Goal: Task Accomplishment & Management: Manage account settings

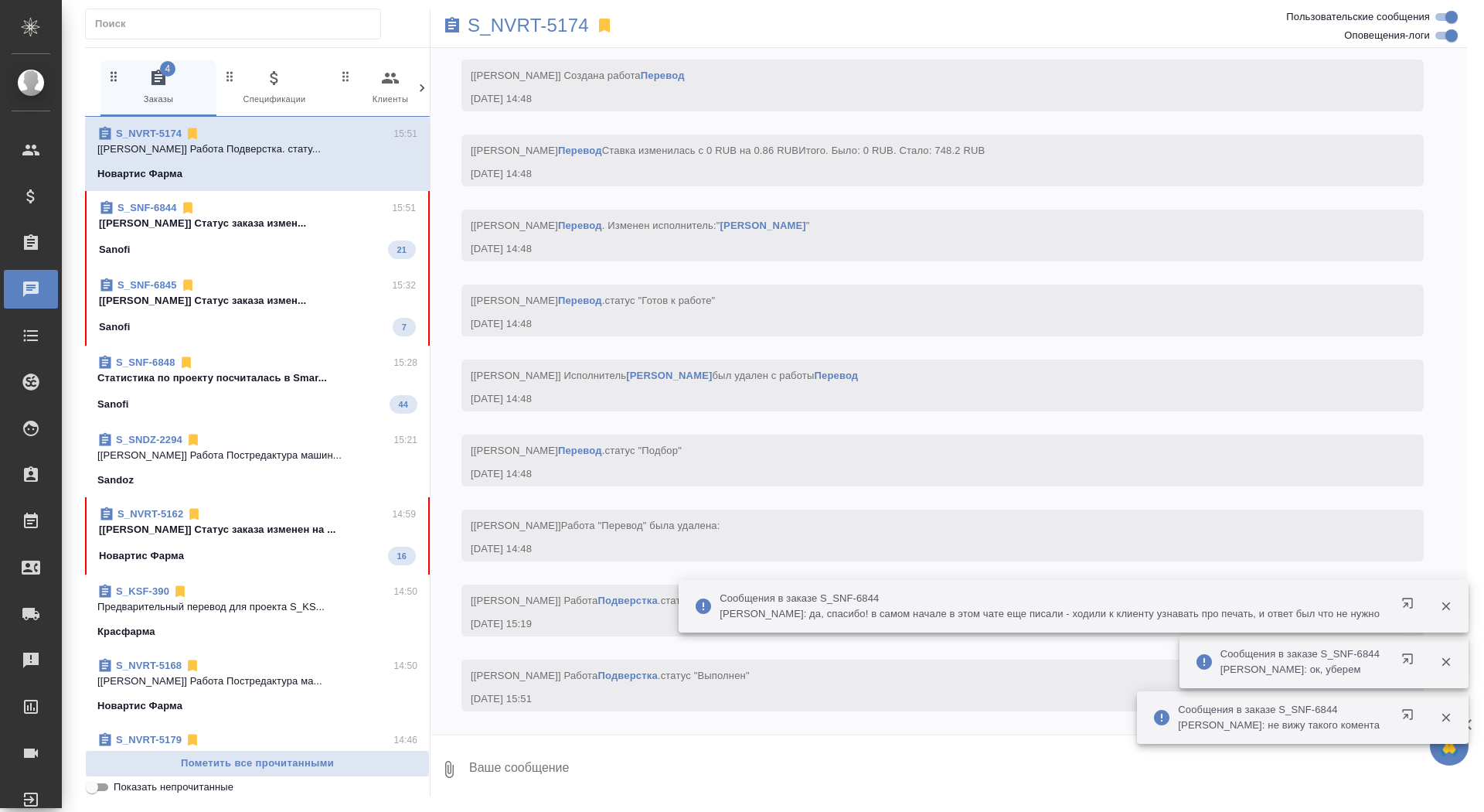
click at [264, 543] on span "S_NVRT-5162 14:59 [Грабко Мария] Статус заказа изменен на ... Новартис Фарма 16" at bounding box center [257, 535] width 317 height 59
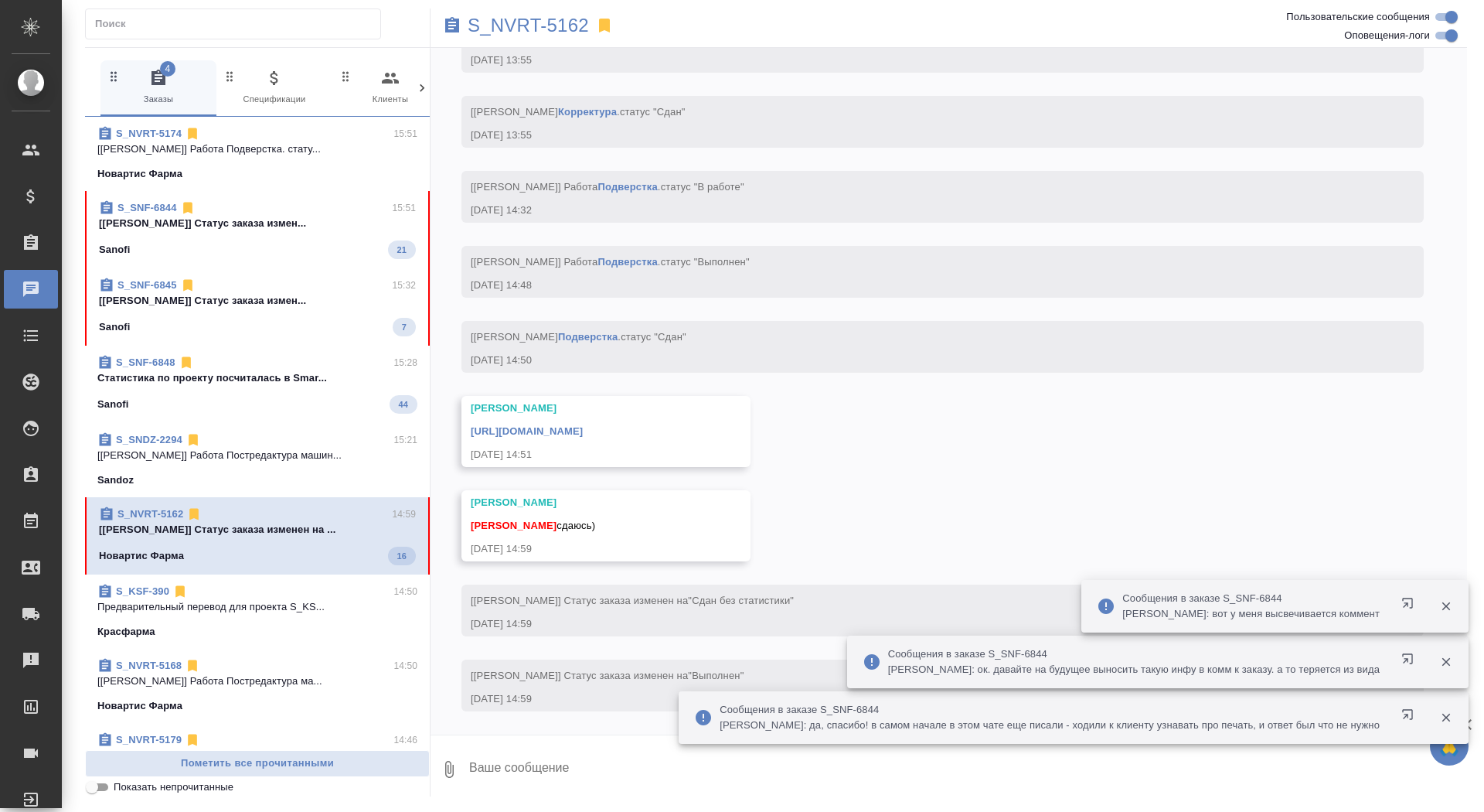
scroll to position [7090, 0]
click at [579, 776] on textarea at bounding box center [968, 769] width 1000 height 53
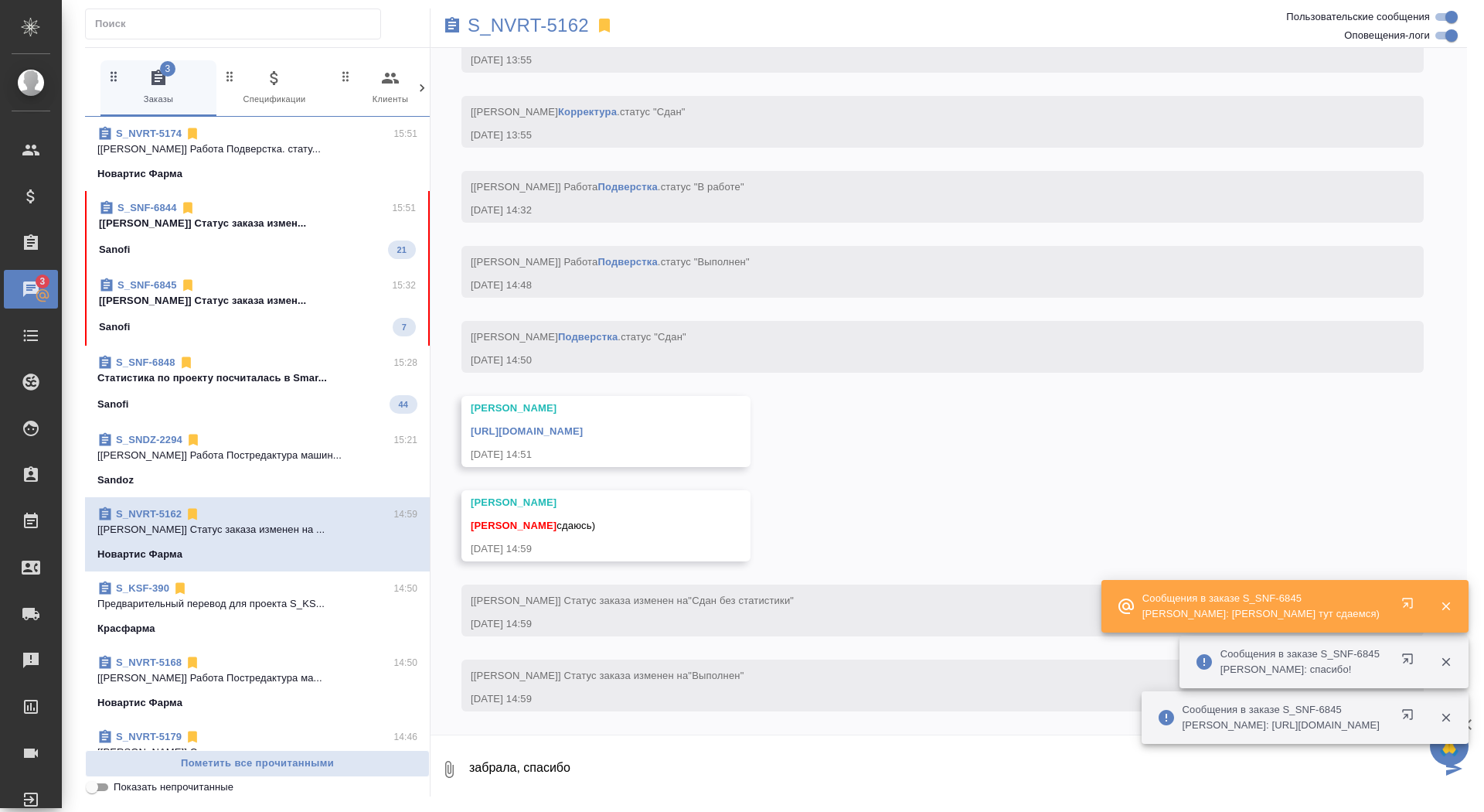
type textarea "забрала, спасибо"
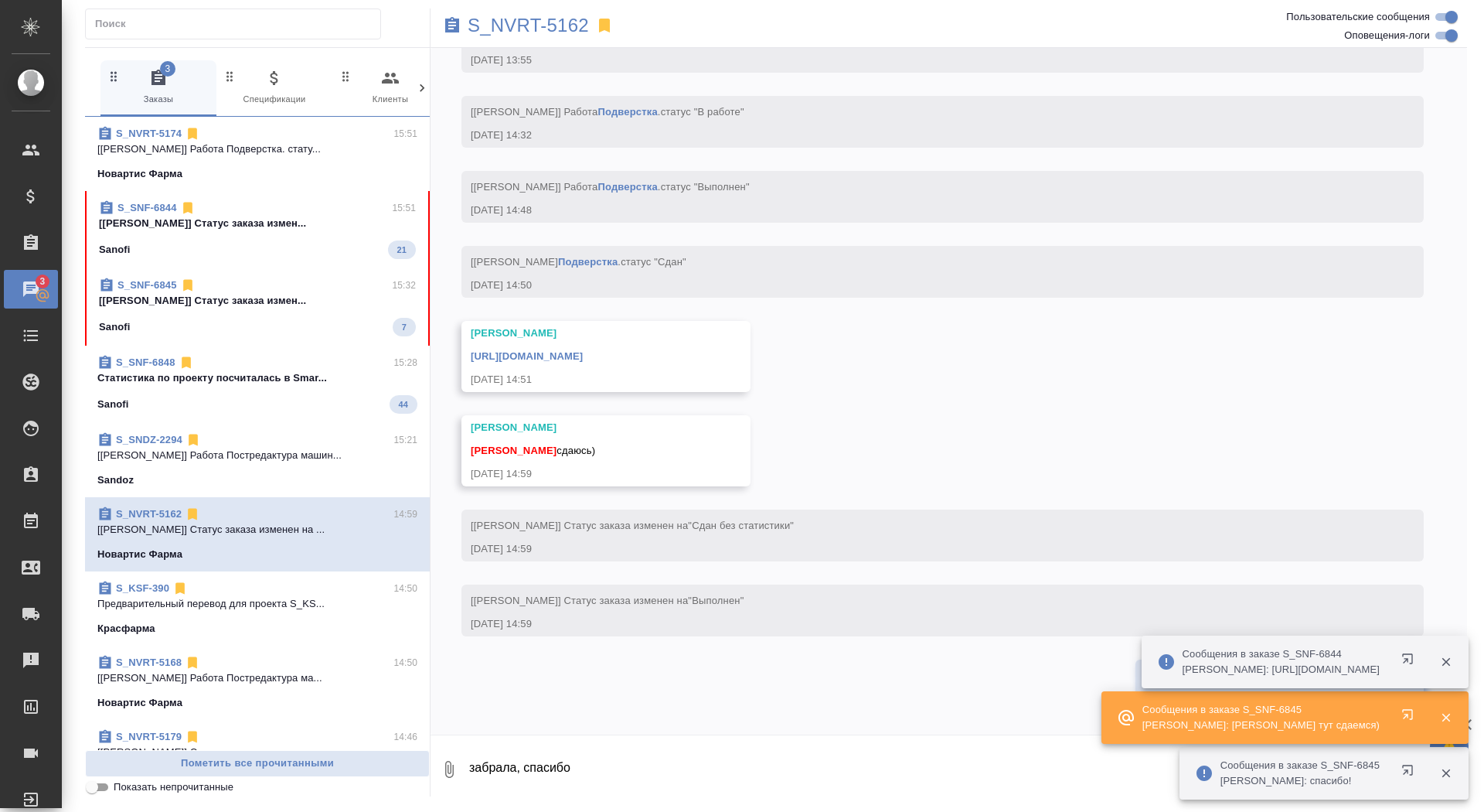
scroll to position [7165, 0]
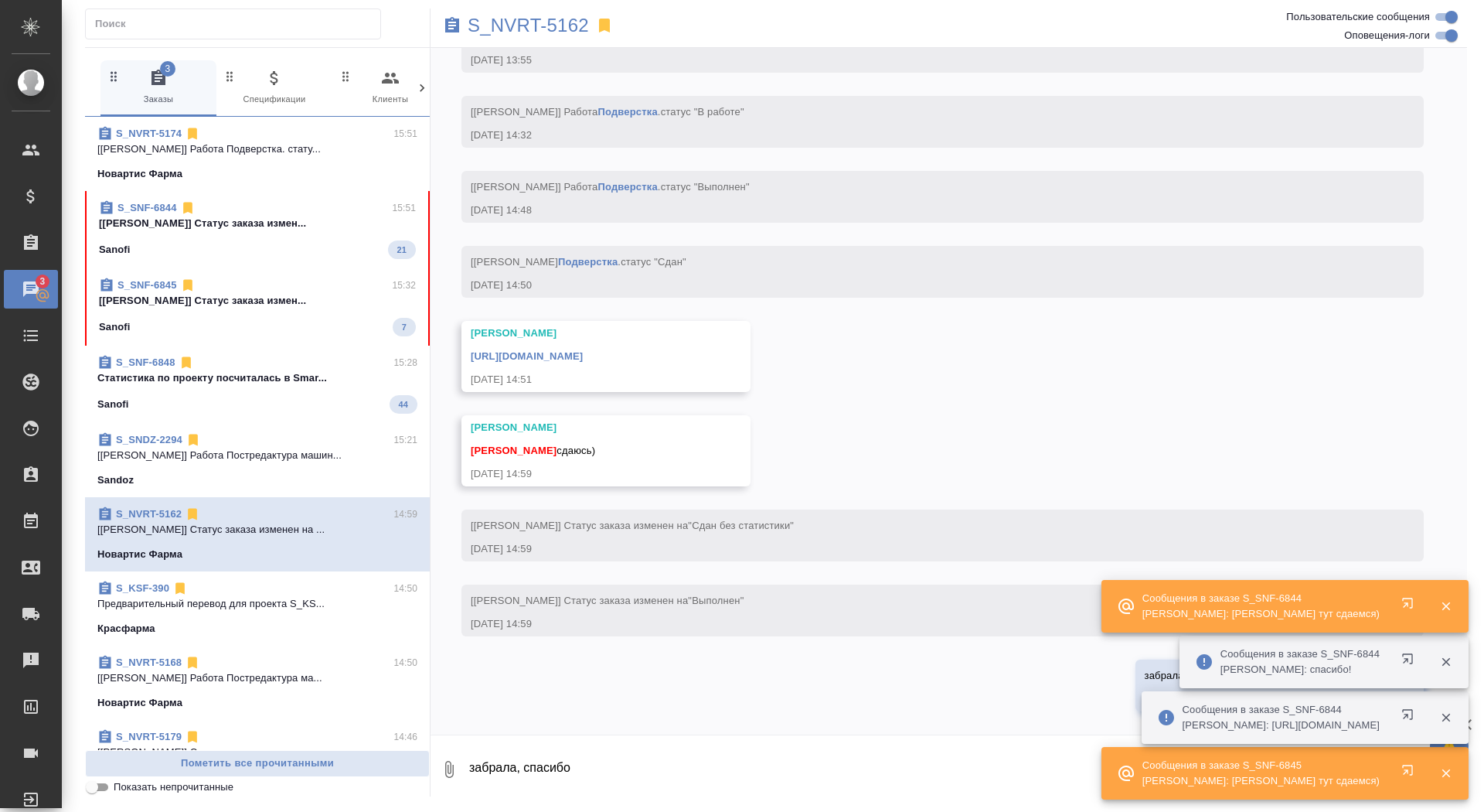
click at [583, 351] on link "https://drive.awatera.com/apps/files/files/10190345?dir=/Shares/Novartos_Pharma…" at bounding box center [527, 356] width 112 height 12
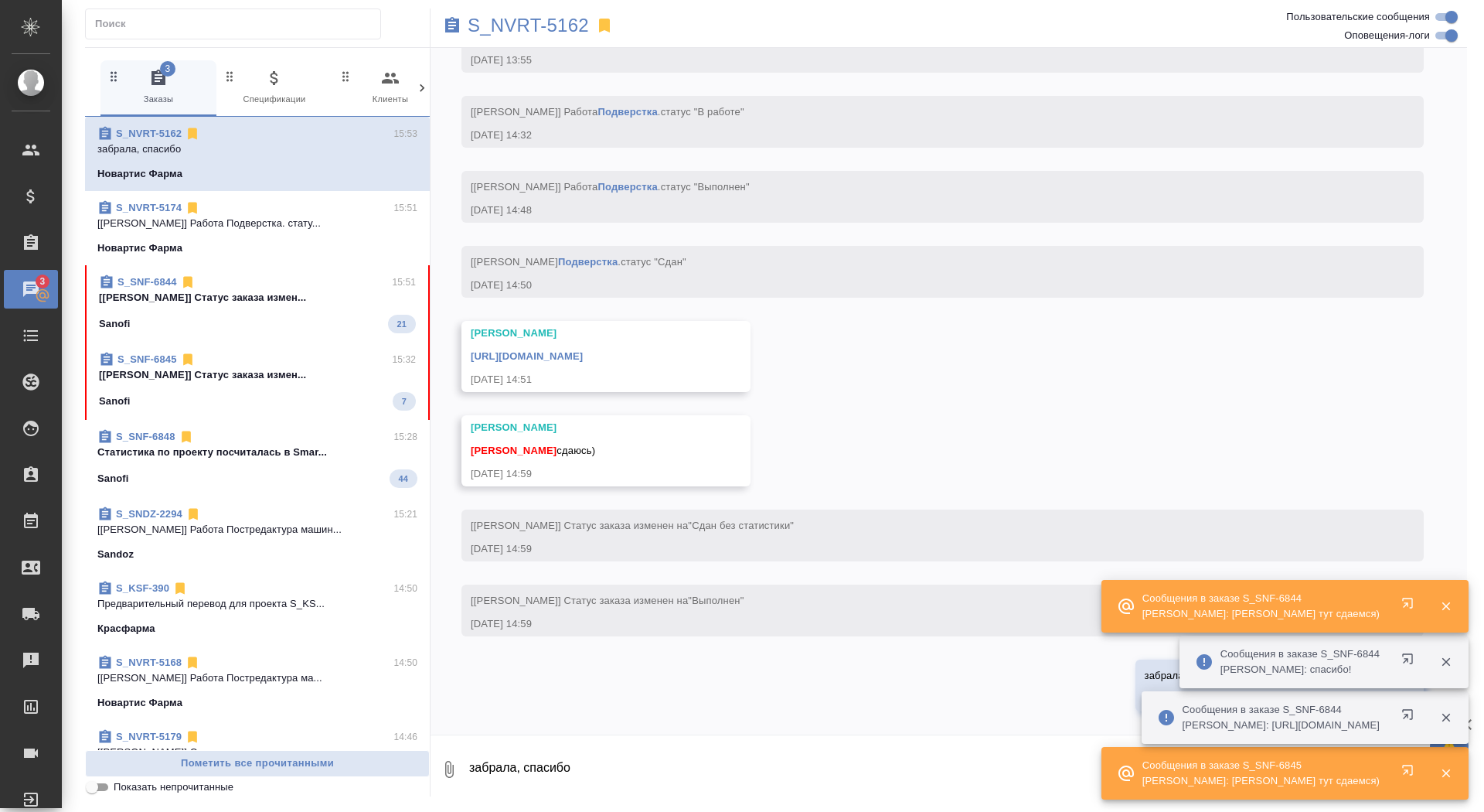
click at [342, 371] on p "[Горшкова Валентина] Статус заказа измен..." at bounding box center [257, 375] width 317 height 15
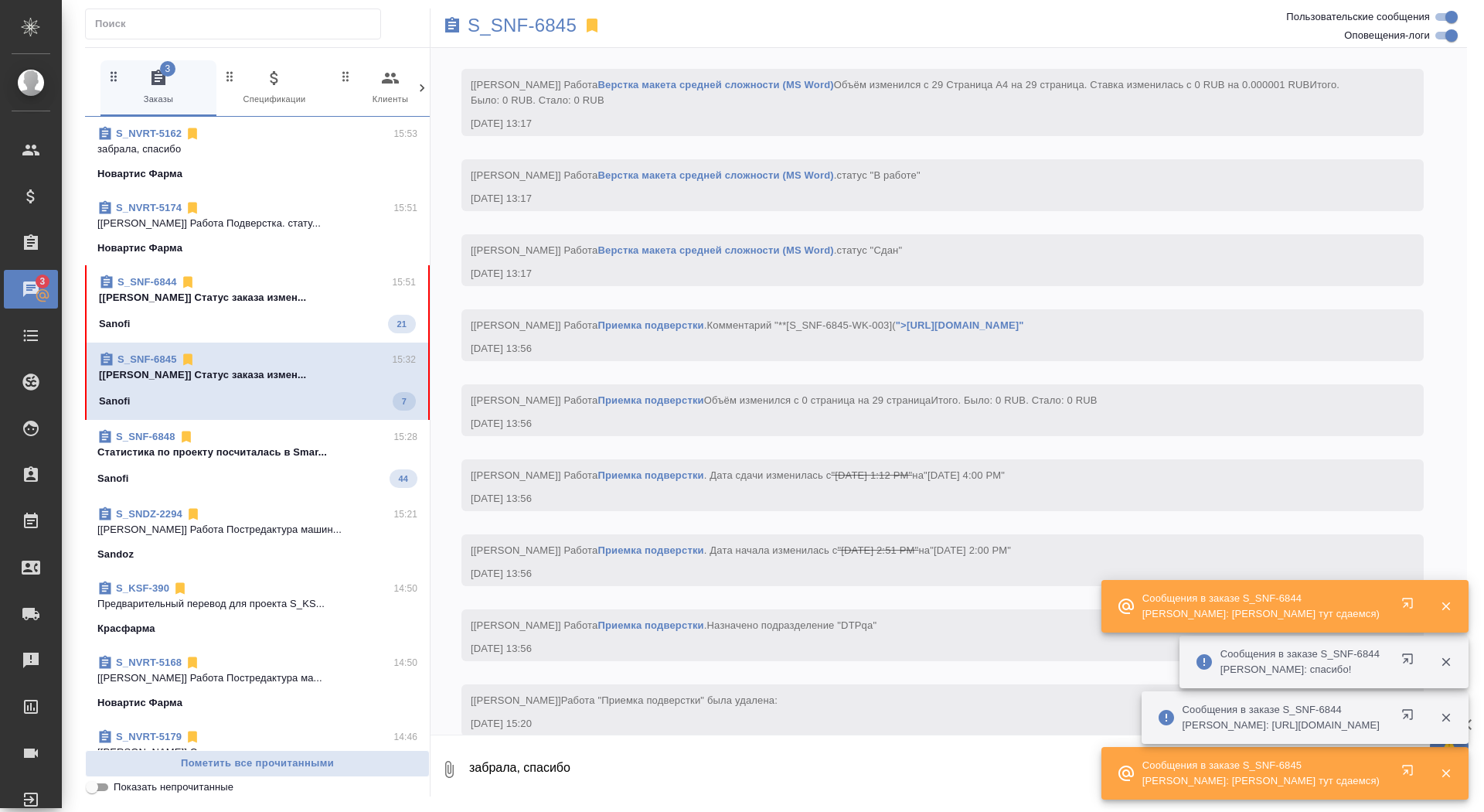
click at [544, 784] on textarea "забрала, спасибо" at bounding box center [968, 769] width 1000 height 53
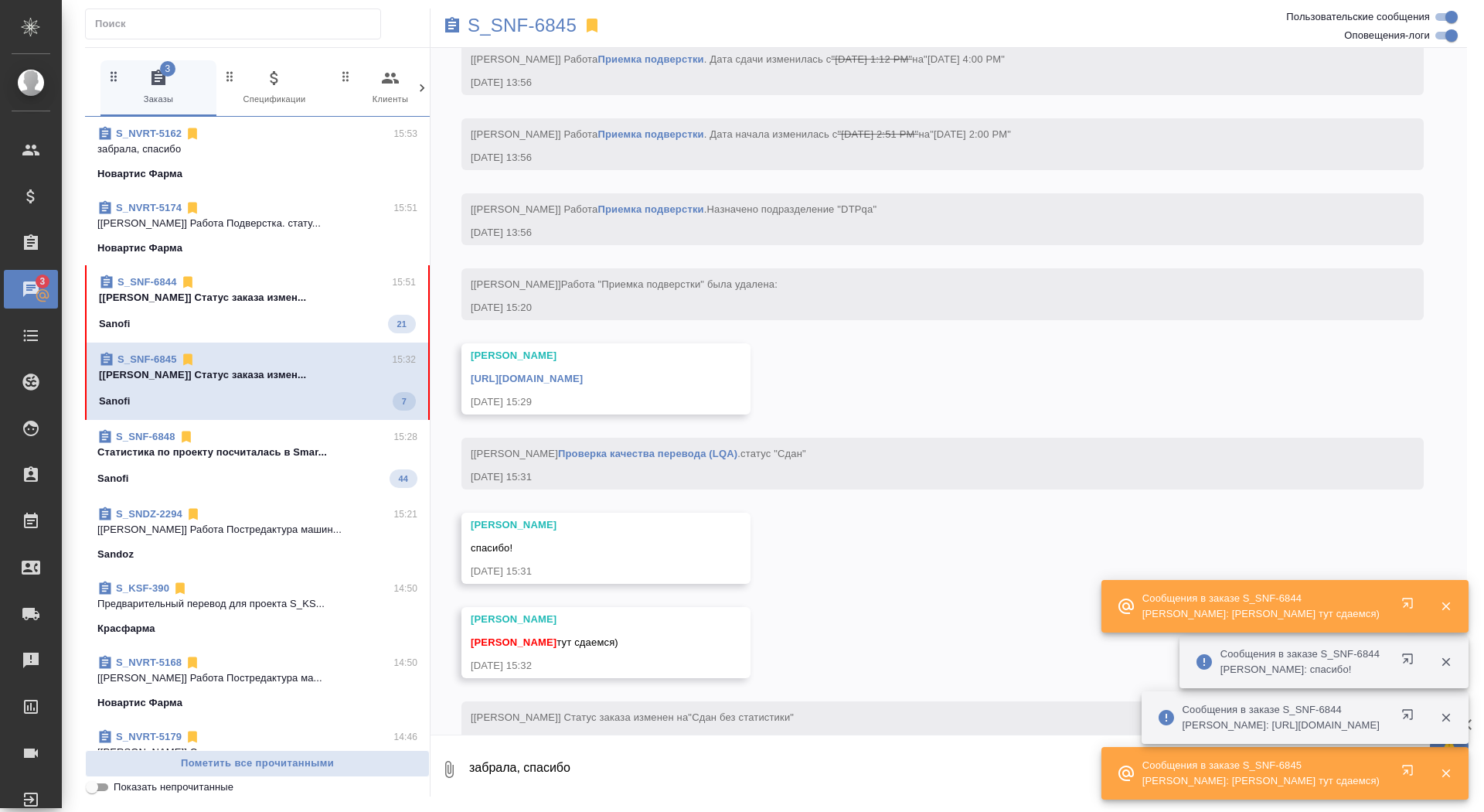
scroll to position [9259, 0]
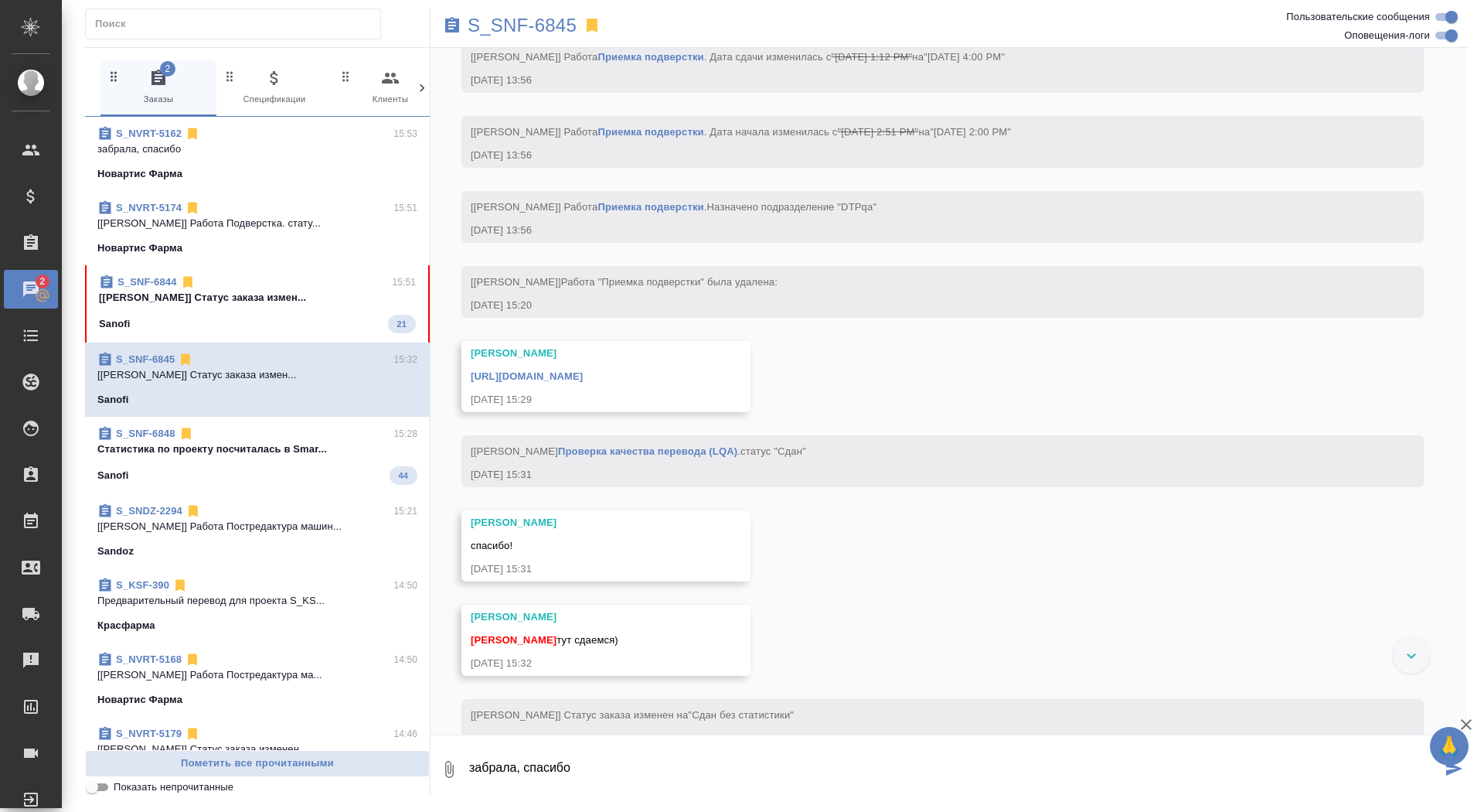
type textarea "забрала, спасибо"
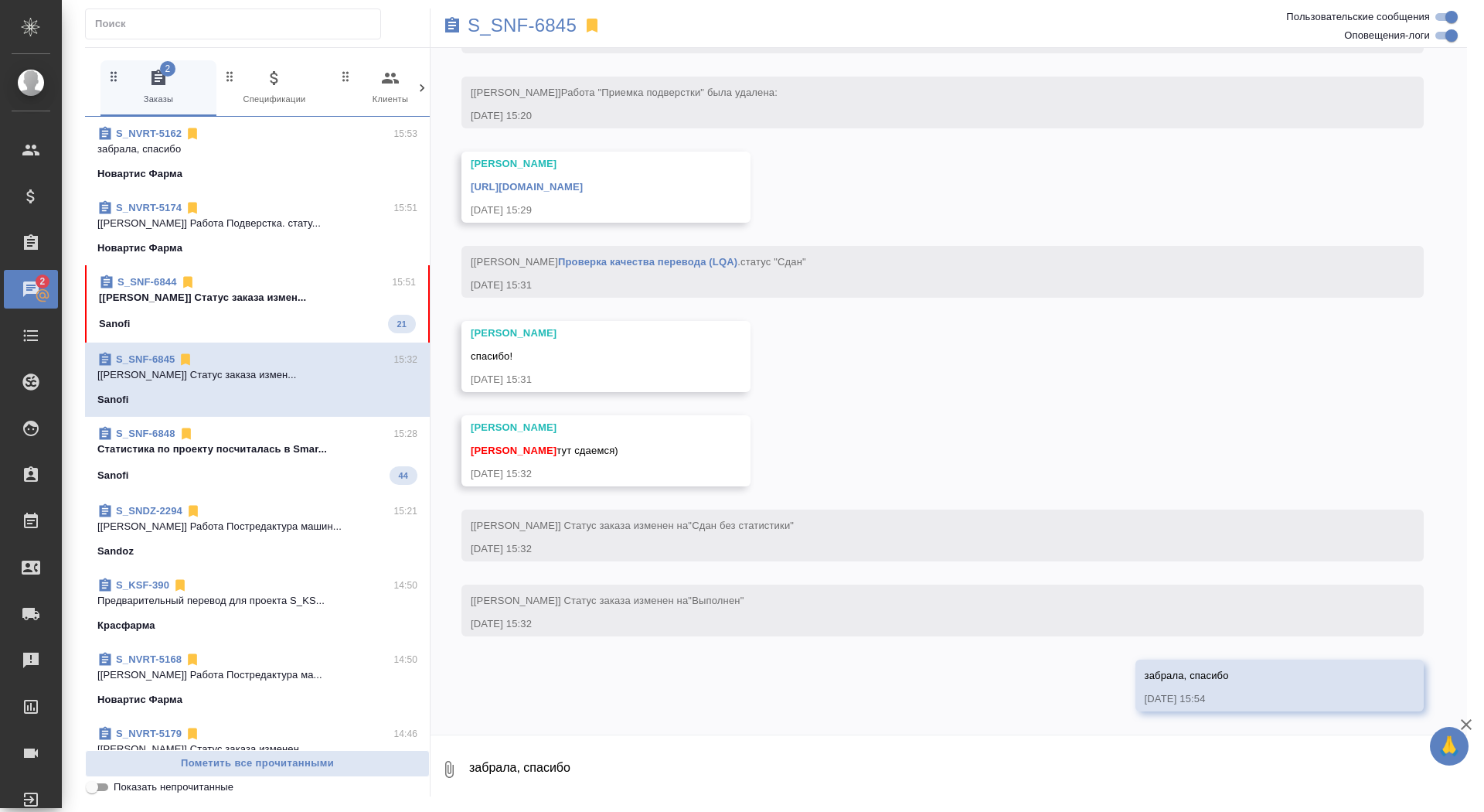
scroll to position [9642, 0]
click at [583, 182] on link "https://drive.awatera.com/apps/files/files/10189353?dir=/Shares/Sanofi/Orders/S…" at bounding box center [527, 186] width 112 height 12
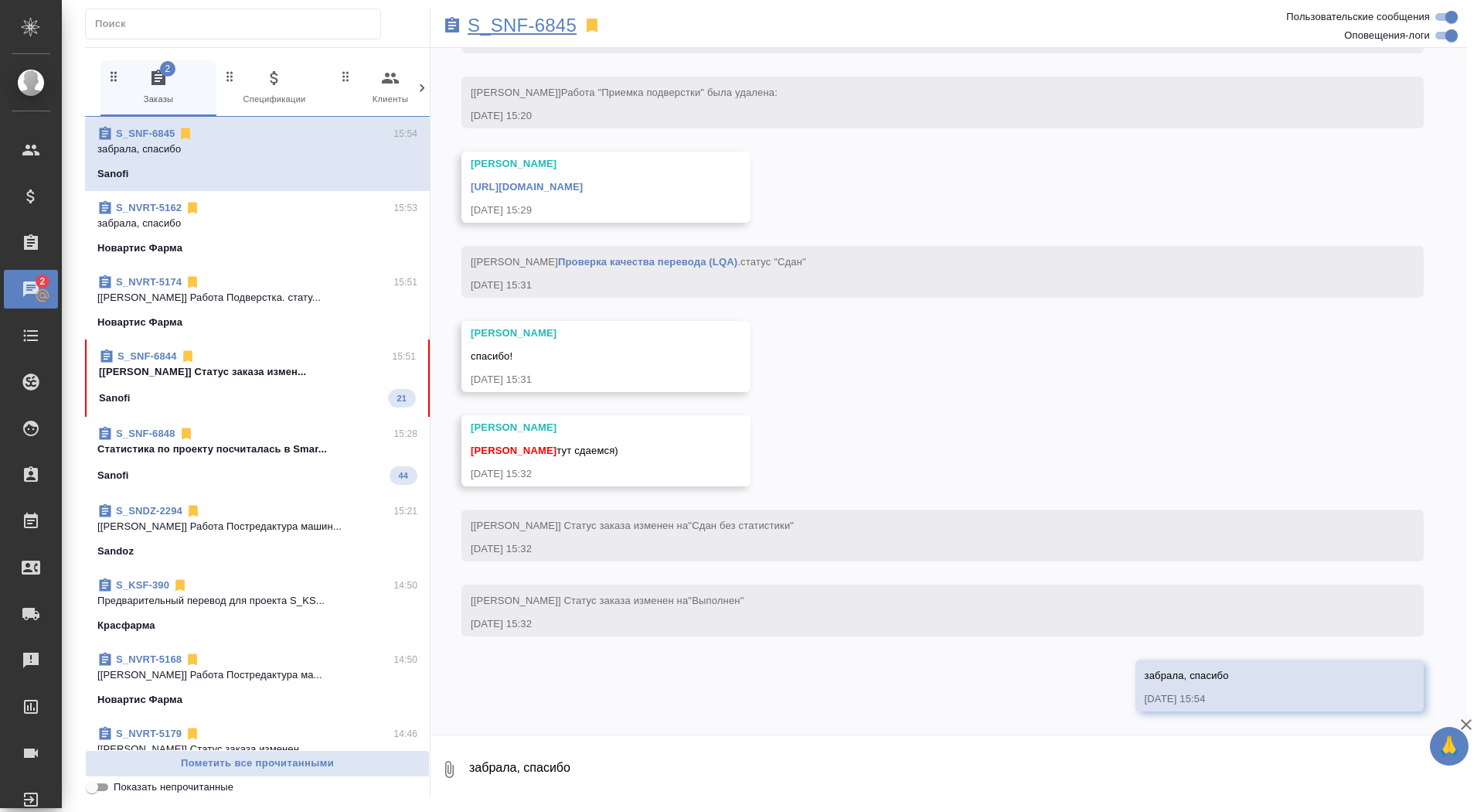
click at [508, 24] on p "S_SNF-6845" at bounding box center [522, 26] width 109 height 15
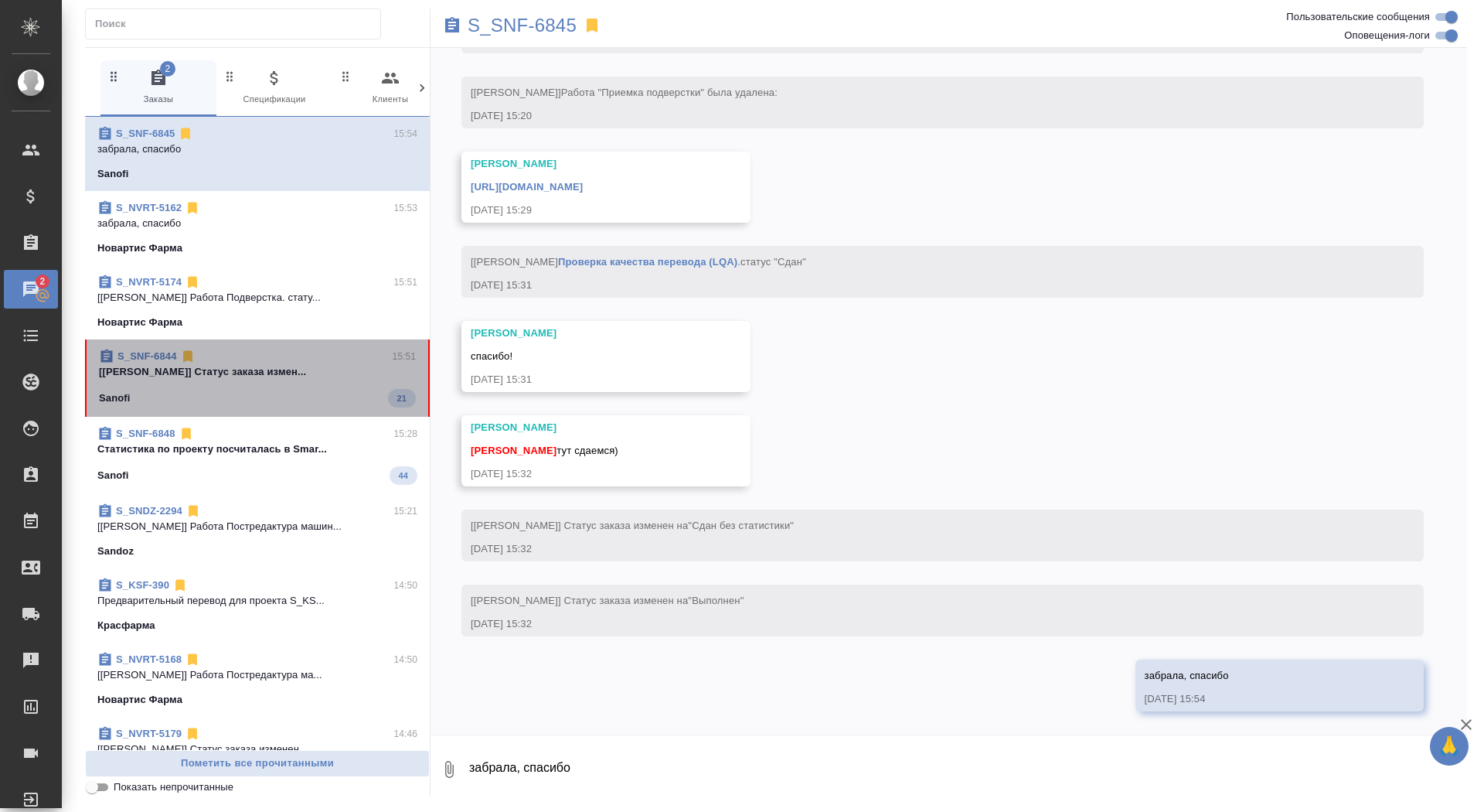
click at [284, 397] on div "Sanofi 21" at bounding box center [257, 398] width 317 height 19
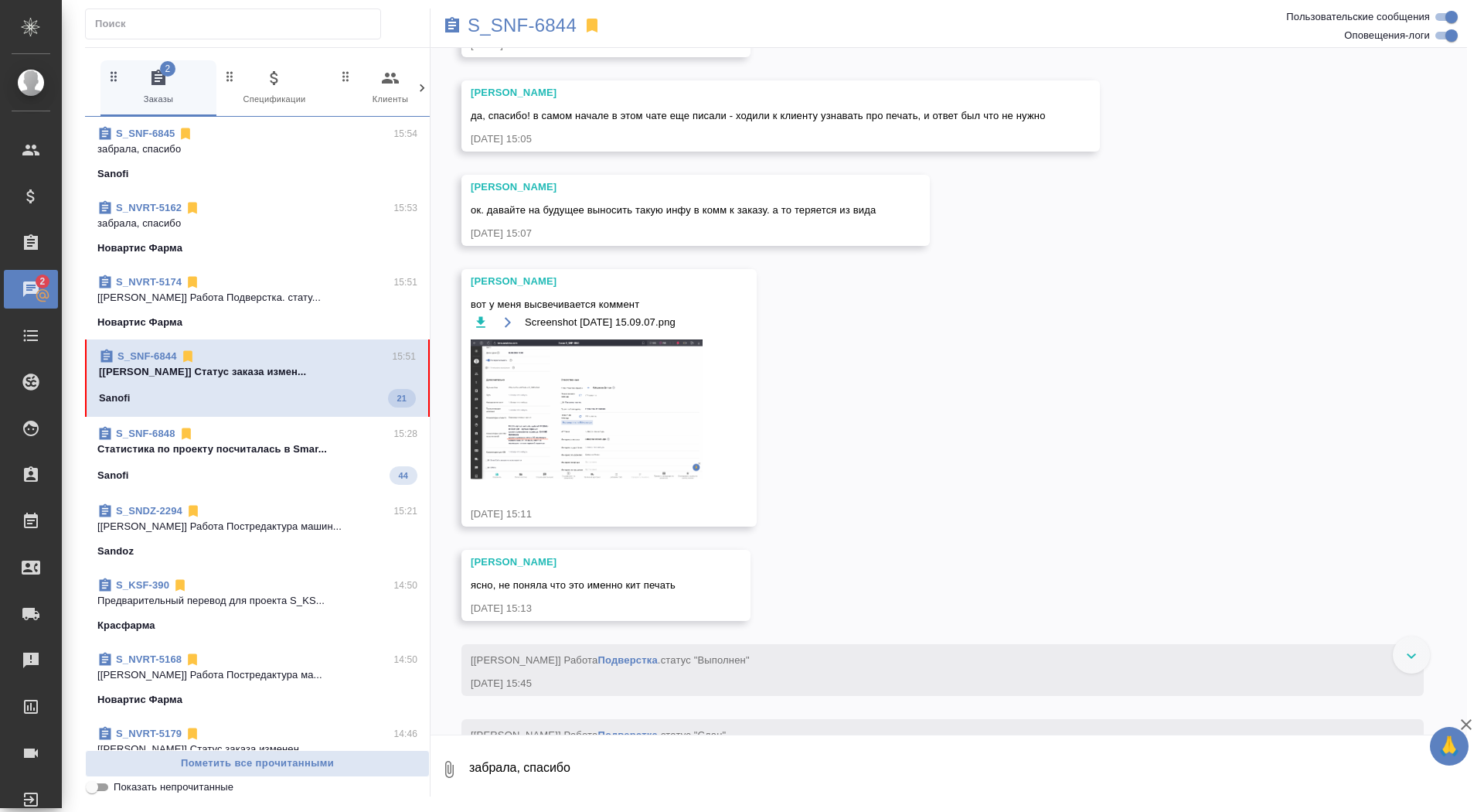
click at [681, 772] on textarea "забрала, спасибо" at bounding box center [968, 769] width 1000 height 53
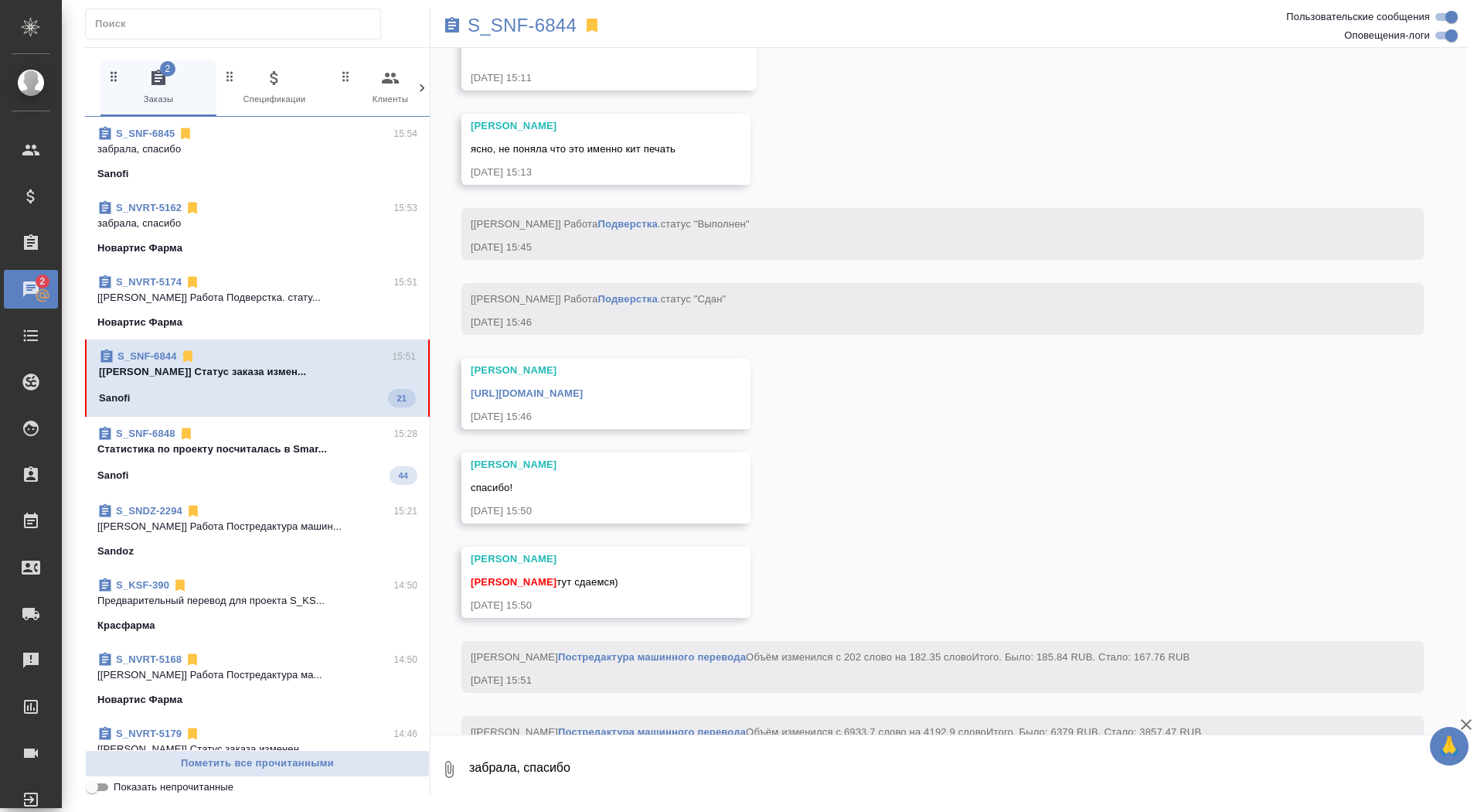
scroll to position [11451, 0]
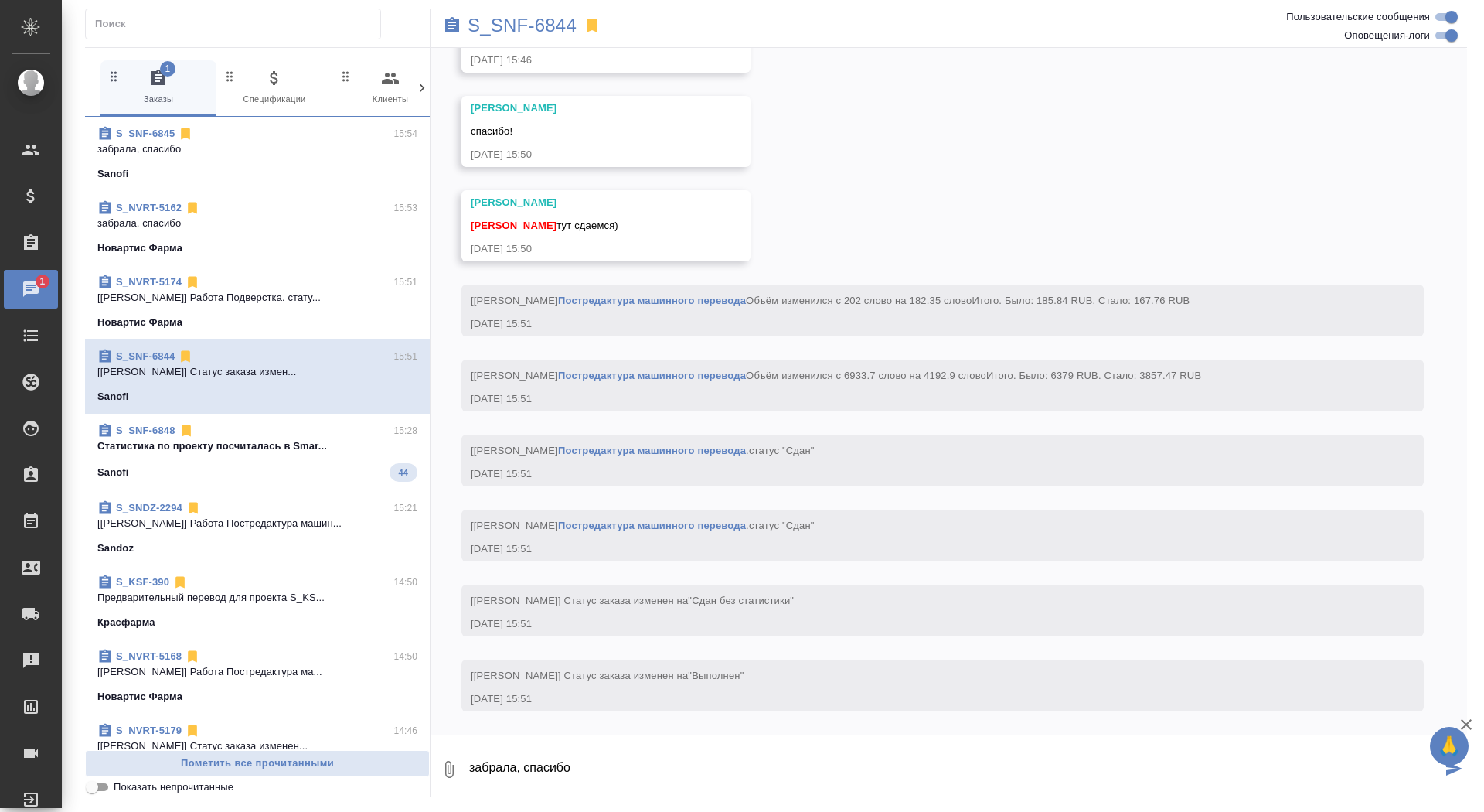
type textarea "забрала, спасибо"
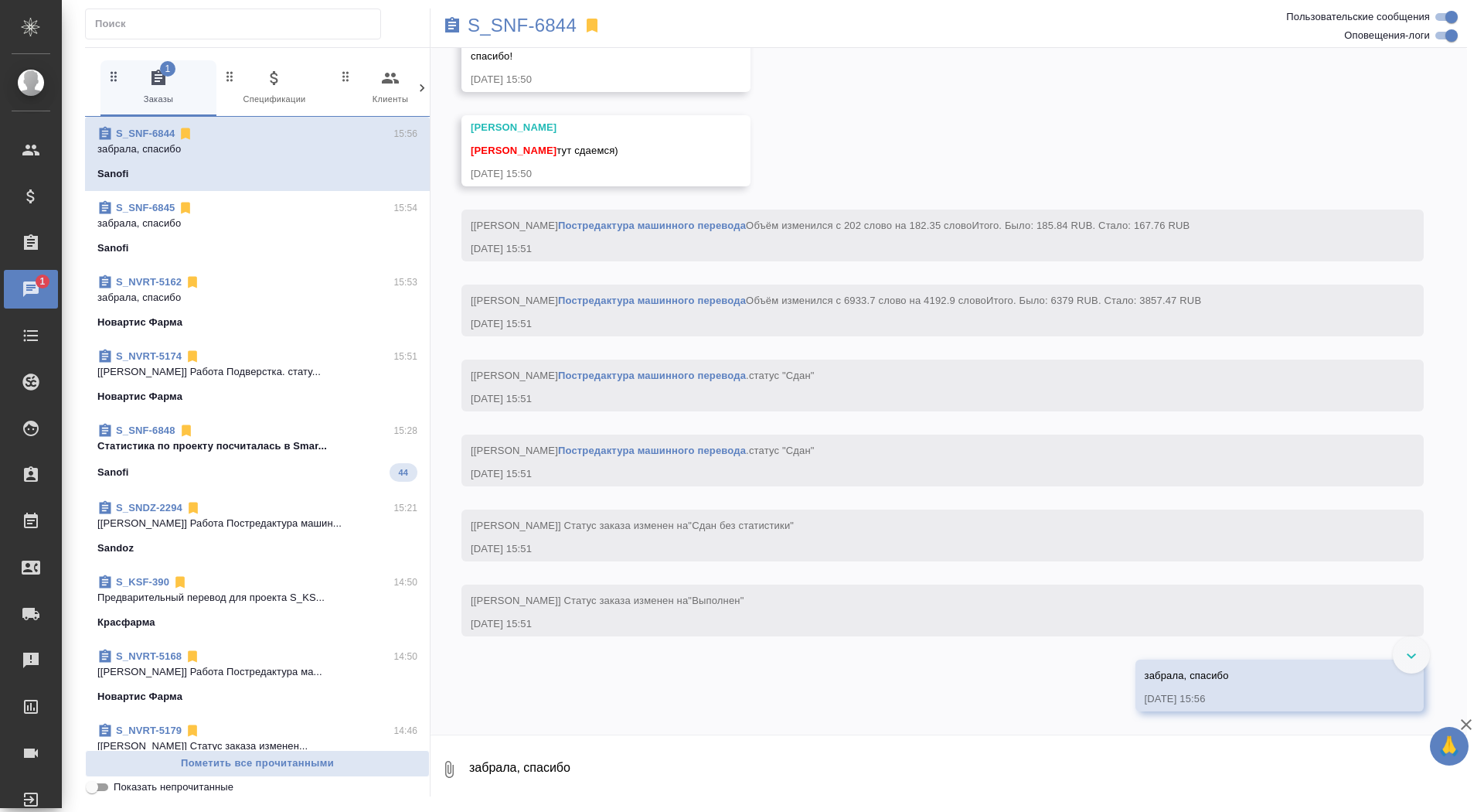
scroll to position [11168, 0]
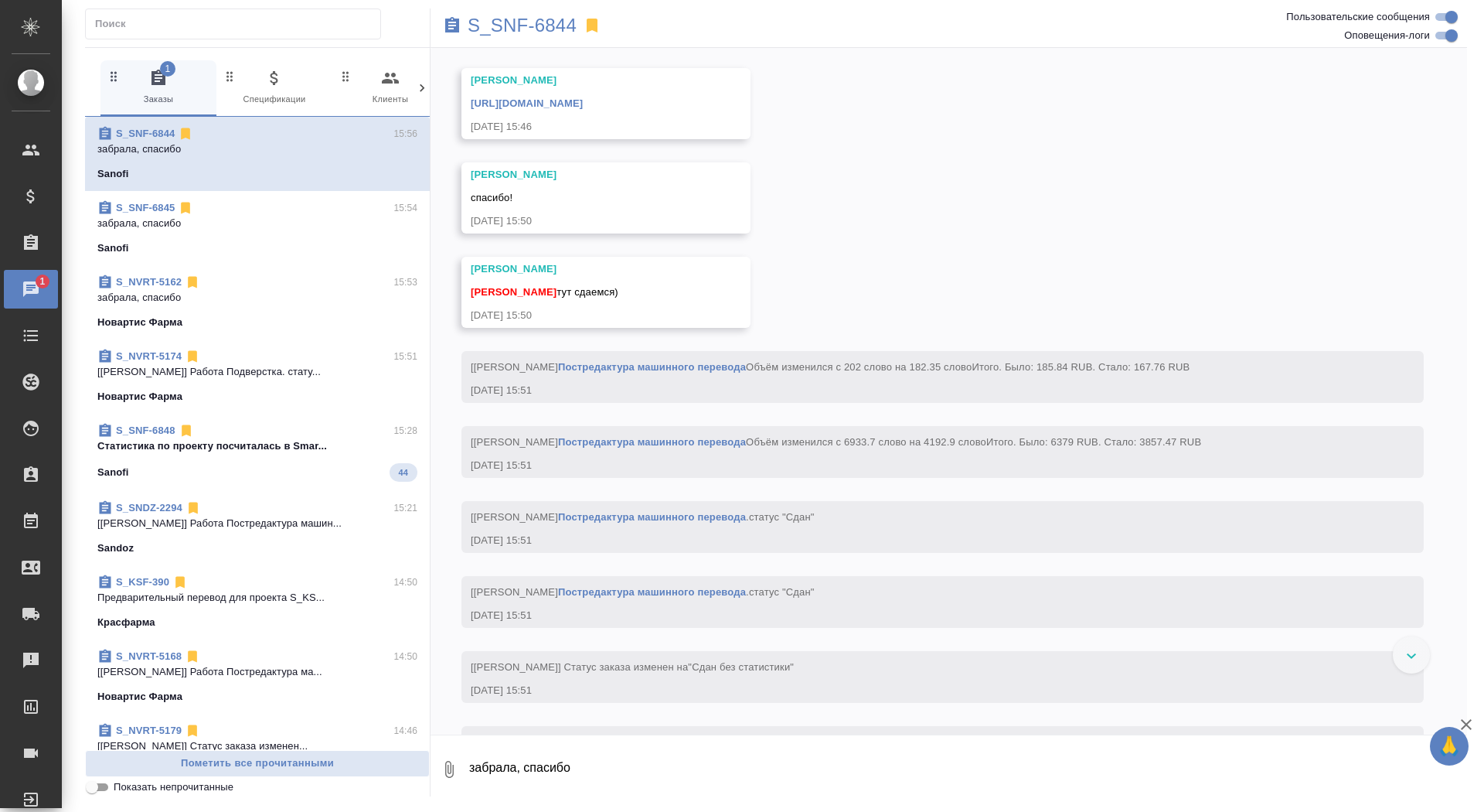
click at [697, 112] on div "https://drive.awatera.com/apps/files/files/10189054?dir=/Shares/Sanofi/Orders/S…" at bounding box center [584, 102] width 226 height 19
click at [583, 109] on link "https://drive.awatera.com/apps/files/files/10189054?dir=/Shares/Sanofi/Orders/S…" at bounding box center [527, 103] width 112 height 12
click at [493, 24] on p "S_SNF-6844" at bounding box center [522, 26] width 109 height 15
click at [266, 461] on span "S_SNF-6848 15:28 Cтатистика по проекту посчиталась в Smar... Sanofi 44" at bounding box center [257, 452] width 320 height 59
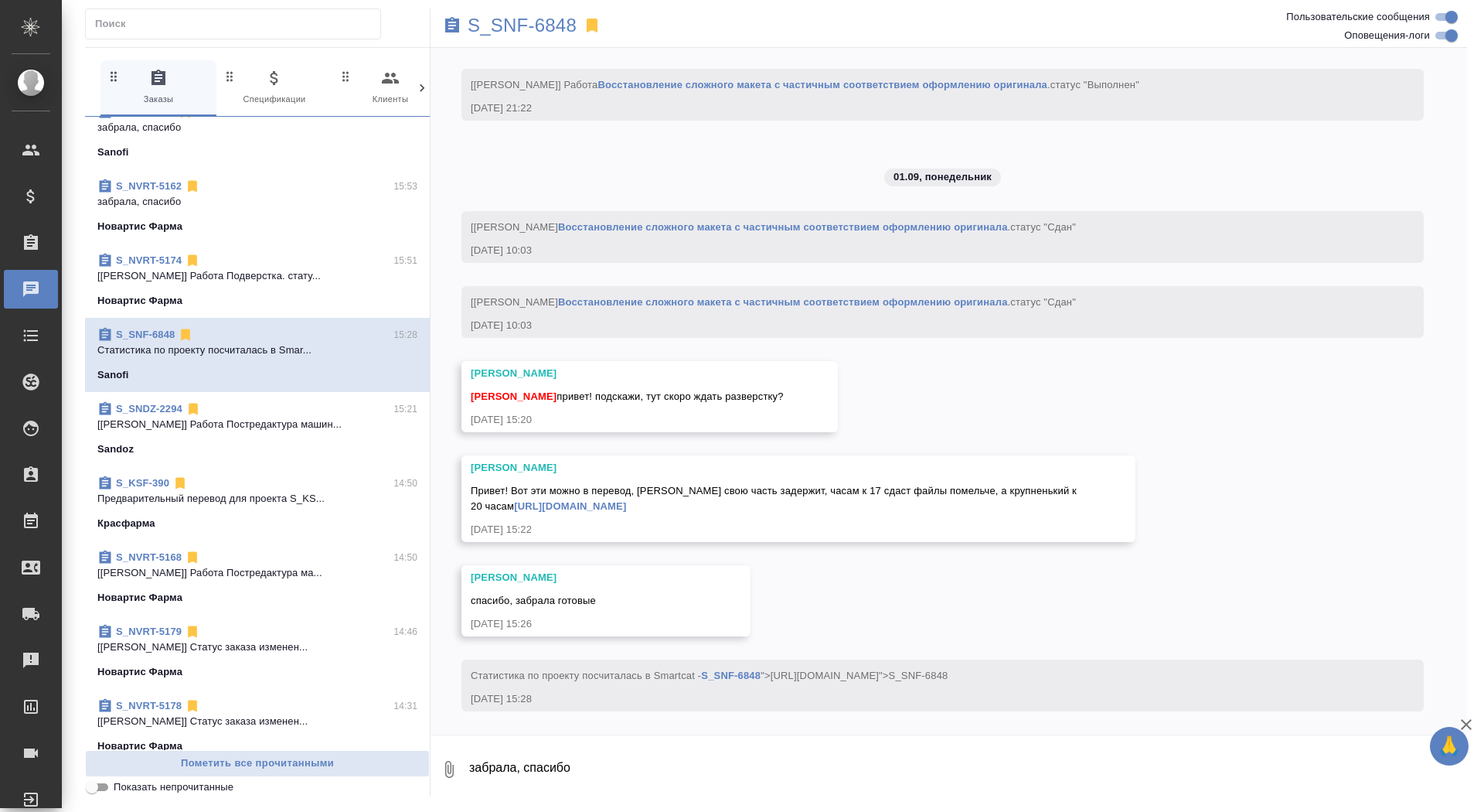
scroll to position [0, 0]
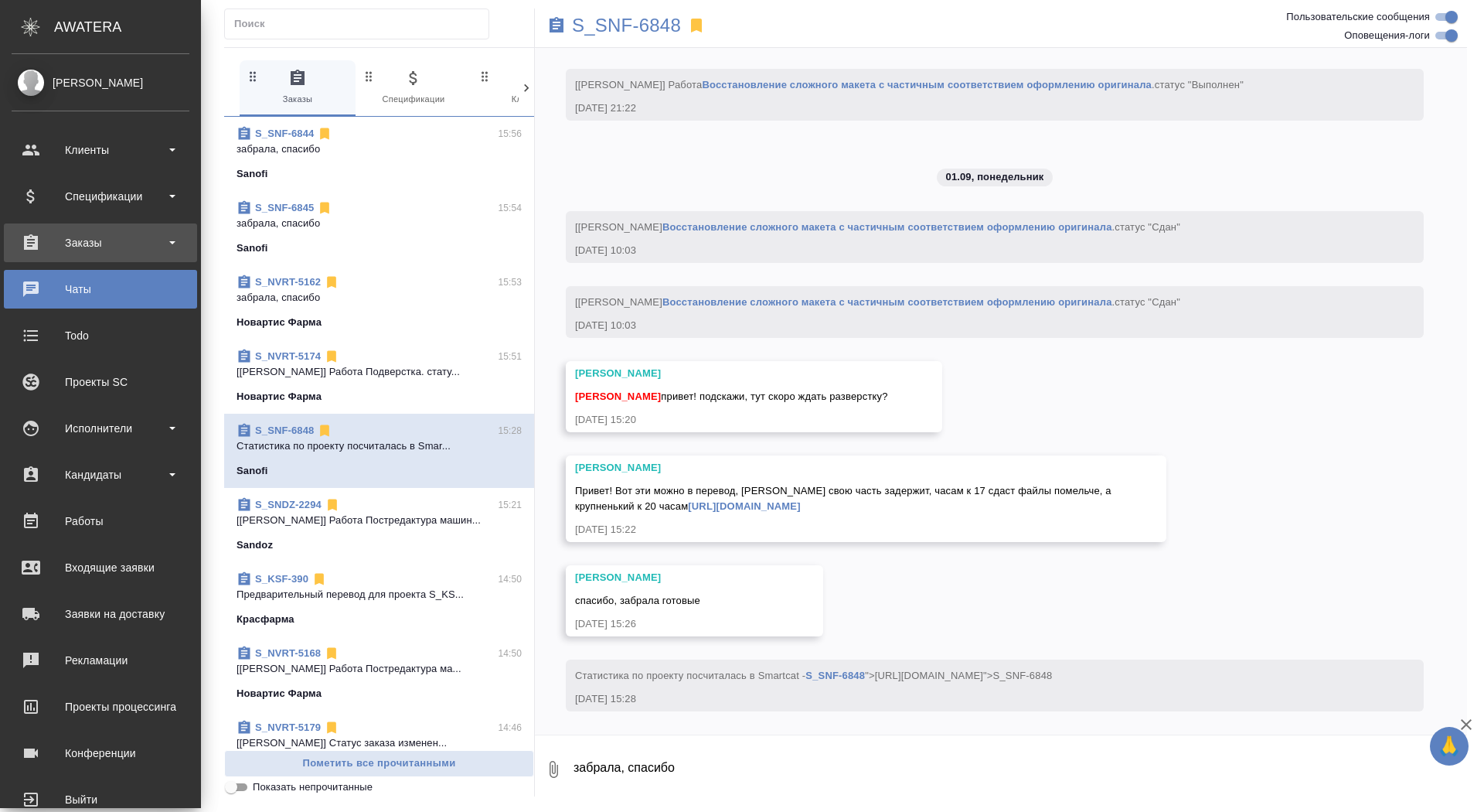
click at [50, 253] on div "Заказы" at bounding box center [100, 243] width 177 height 23
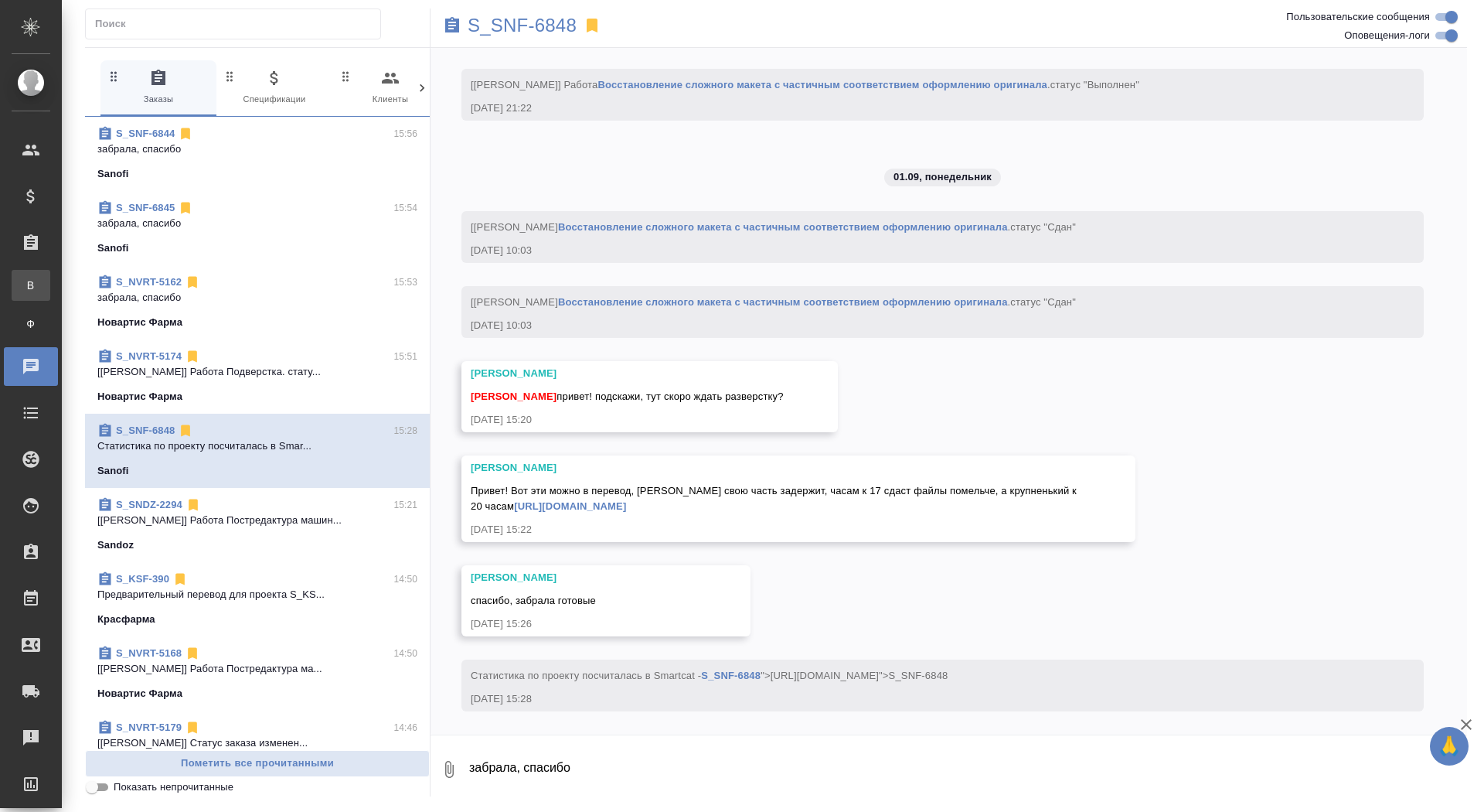
click at [23, 291] on div "Все заказы" at bounding box center [12, 285] width 23 height 15
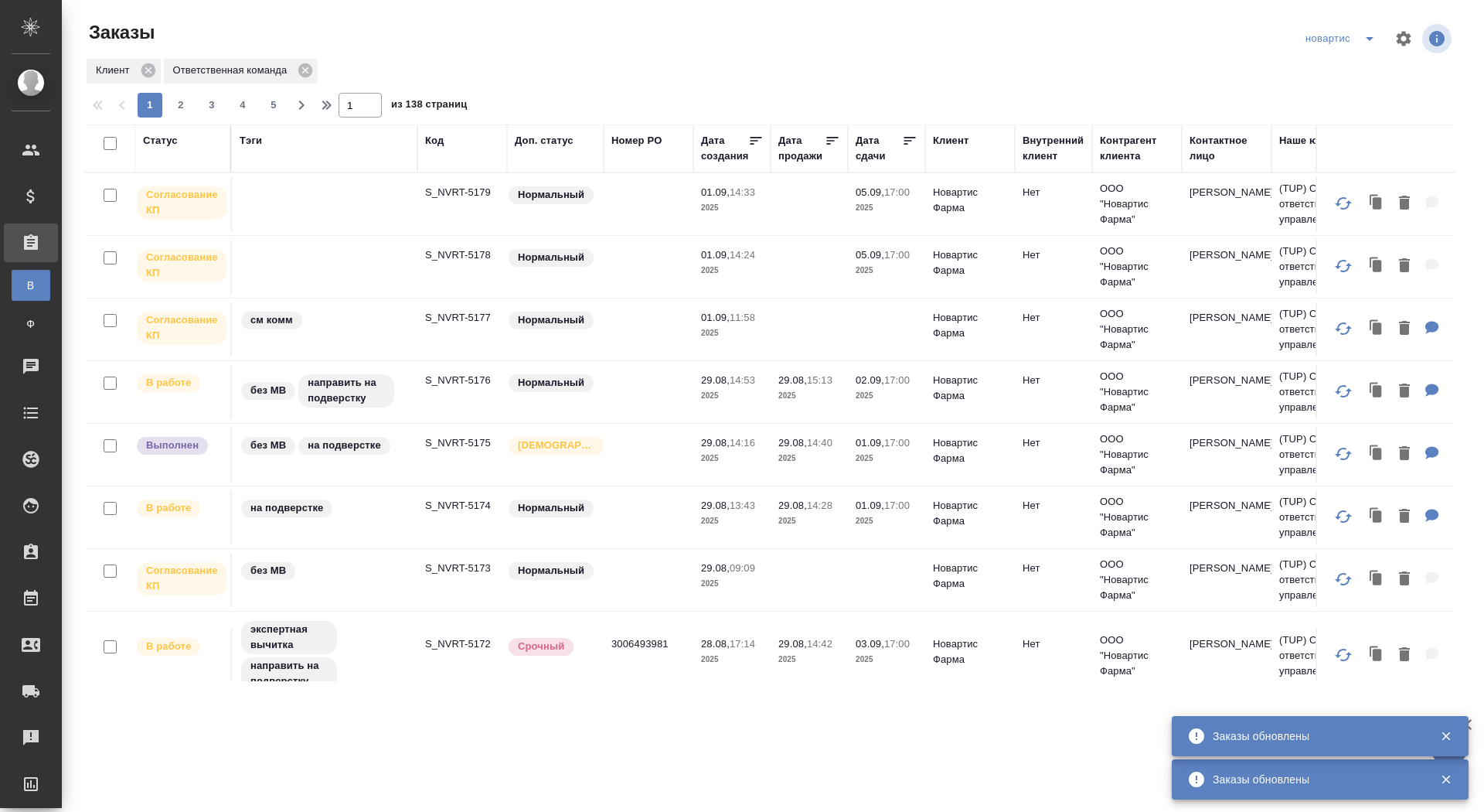
click at [1370, 43] on icon "split button" at bounding box center [1370, 39] width 19 height 19
click at [1371, 29] on button "split button" at bounding box center [1370, 39] width 31 height 25
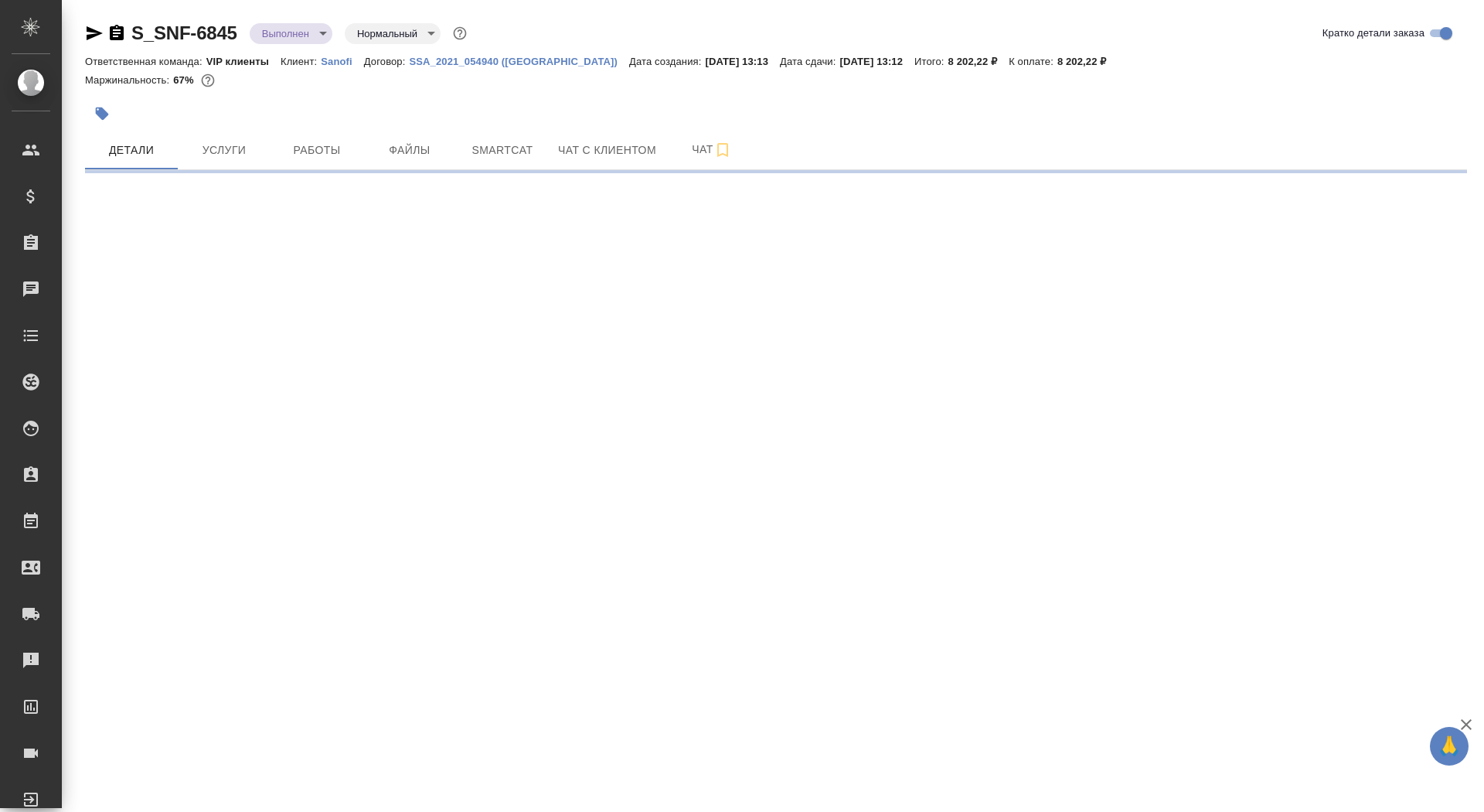
select select "RU"
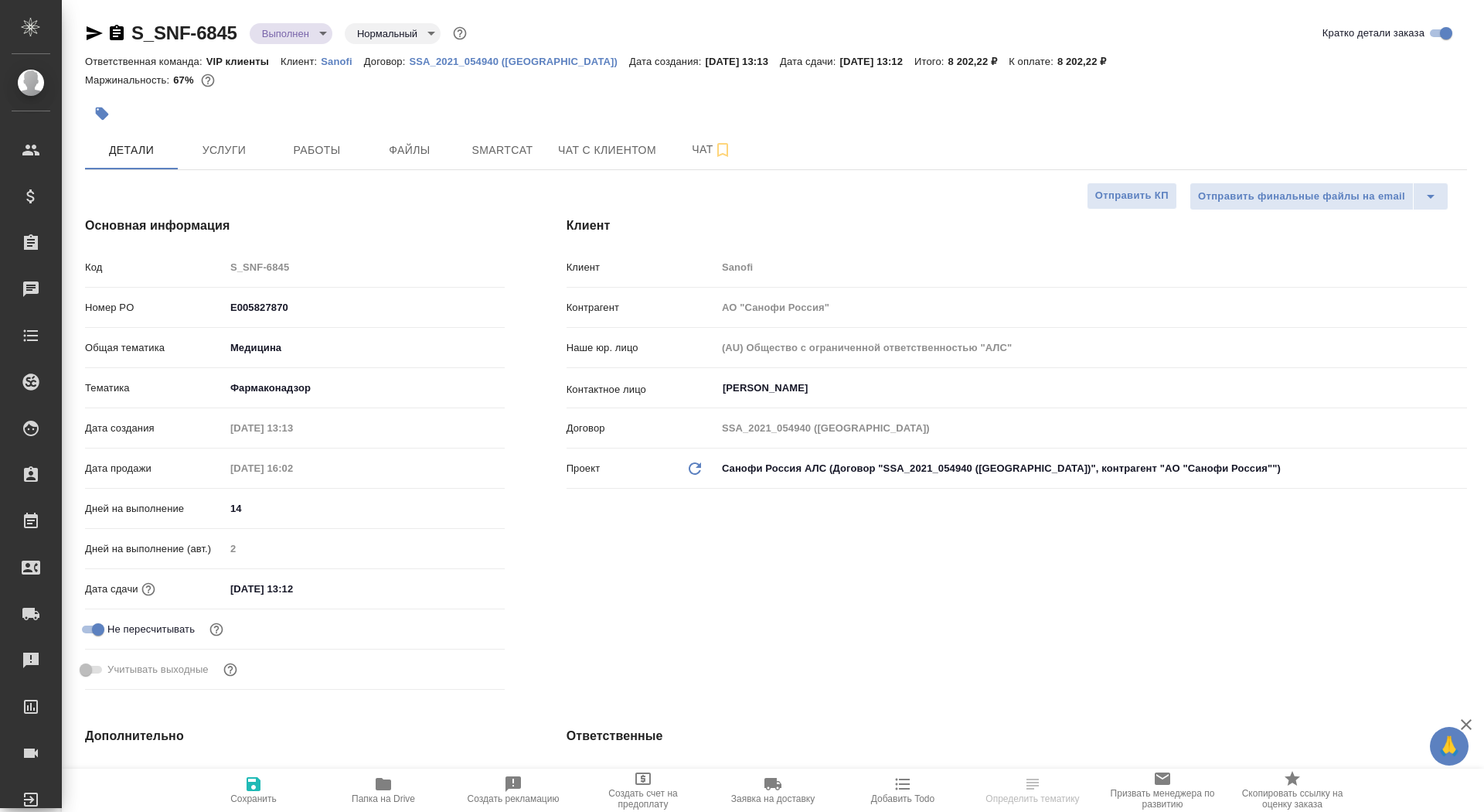
click at [121, 30] on icon "button" at bounding box center [117, 33] width 14 height 15
type textarea "x"
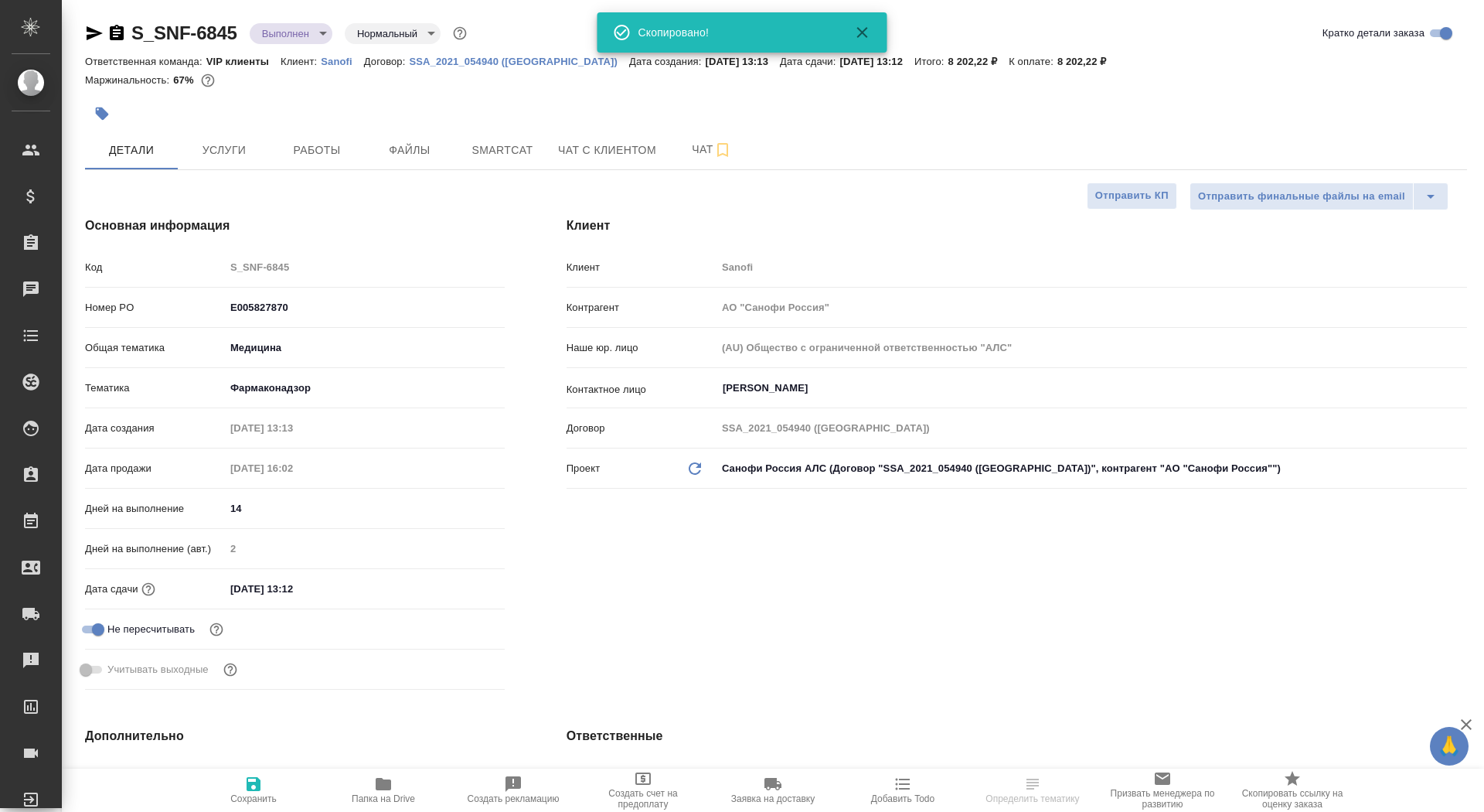
type input "[PERSON_NAME]"
type input "Комаров Роман"
type textarea "x"
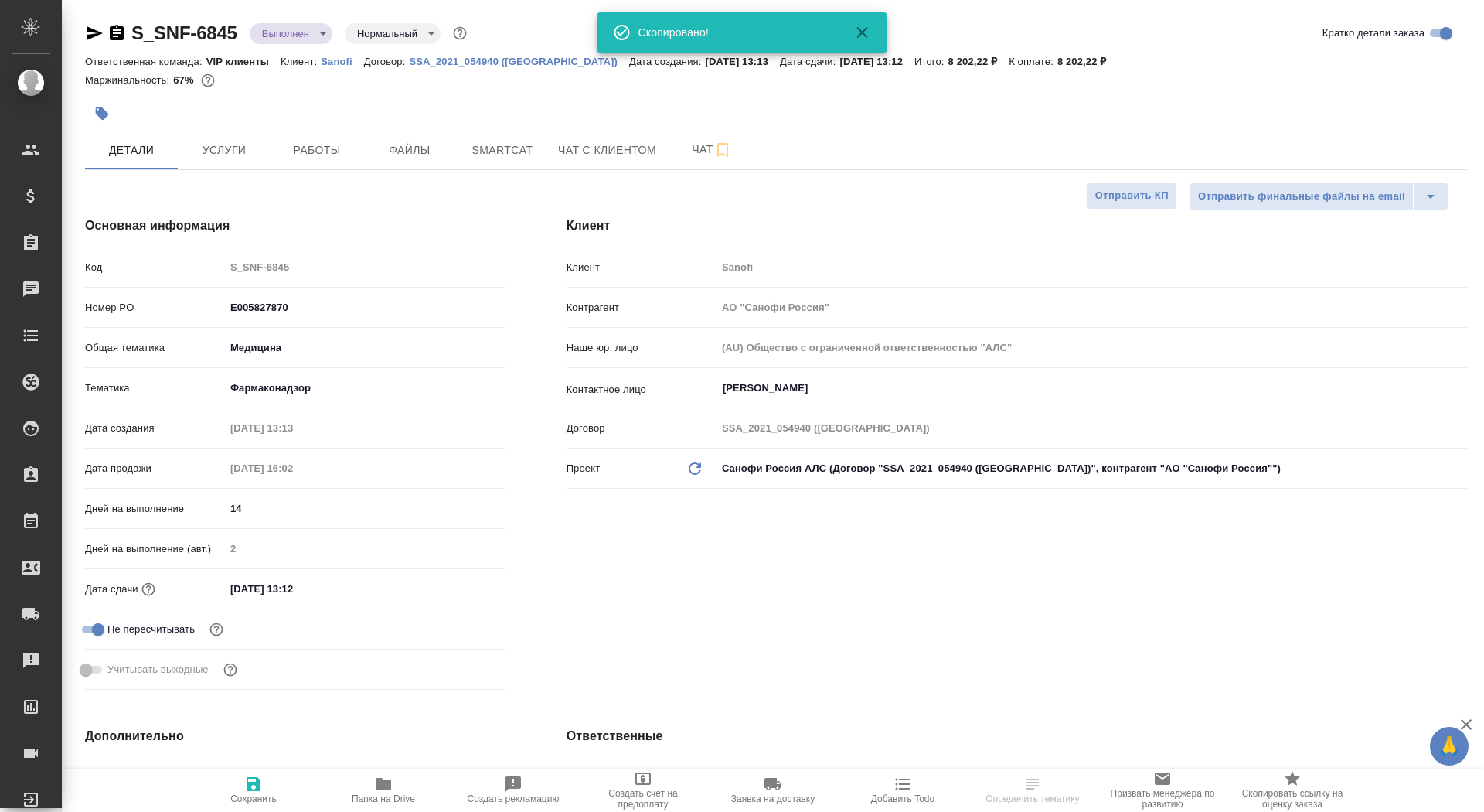
type textarea "x"
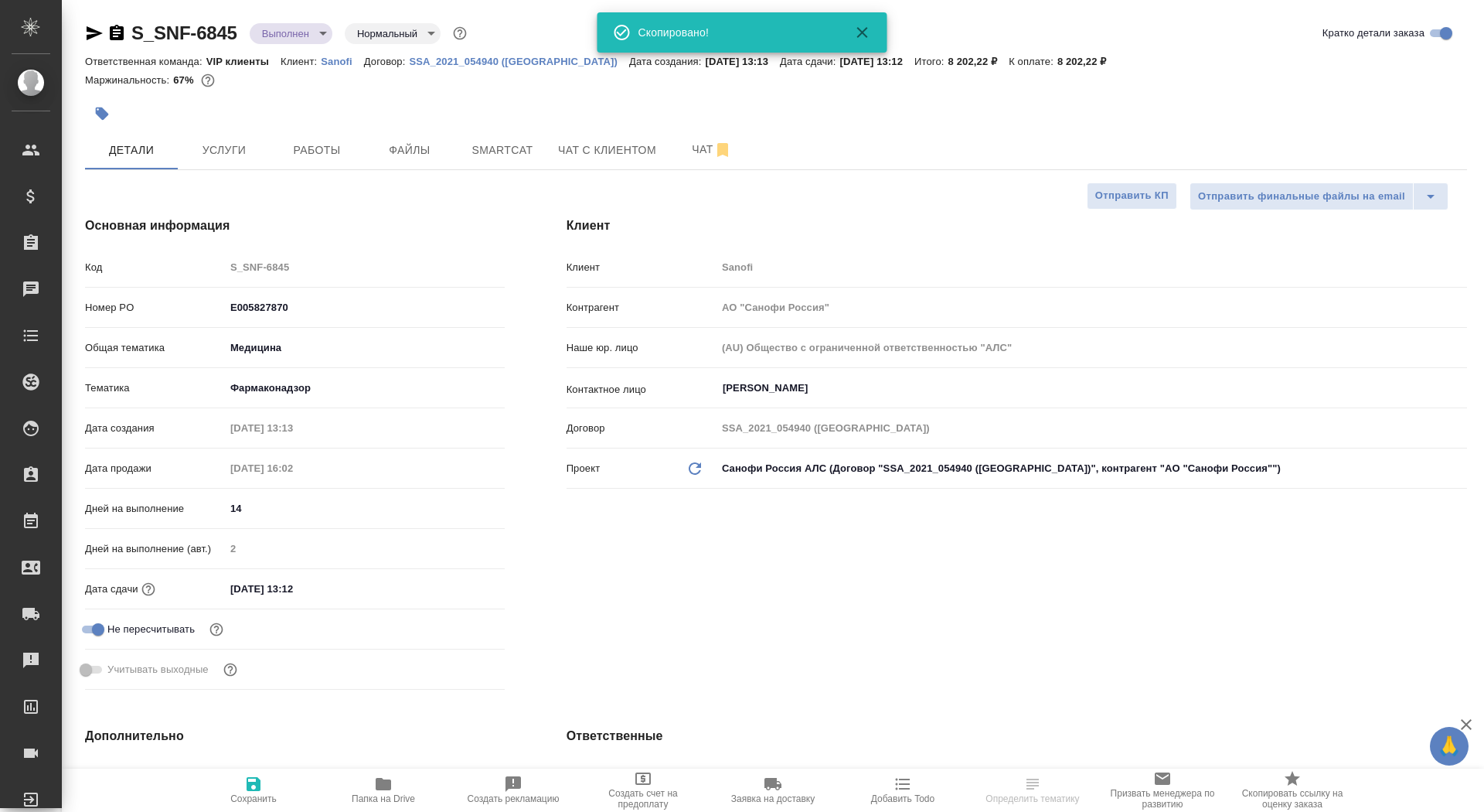
type textarea "x"
select select "RU"
type textarea "x"
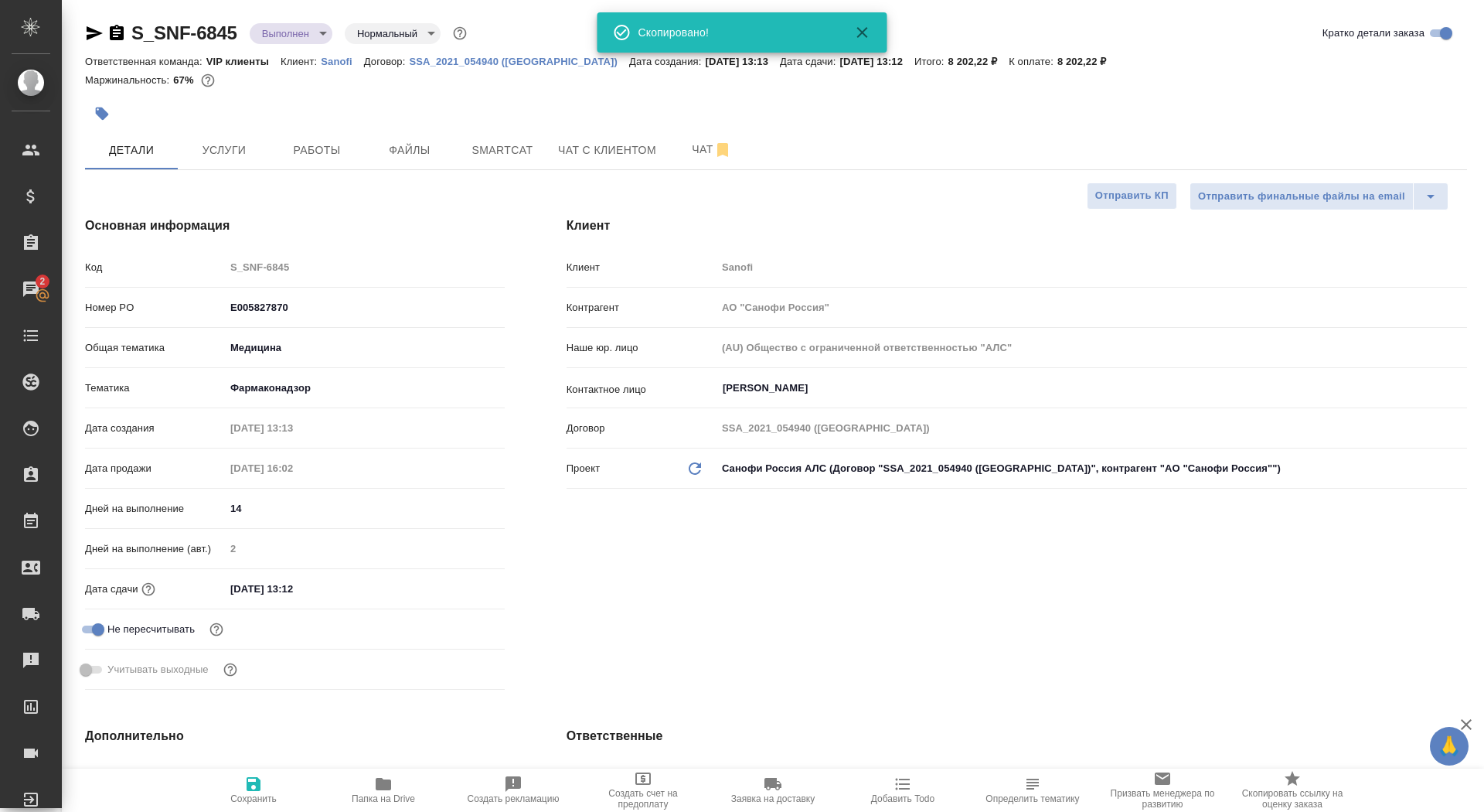
type textarea "x"
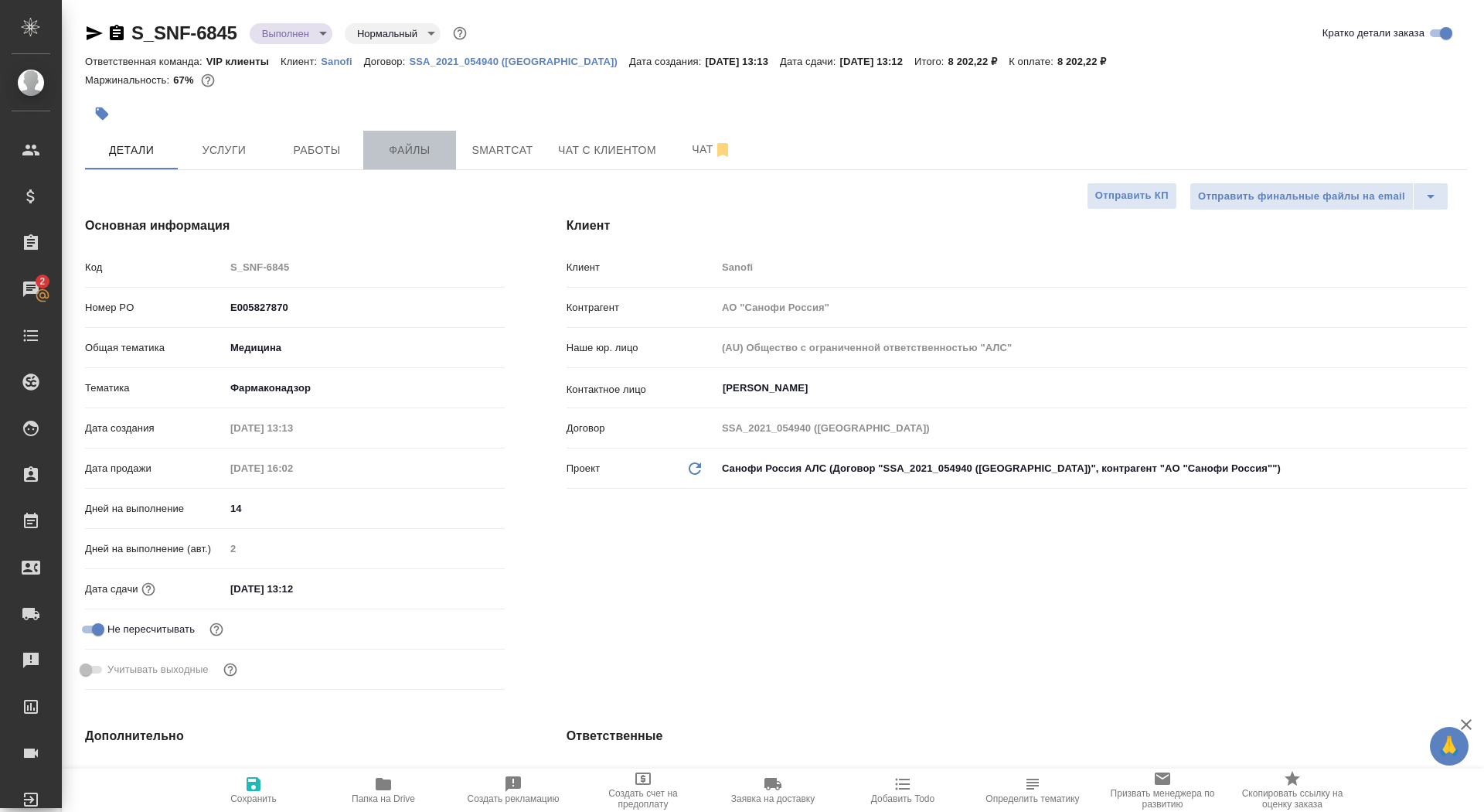
click button "Файлы"
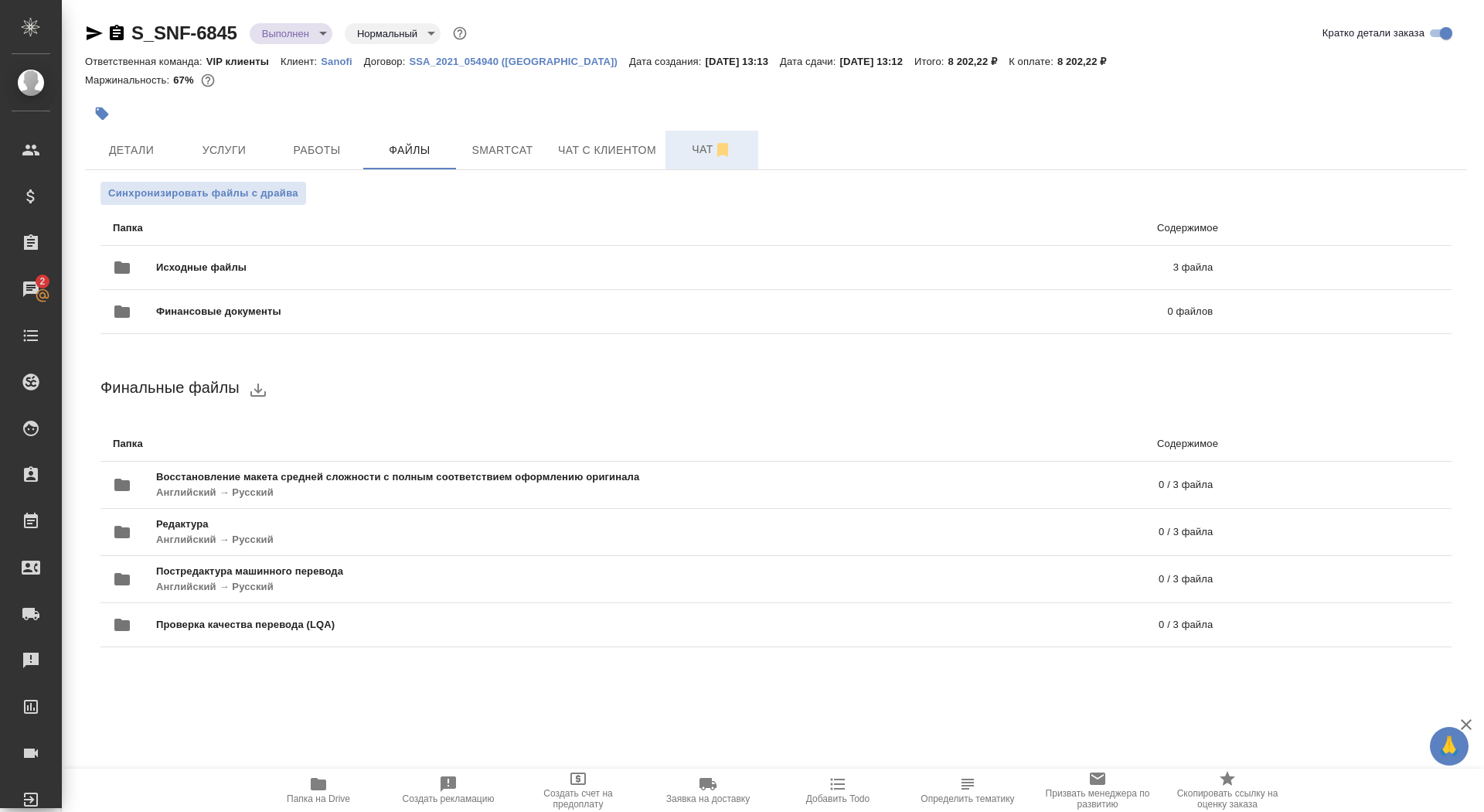
click span "Чат"
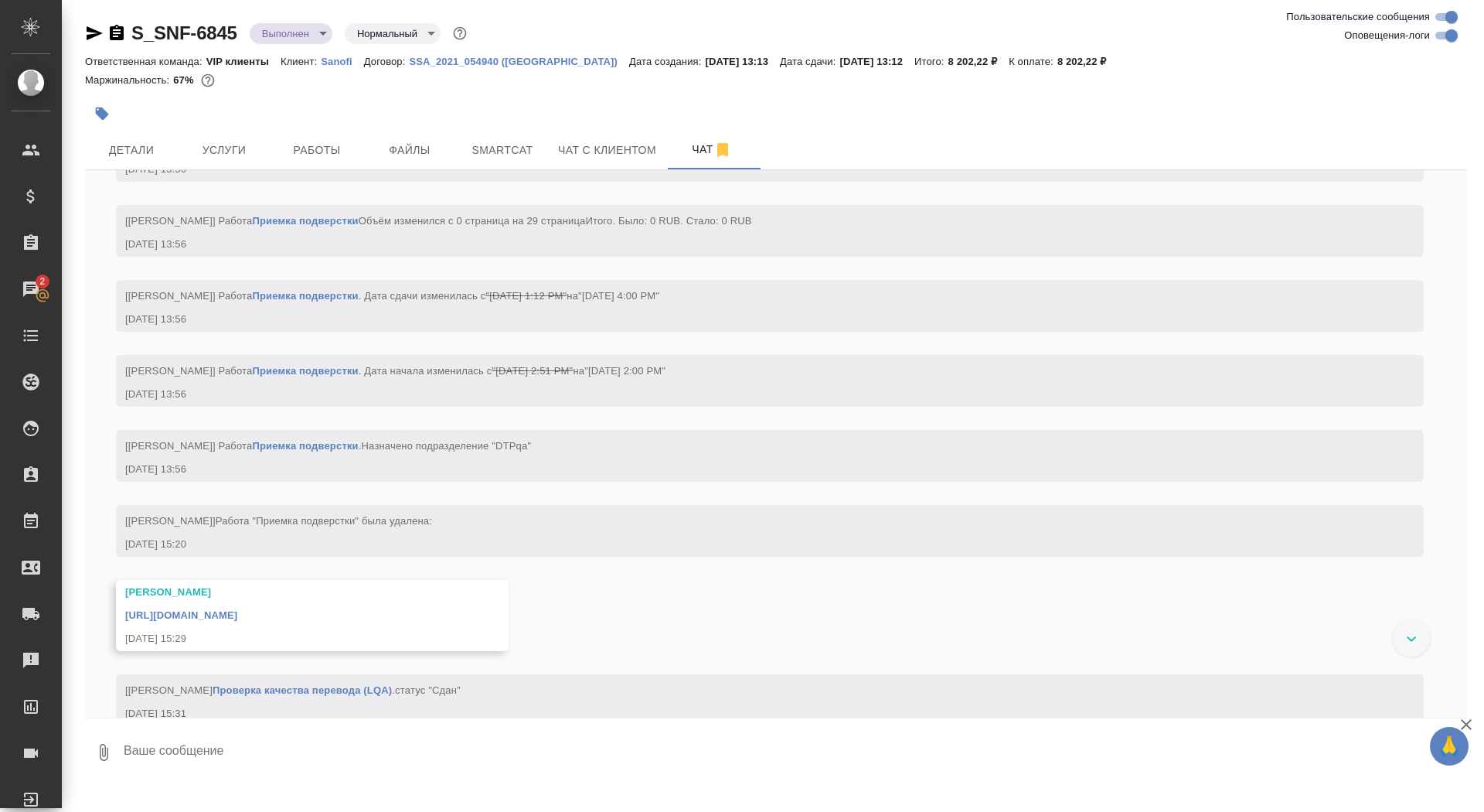
scroll to position [9396, 0]
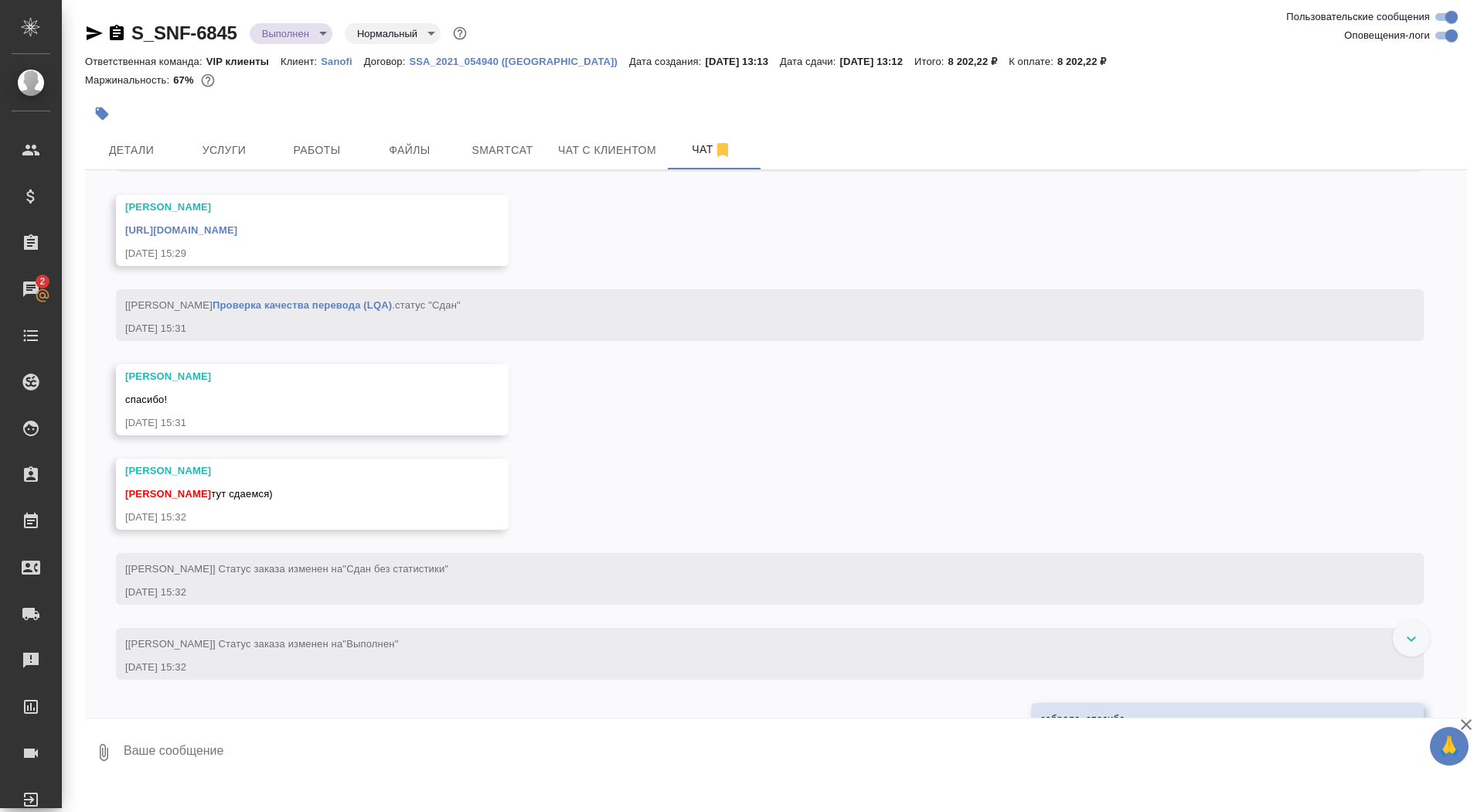
click link "https://drive.awatera.com/apps/files/files/10189353?dir=/Shares/Sanofi/Orders/S…"
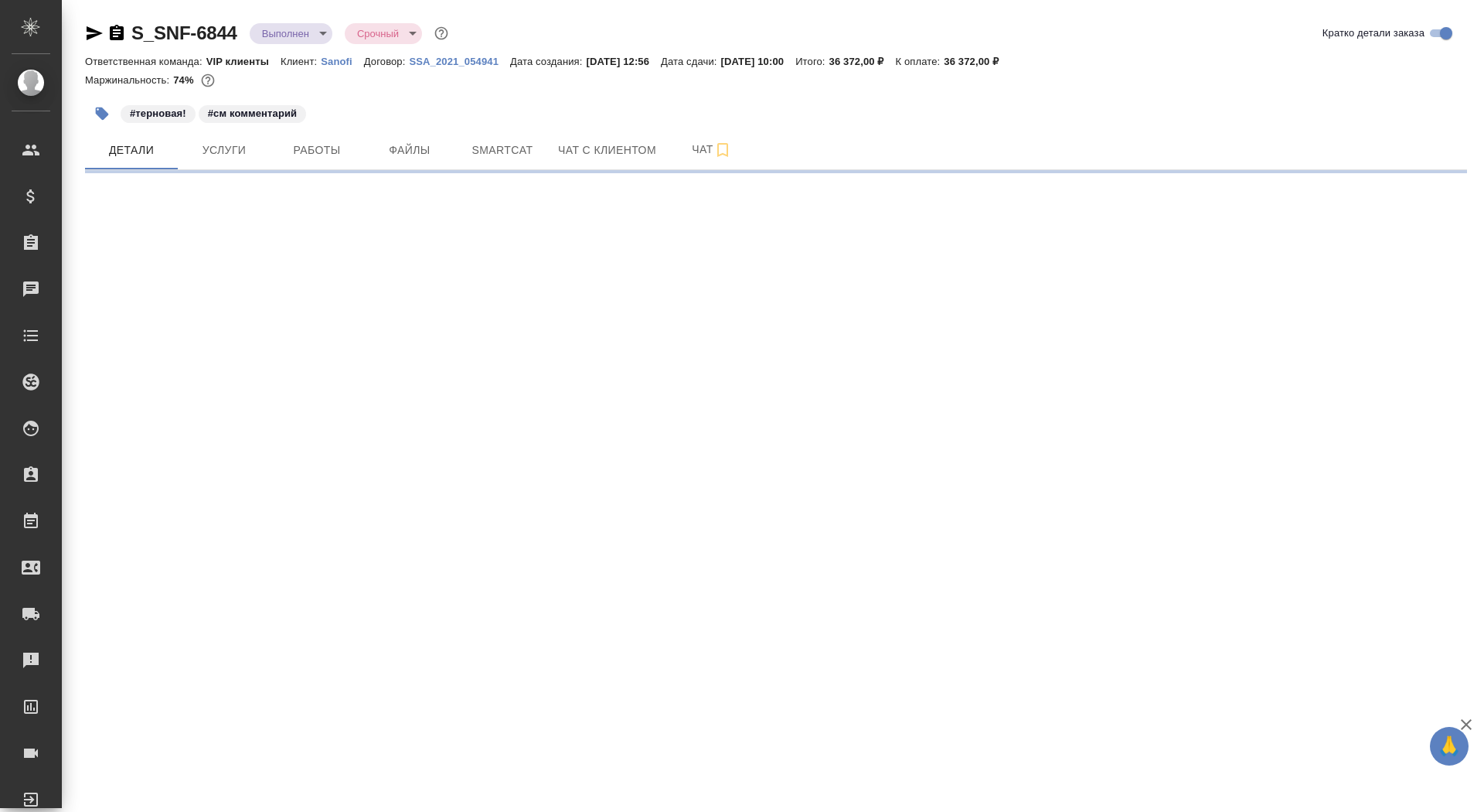
select select "RU"
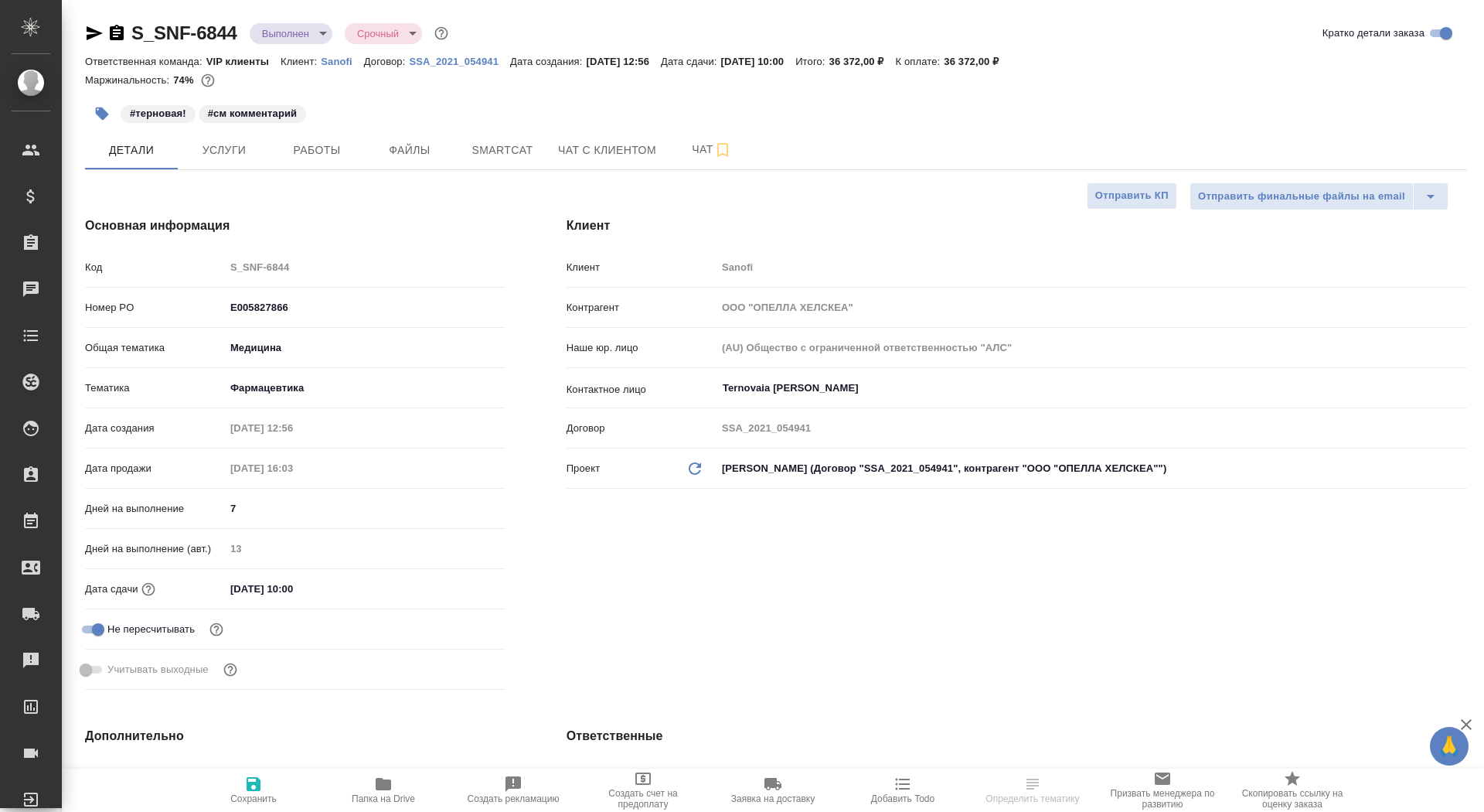
type textarea "x"
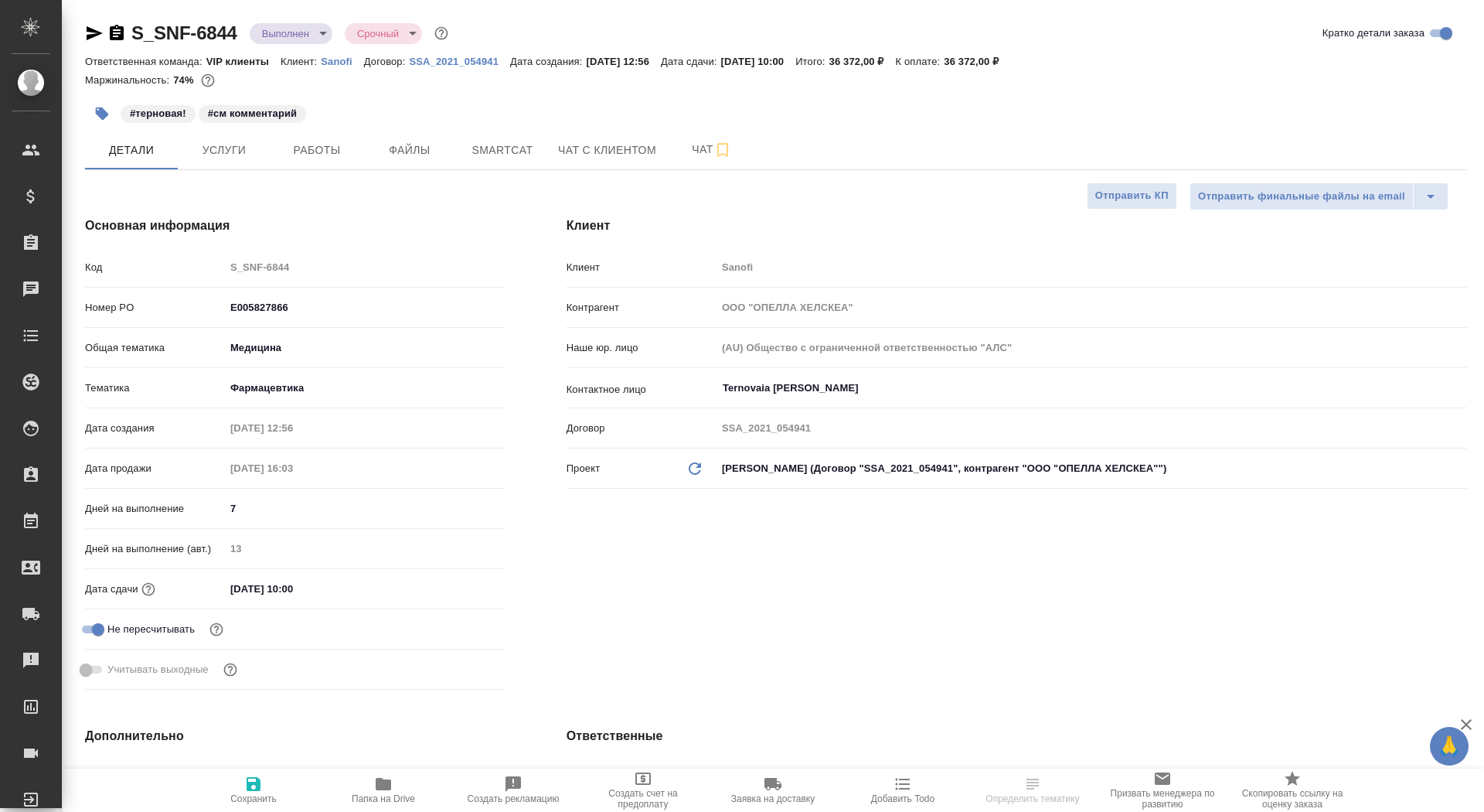
type textarea "x"
click at [108, 35] on icon "button" at bounding box center [117, 33] width 19 height 19
type textarea "x"
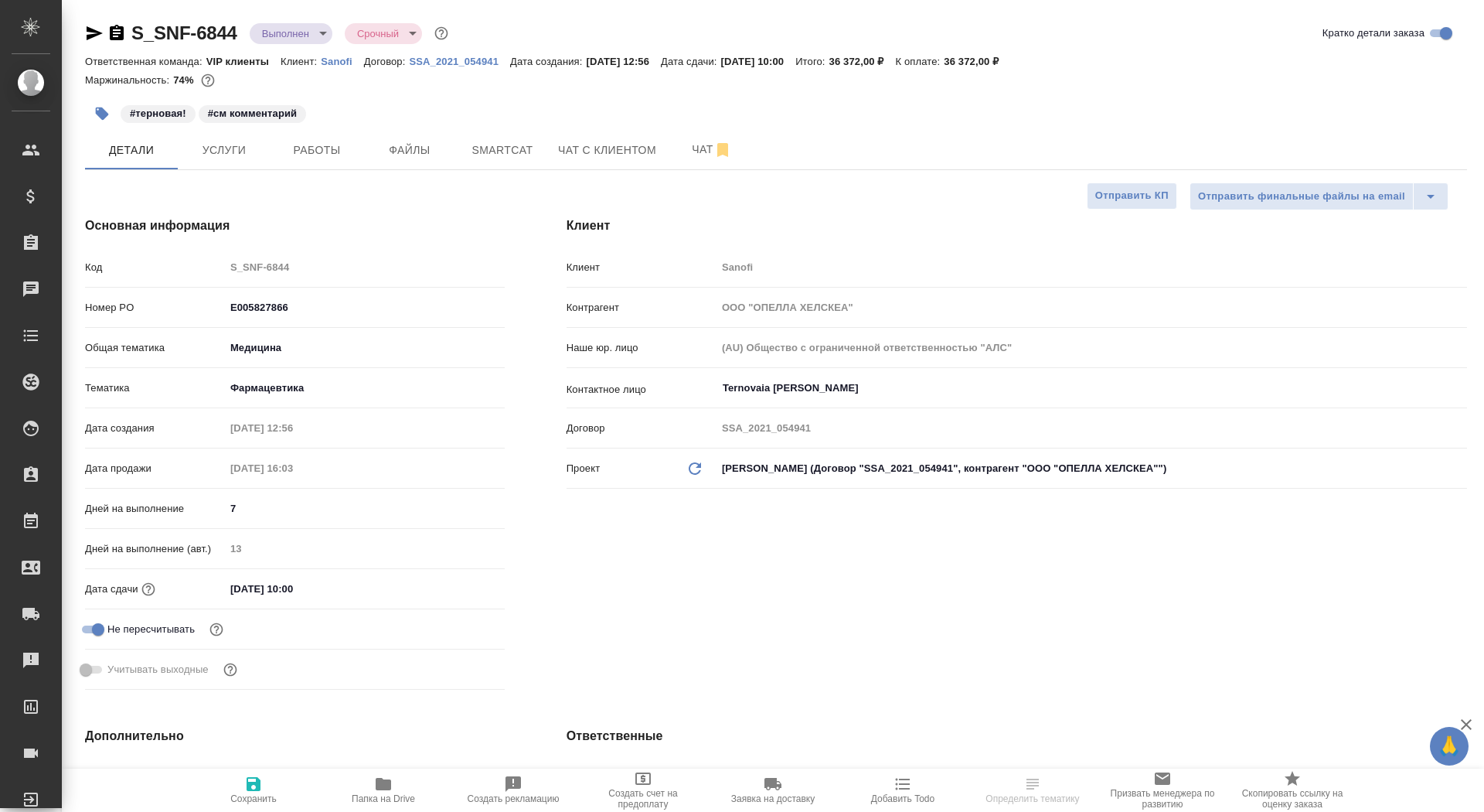
type textarea "x"
select select "RU"
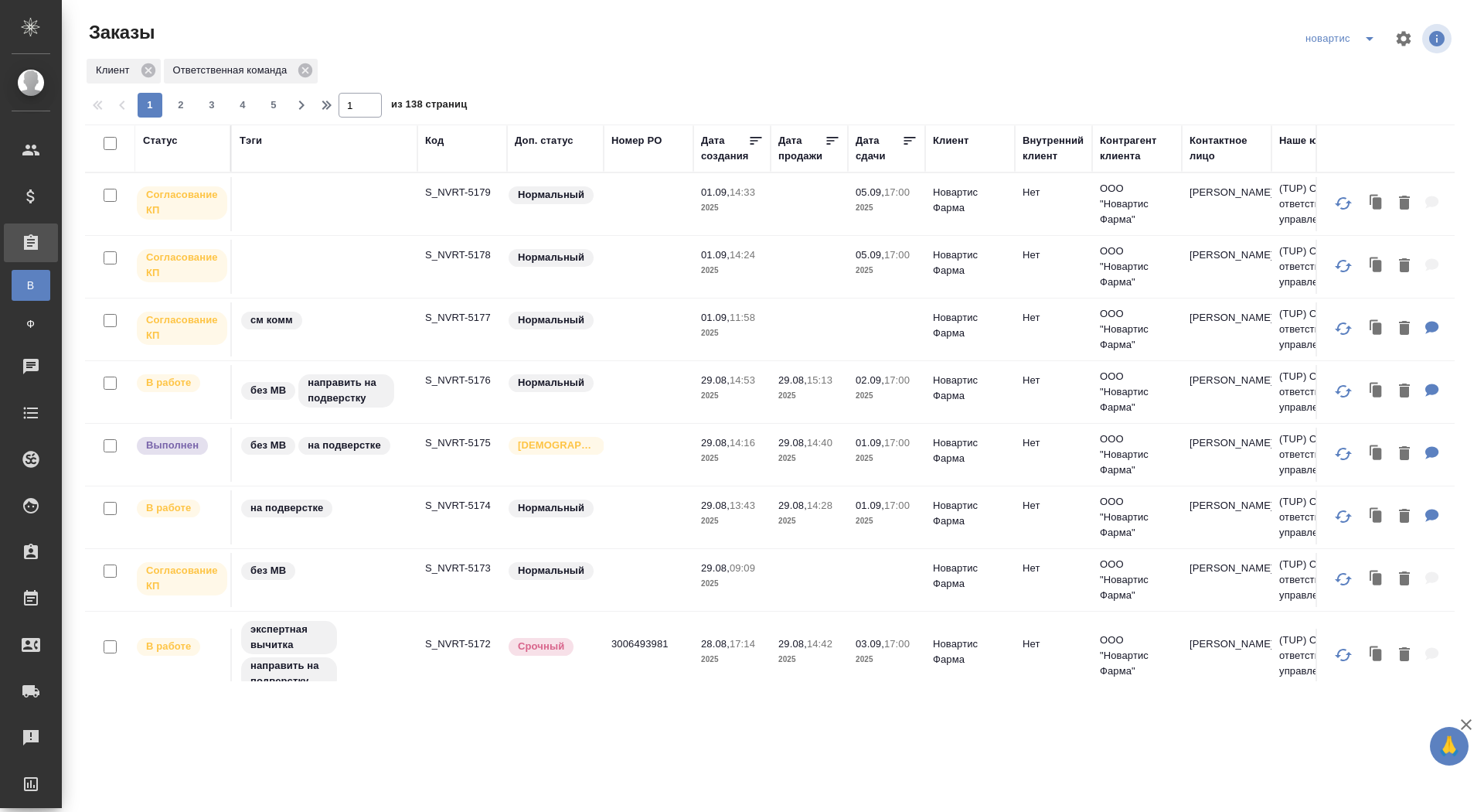
click at [1368, 36] on icon "split button" at bounding box center [1370, 39] width 19 height 19
click at [1326, 144] on li "sandoz" at bounding box center [1343, 144] width 85 height 25
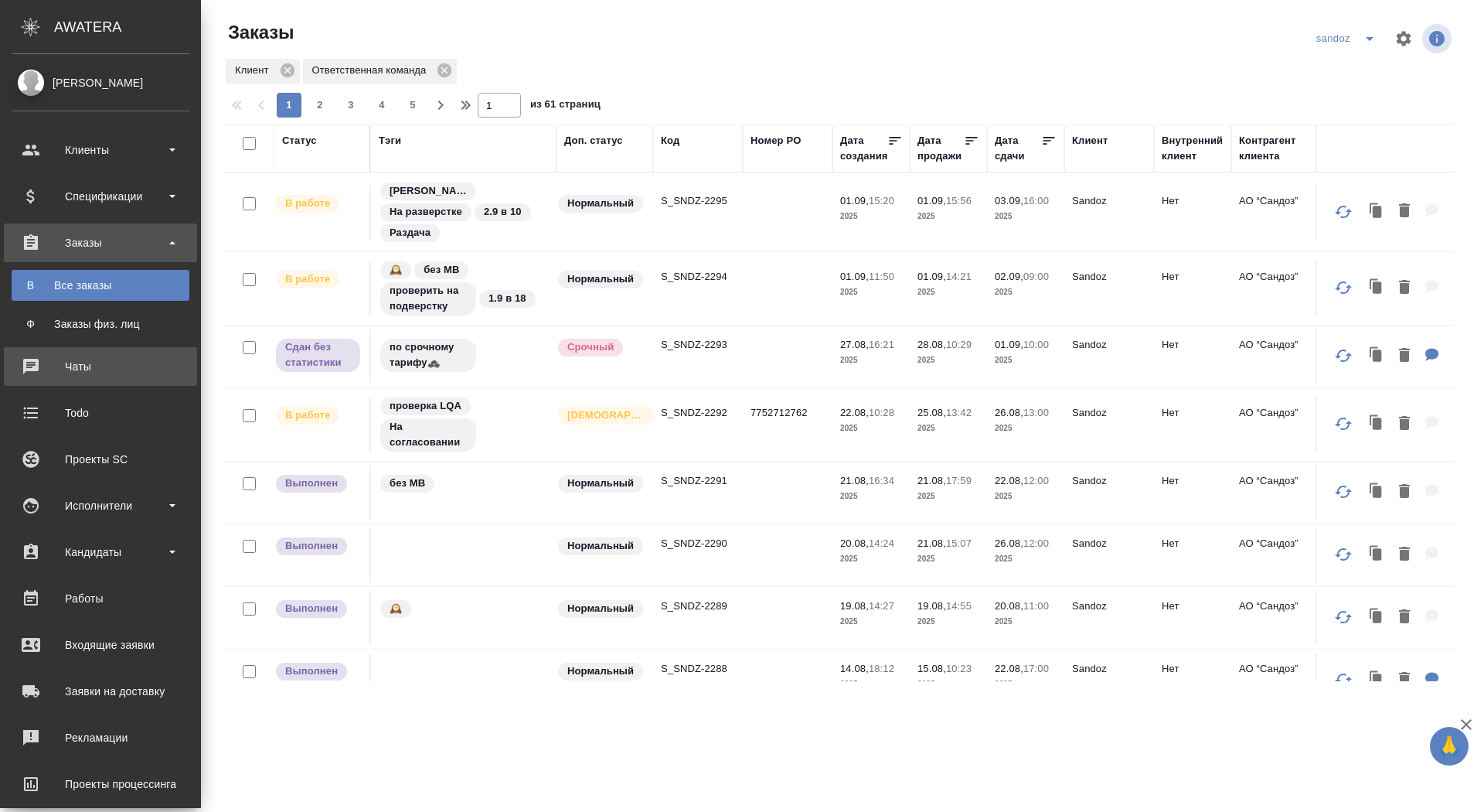
click at [20, 379] on link "0 Чаты" at bounding box center [100, 366] width 193 height 39
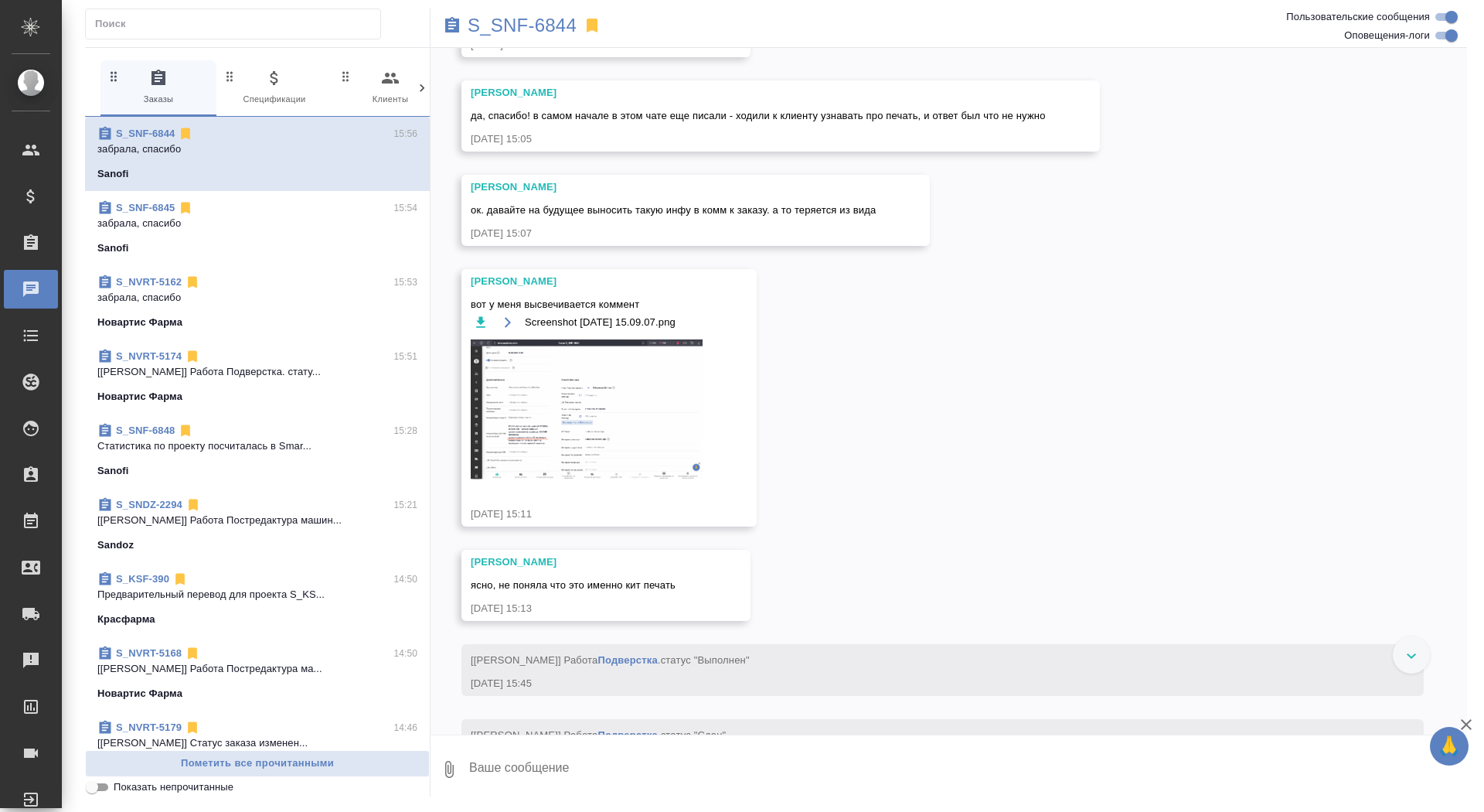
scroll to position [11525, 0]
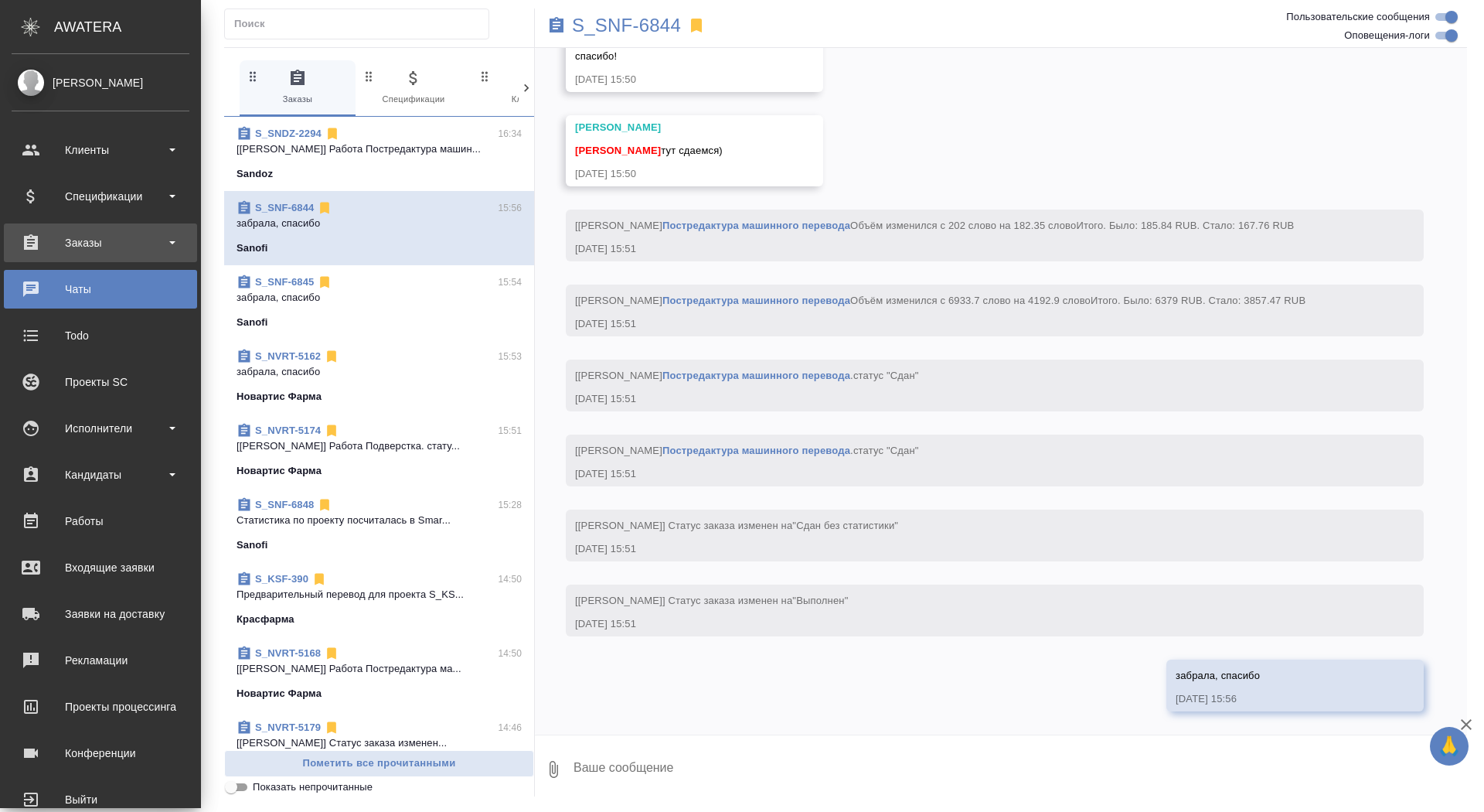
click at [60, 243] on div "Заказы" at bounding box center [100, 243] width 177 height 23
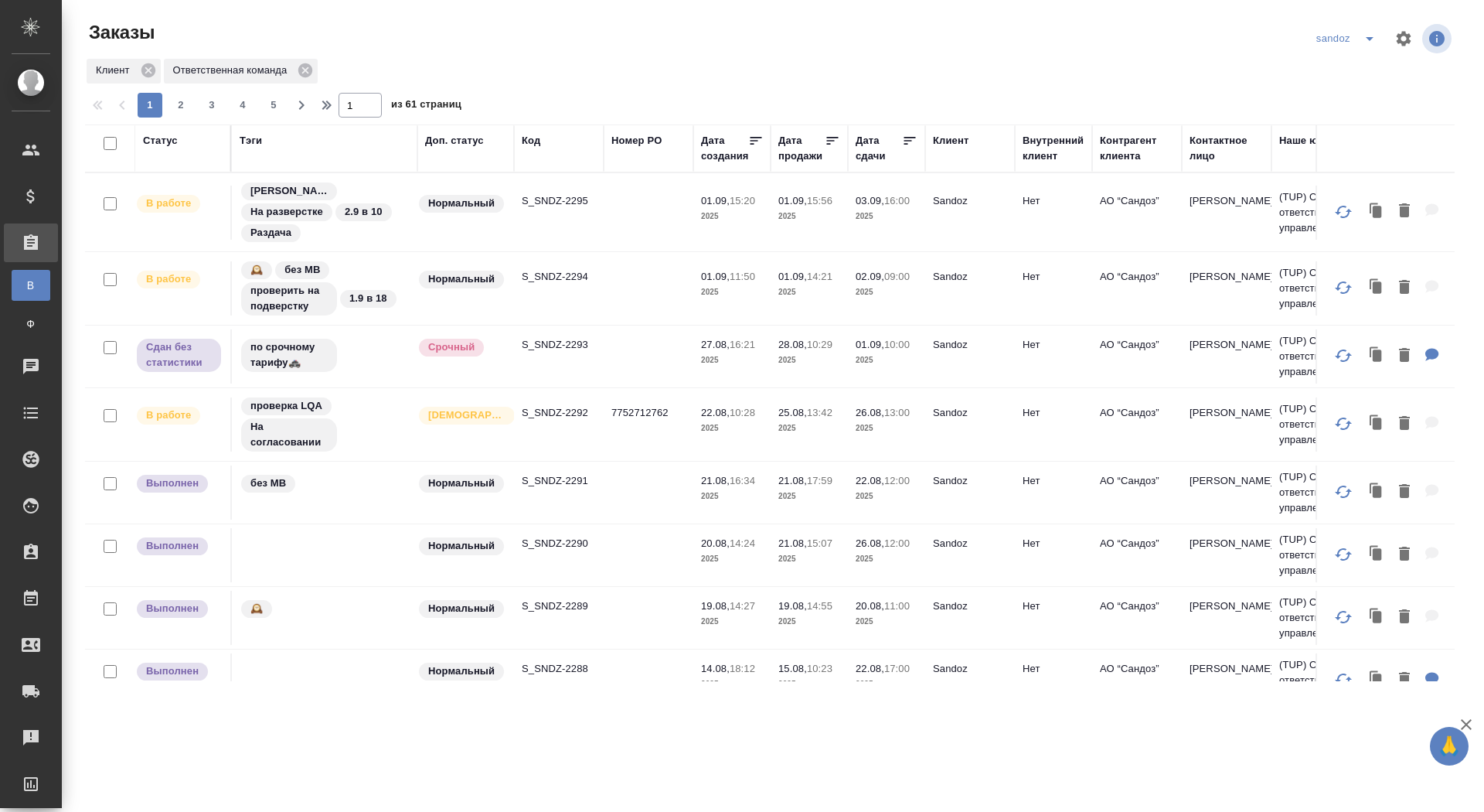
click at [1366, 41] on icon "split button" at bounding box center [1370, 39] width 19 height 19
click at [1338, 141] on li "новартис" at bounding box center [1348, 144] width 81 height 25
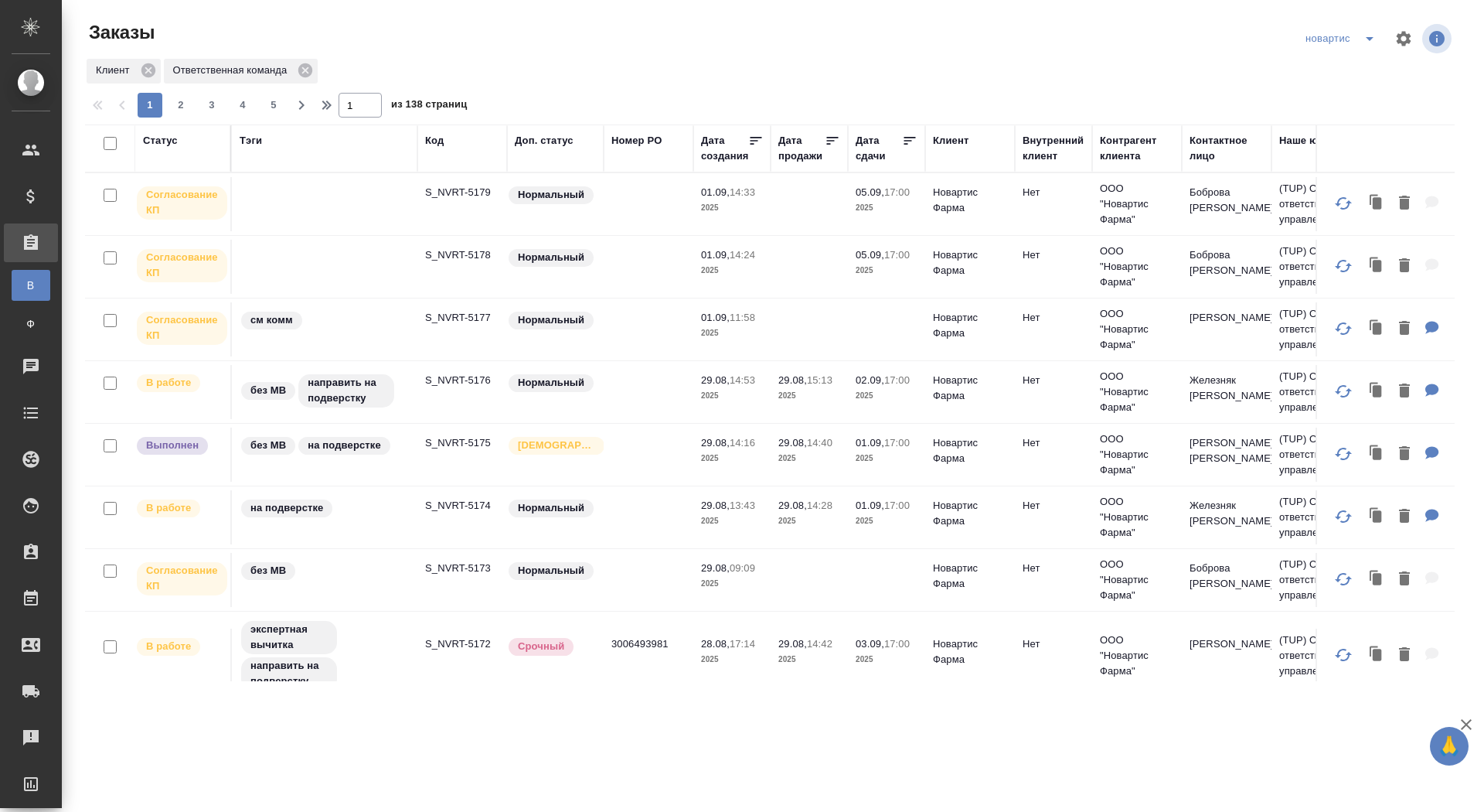
click at [462, 260] on p "S_NVRT-5178" at bounding box center [463, 255] width 74 height 15
click at [476, 189] on p "S_NVRT-5179" at bounding box center [463, 192] width 74 height 15
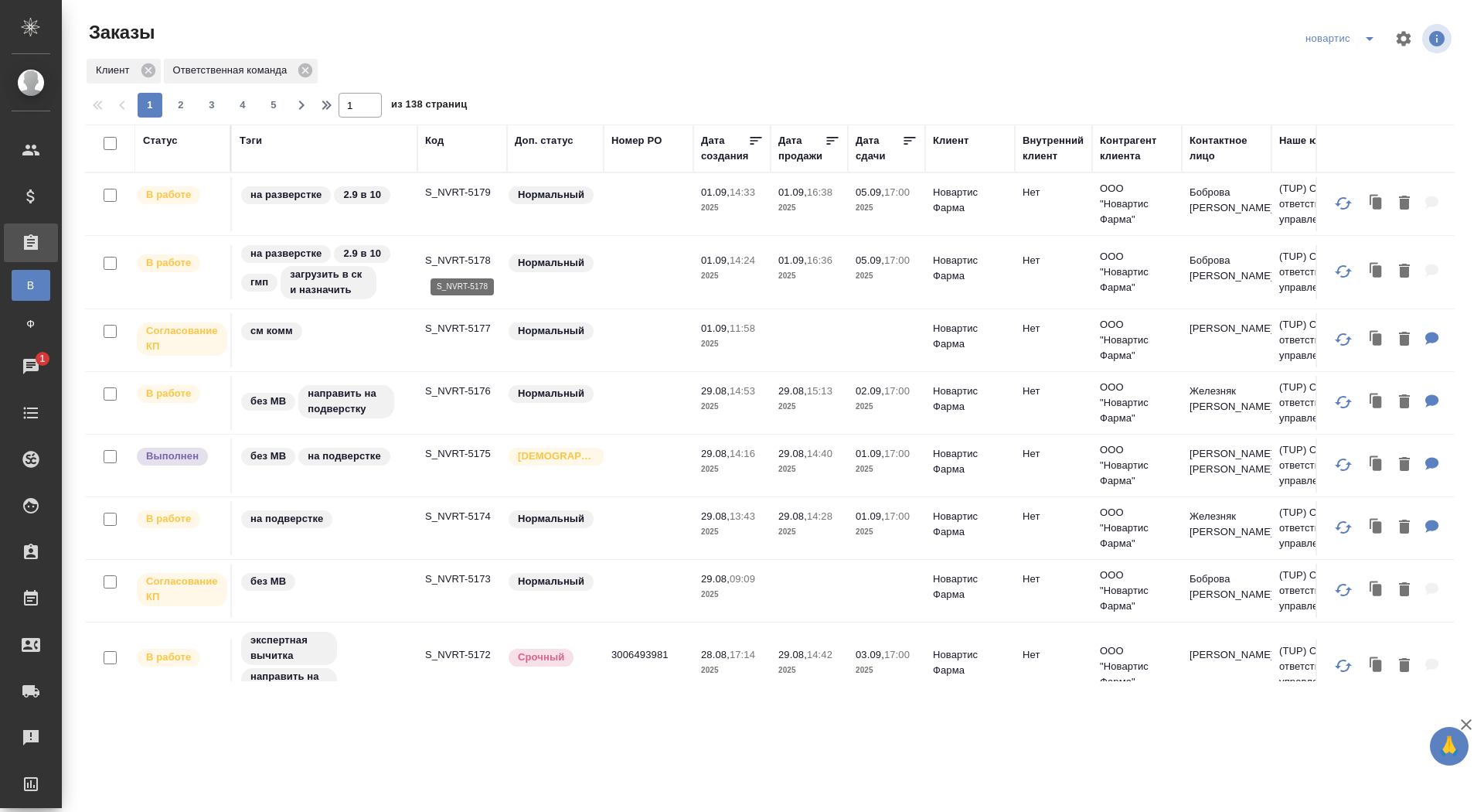
click at [475, 258] on p "S_NVRT-5178" at bounding box center [463, 260] width 74 height 15
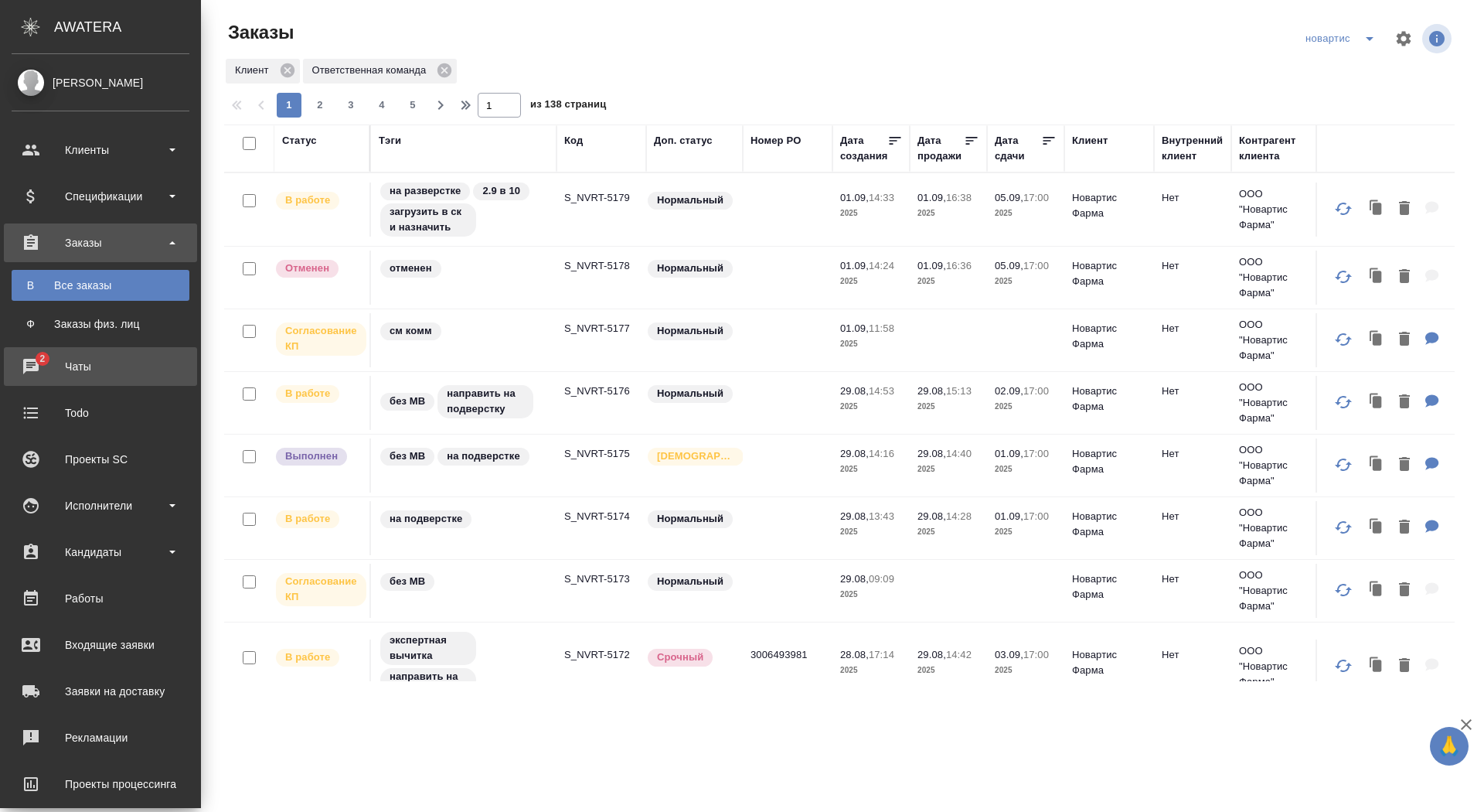
click at [33, 363] on span "2" at bounding box center [42, 359] width 24 height 15
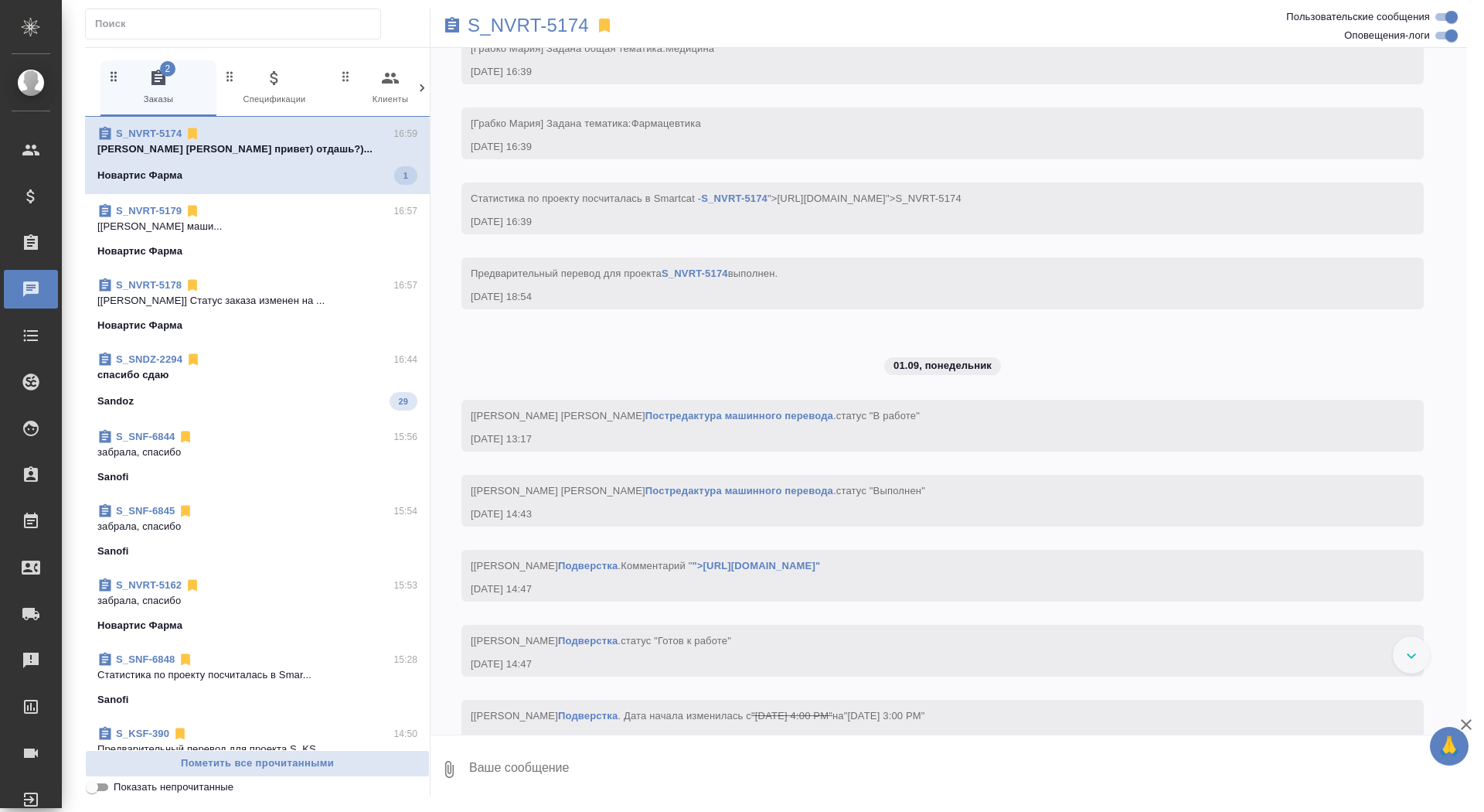
scroll to position [6553, 0]
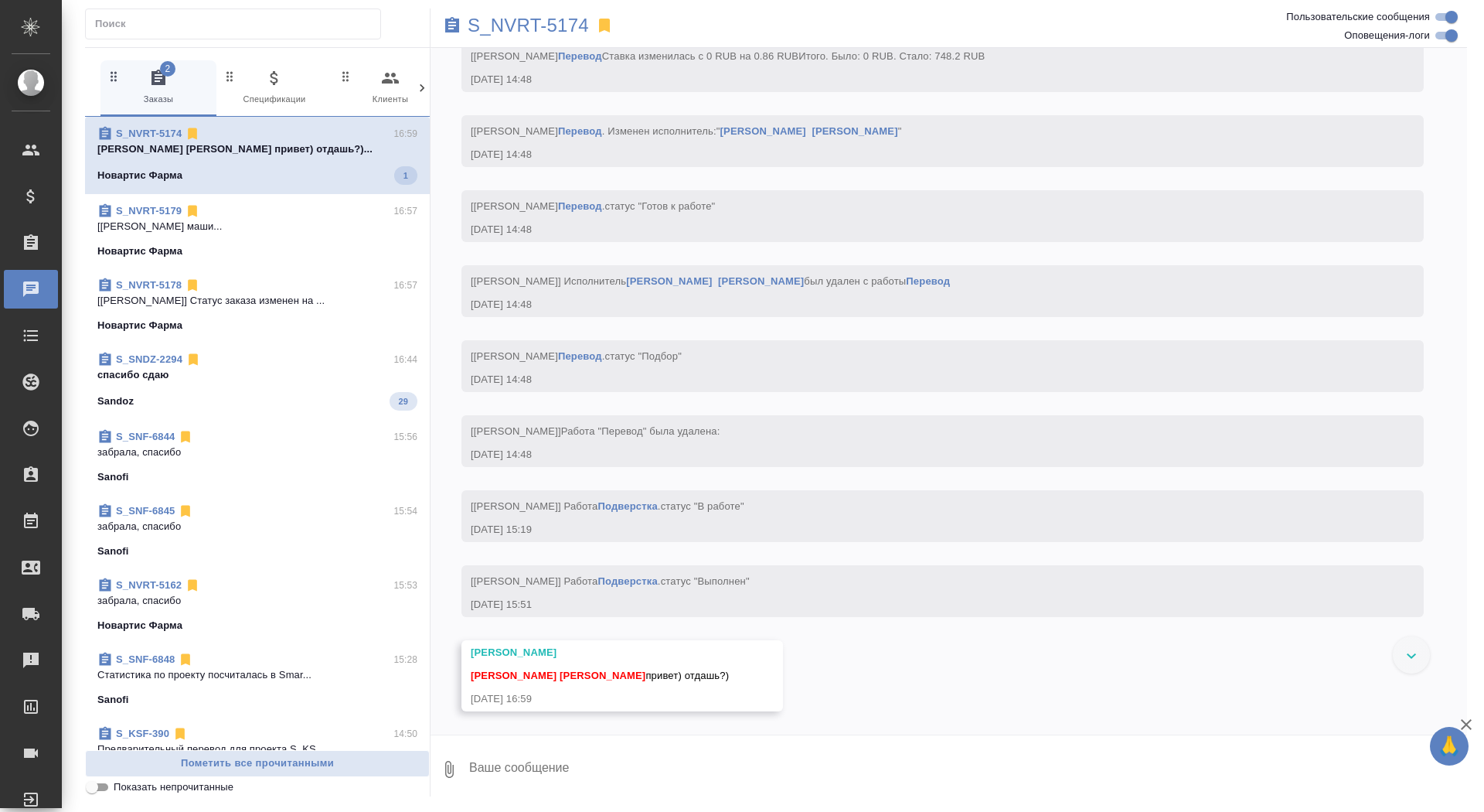
click at [233, 360] on div "S_SNDZ-2294 16:44" at bounding box center [257, 360] width 320 height 15
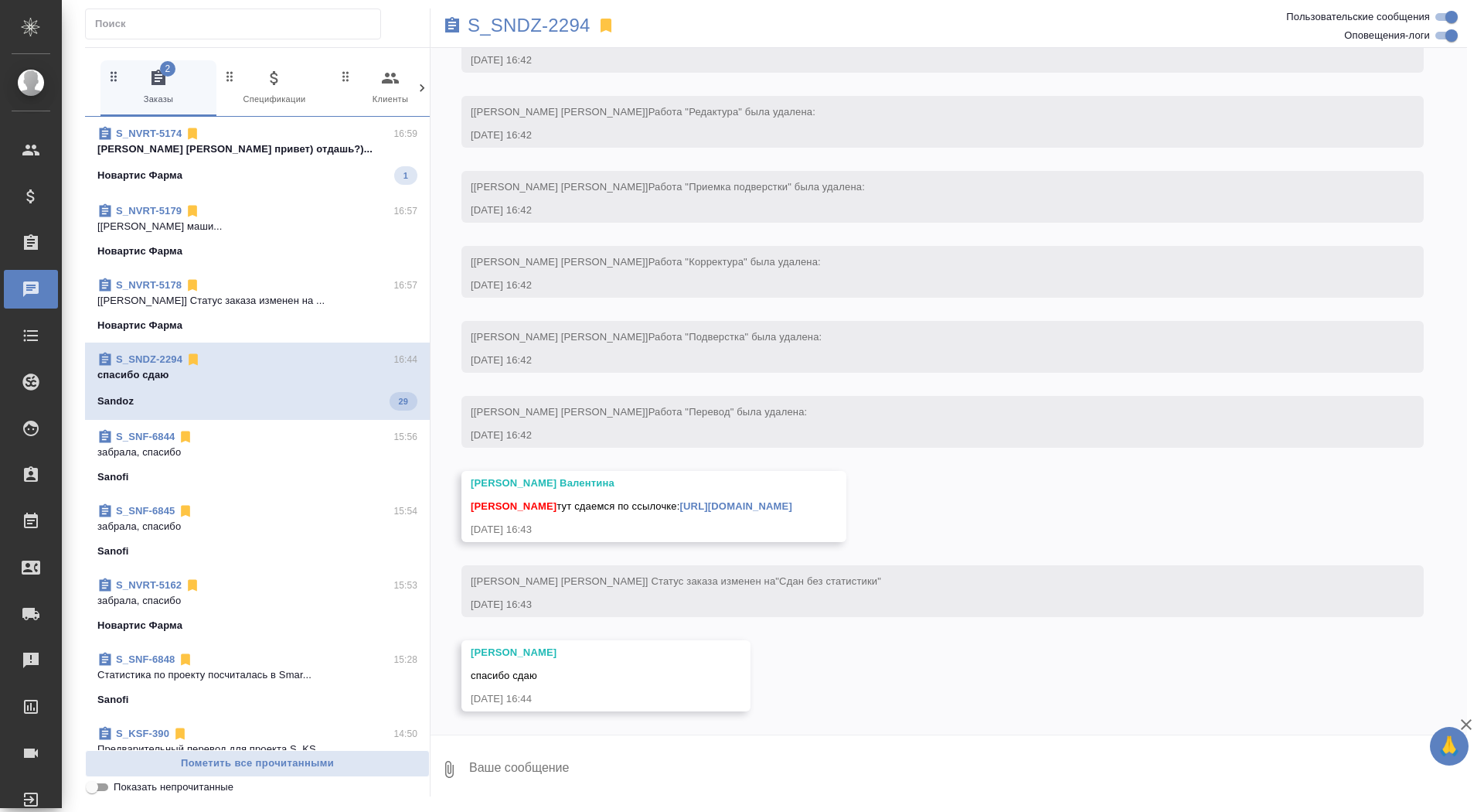
scroll to position [3330, 0]
click at [339, 105] on span "0 Клиенты" at bounding box center [391, 88] width 104 height 38
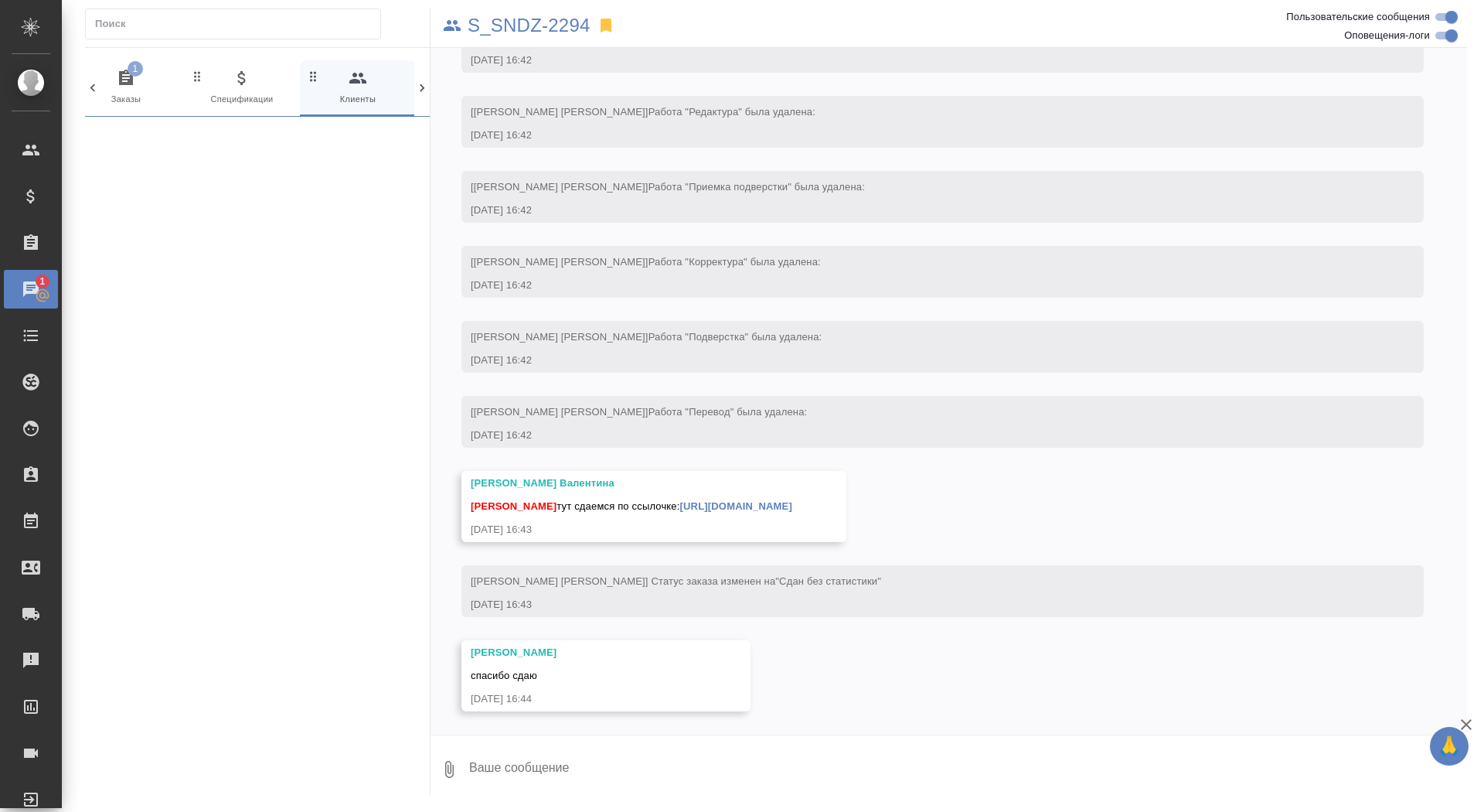
scroll to position [0, 33]
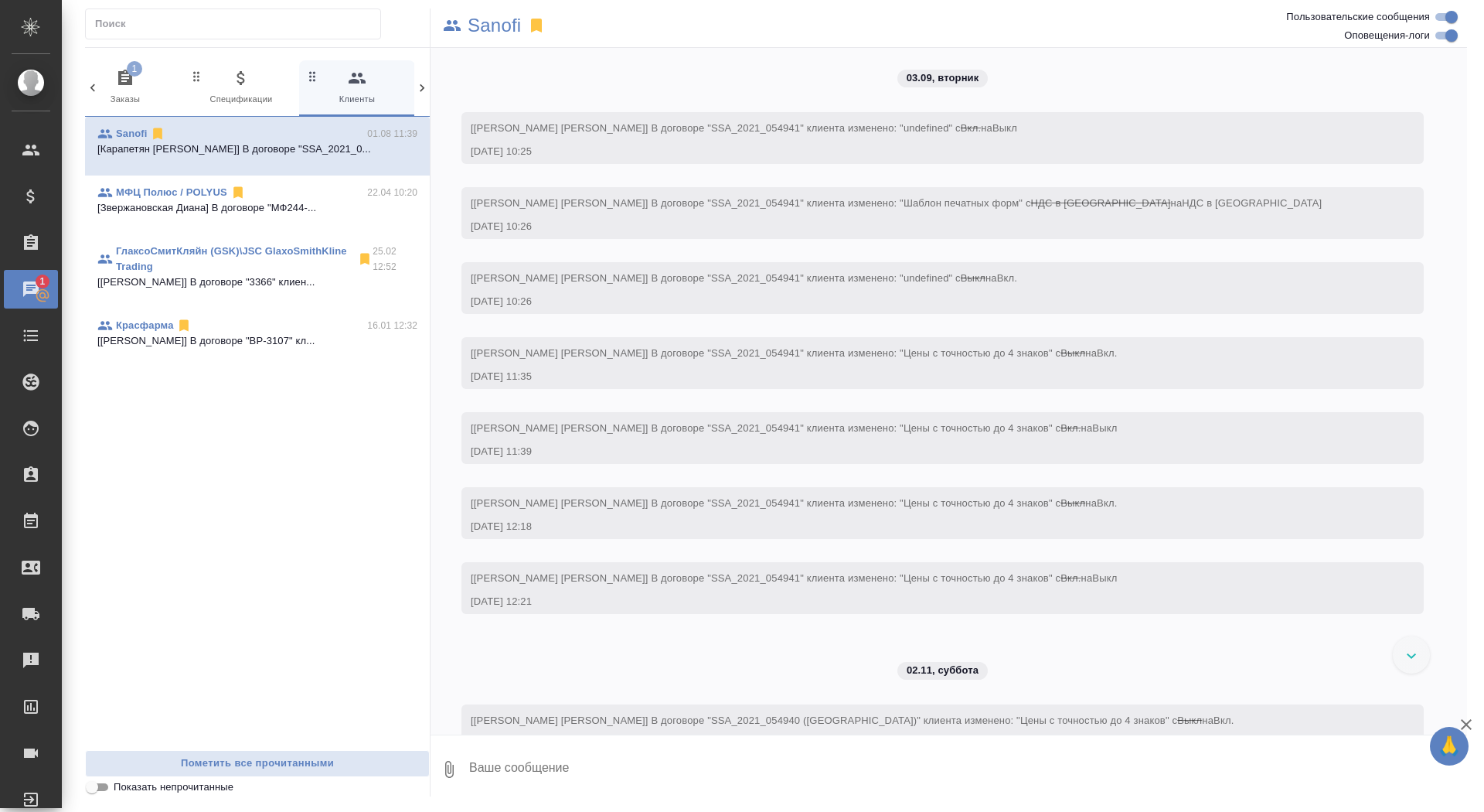
click at [106, 92] on span "1 Заказы" at bounding box center [126, 88] width 104 height 38
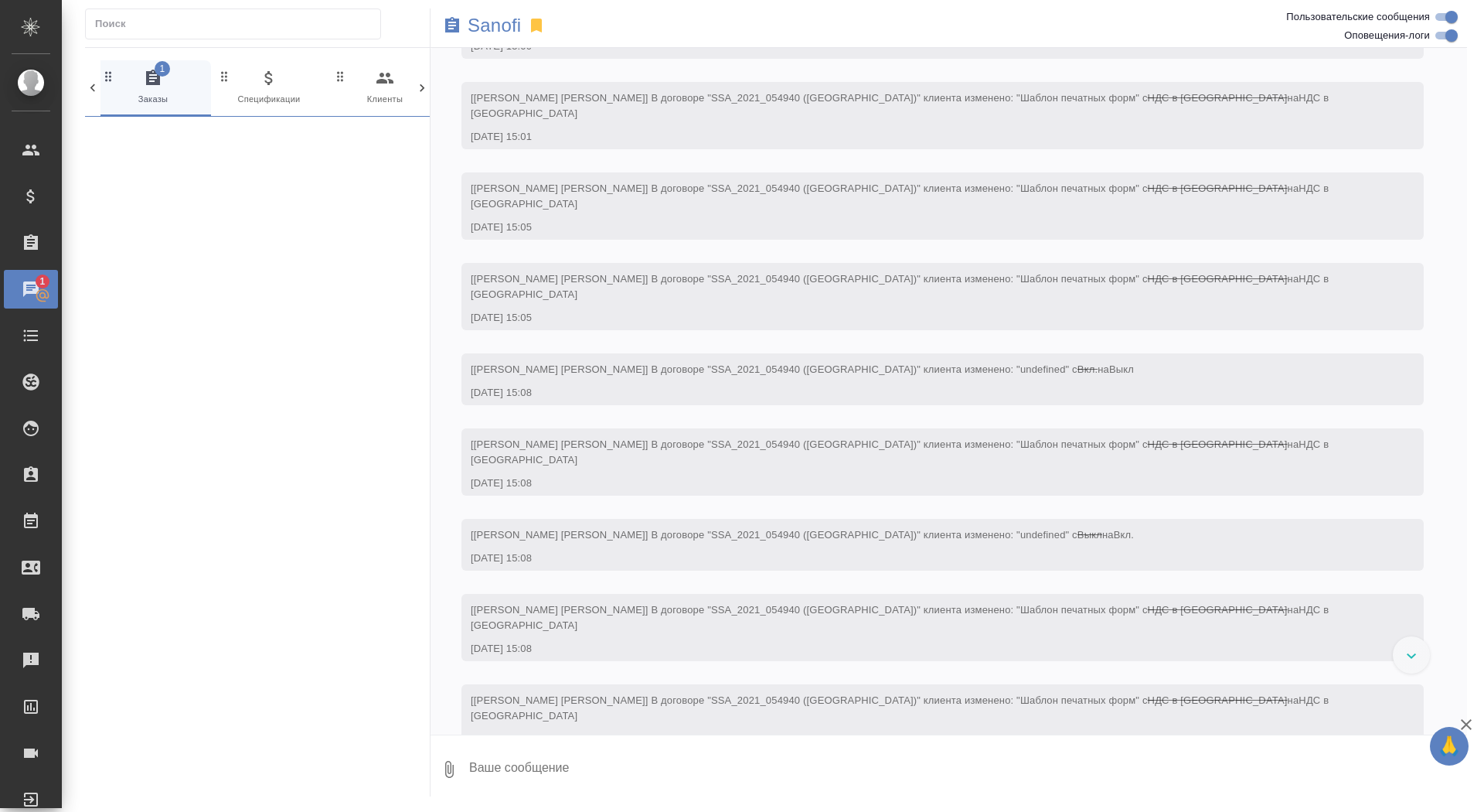
scroll to position [0, 0]
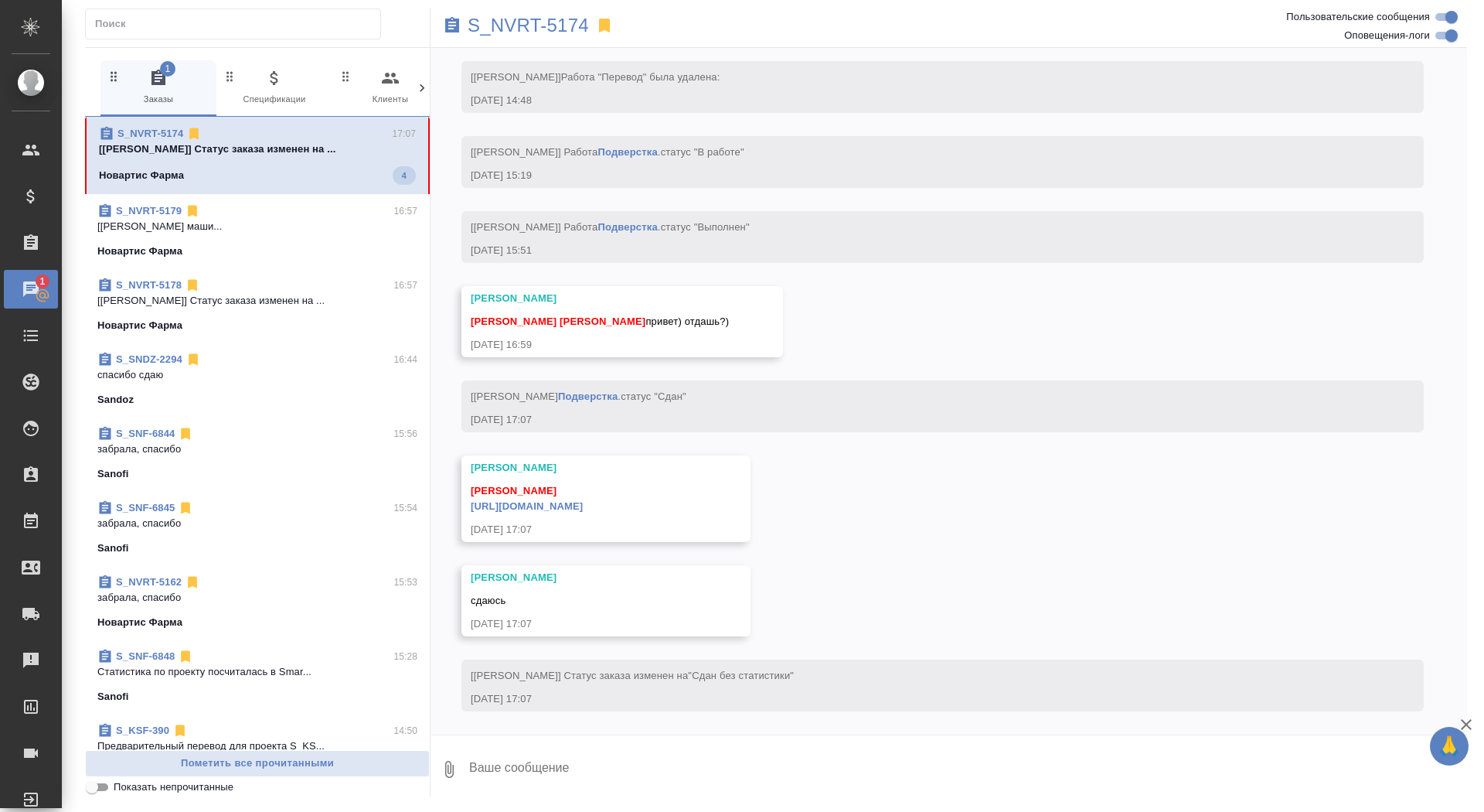
click at [219, 163] on span "S_NVRT-5174 17:07 [[PERSON_NAME]] Статус заказа изменен на ... Новартис Фарма 4" at bounding box center [257, 156] width 317 height 59
click at [564, 778] on textarea at bounding box center [968, 769] width 1000 height 53
type textarea "забрала, спасибо!"
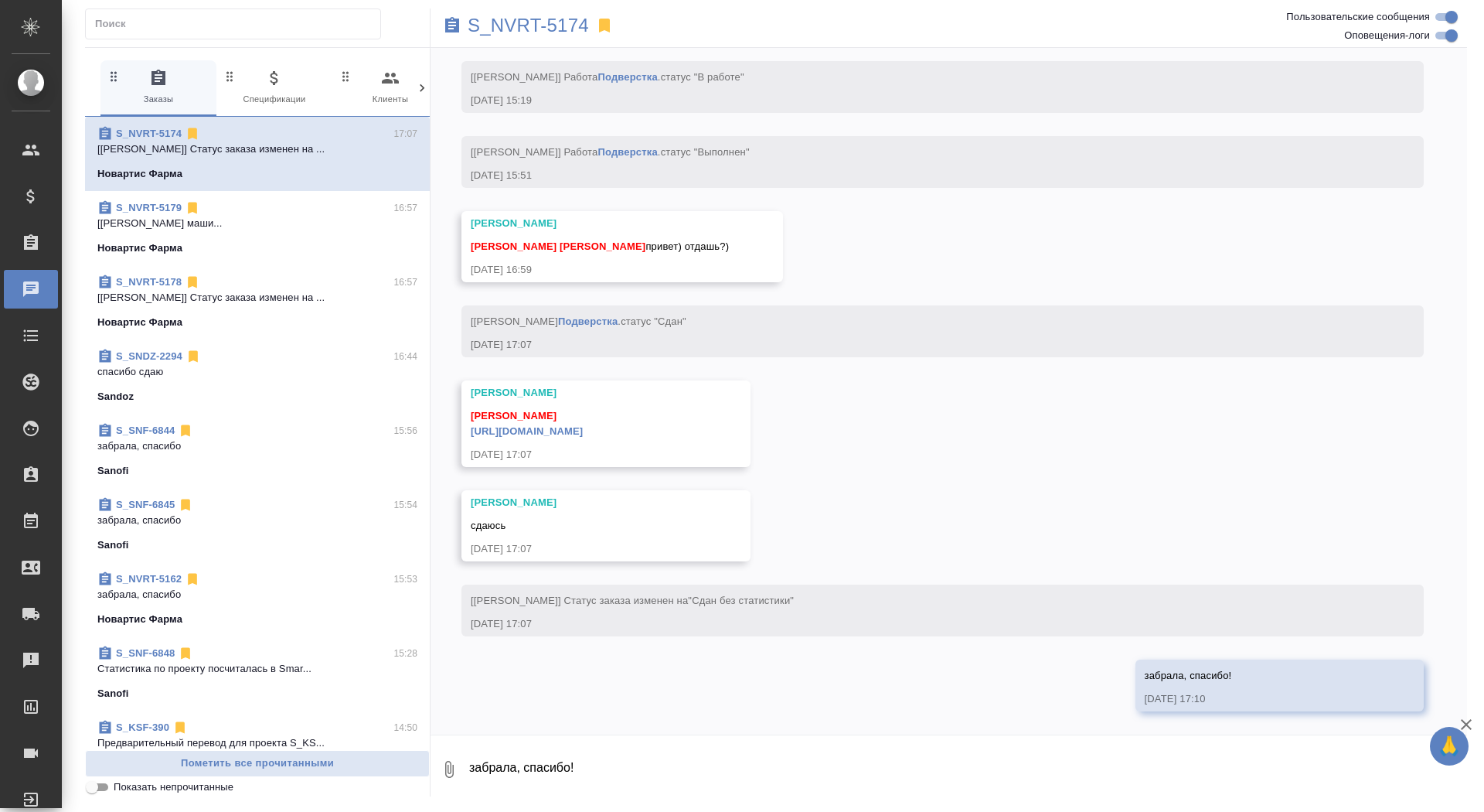
scroll to position [7047, 0]
click at [583, 435] on link "[URL][DOMAIN_NAME]" at bounding box center [527, 431] width 112 height 12
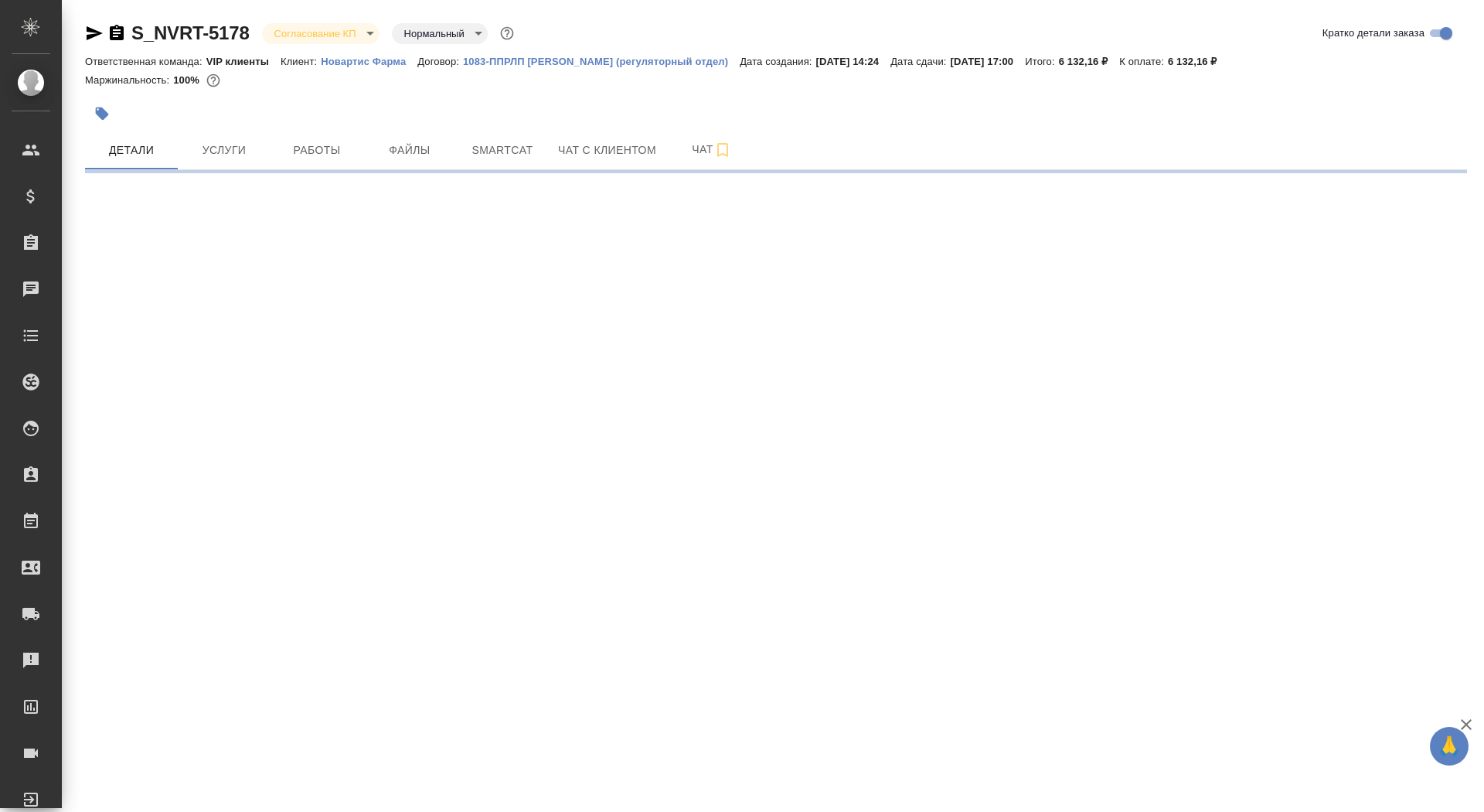
select select "RU"
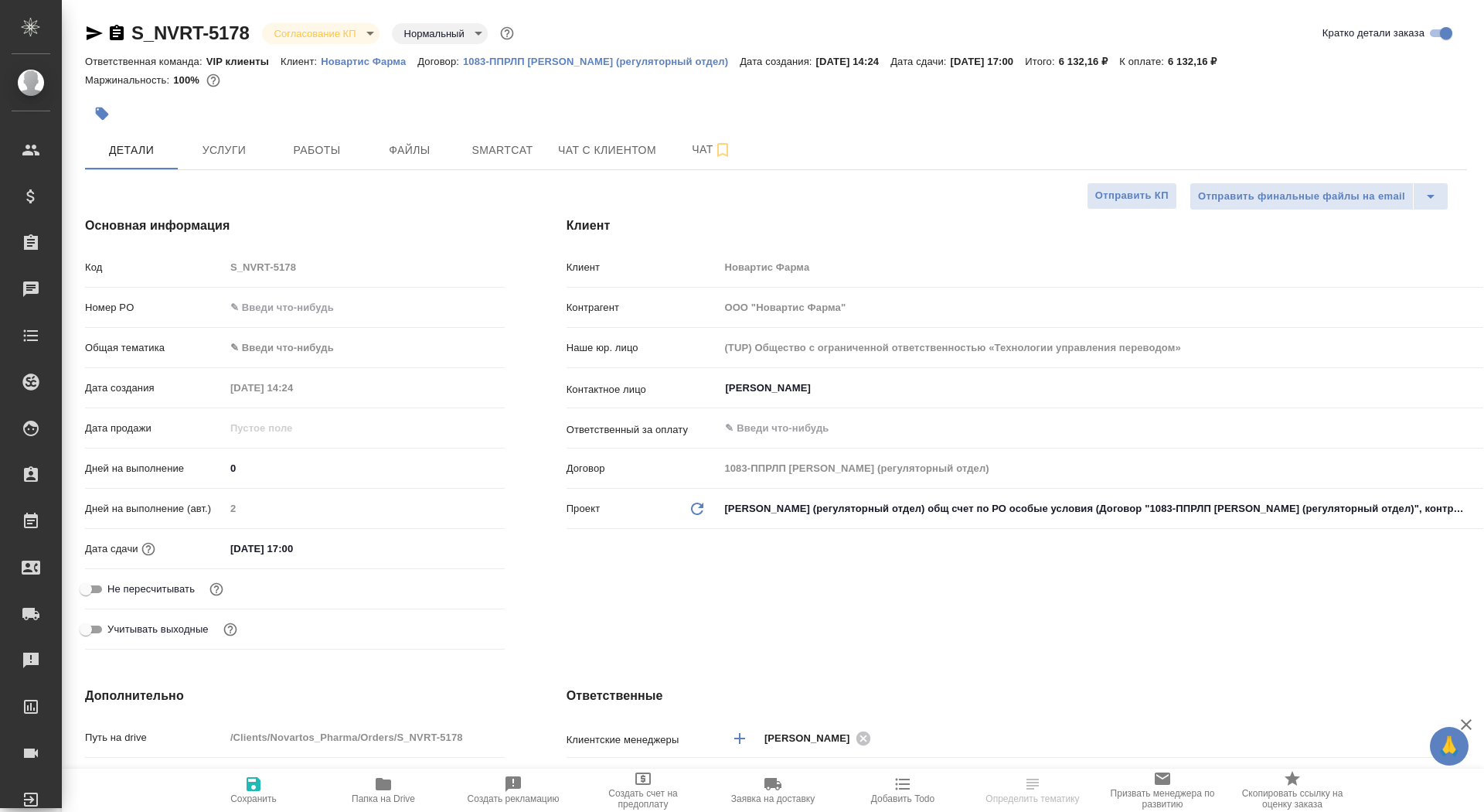
type textarea "x"
click at [320, 31] on body "🙏 .cls-1 fill:#fff; AWATERA Saydasheva Dilyara Клиенты Спецификации Заказы Чаты…" at bounding box center [742, 406] width 1484 height 812
type textarea "x"
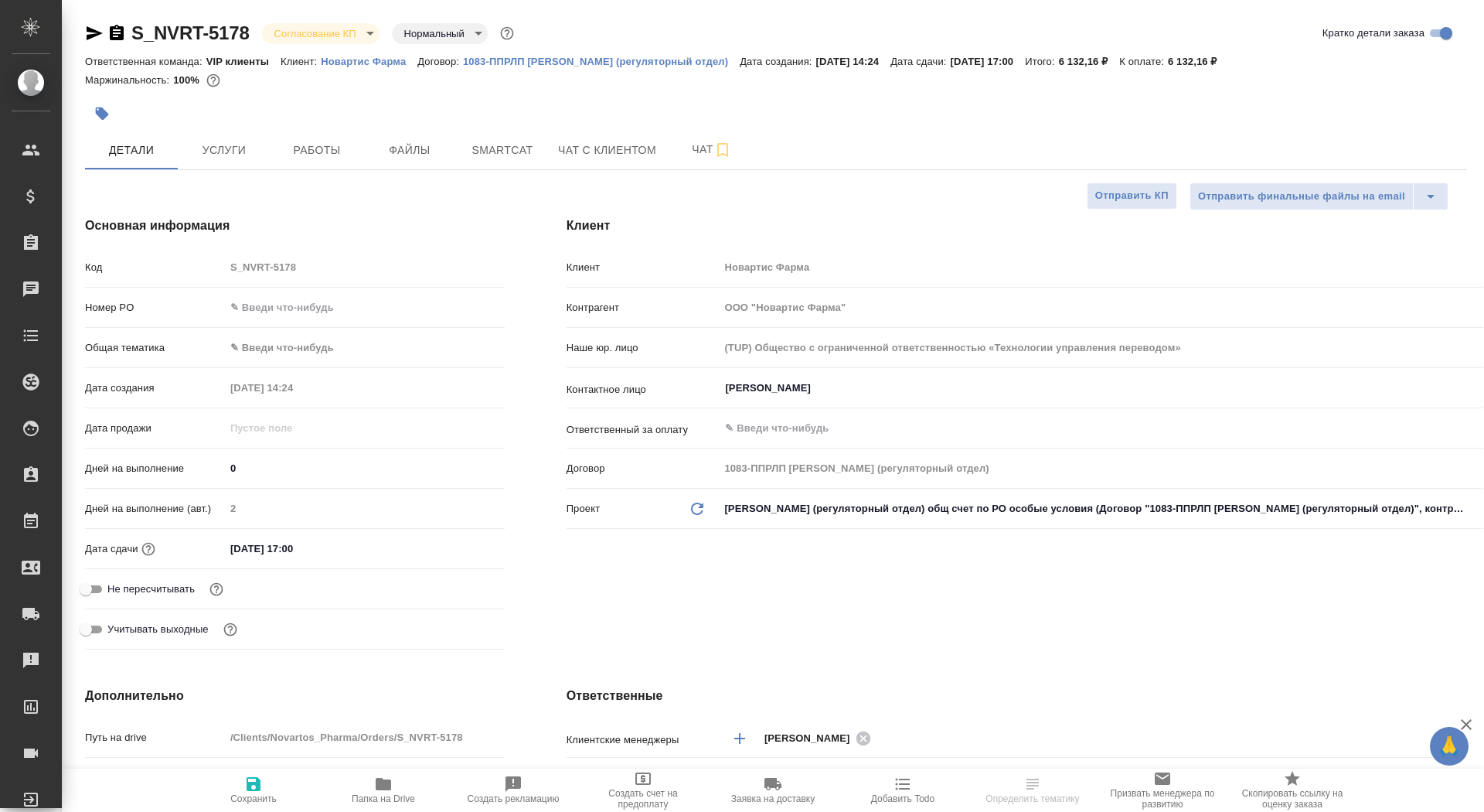
type textarea "x"
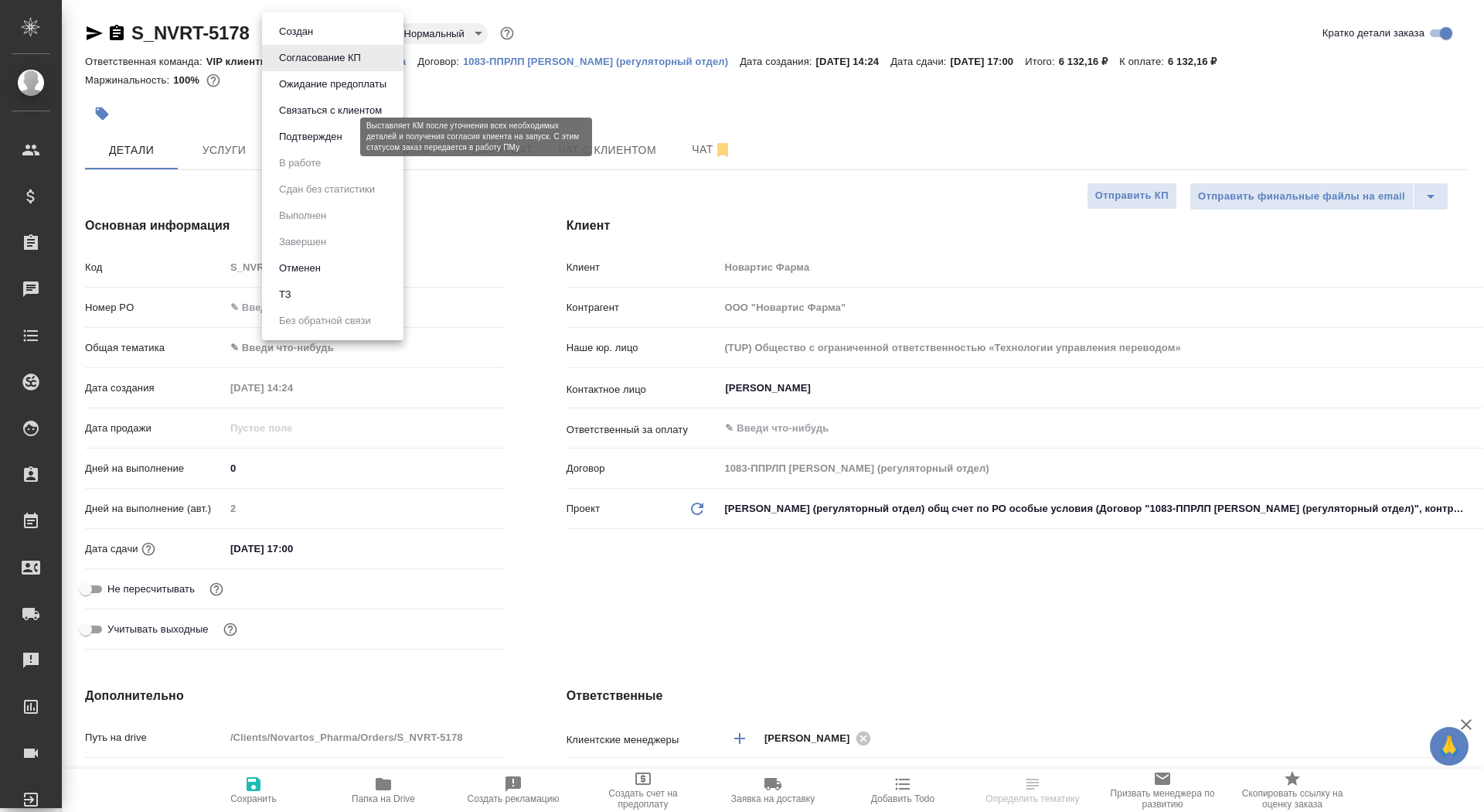
click at [329, 141] on button "Подтвержден" at bounding box center [311, 137] width 73 height 17
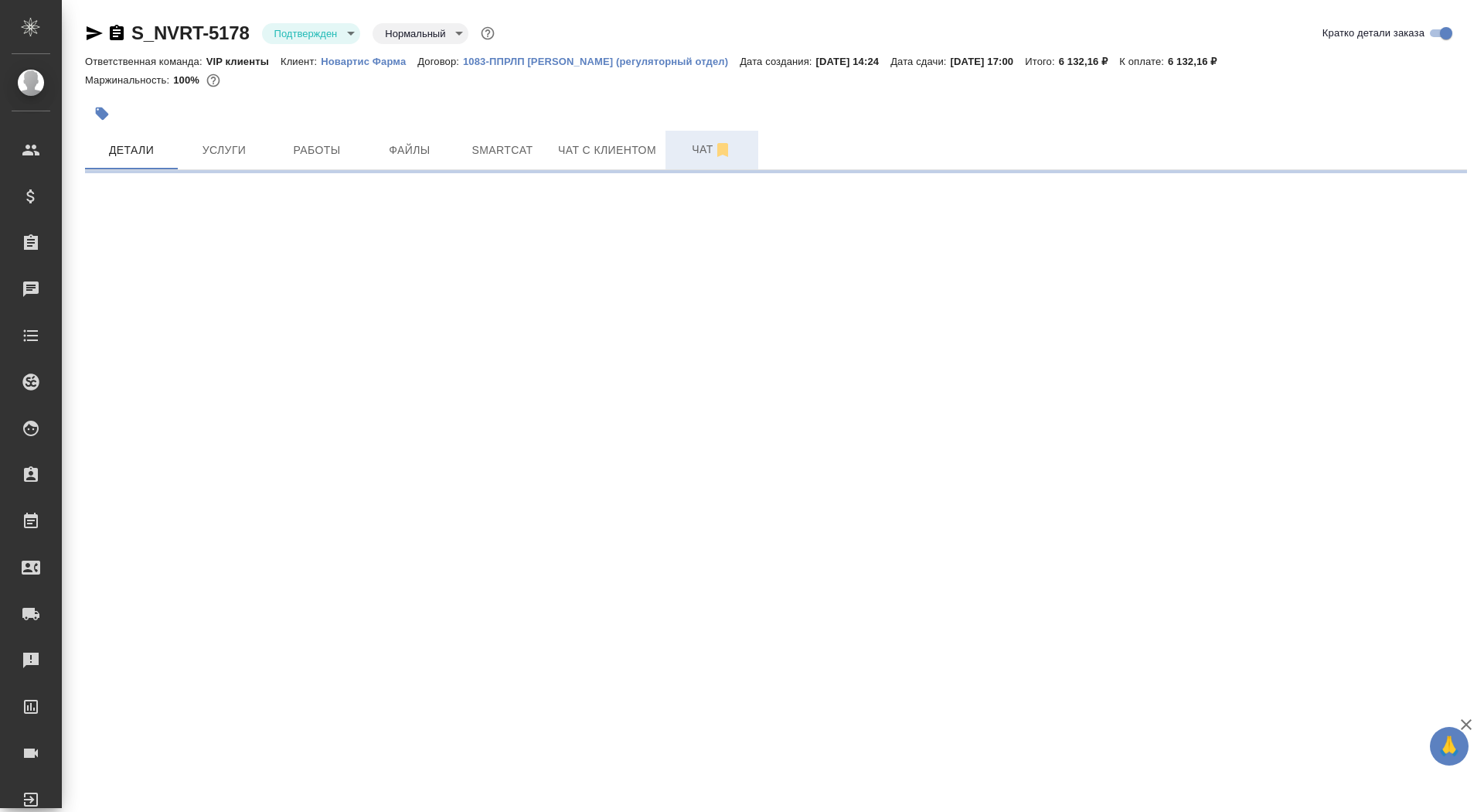
click at [683, 146] on span "Чат" at bounding box center [712, 150] width 74 height 19
select select "RU"
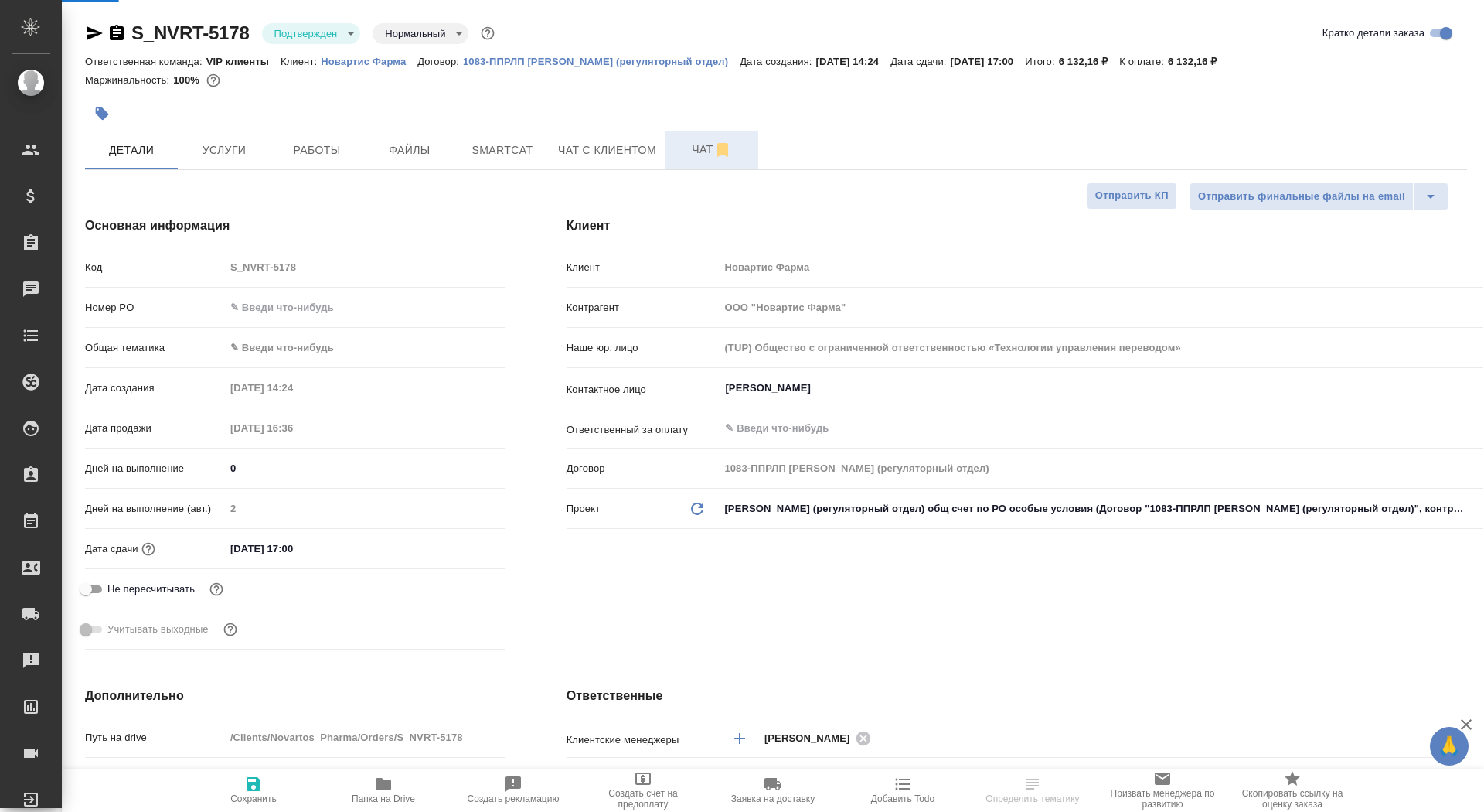
type textarea "x"
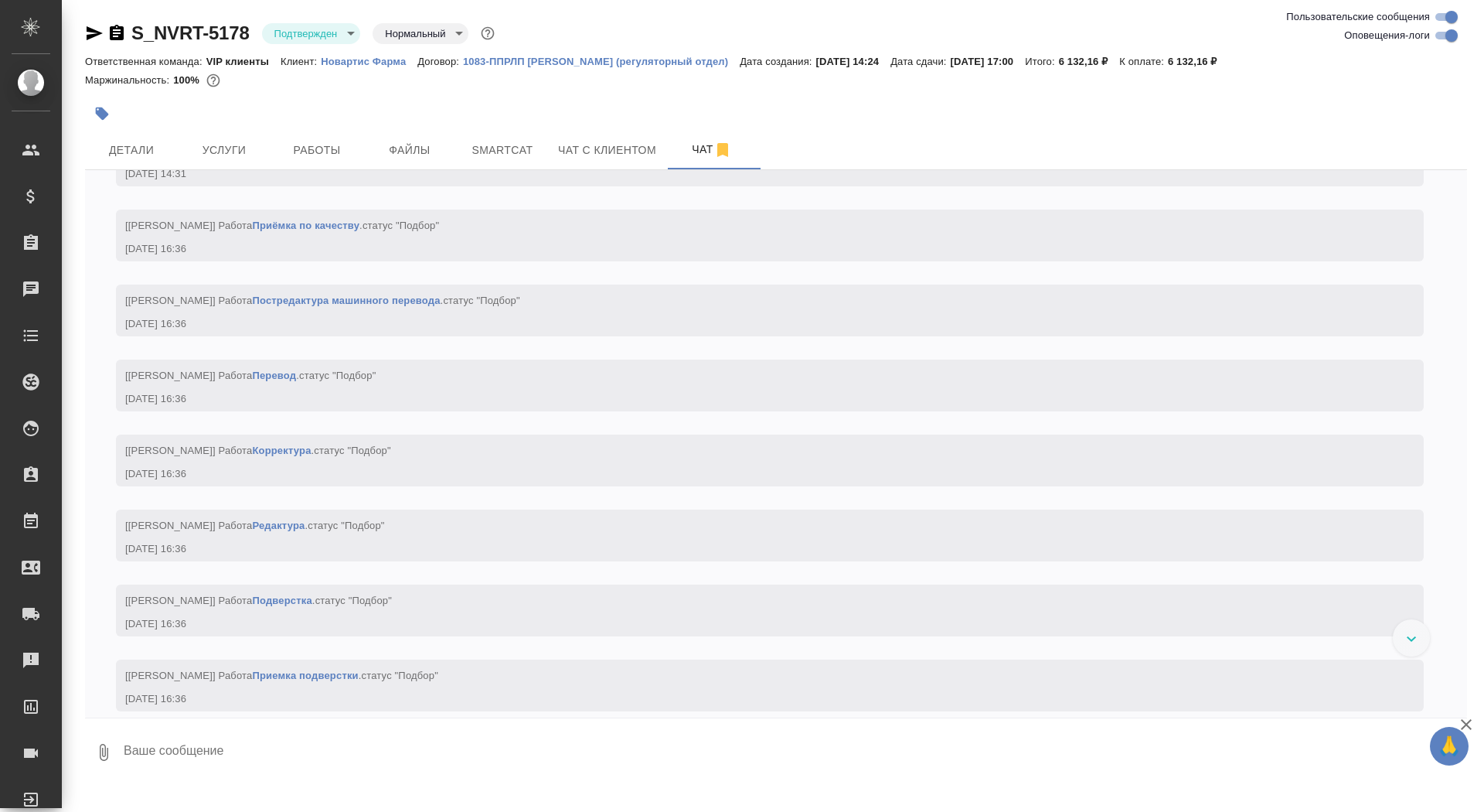
scroll to position [794, 0]
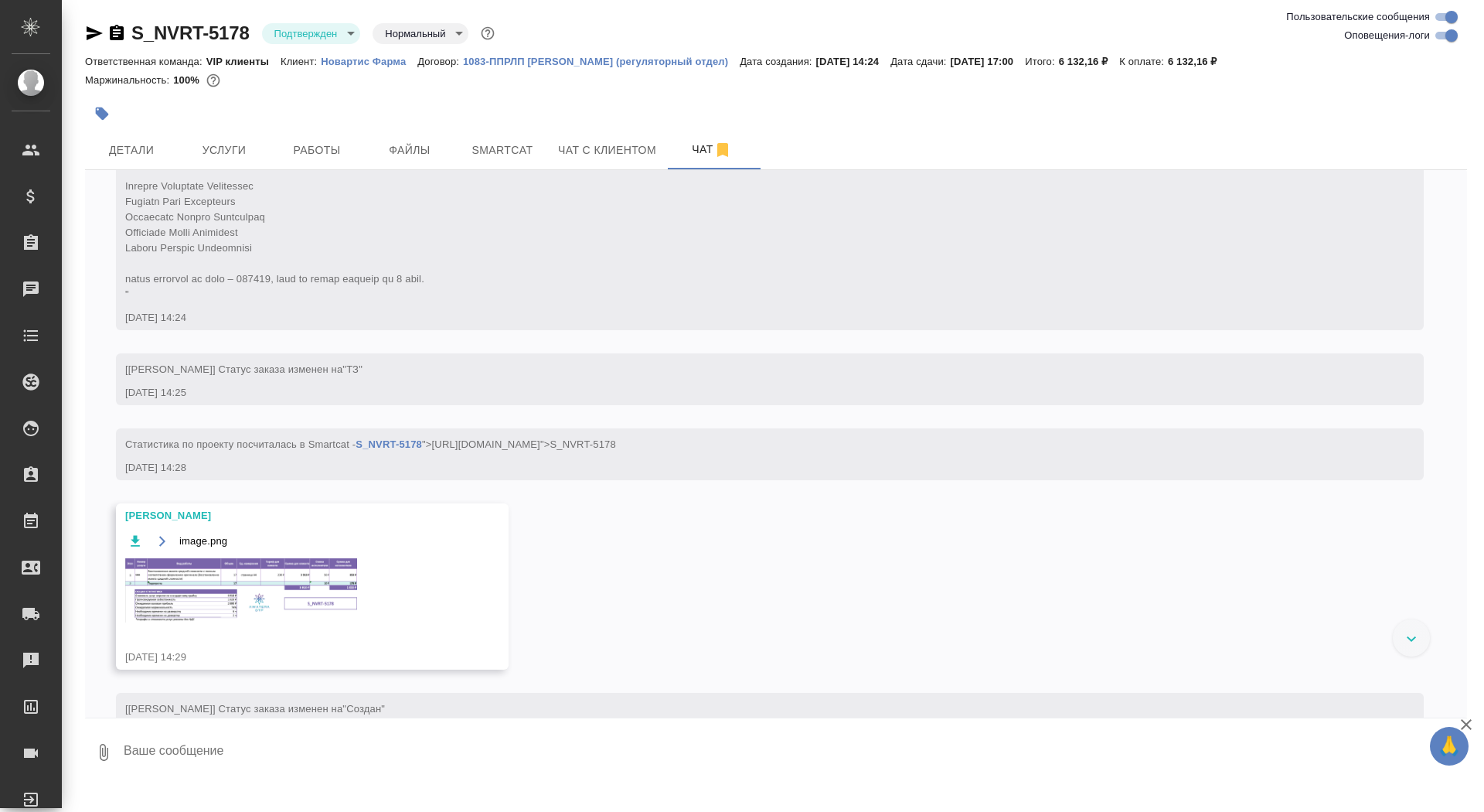
click at [179, 605] on img at bounding box center [241, 590] width 232 height 64
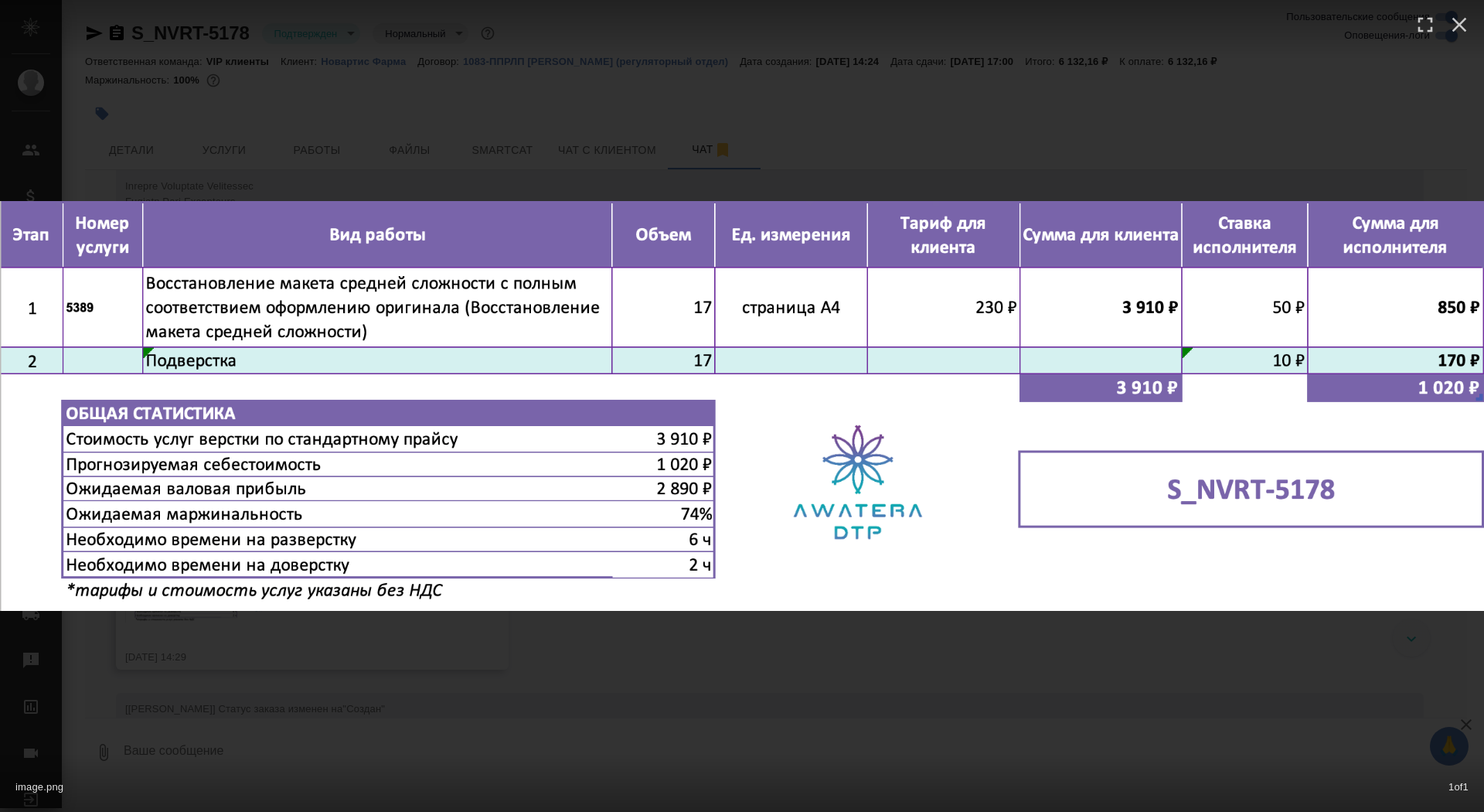
click at [286, 667] on div "image.png 1 of 1" at bounding box center [742, 406] width 1484 height 812
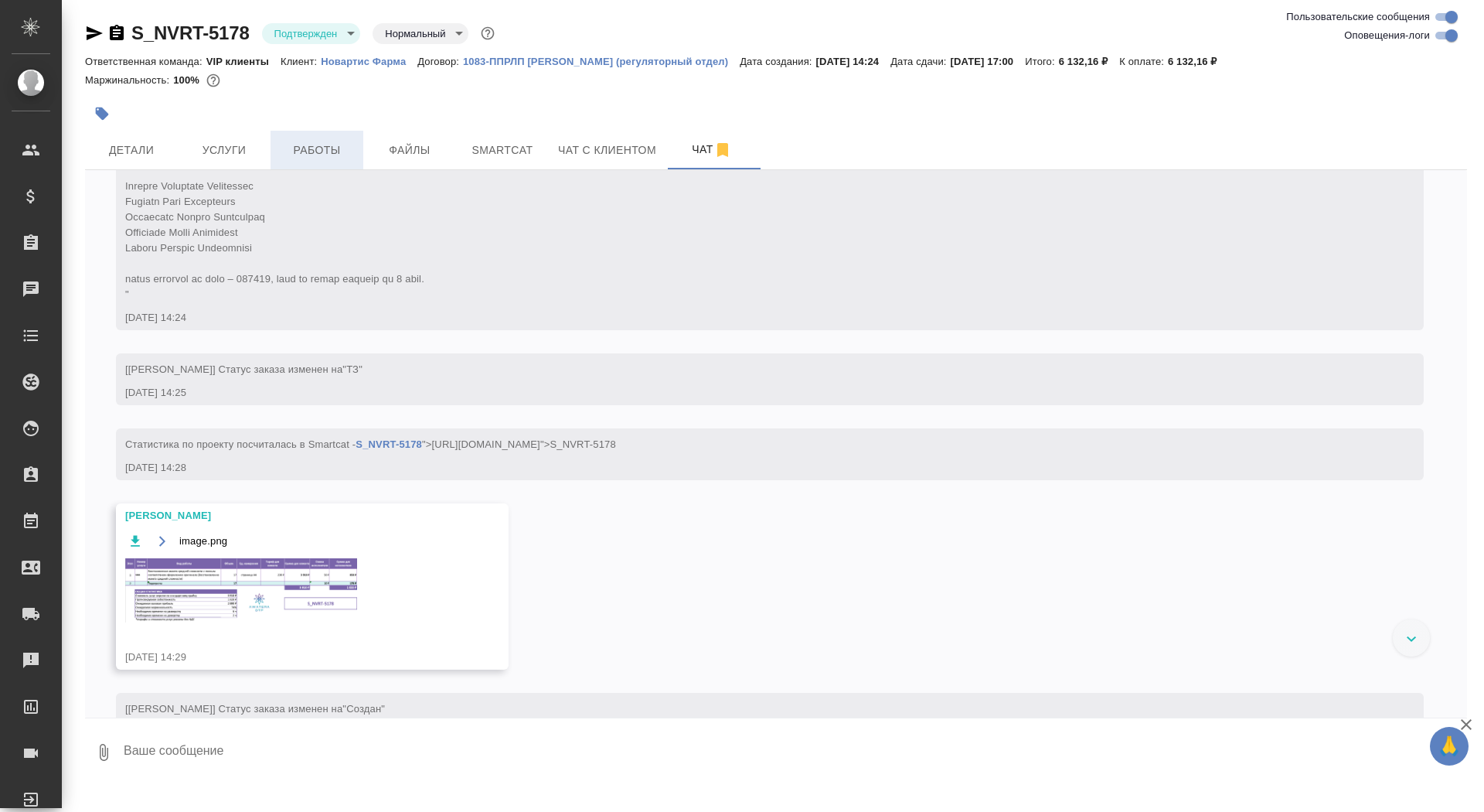
click at [322, 151] on span "Работы" at bounding box center [317, 150] width 74 height 19
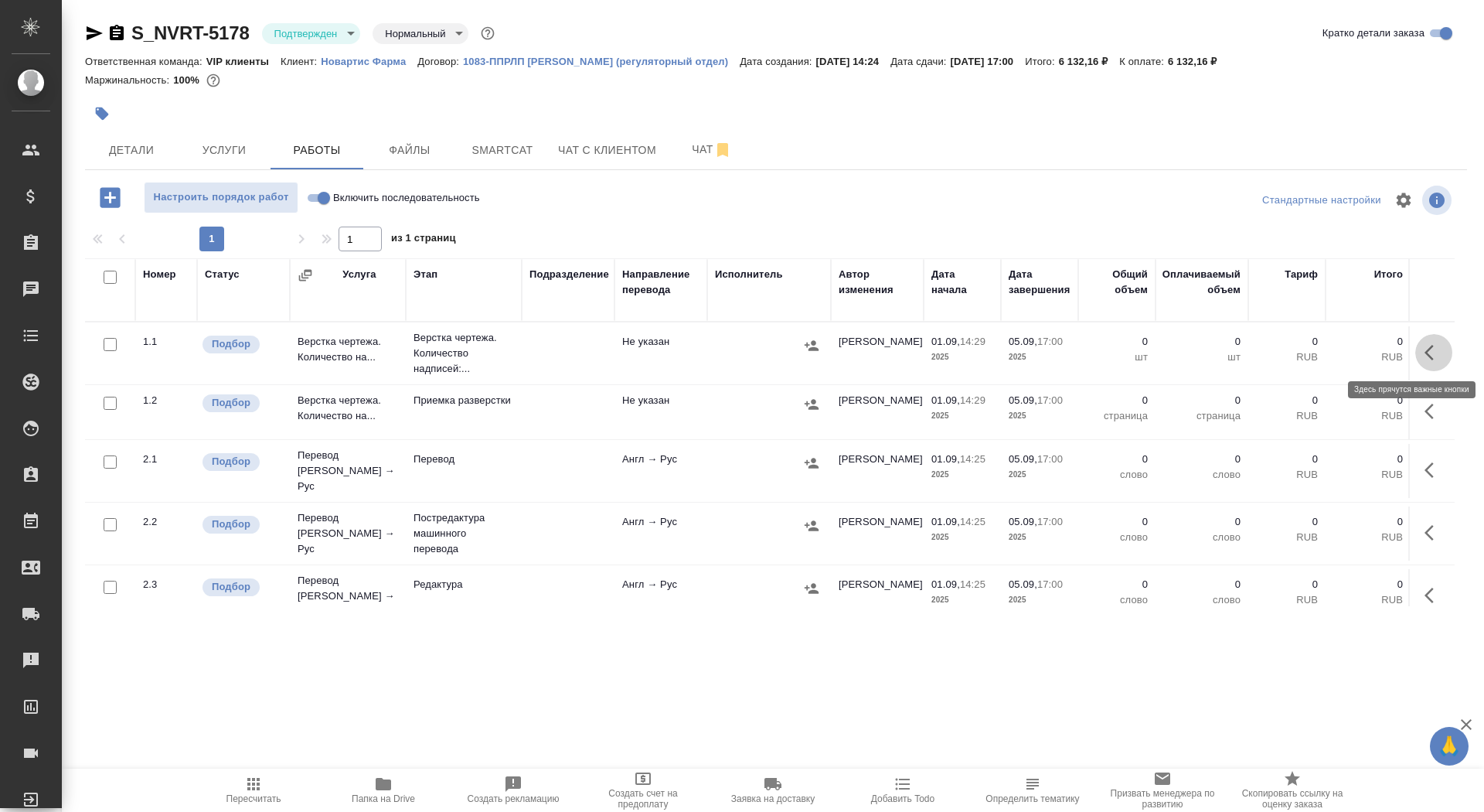
click at [1434, 350] on icon "button" at bounding box center [1434, 353] width 19 height 19
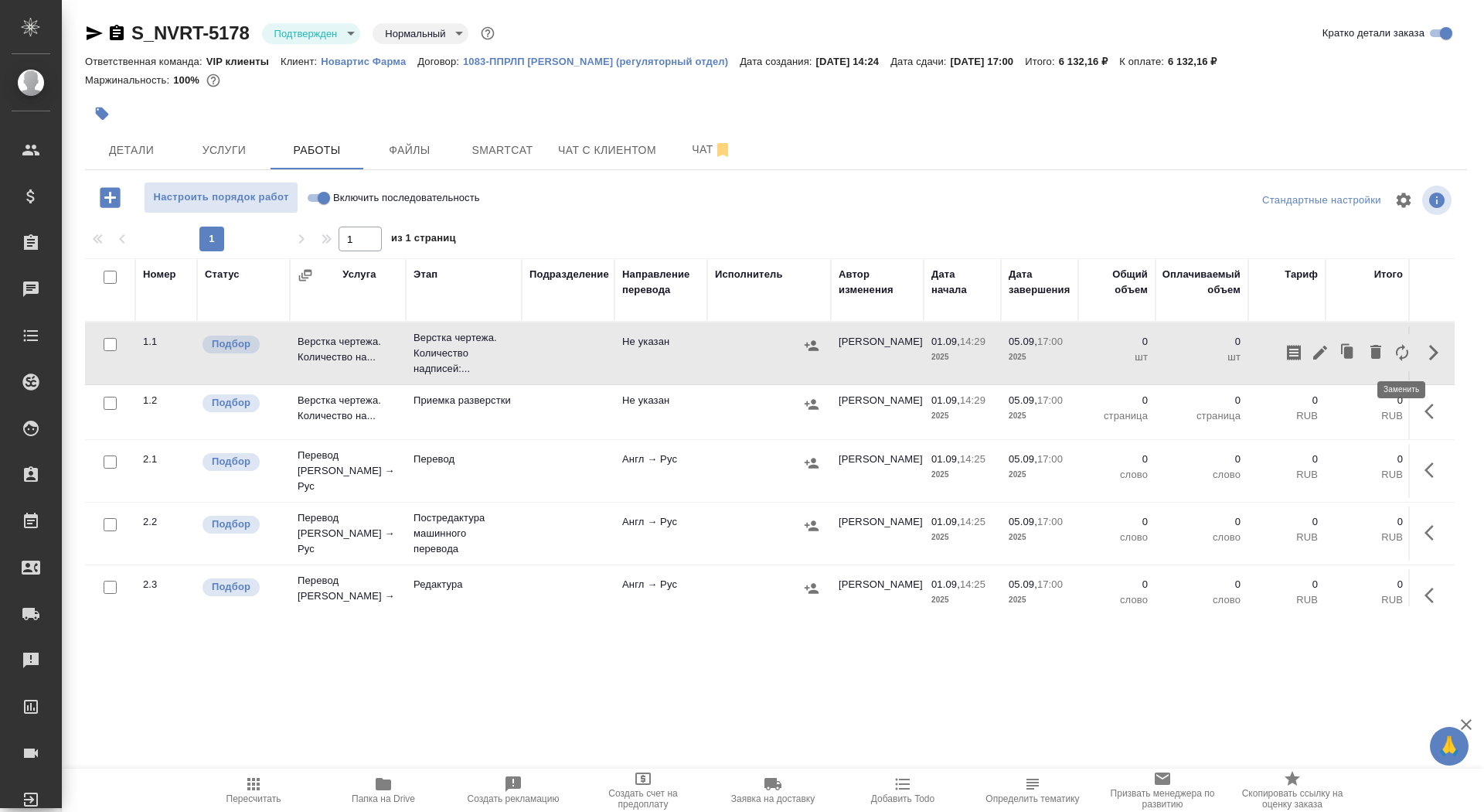
click at [1408, 349] on icon "button" at bounding box center [1403, 353] width 19 height 19
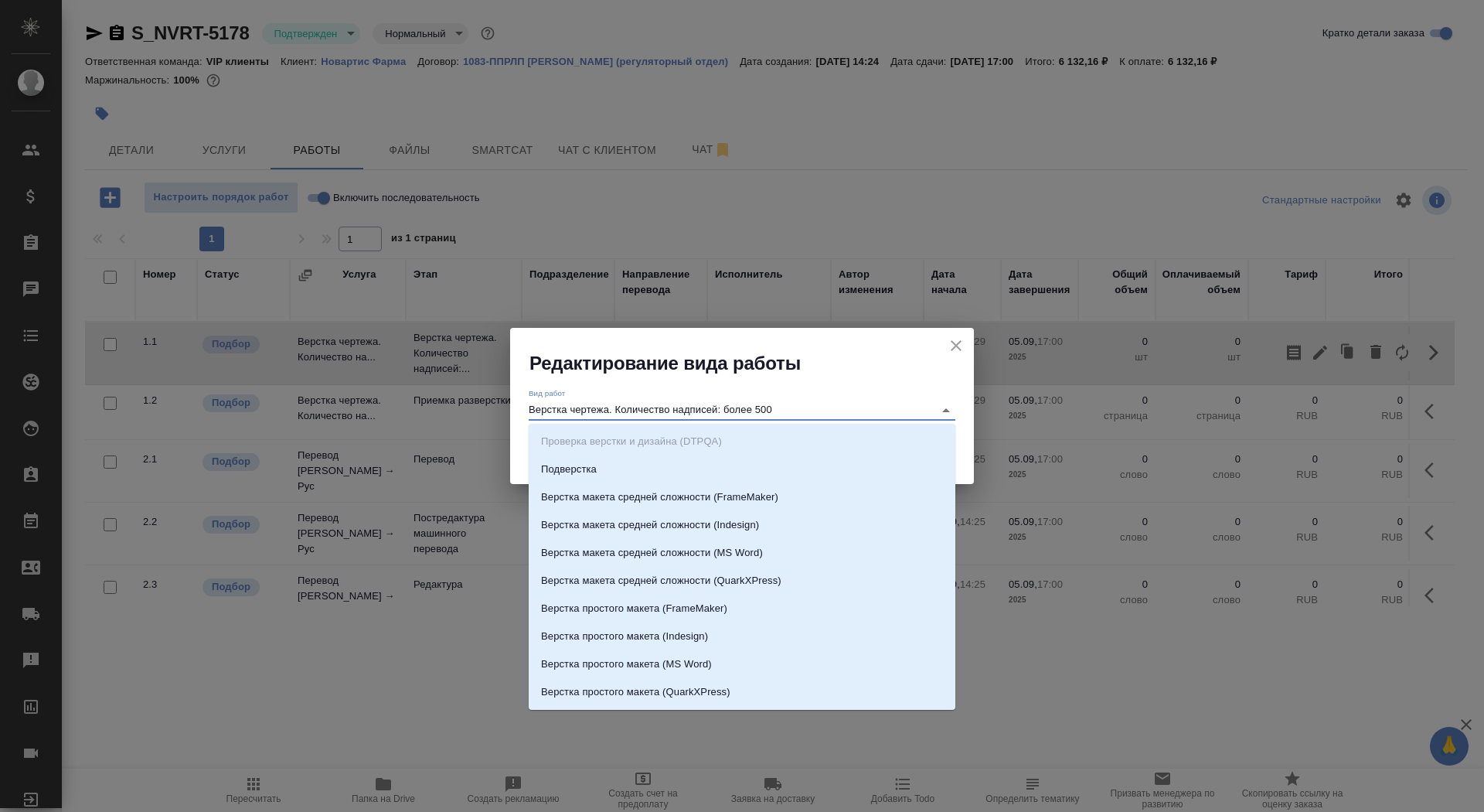
click at [769, 403] on input "Верстка чертежа. Количество надписей: более 500" at bounding box center [727, 410] width 398 height 19
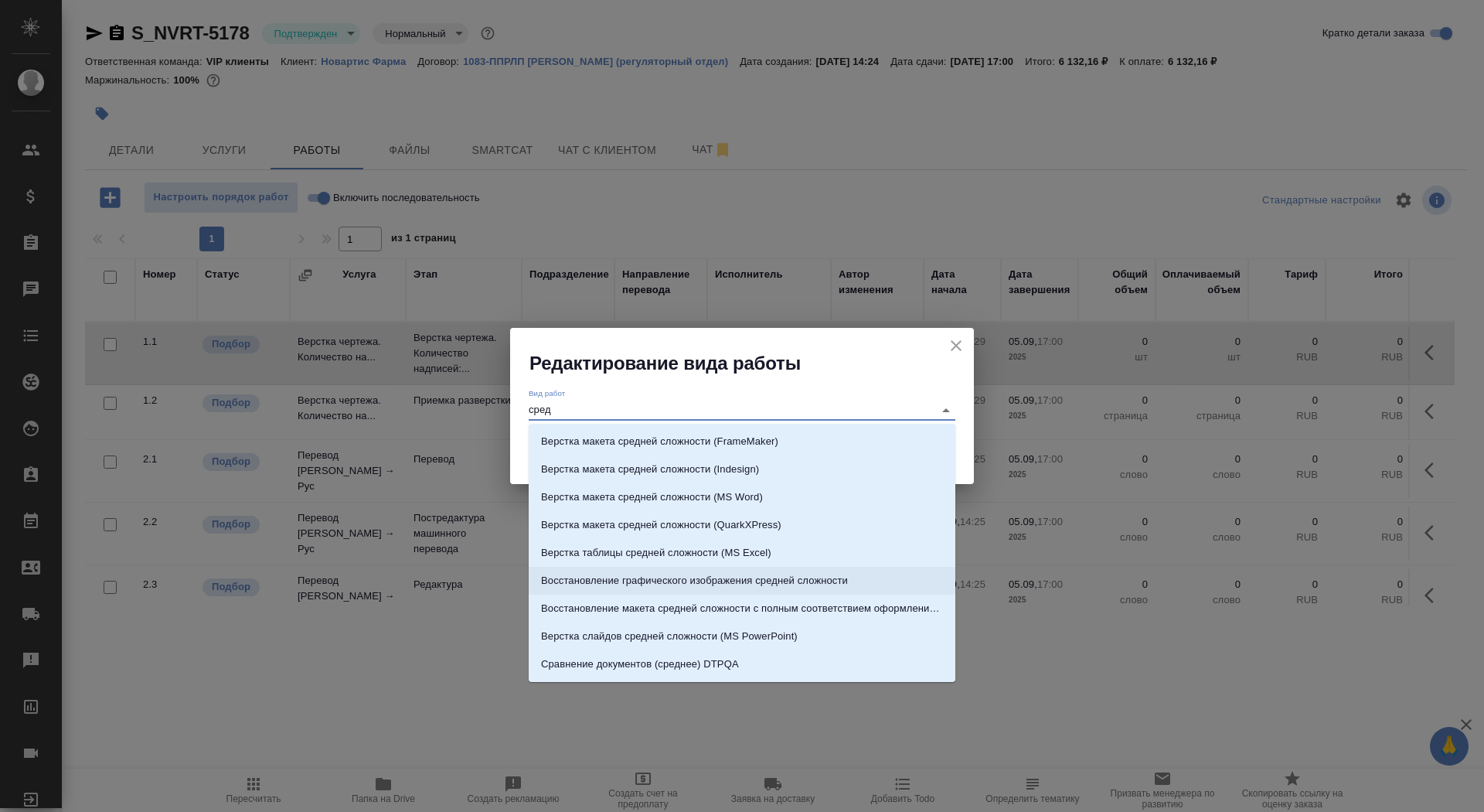
click at [909, 596] on li "Восстановление макета средней сложности с полным соответствием оформлению ориги…" at bounding box center [742, 608] width 427 height 28
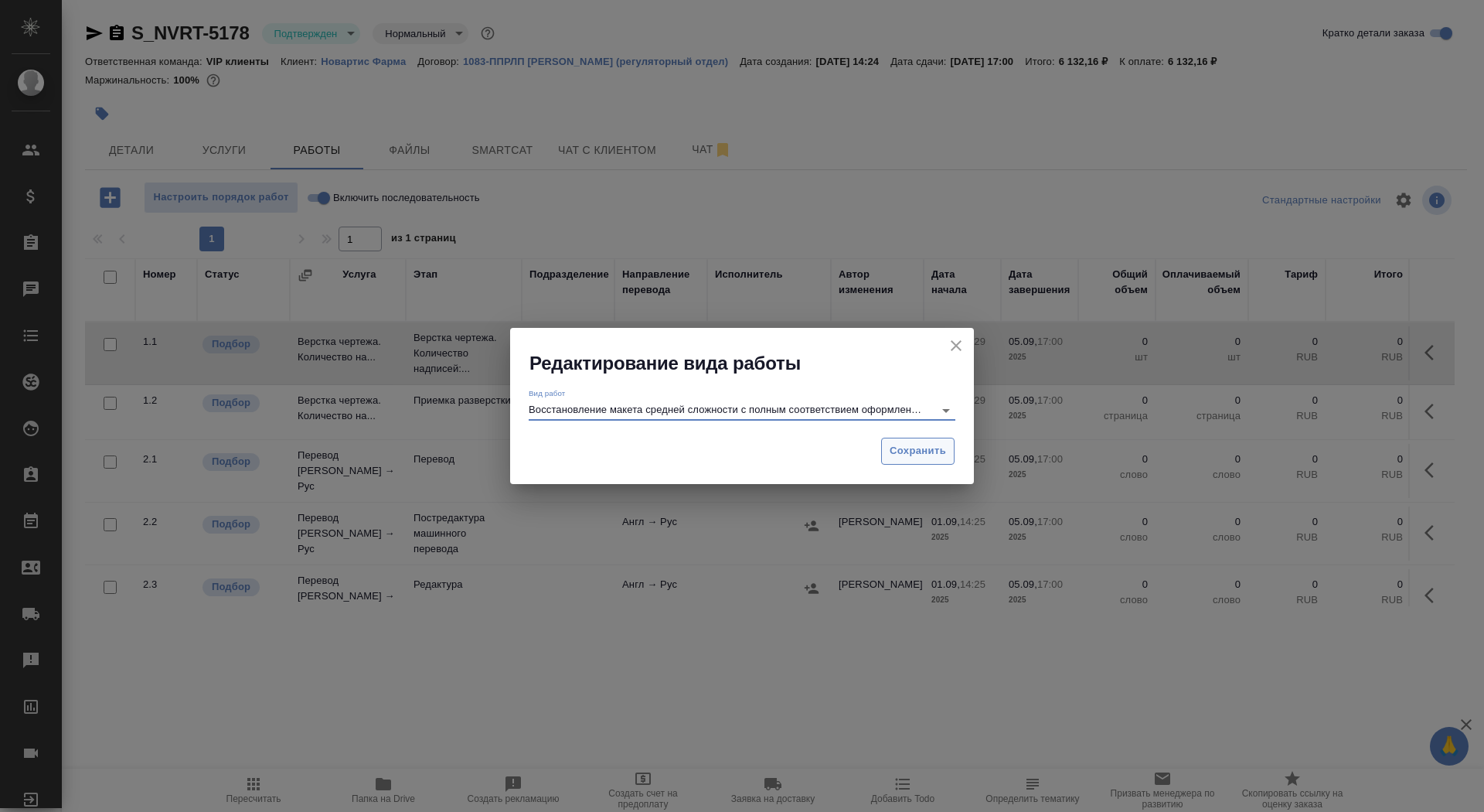
type input "Восстановление макета средней сложности с полным соответствием оформлению ориги…"
click at [921, 449] on span "Сохранить" at bounding box center [918, 451] width 57 height 18
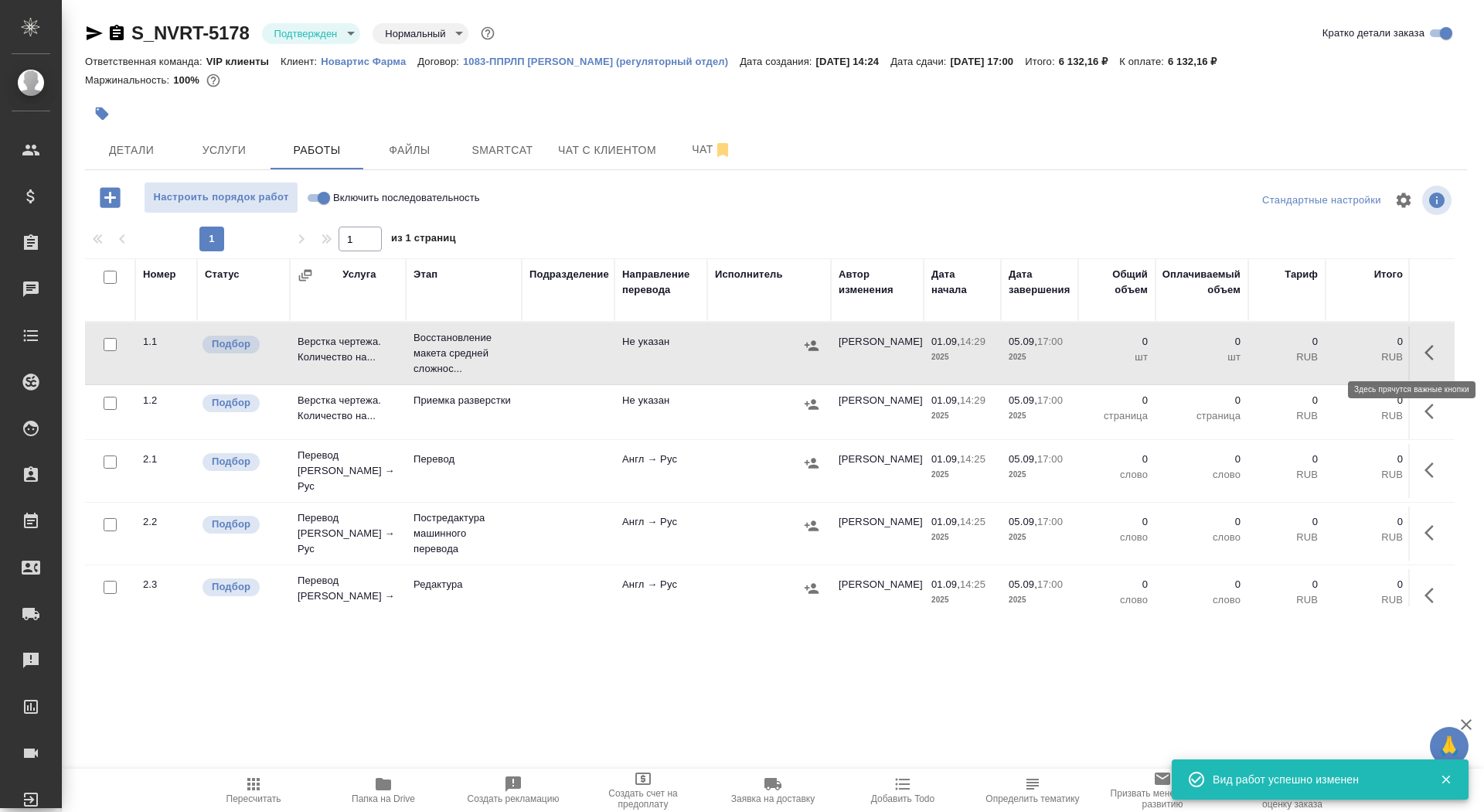
click at [1425, 351] on icon "button" at bounding box center [1434, 353] width 19 height 19
click at [1322, 353] on icon "button" at bounding box center [1320, 353] width 19 height 19
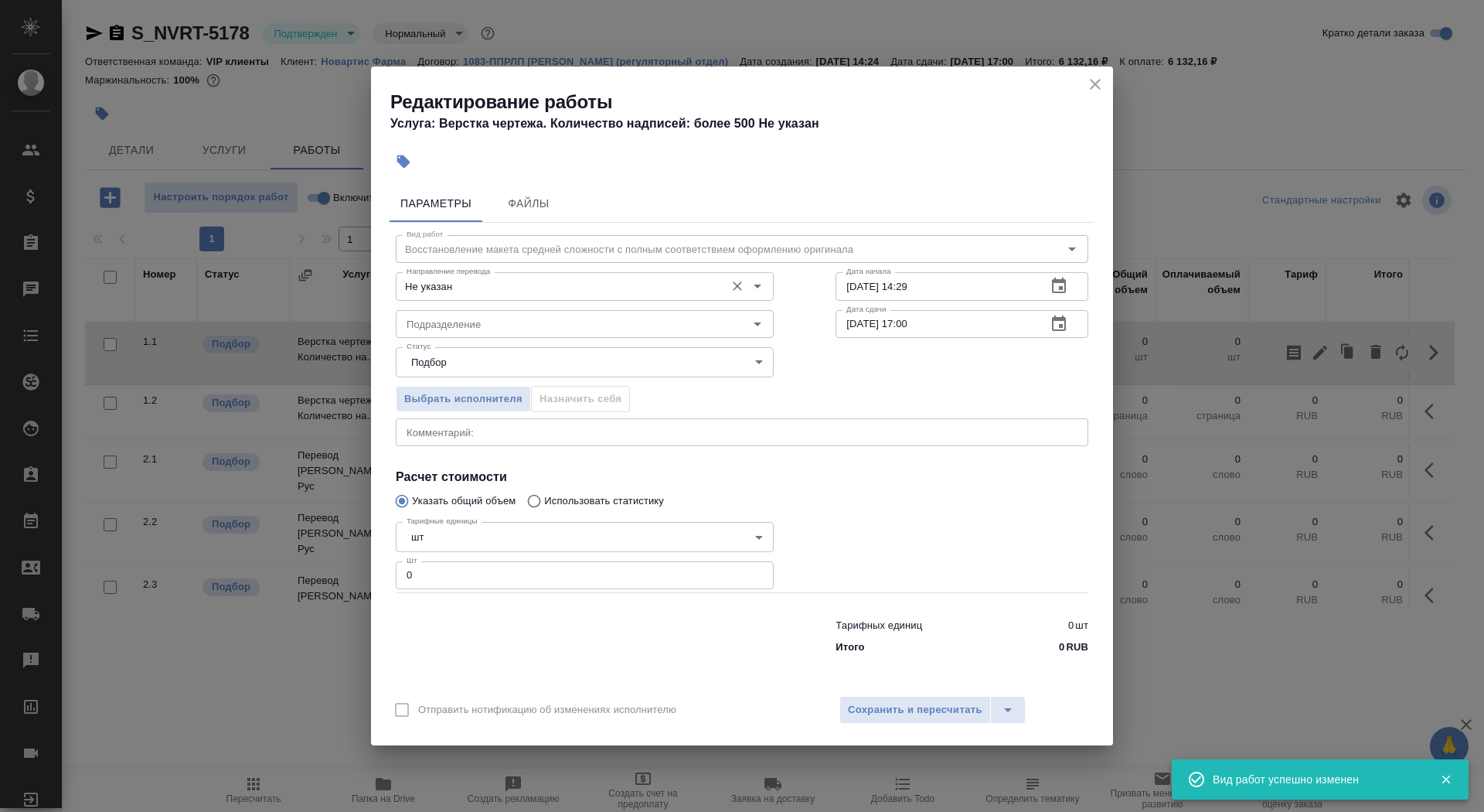
click at [493, 277] on input "Не указан" at bounding box center [559, 286] width 317 height 19
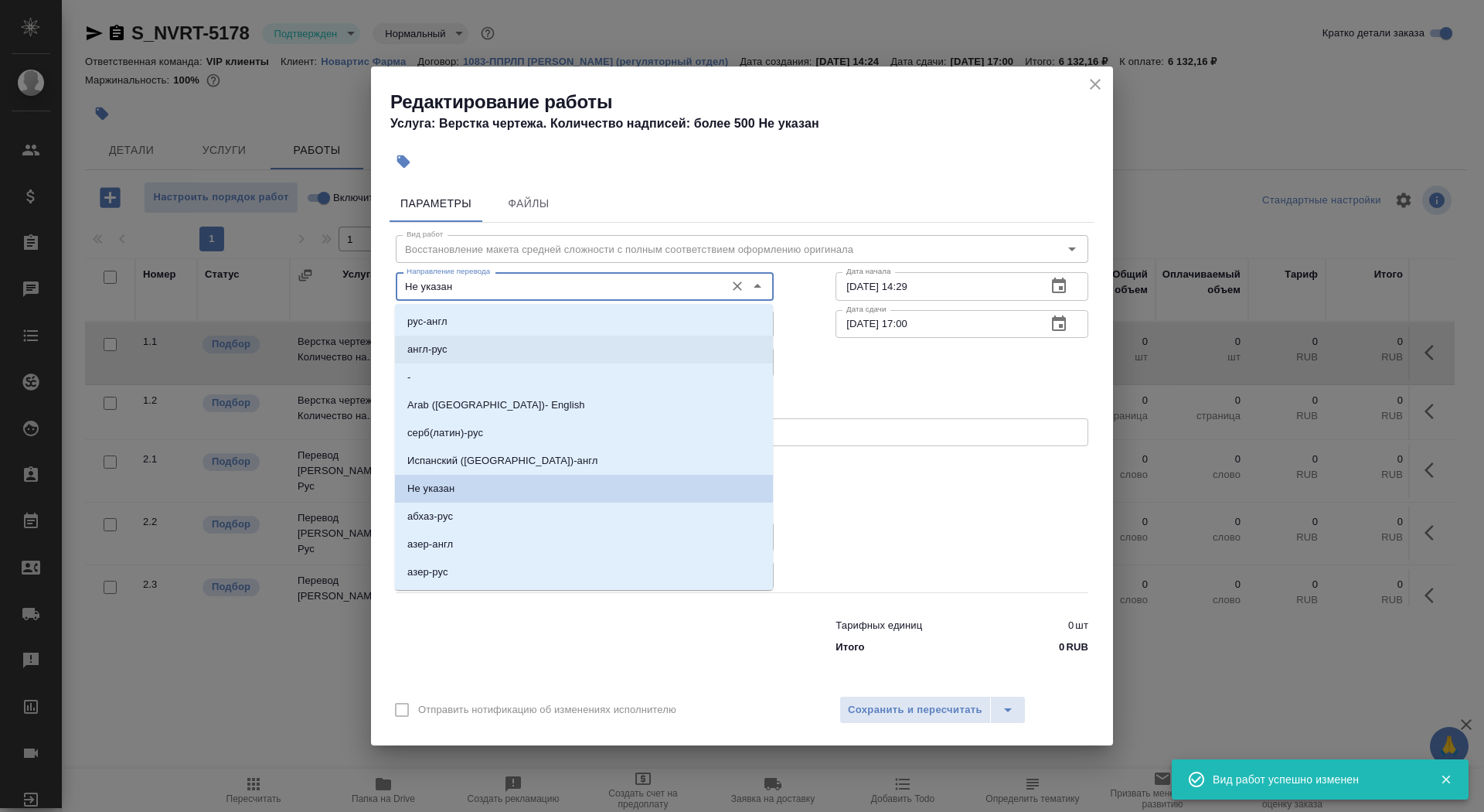
click at [495, 353] on li "англ-рус" at bounding box center [584, 349] width 378 height 28
type input "англ-рус"
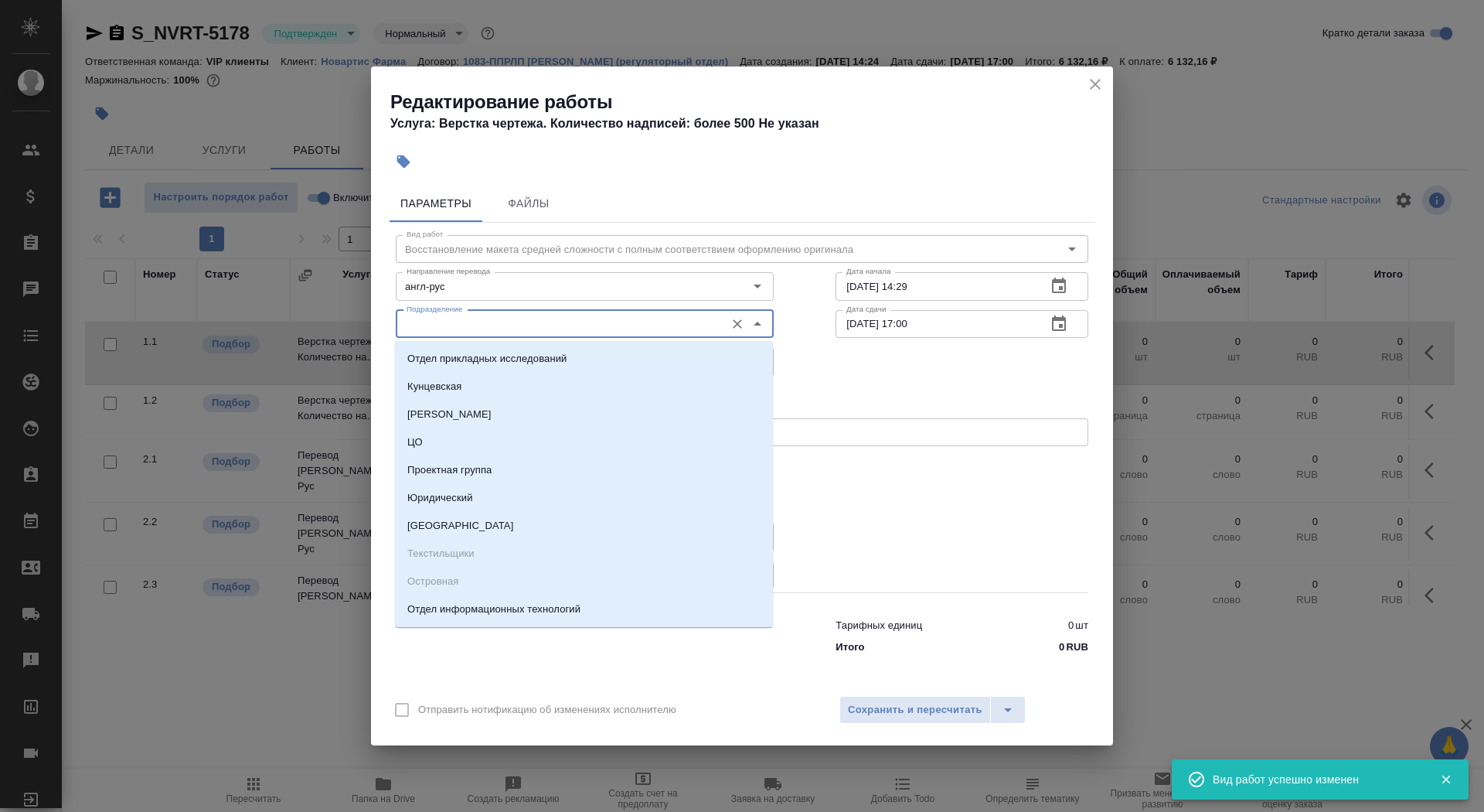
click at [495, 322] on input "Подразделение" at bounding box center [559, 324] width 317 height 19
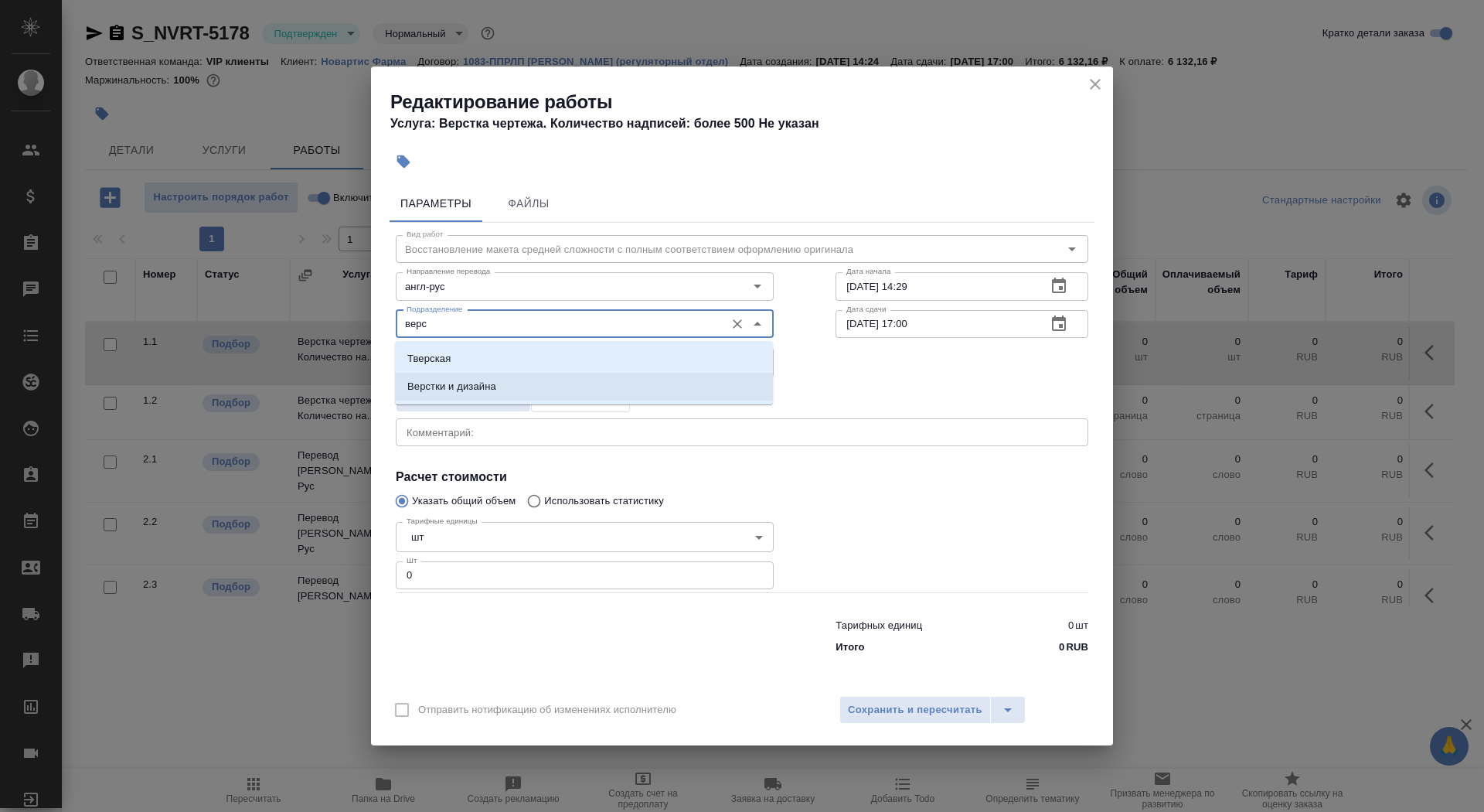
click at [557, 390] on li "Верстки и дизайна" at bounding box center [584, 387] width 378 height 28
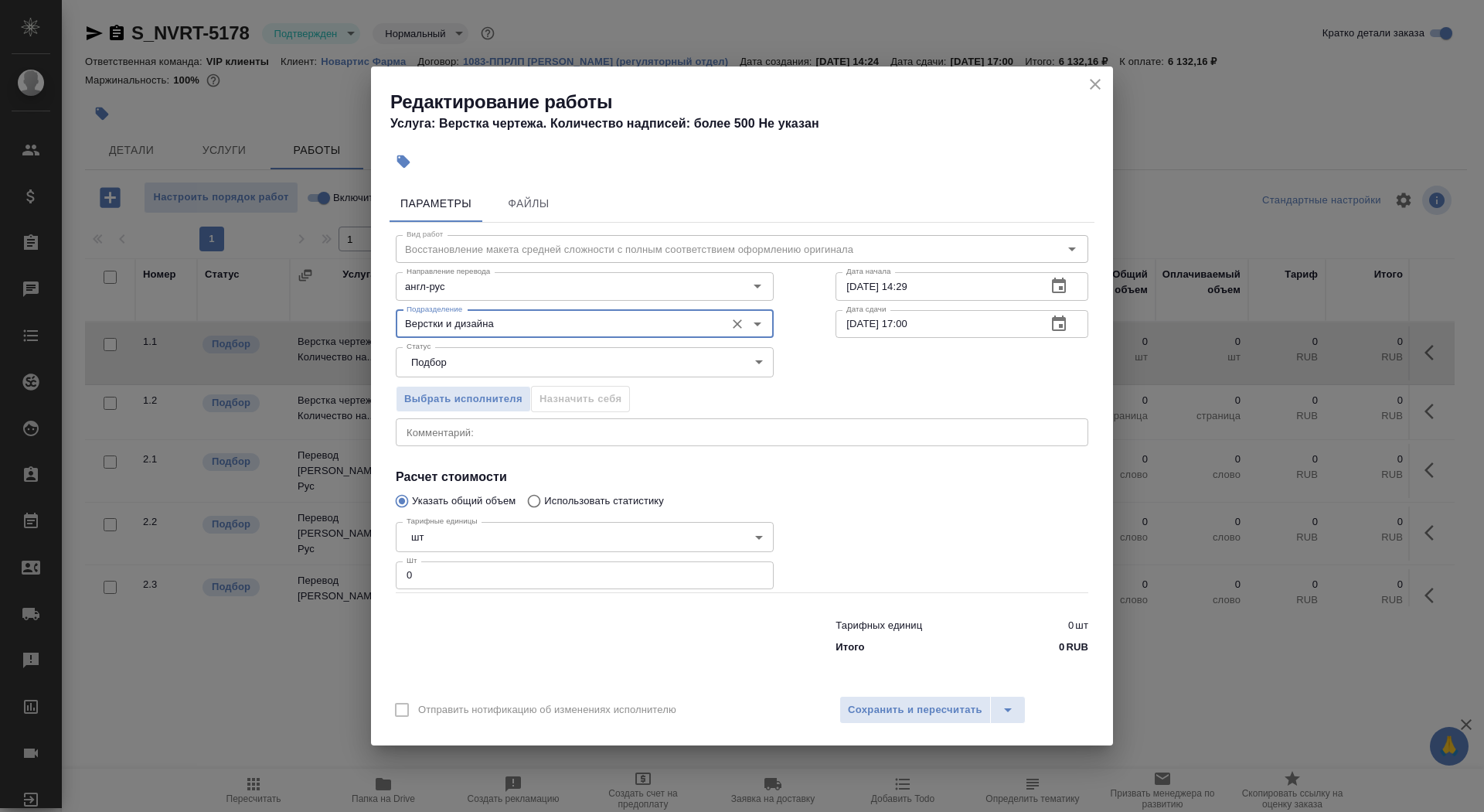
type input "Верстки и дизайна"
click at [463, 541] on body "🙏 .cls-1 fill:#fff; AWATERA Saydasheva Dilyara Клиенты Спецификации Заказы 0 Ча…" at bounding box center [742, 406] width 1484 height 812
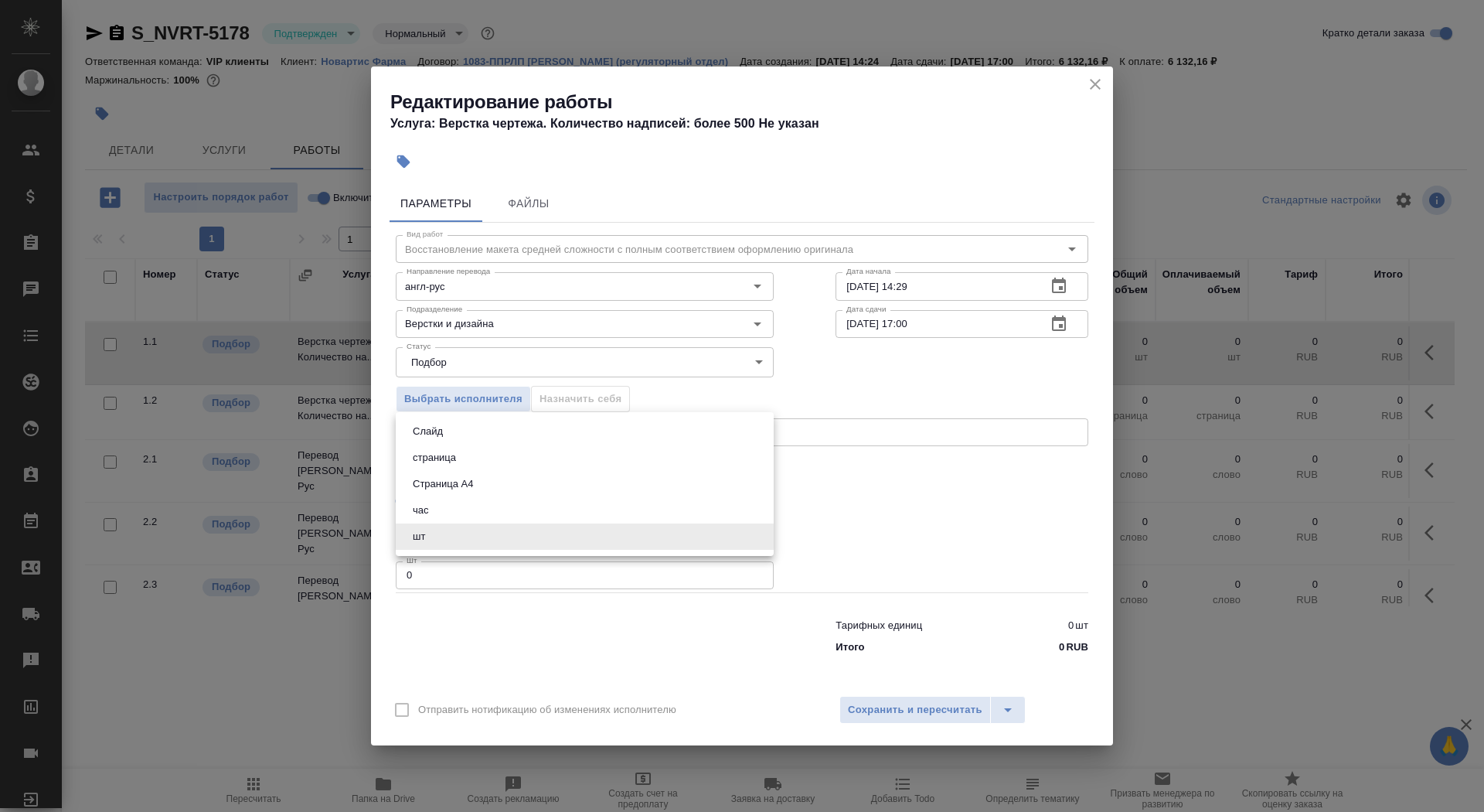
click at [487, 471] on li "Страница А4" at bounding box center [585, 484] width 378 height 26
type input "5f036ec4e16dec2d6b59c8ff"
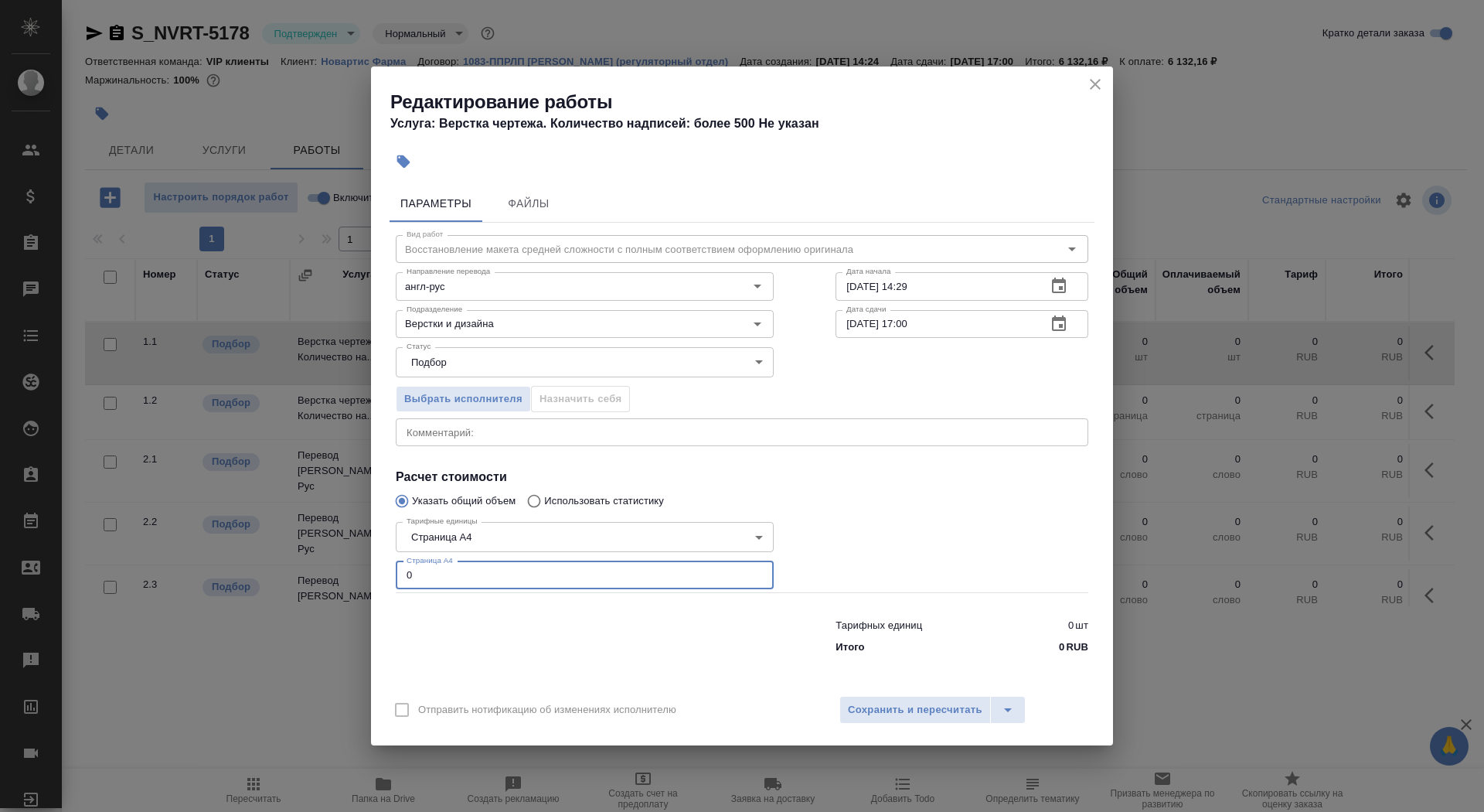
click at [487, 587] on input "0" at bounding box center [585, 575] width 378 height 28
type input "17"
click at [955, 301] on div "Дата сдачи 05.09.2025 17:00 Дата сдачи" at bounding box center [962, 322] width 315 height 99
click at [950, 291] on input "01.09.2025 14:29" at bounding box center [935, 286] width 198 height 28
type input "01.09.2025 16:35"
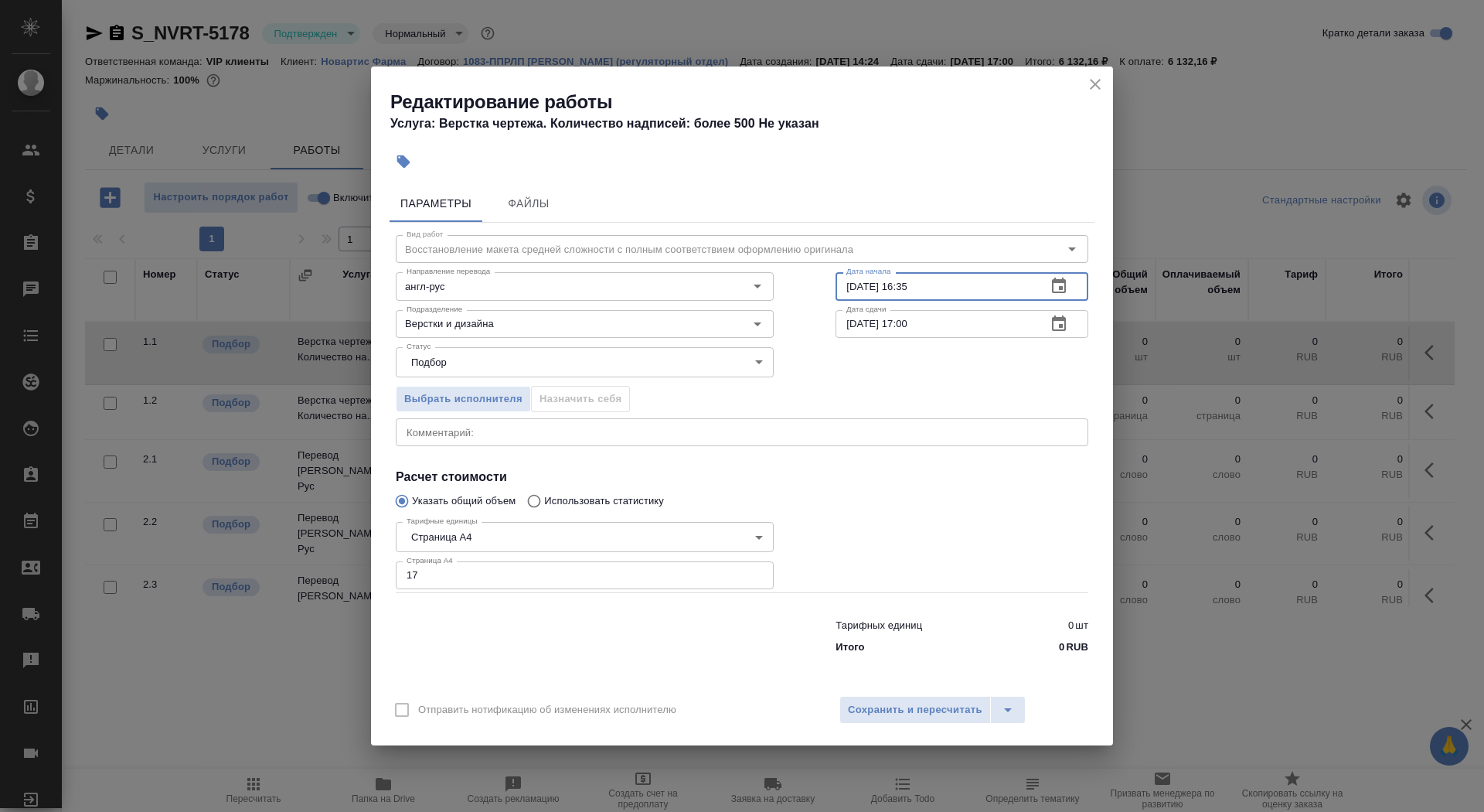
click at [1061, 324] on icon "button" at bounding box center [1059, 323] width 14 height 15
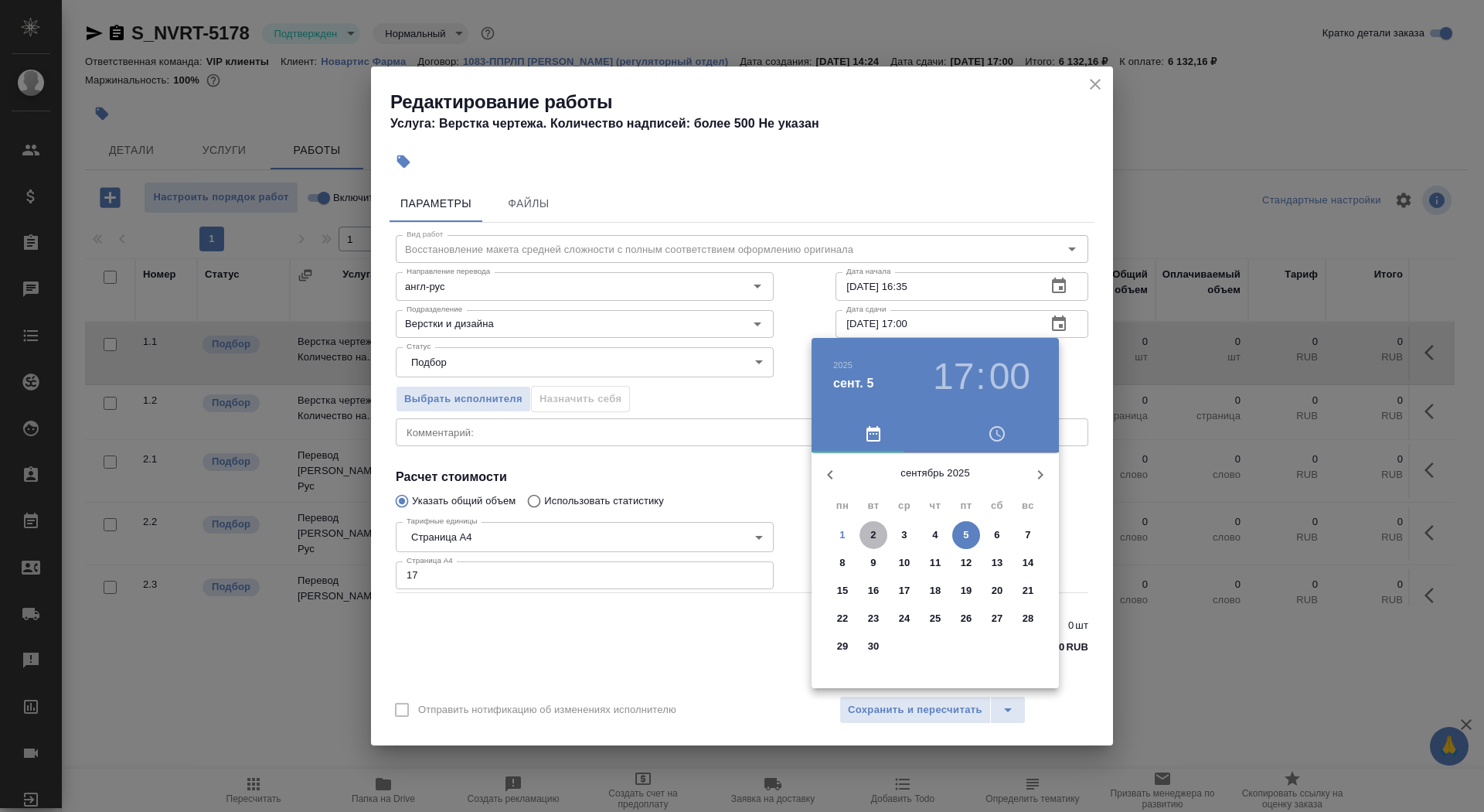
click at [873, 525] on button "2" at bounding box center [873, 535] width 28 height 28
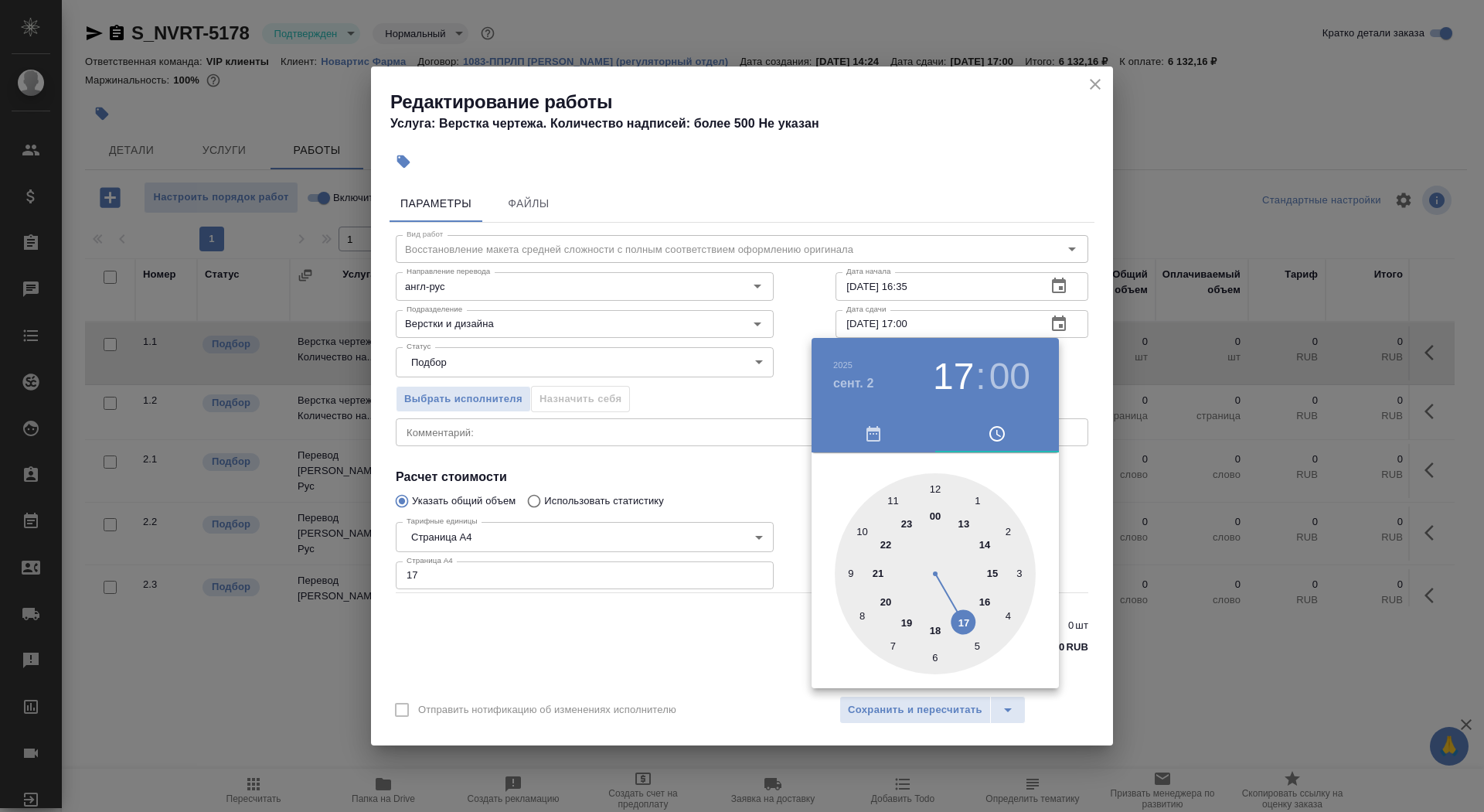
click at [861, 532] on div at bounding box center [935, 573] width 201 height 201
type input "02.09.2025 10:00"
click at [714, 454] on div at bounding box center [742, 406] width 1484 height 812
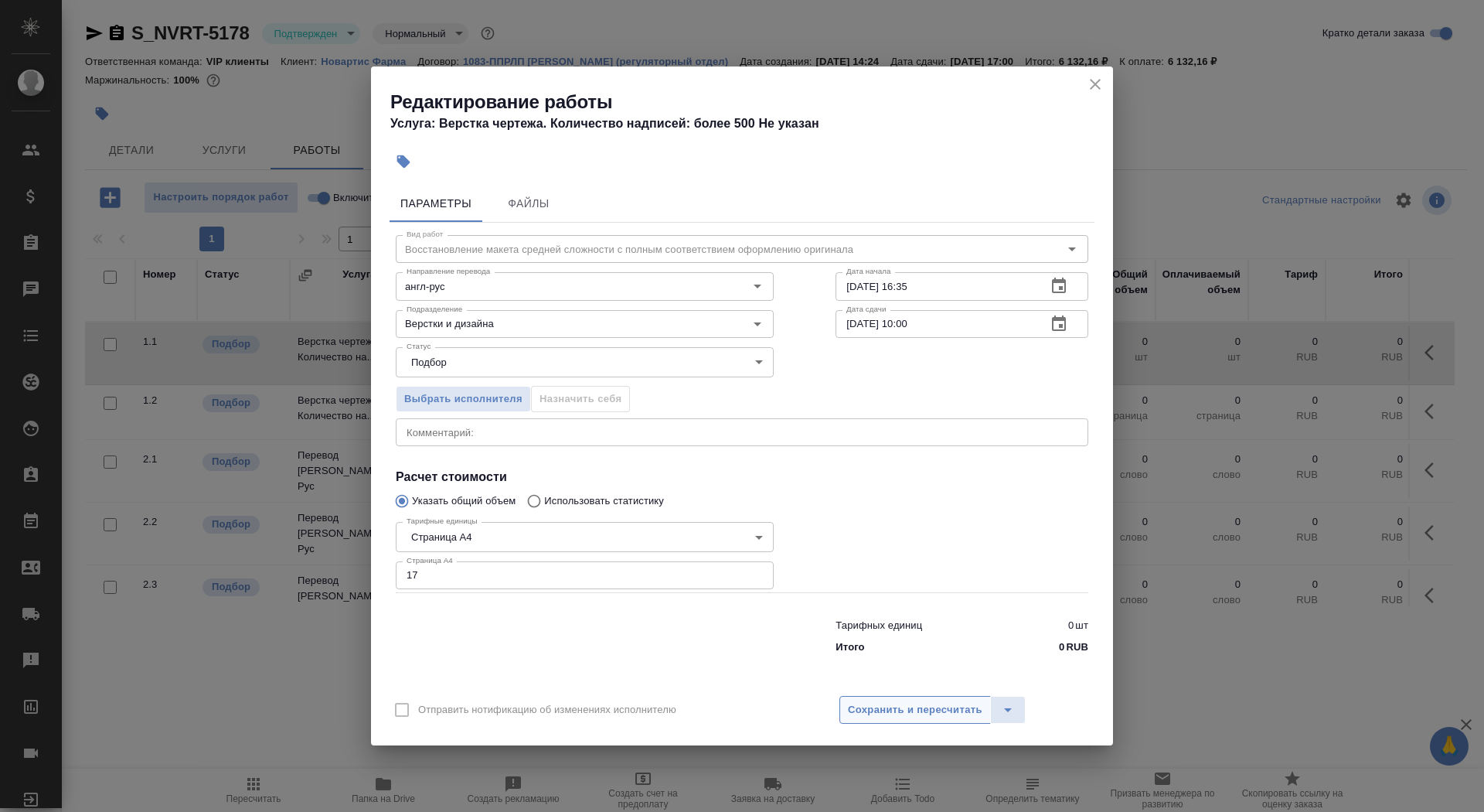
click at [900, 709] on span "Сохранить и пересчитать" at bounding box center [915, 710] width 135 height 18
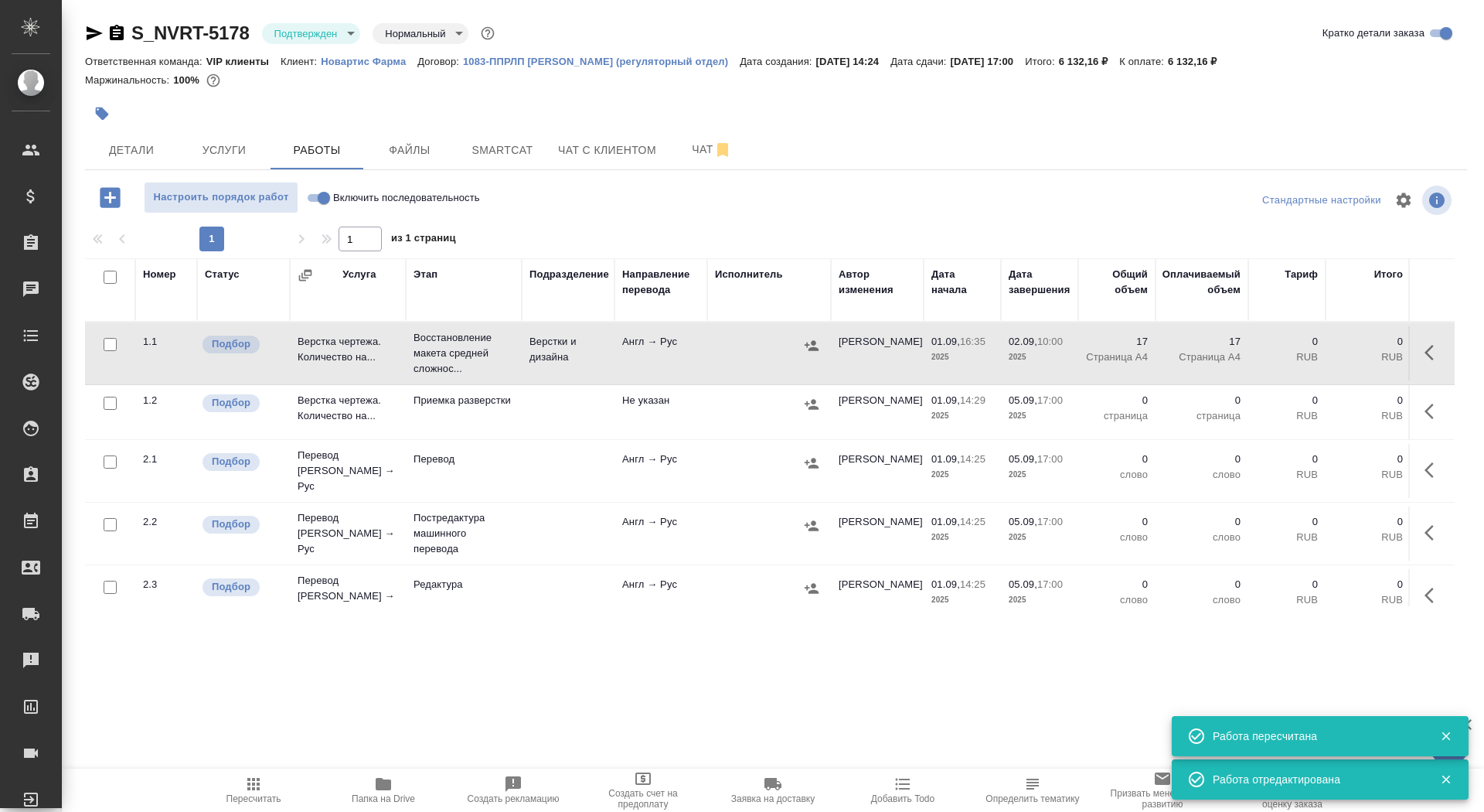
click at [101, 115] on icon "button" at bounding box center [102, 114] width 13 height 13
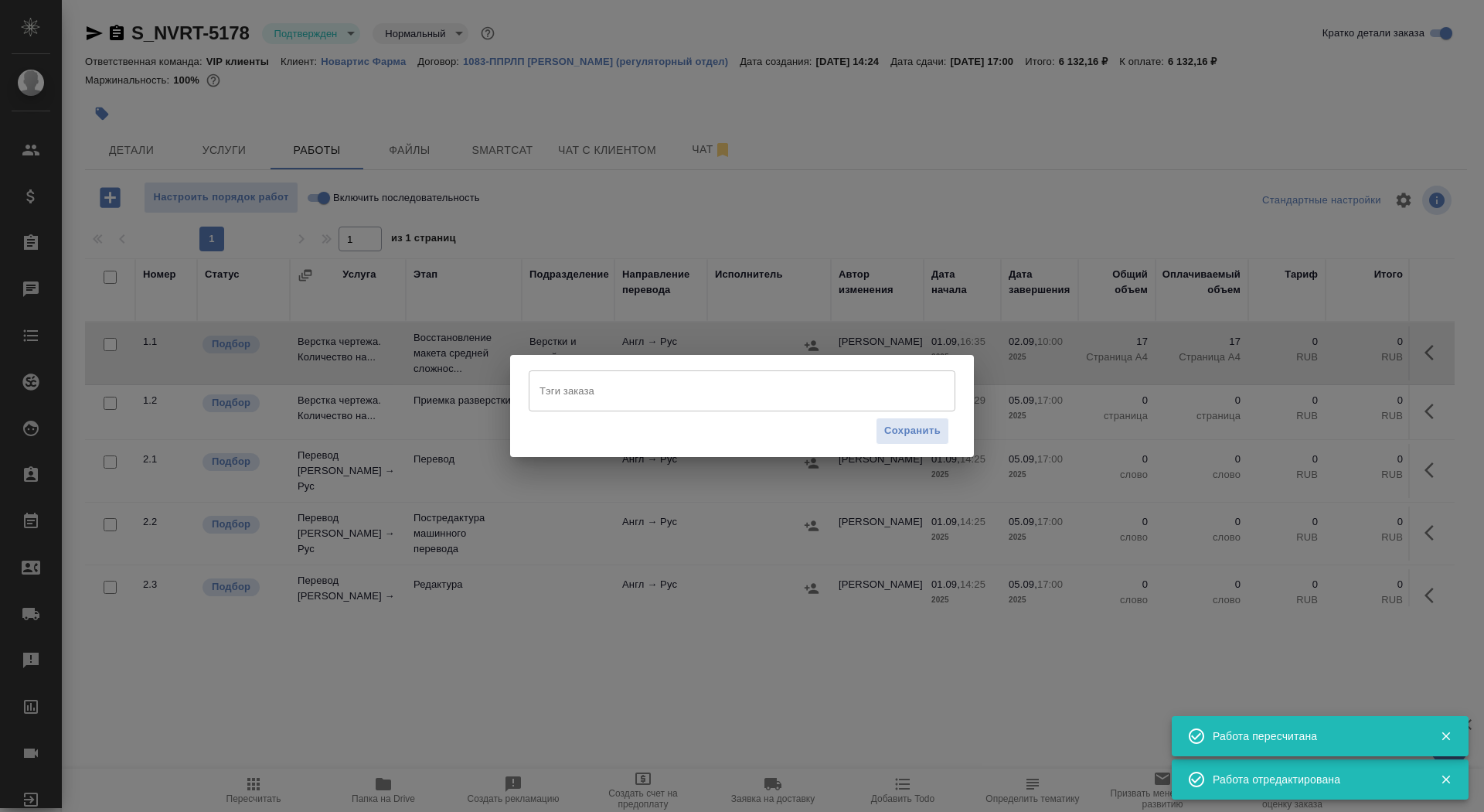
click at [665, 391] on input "Тэги заказа" at bounding box center [727, 391] width 384 height 26
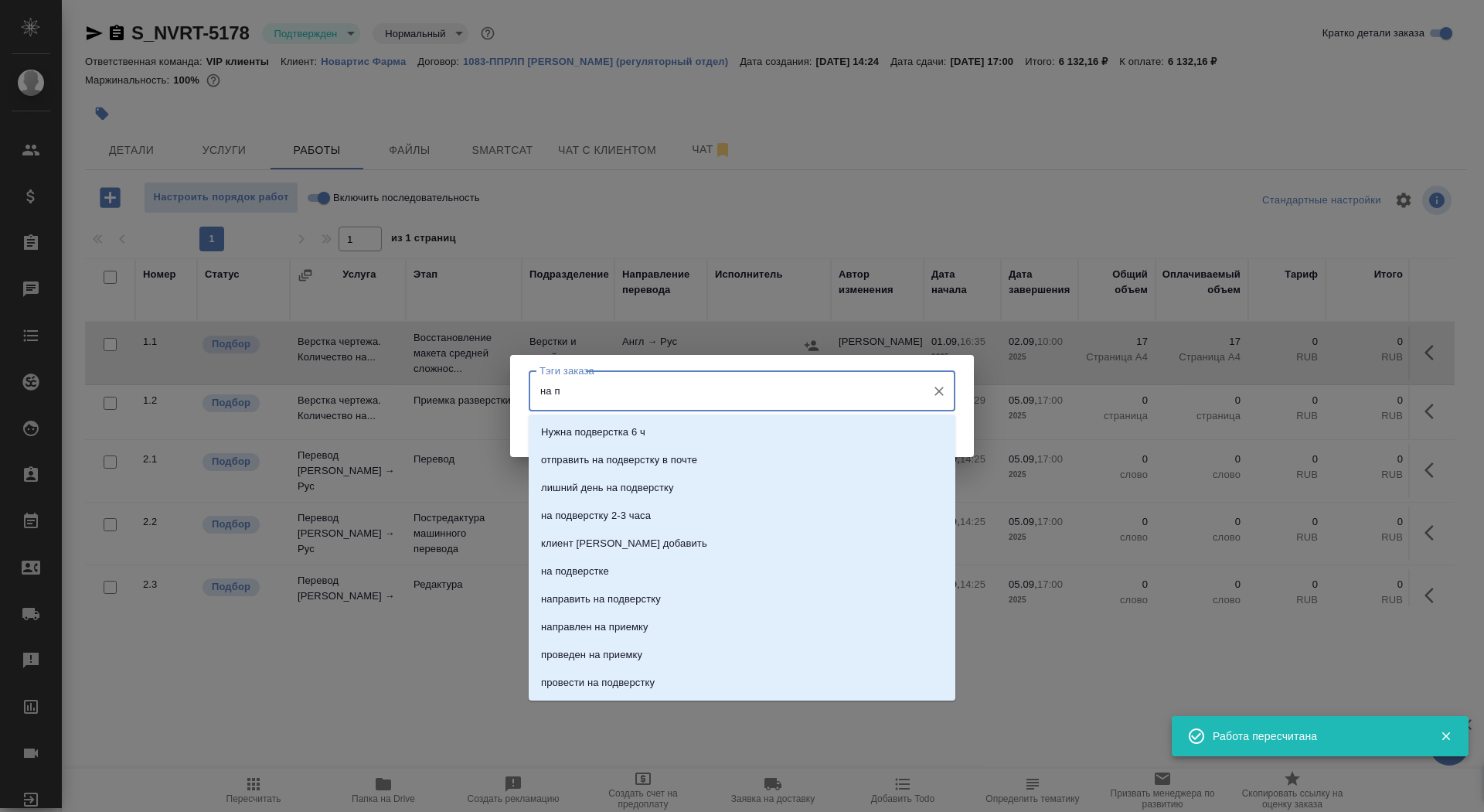
type input "на п"
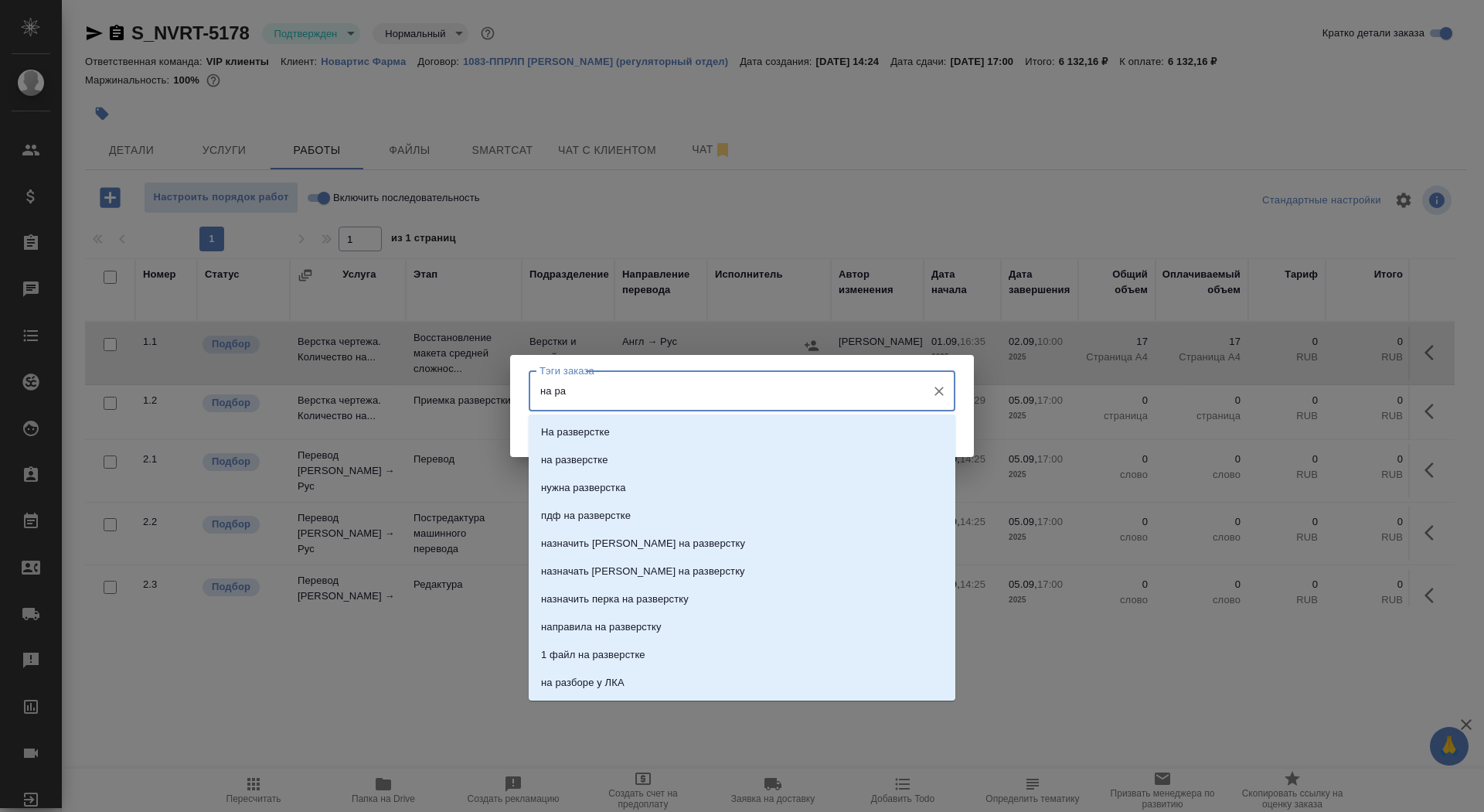
type input "на раз"
click at [587, 456] on p "на разверстке" at bounding box center [574, 460] width 67 height 15
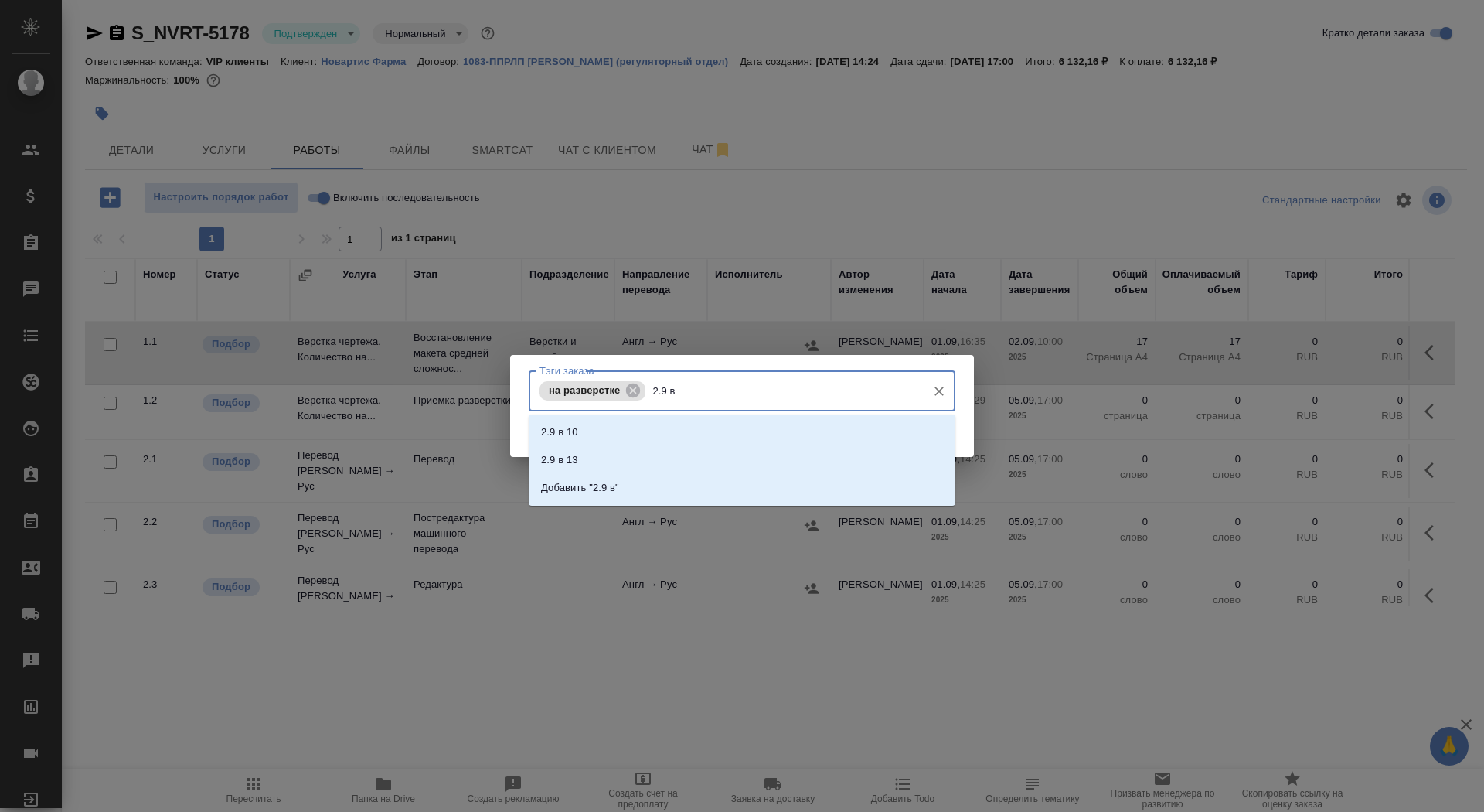
type input "2.9 в"
click at [873, 428] on li "2.9 в 10" at bounding box center [742, 432] width 427 height 28
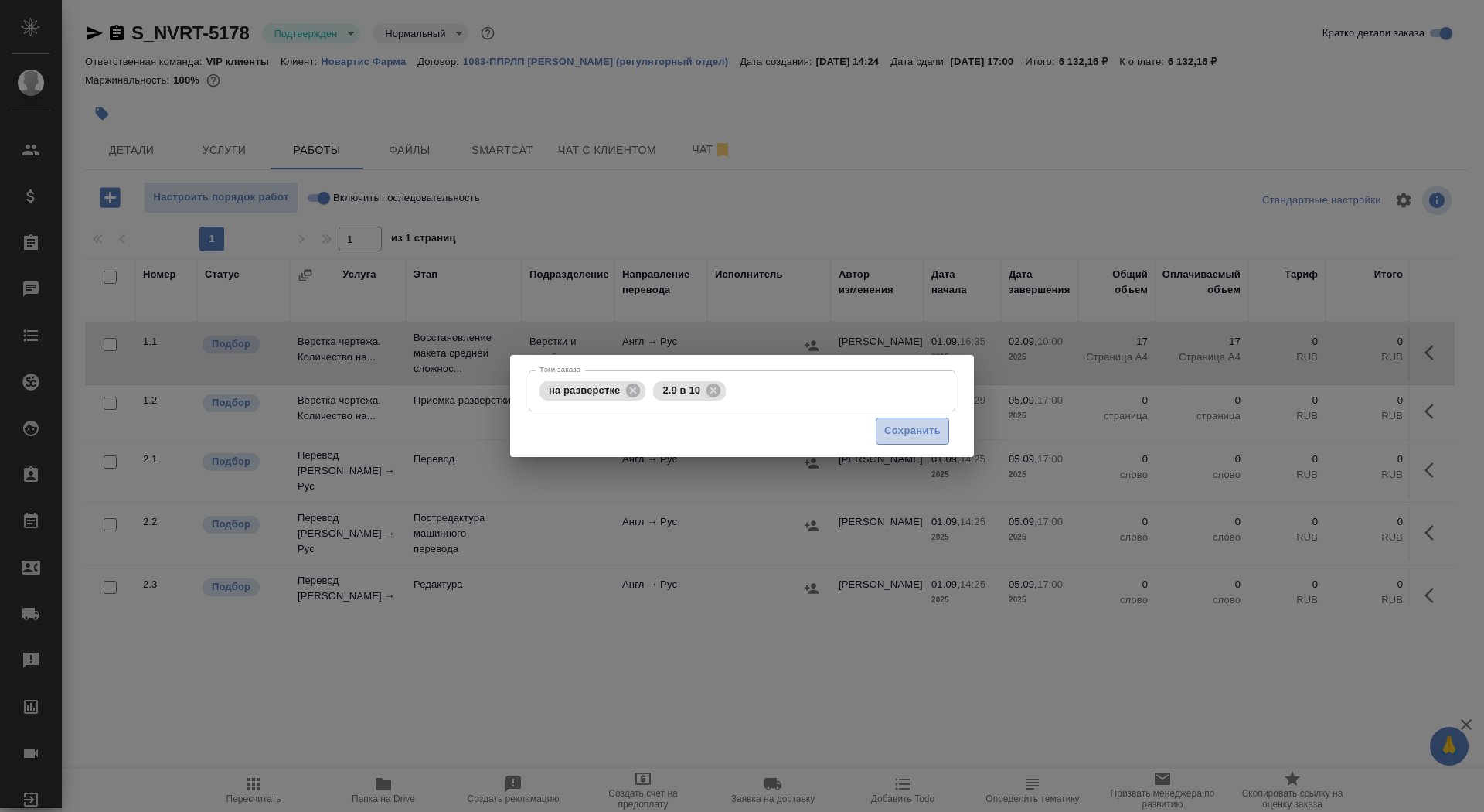
click at [932, 435] on span "Сохранить" at bounding box center [912, 431] width 57 height 18
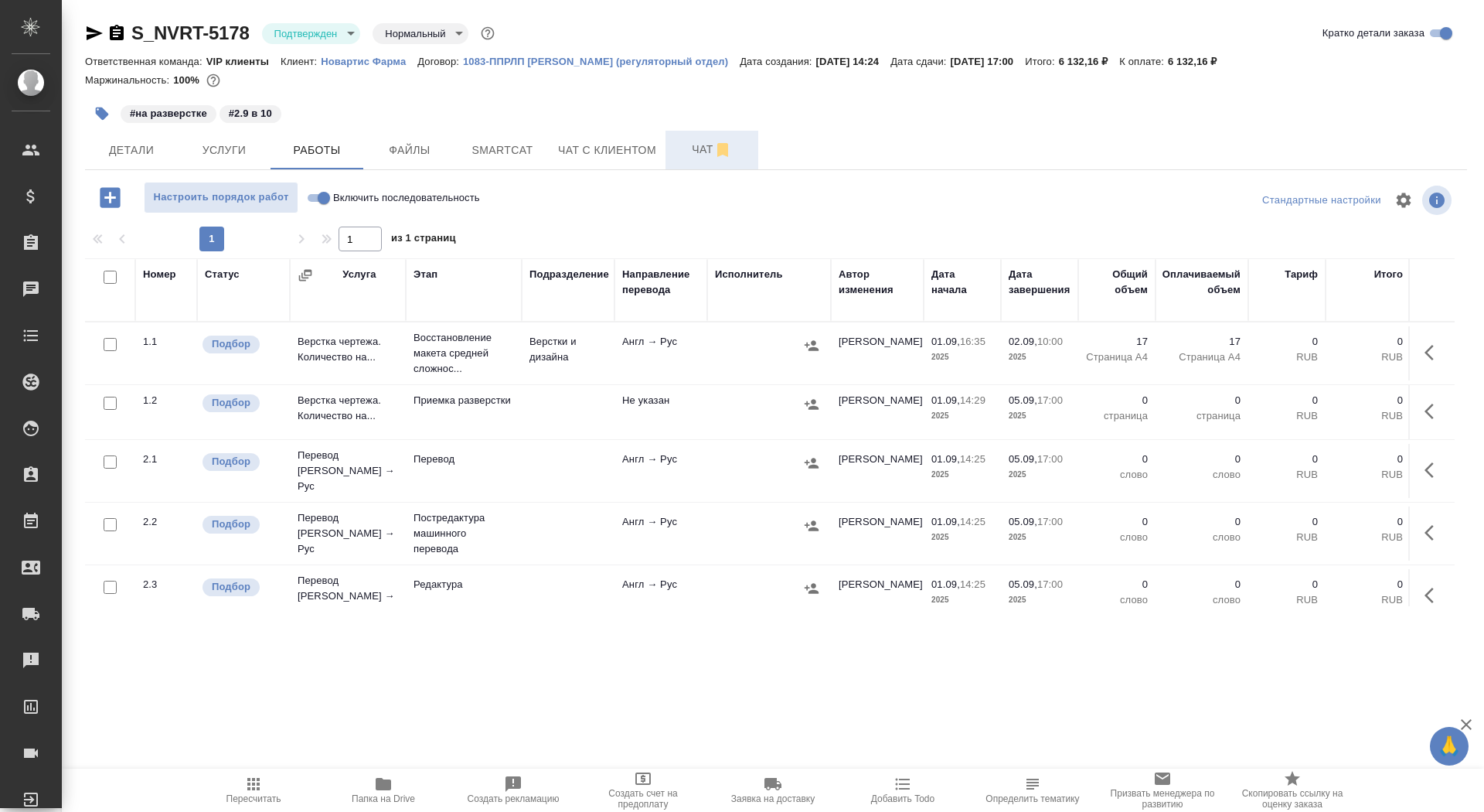
click at [685, 139] on button "Чат" at bounding box center [712, 150] width 93 height 39
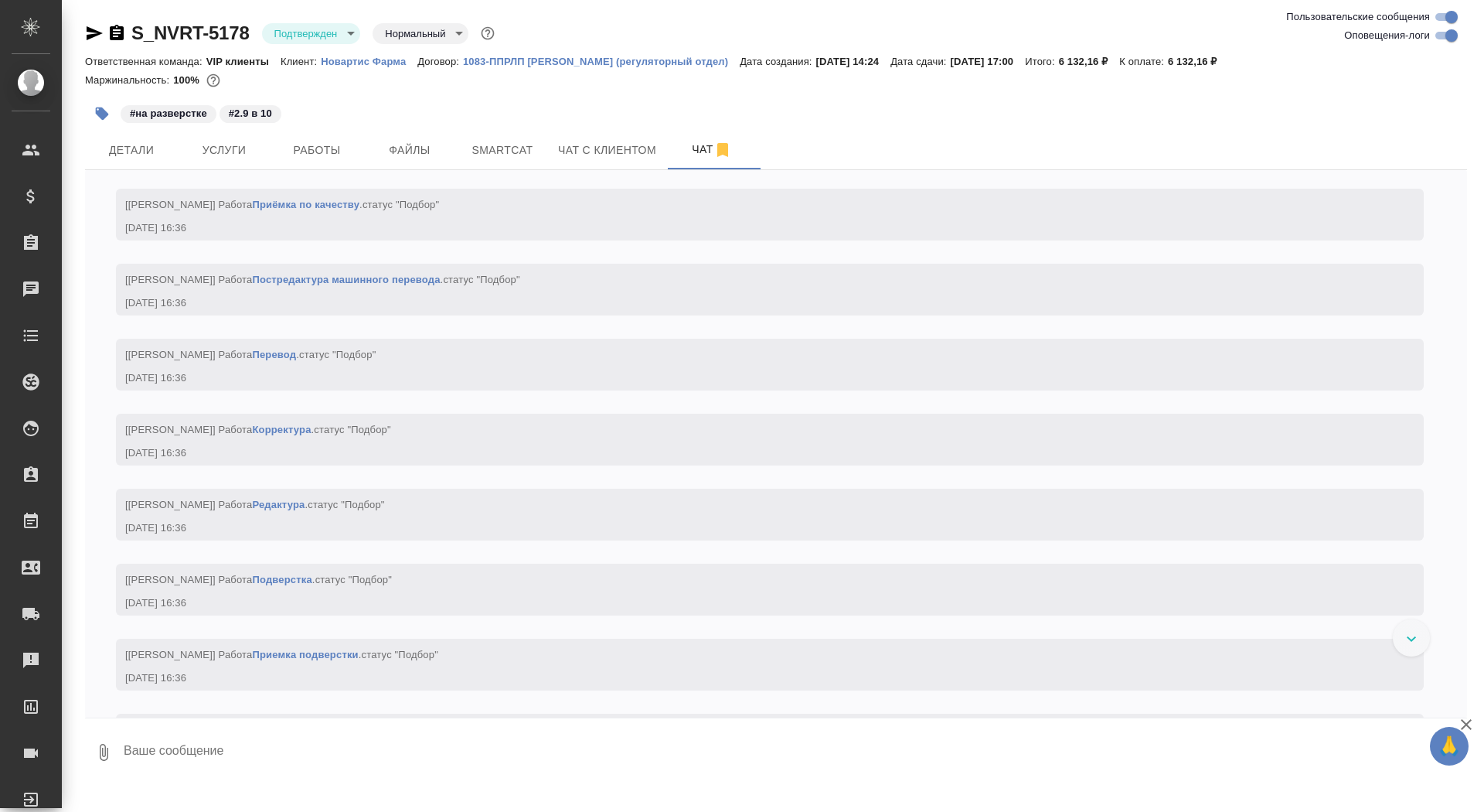
scroll to position [1174, 0]
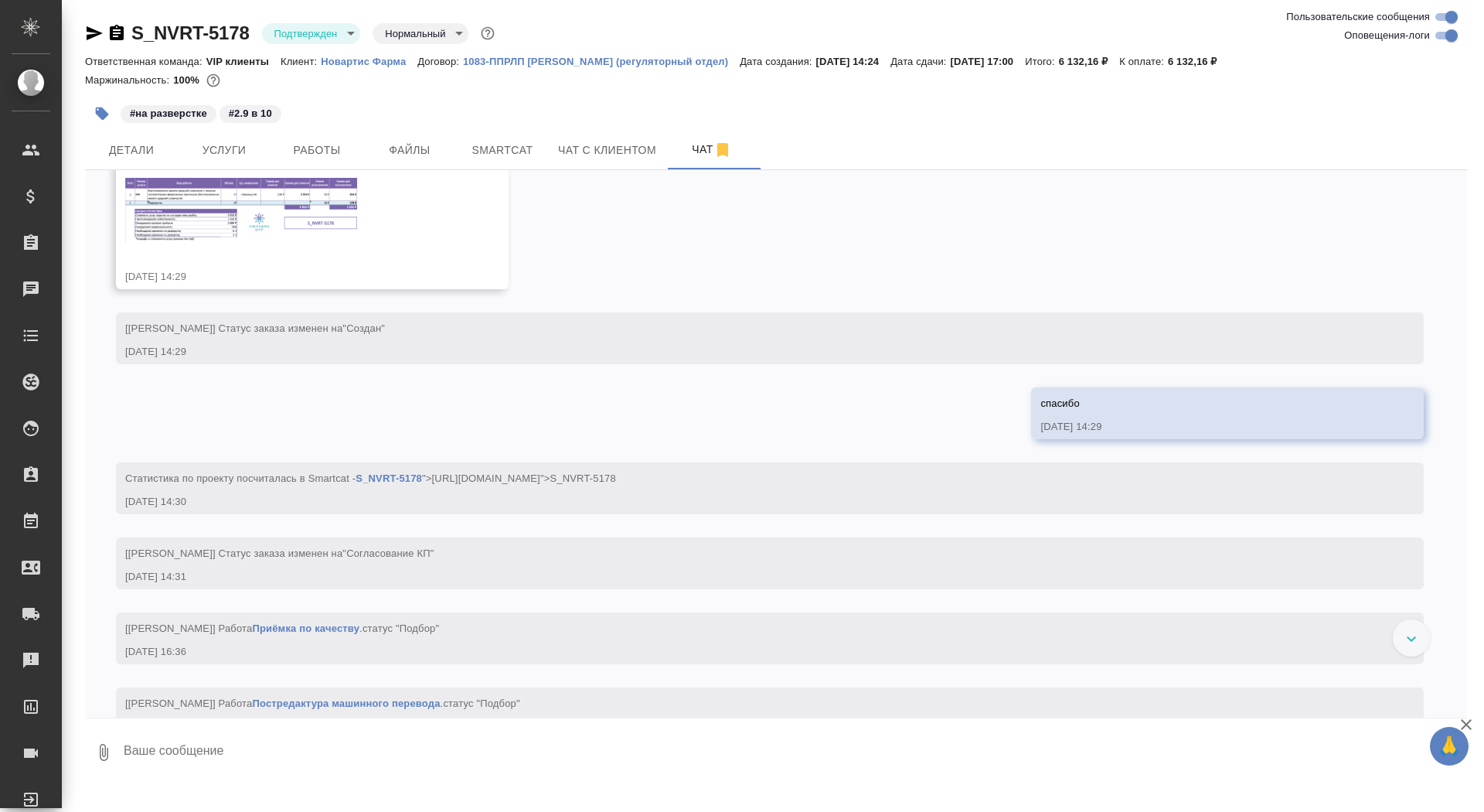
click at [254, 233] on img at bounding box center [241, 209] width 232 height 64
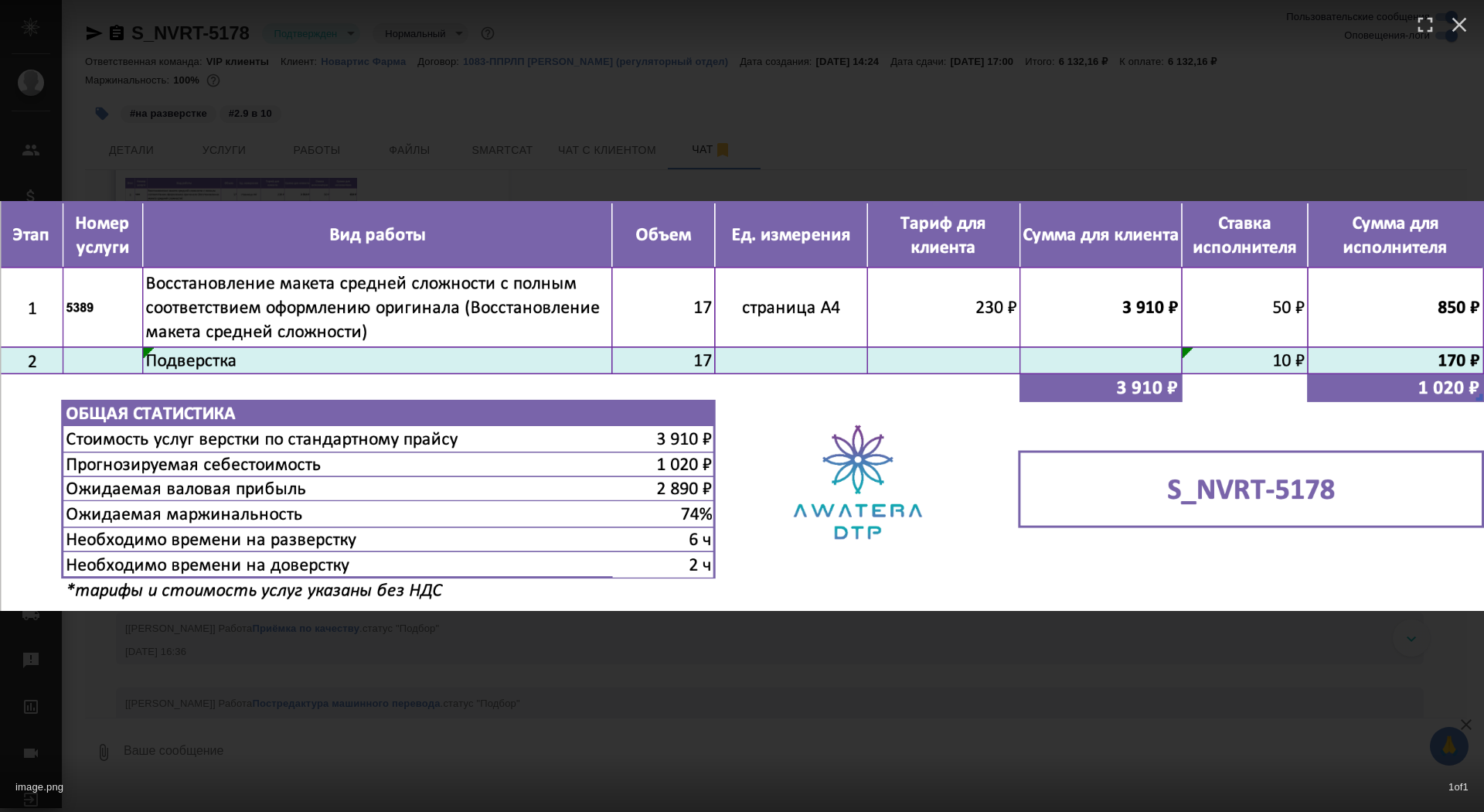
click at [347, 141] on div "image.png 1 of 1" at bounding box center [742, 406] width 1484 height 812
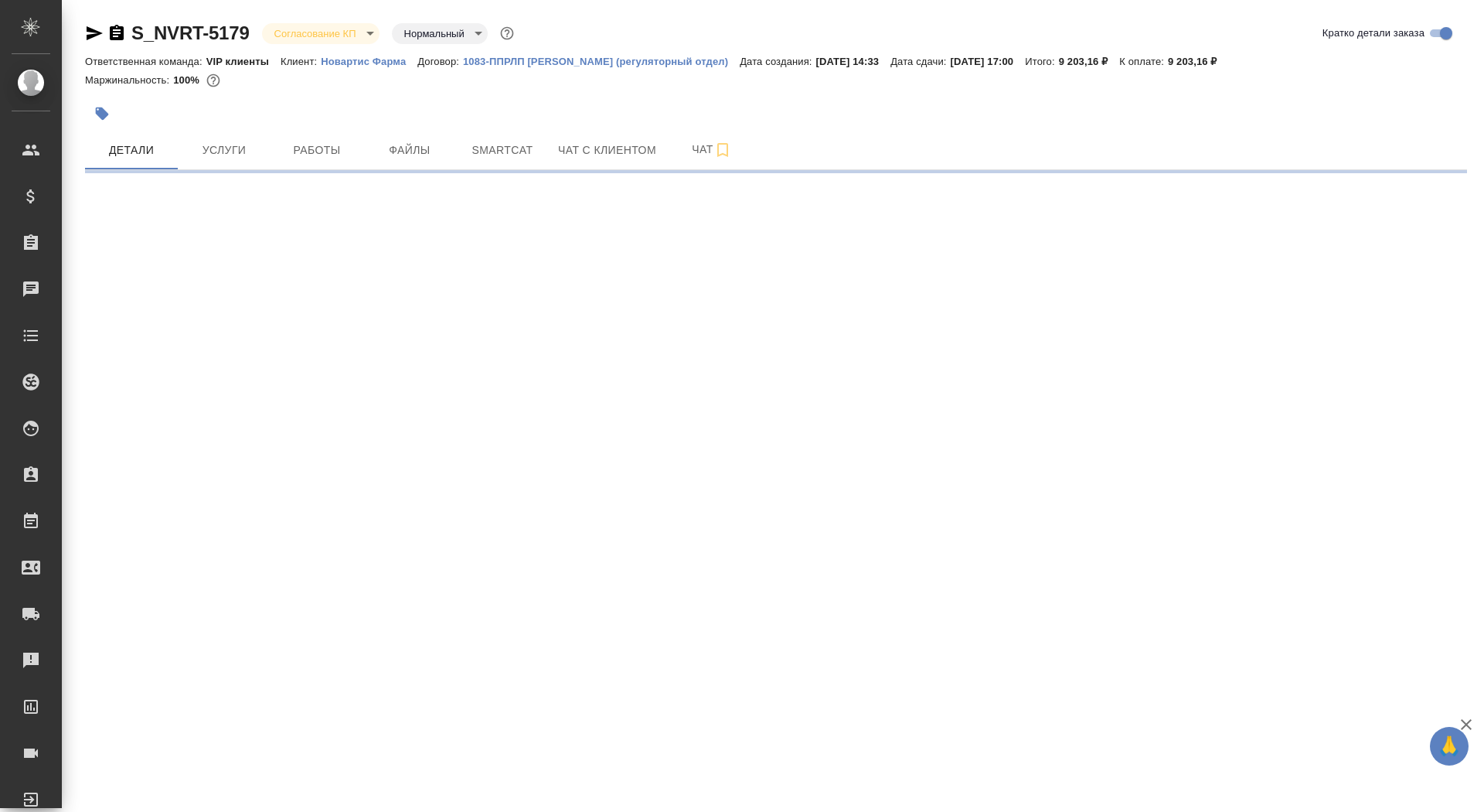
select select "RU"
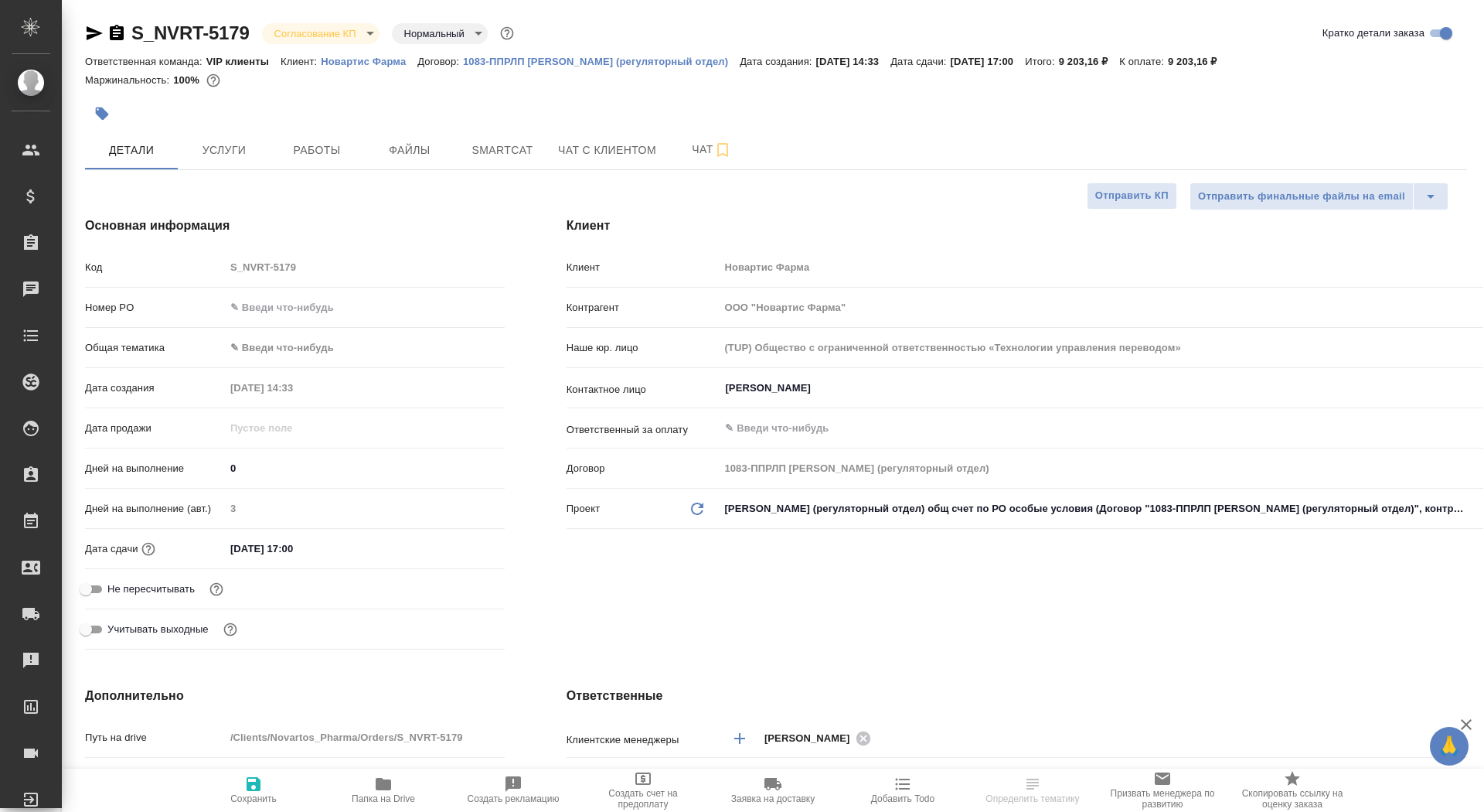
type textarea "x"
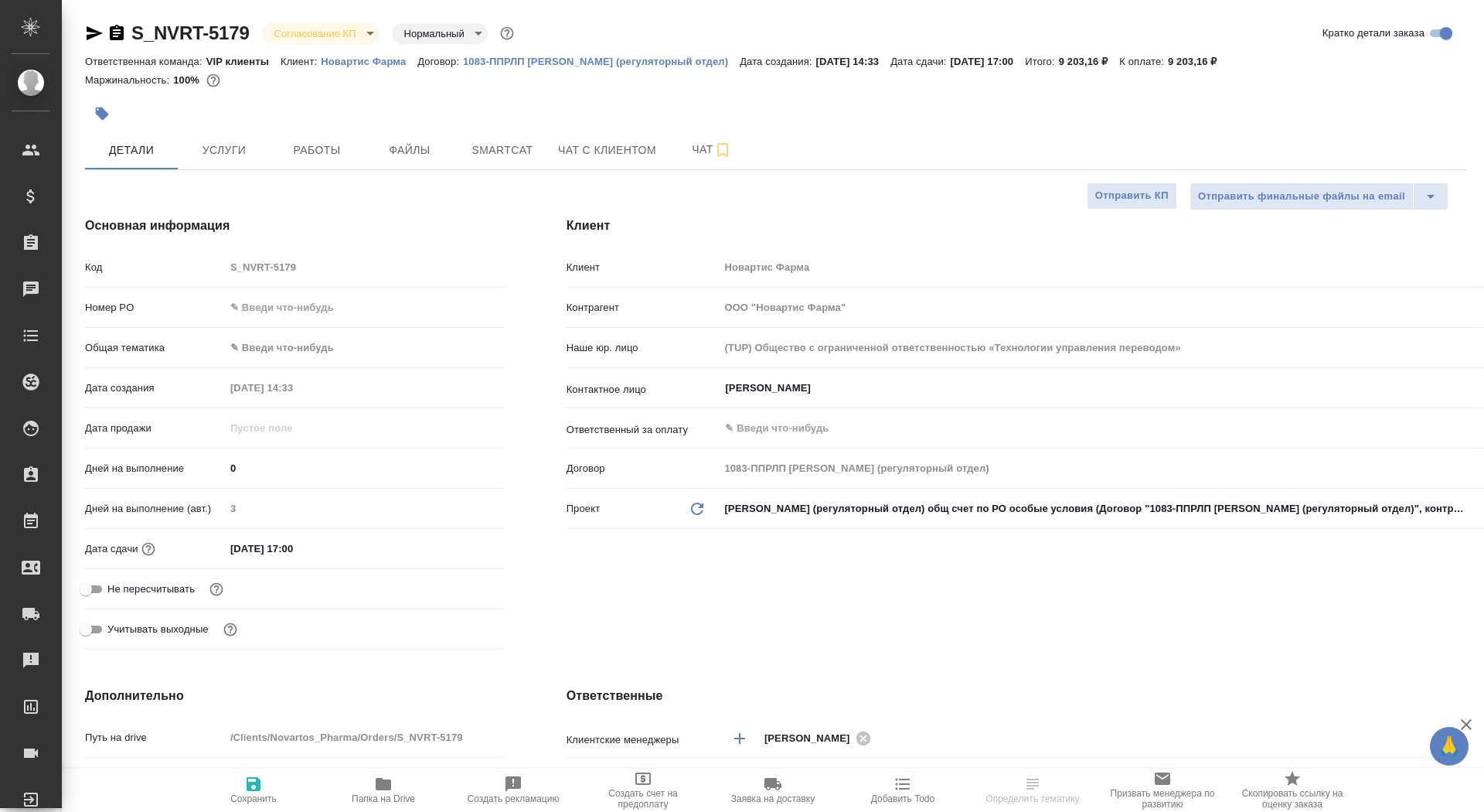
type textarea "x"
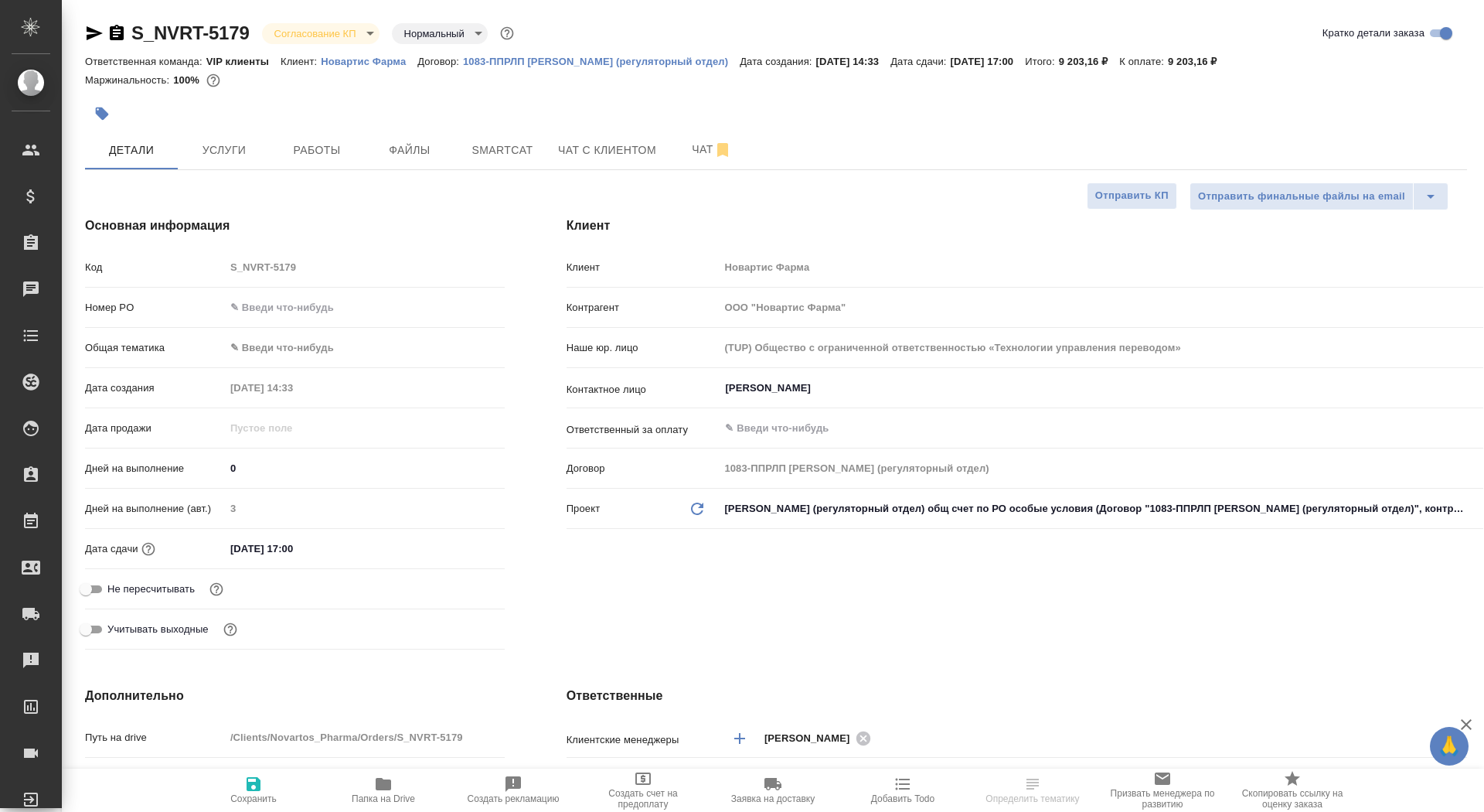
type textarea "x"
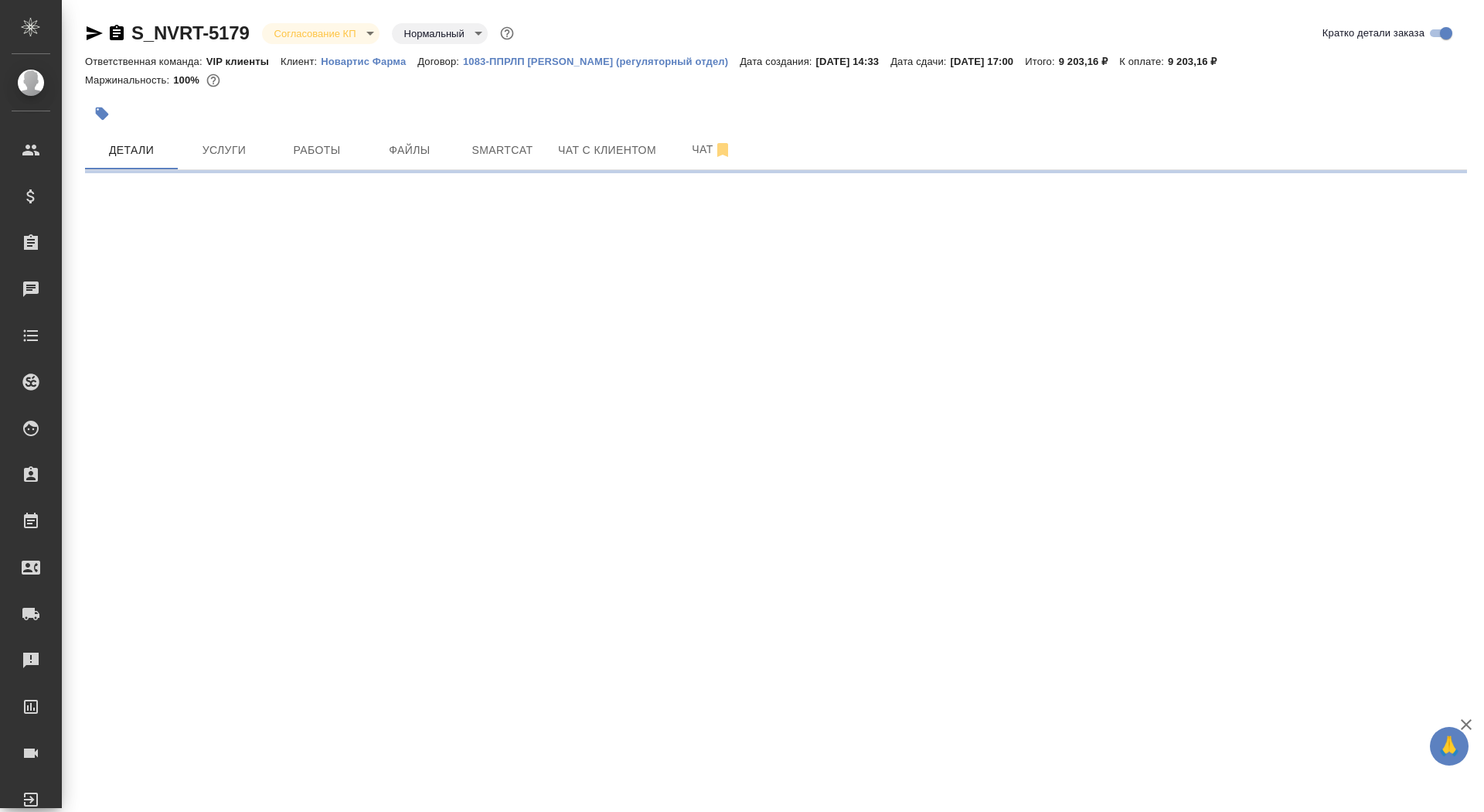
select select "RU"
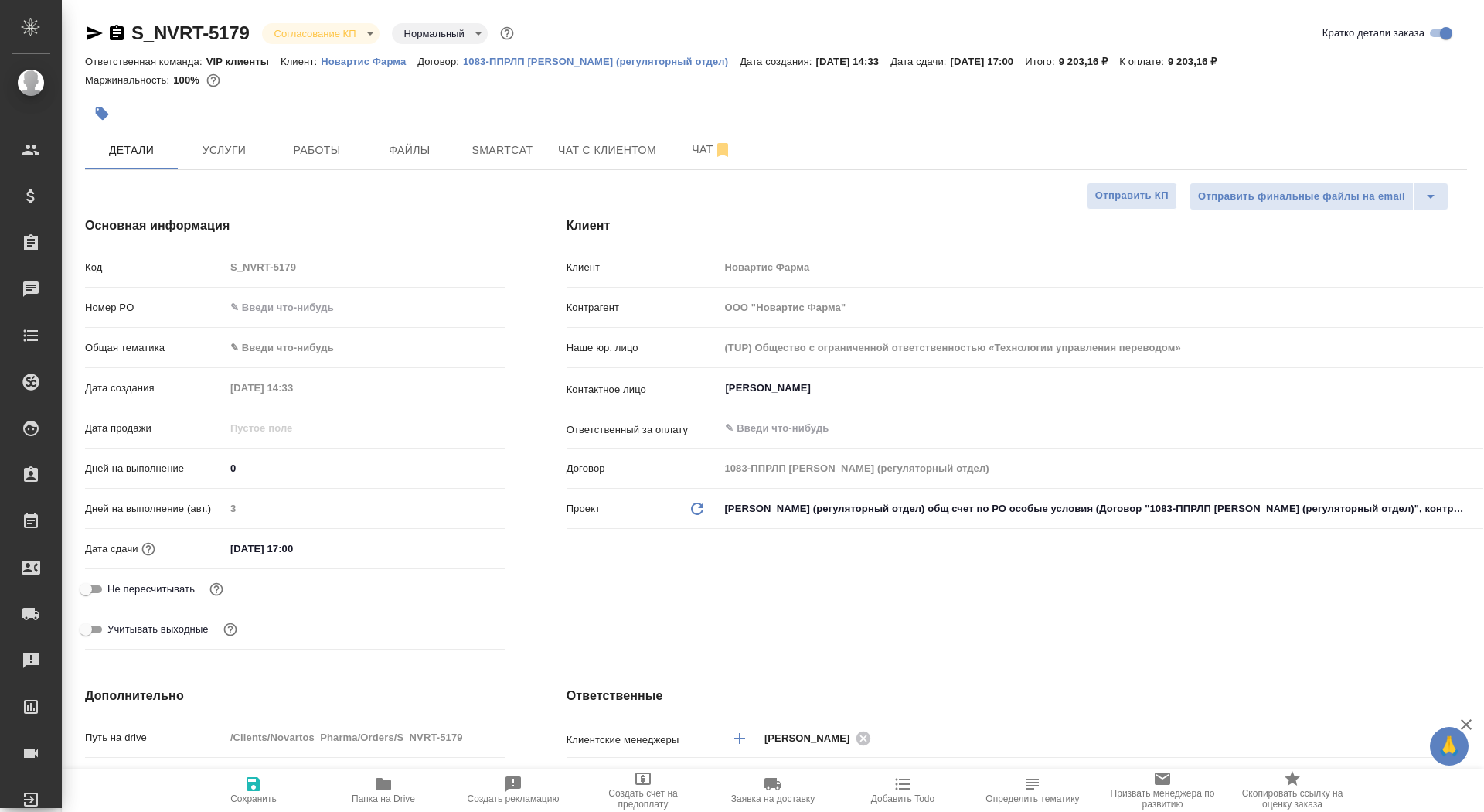
type textarea "x"
click at [339, 37] on body "🙏 .cls-1 fill:#fff; AWATERA Saydasheva Dilyara Клиенты Спецификации Заказы 0 Ча…" at bounding box center [742, 406] width 1484 height 812
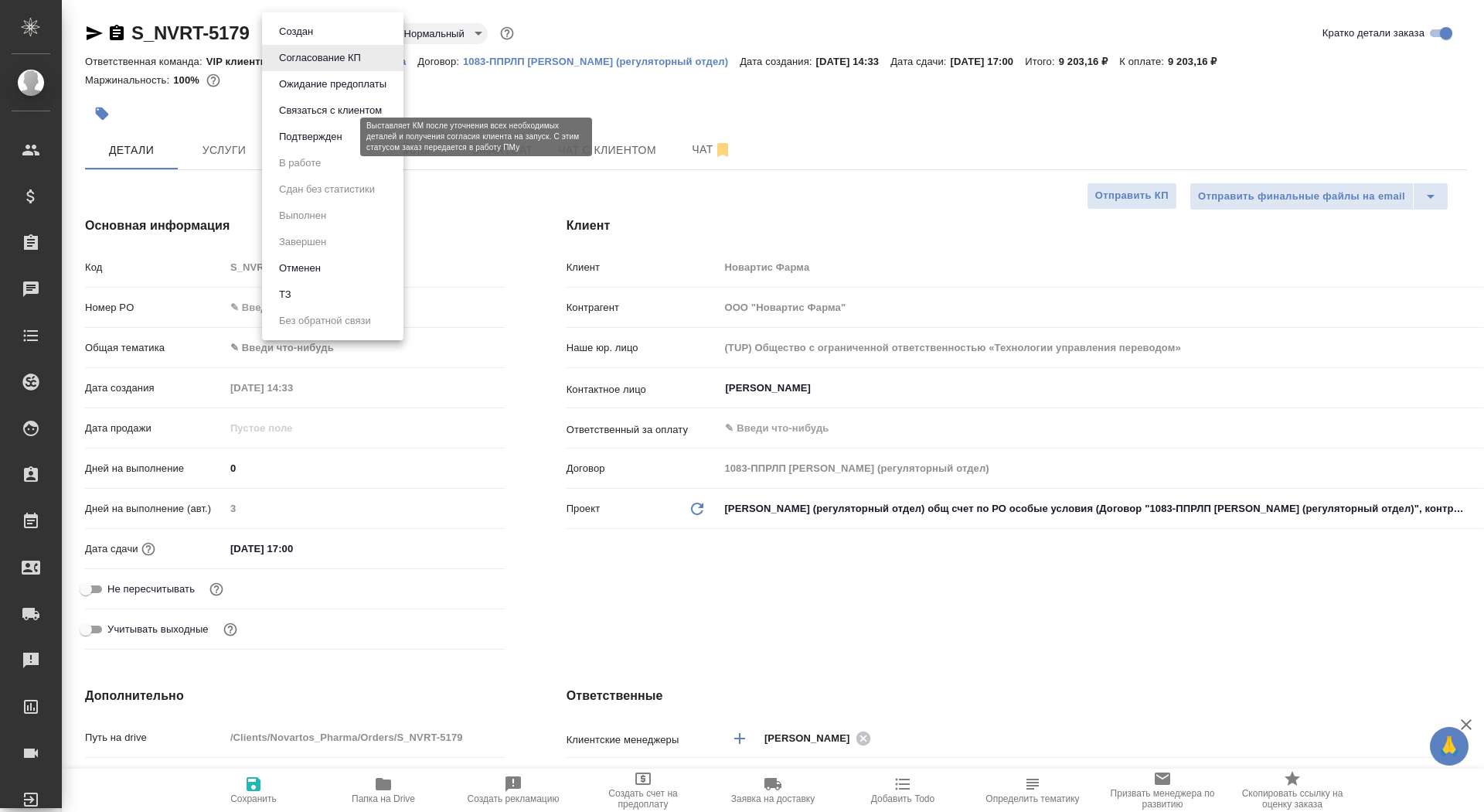
click at [336, 139] on button "Подтвержден" at bounding box center [311, 137] width 73 height 17
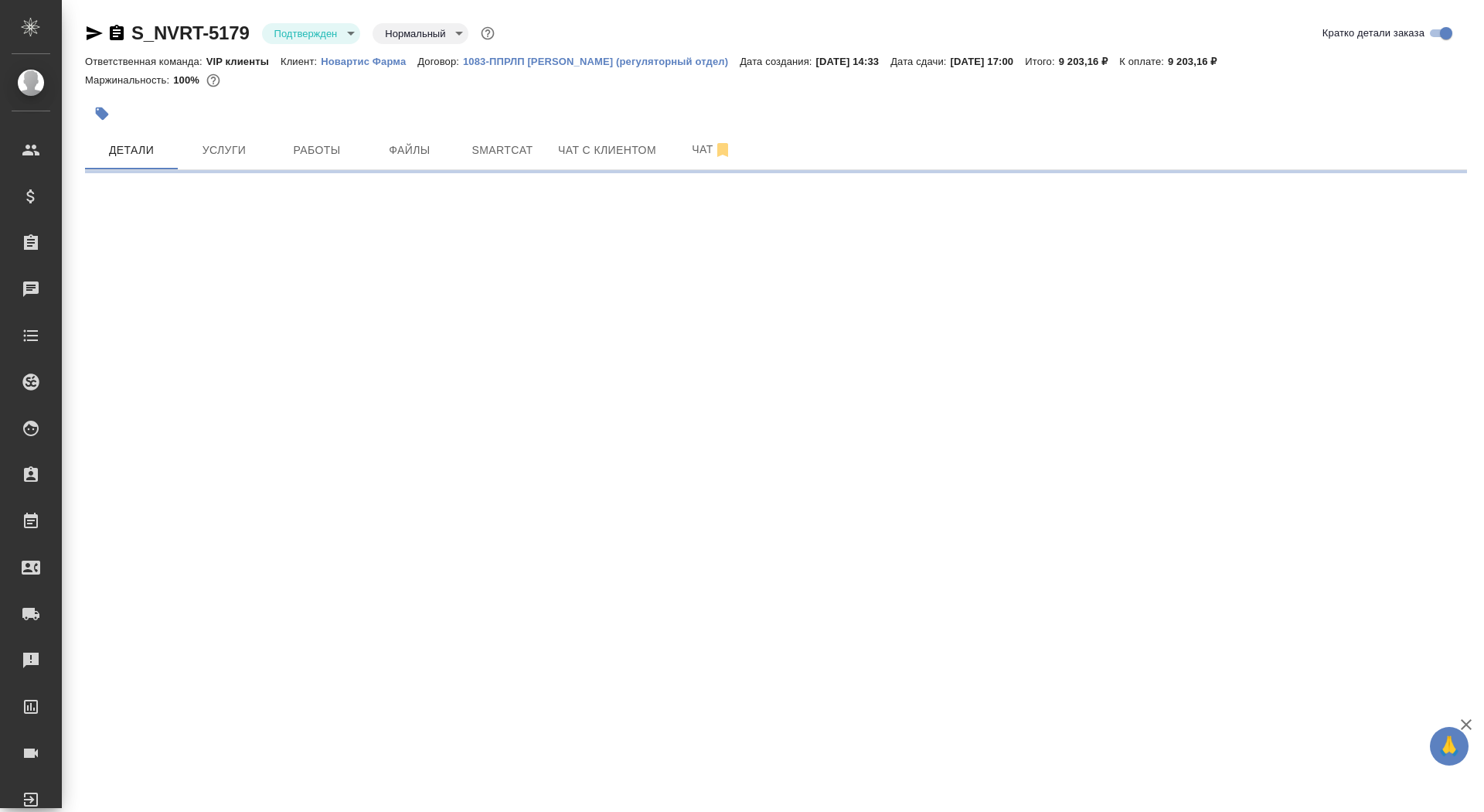
select select "RU"
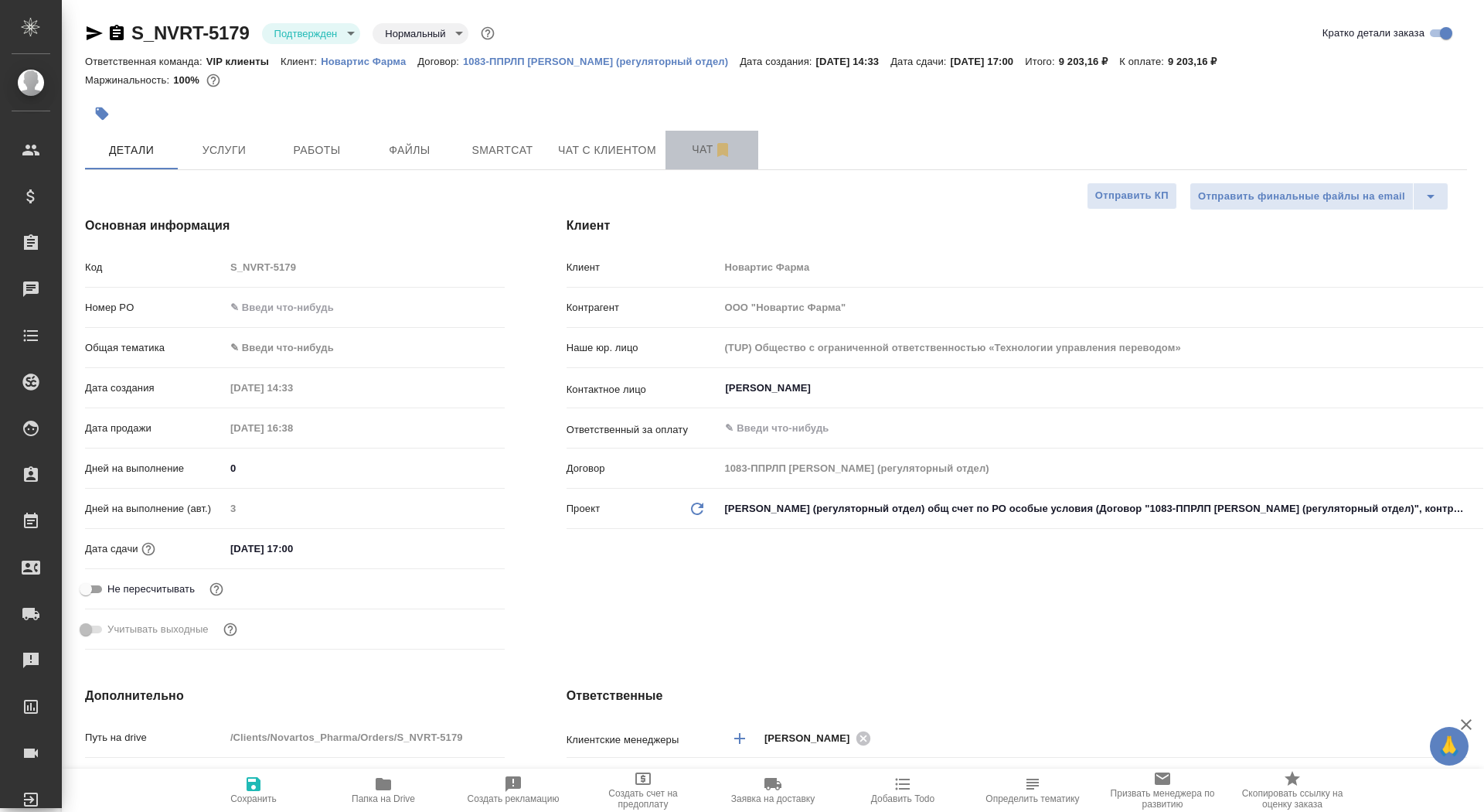
click at [692, 142] on span "Чат" at bounding box center [712, 150] width 74 height 19
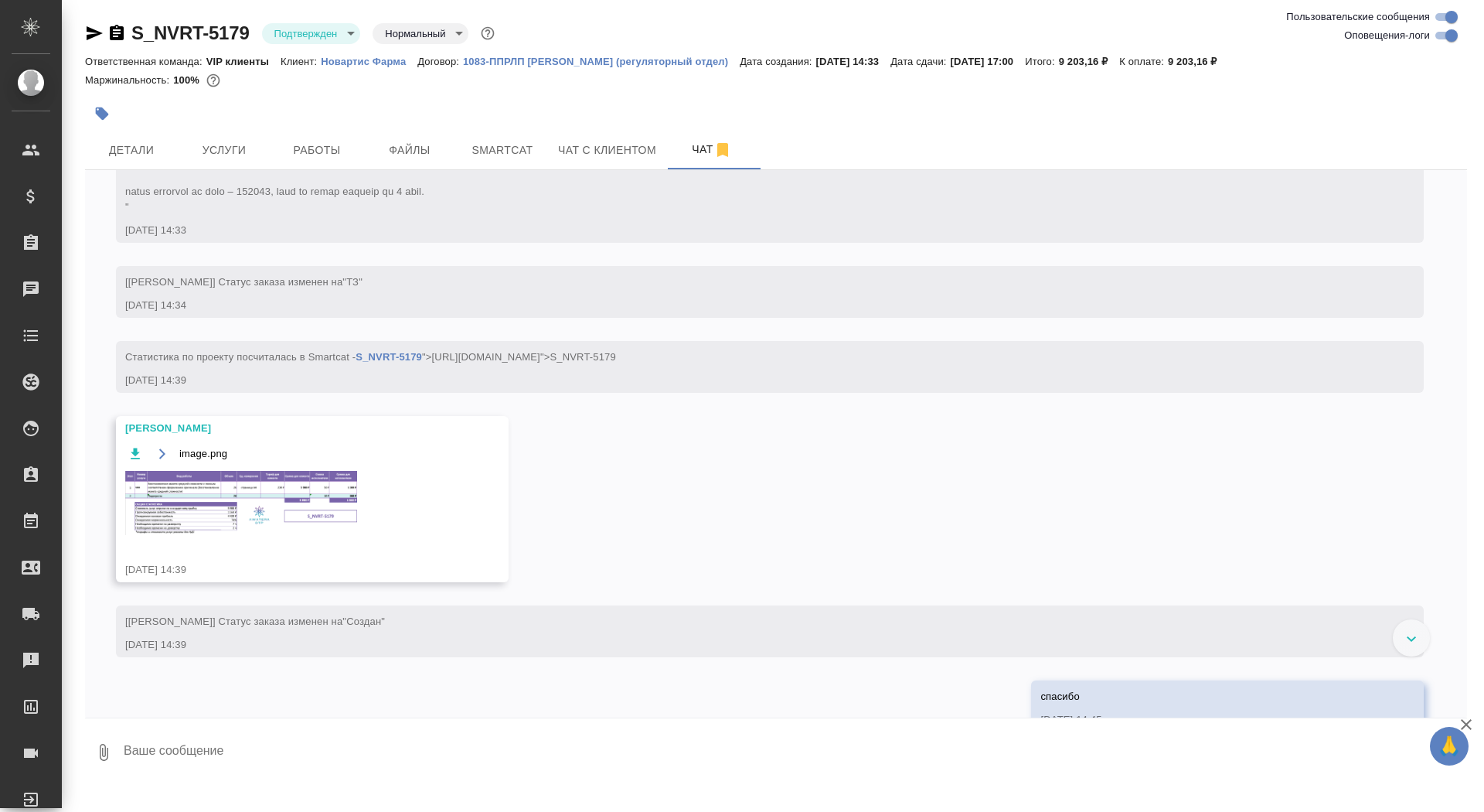
scroll to position [1046, 0]
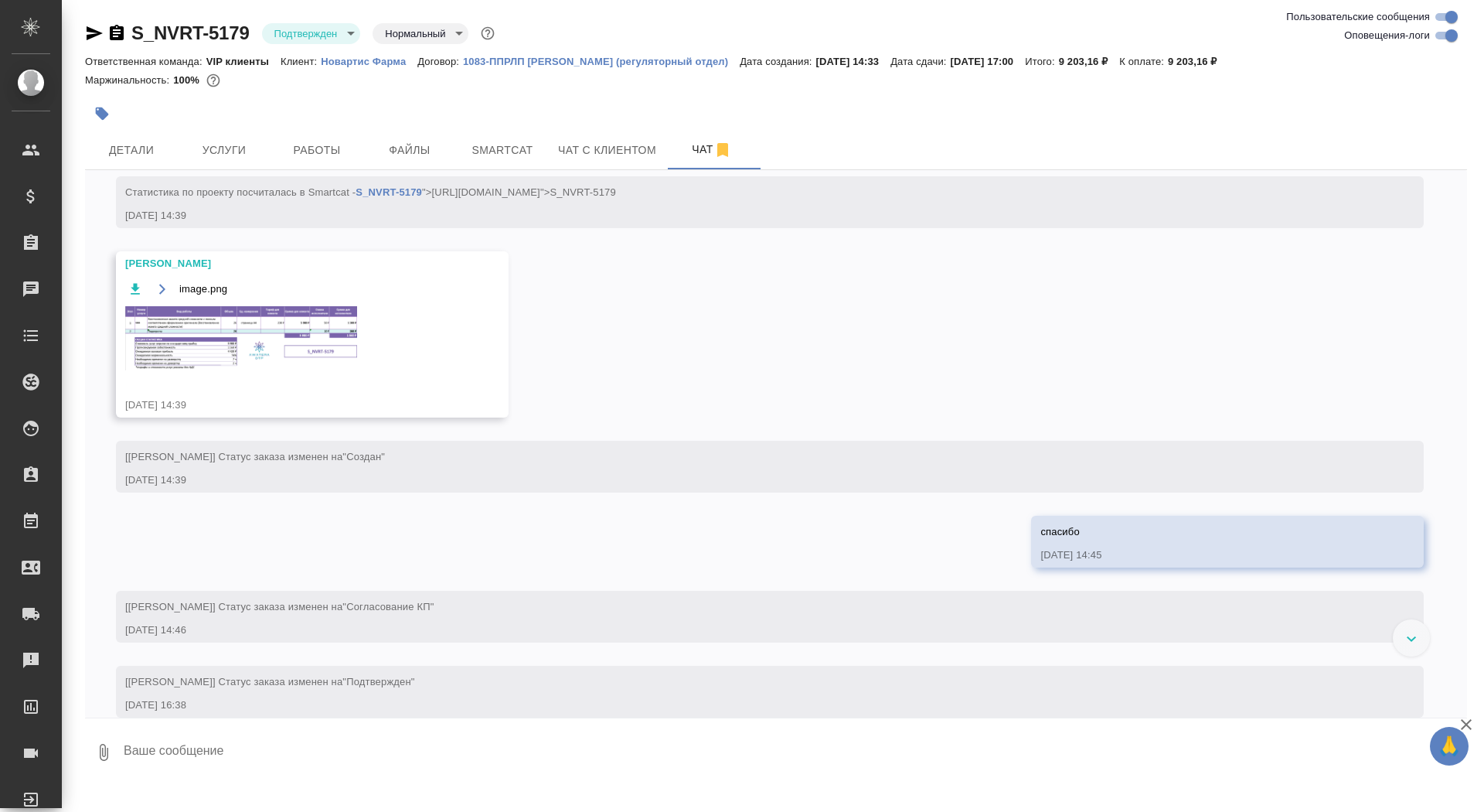
click at [261, 329] on img at bounding box center [241, 338] width 232 height 64
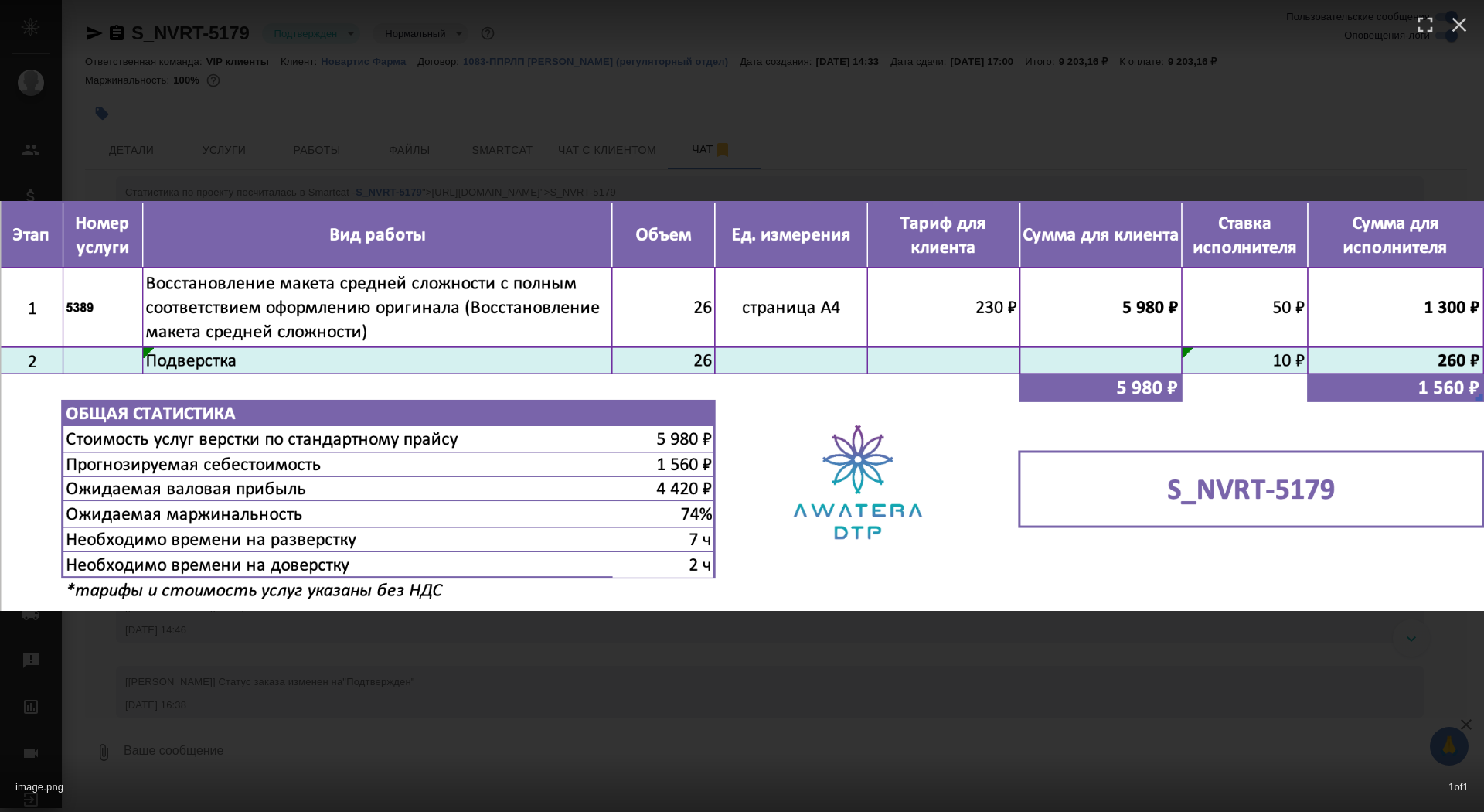
click at [321, 59] on div "image.png 1 of 1" at bounding box center [742, 406] width 1484 height 812
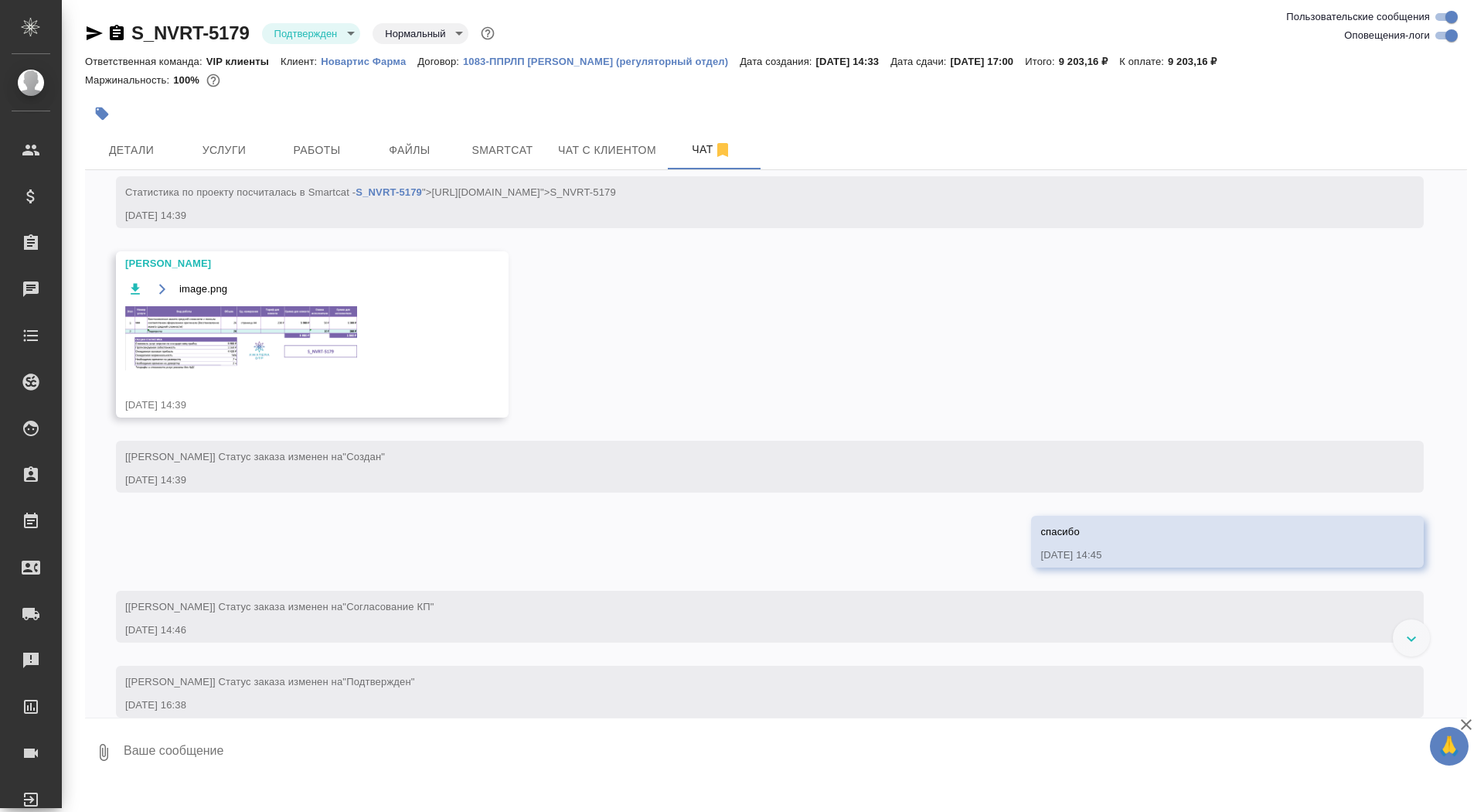
click at [294, 349] on img at bounding box center [241, 338] width 232 height 64
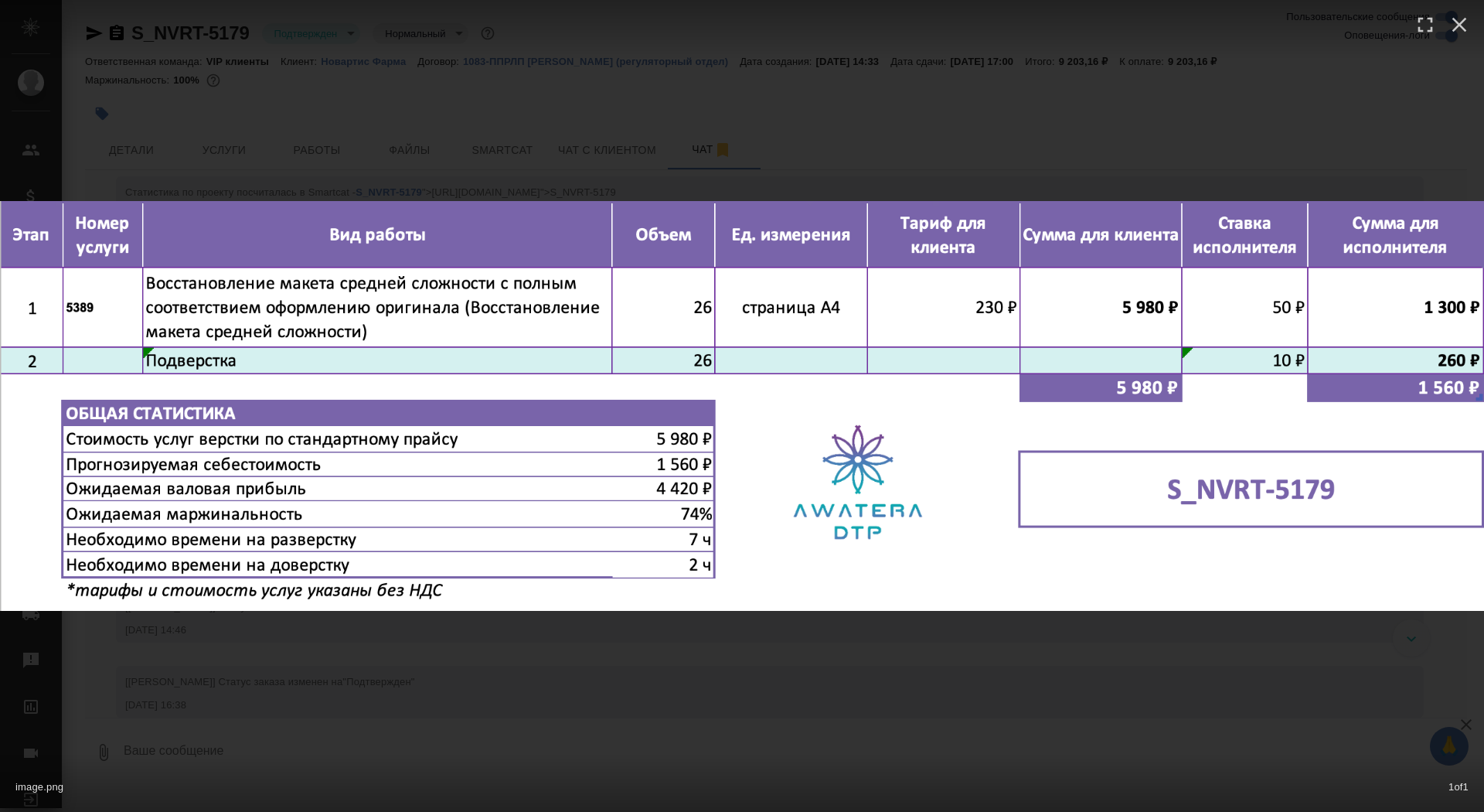
click at [292, 95] on div "image.png 1 of 1" at bounding box center [742, 406] width 1484 height 812
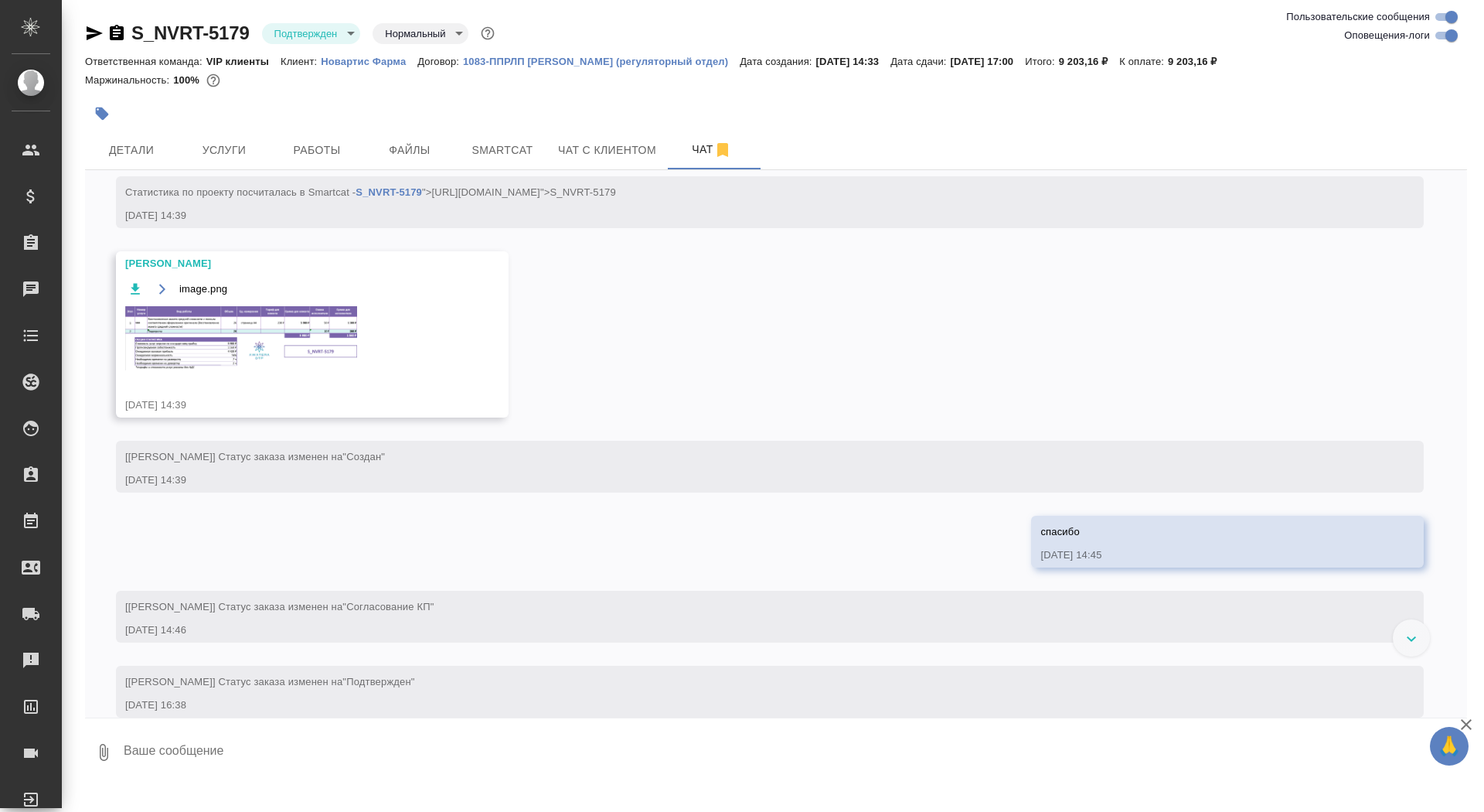
click at [294, 154] on div "image.png 1 of 1" at bounding box center [742, 437] width 1336 height 731
click at [294, 154] on span "Работы" at bounding box center [317, 150] width 74 height 19
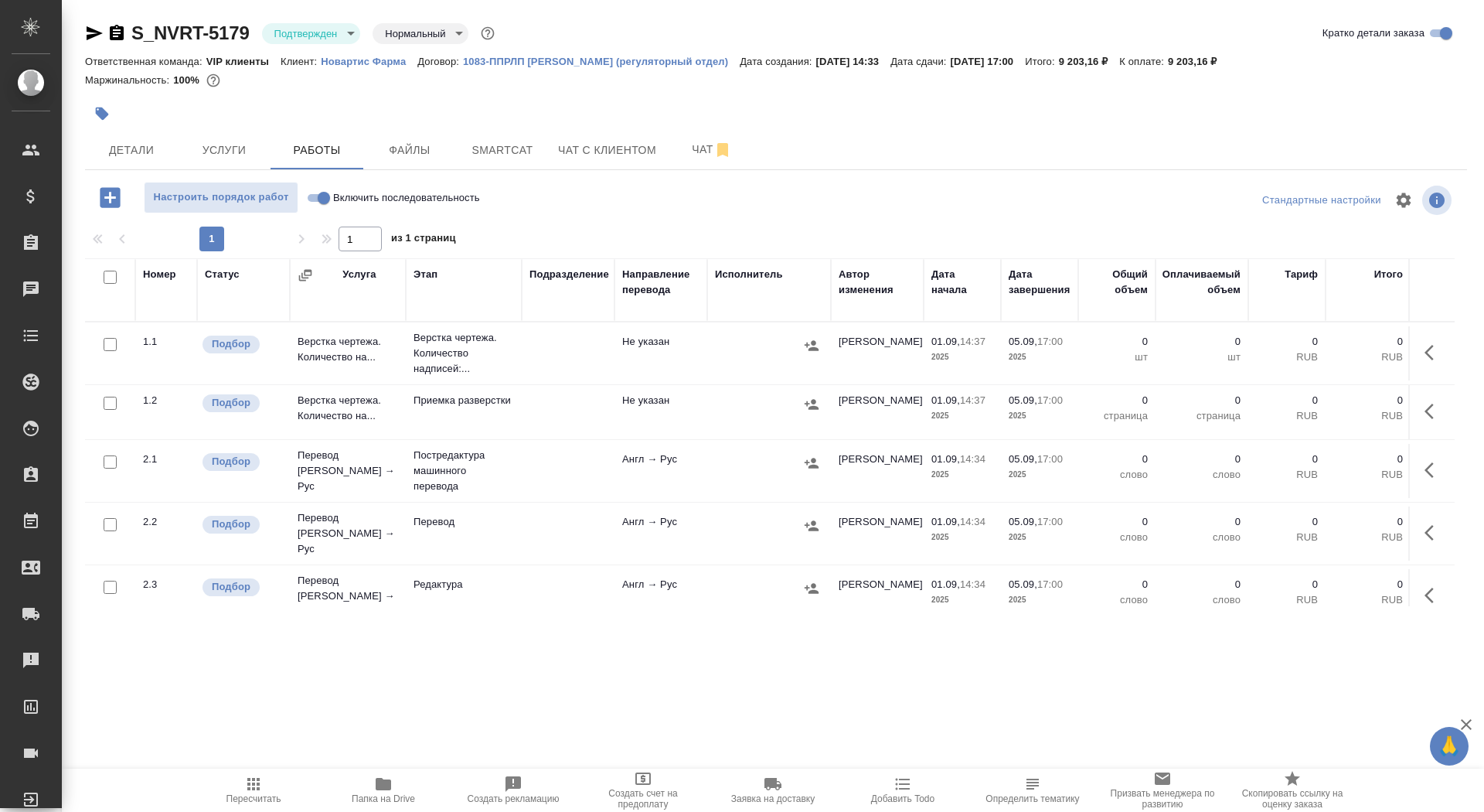
click at [1434, 356] on icon "button" at bounding box center [1434, 353] width 19 height 19
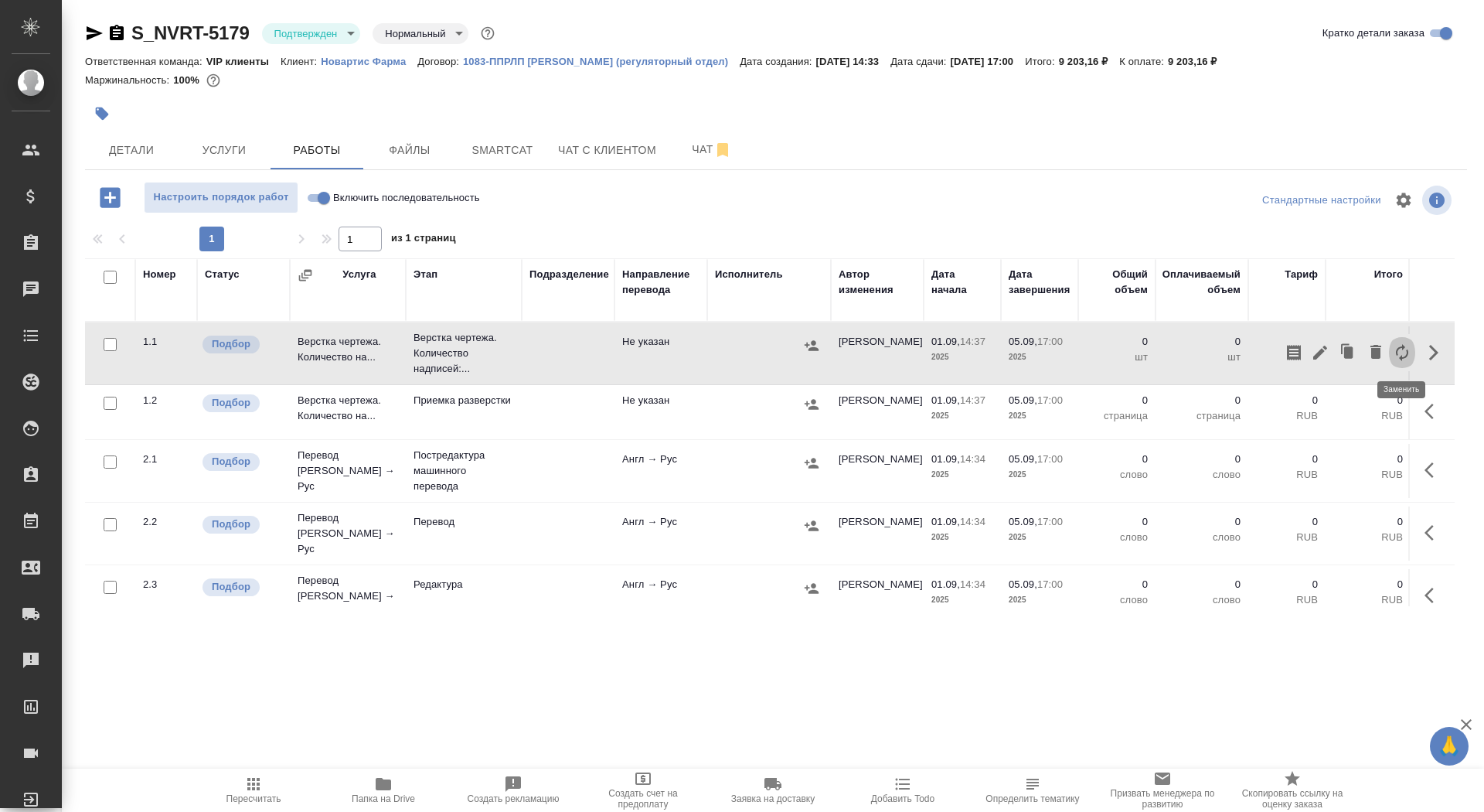
click at [1399, 356] on icon "button" at bounding box center [1403, 353] width 19 height 19
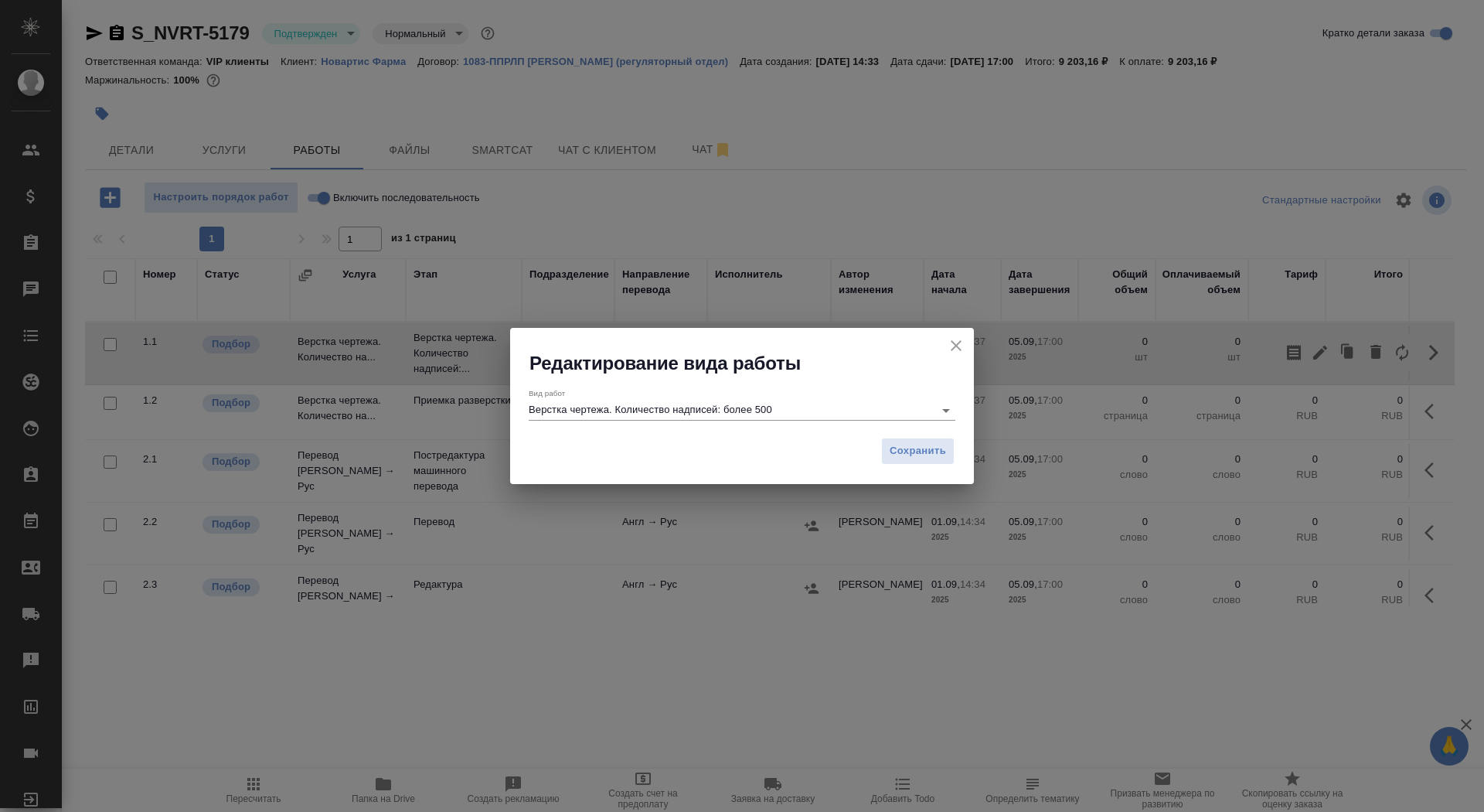
click at [824, 404] on input "Верстка чертежа. Количество надписей: более 500" at bounding box center [727, 410] width 398 height 19
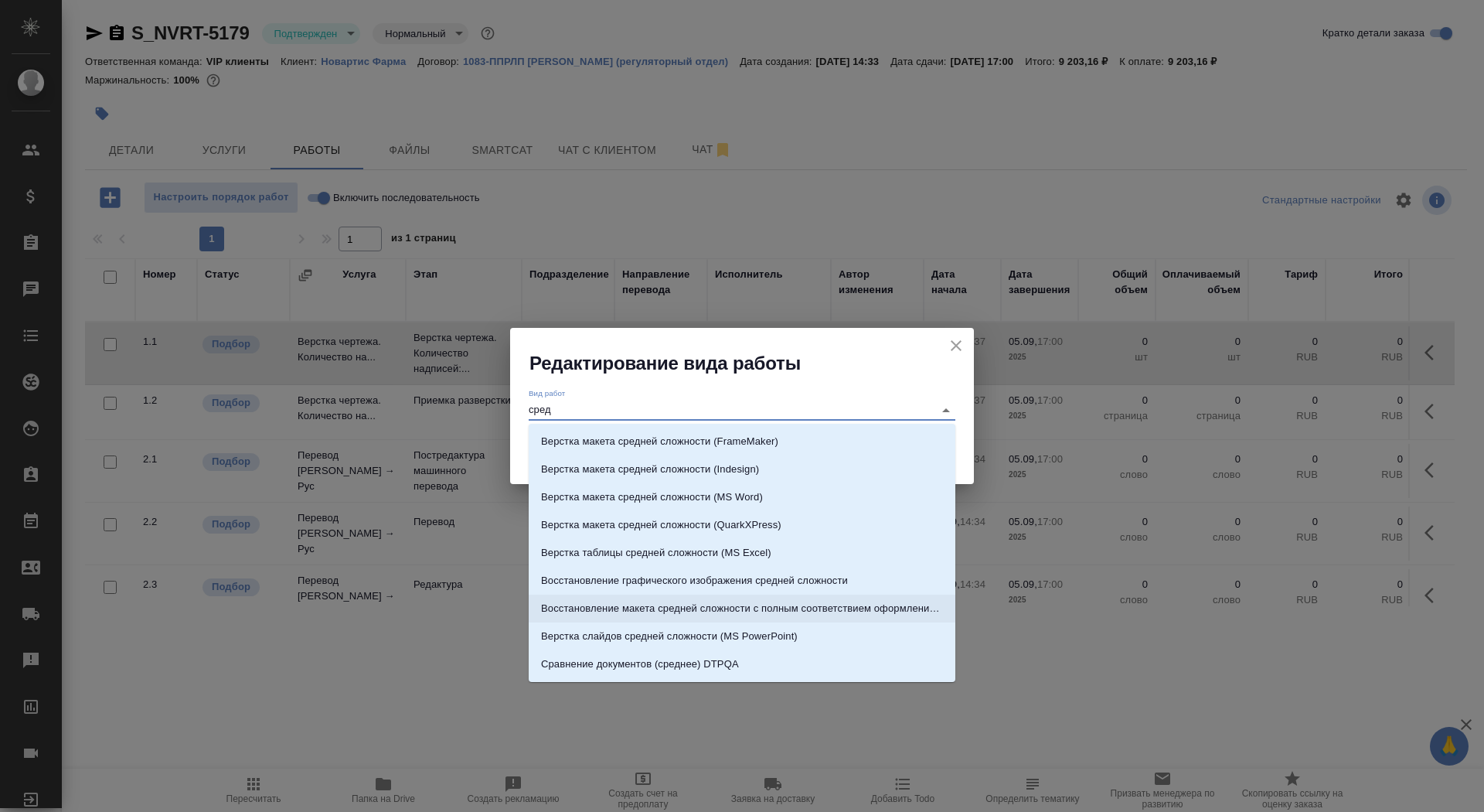
click at [814, 611] on p "Восстановление макета средней сложности с полным соответствием оформлению ориги…" at bounding box center [742, 608] width 402 height 15
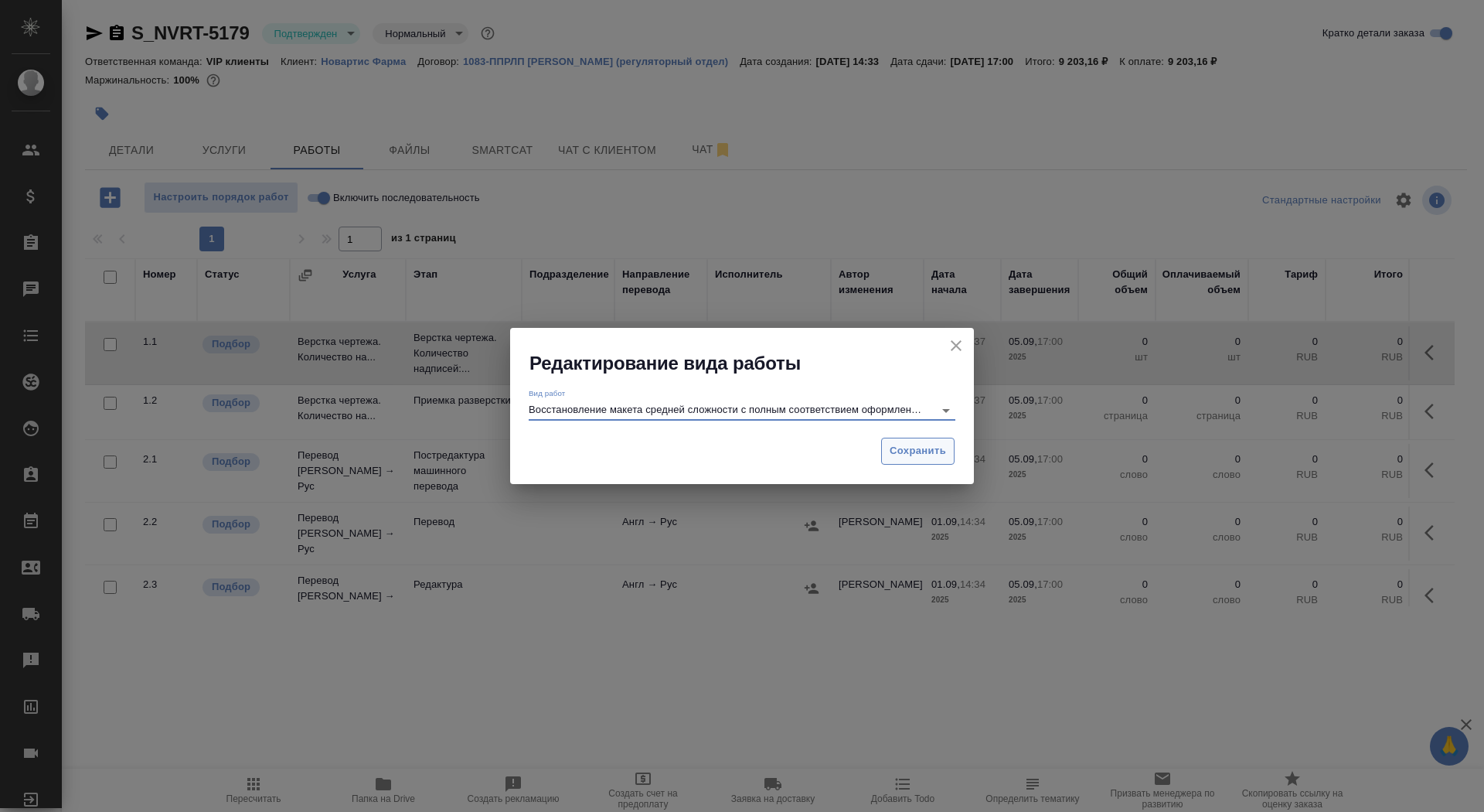
type input "Восстановление макета средней сложности с полным соответствием оформлению ориги…"
click at [901, 452] on span "Сохранить" at bounding box center [918, 451] width 57 height 18
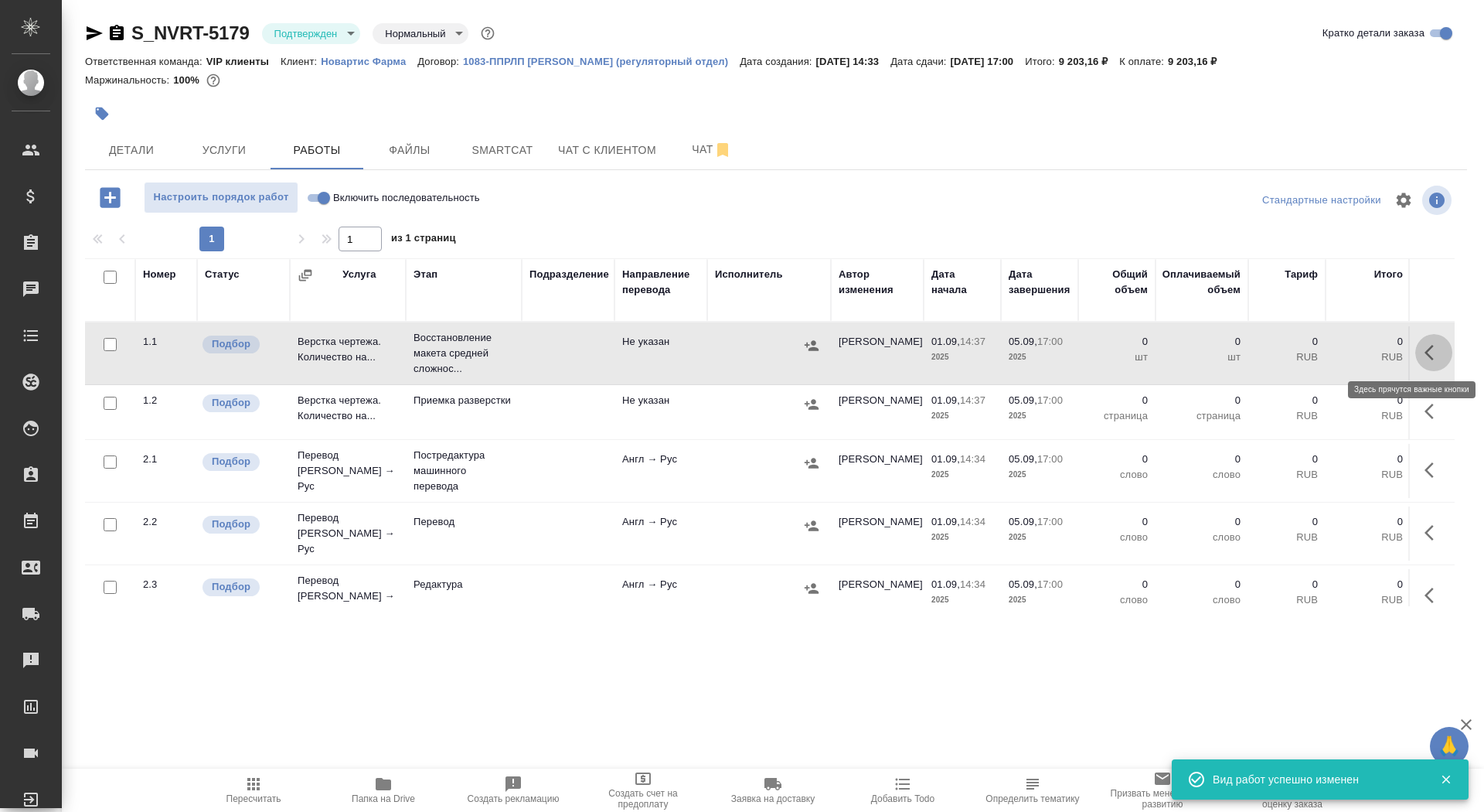
click at [1439, 350] on icon "button" at bounding box center [1434, 353] width 19 height 19
click at [1315, 363] on button "button" at bounding box center [1320, 353] width 26 height 37
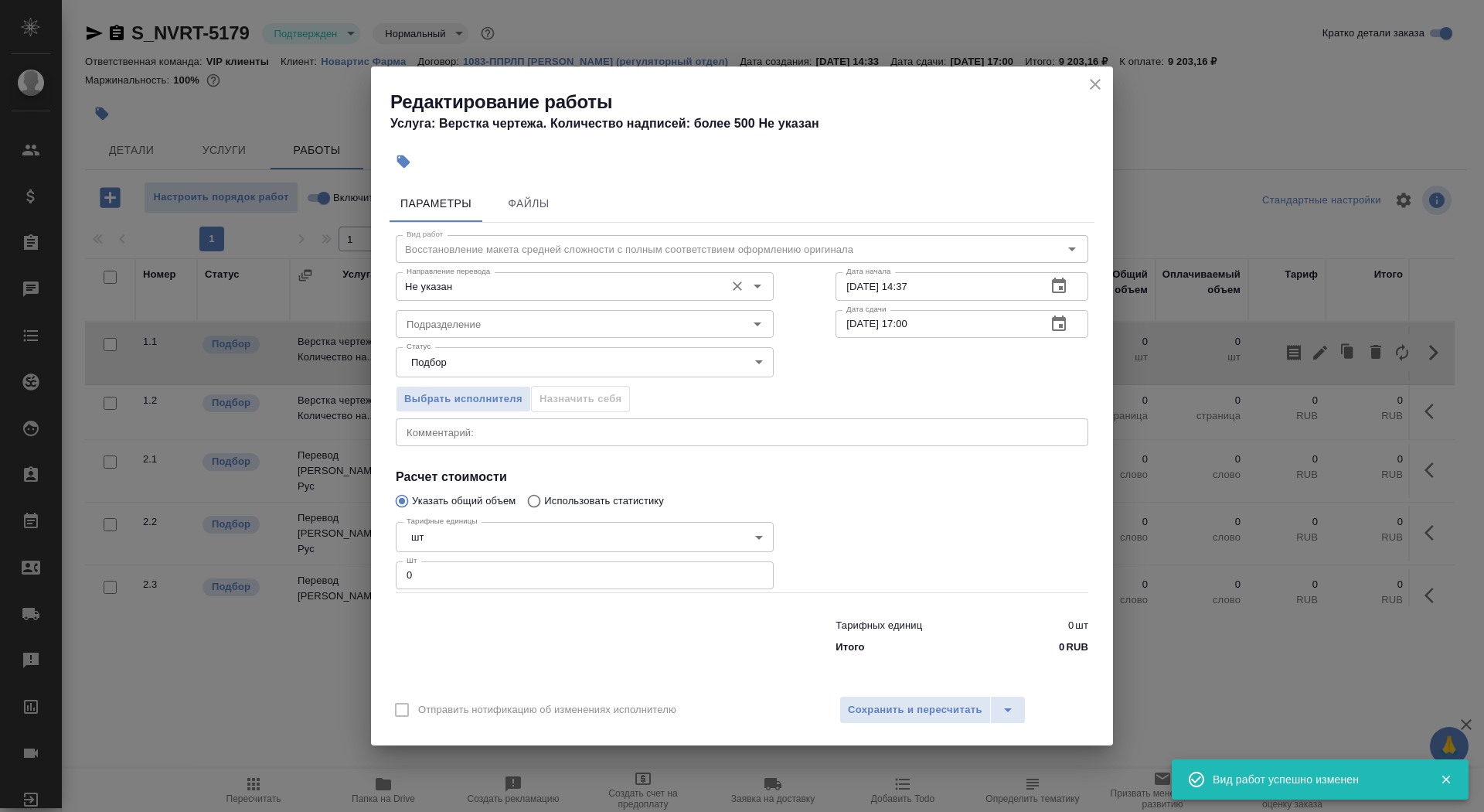
click at [496, 298] on div "Не указан Направление перевода" at bounding box center [585, 286] width 378 height 28
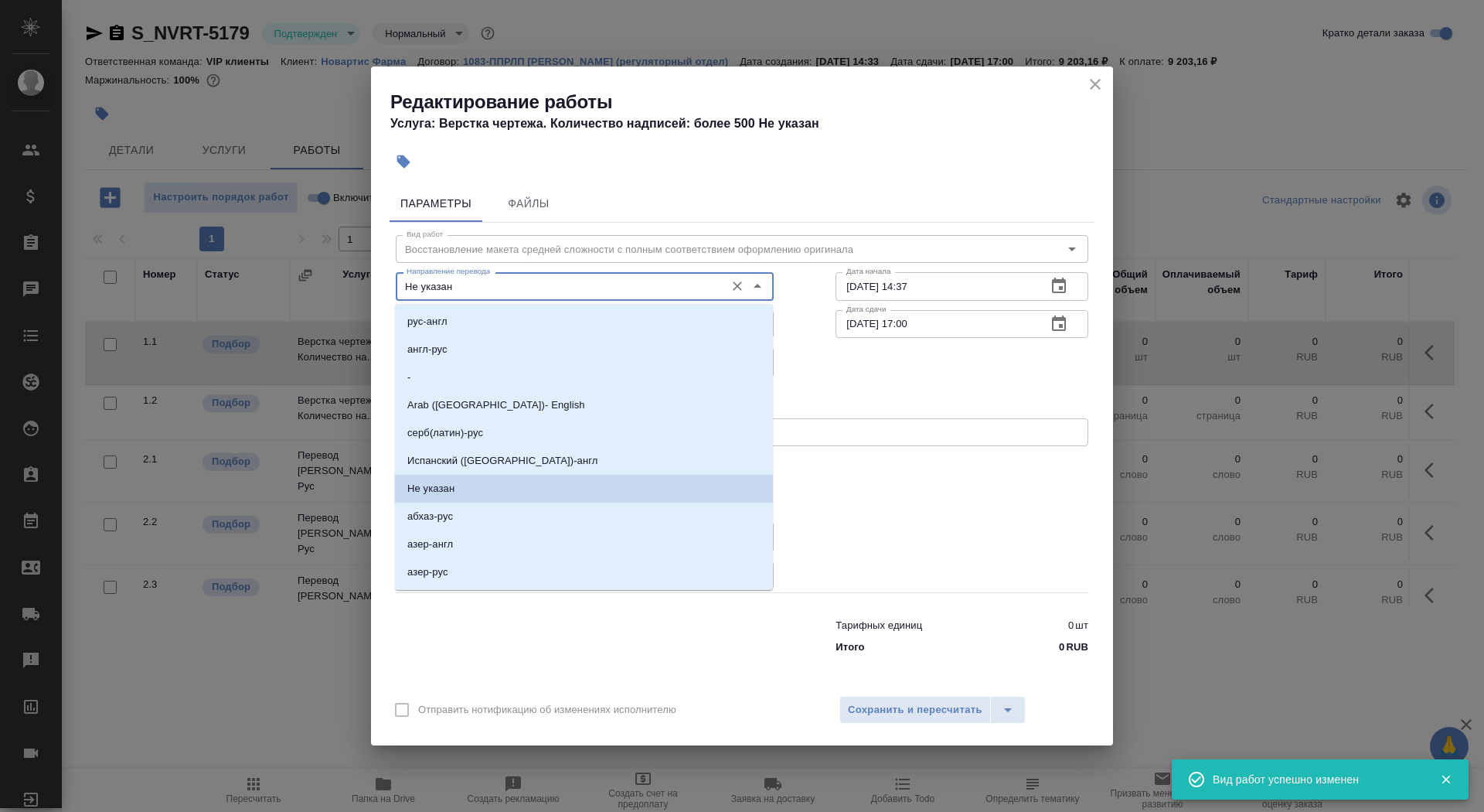
click at [494, 285] on input "Не указан" at bounding box center [559, 286] width 317 height 19
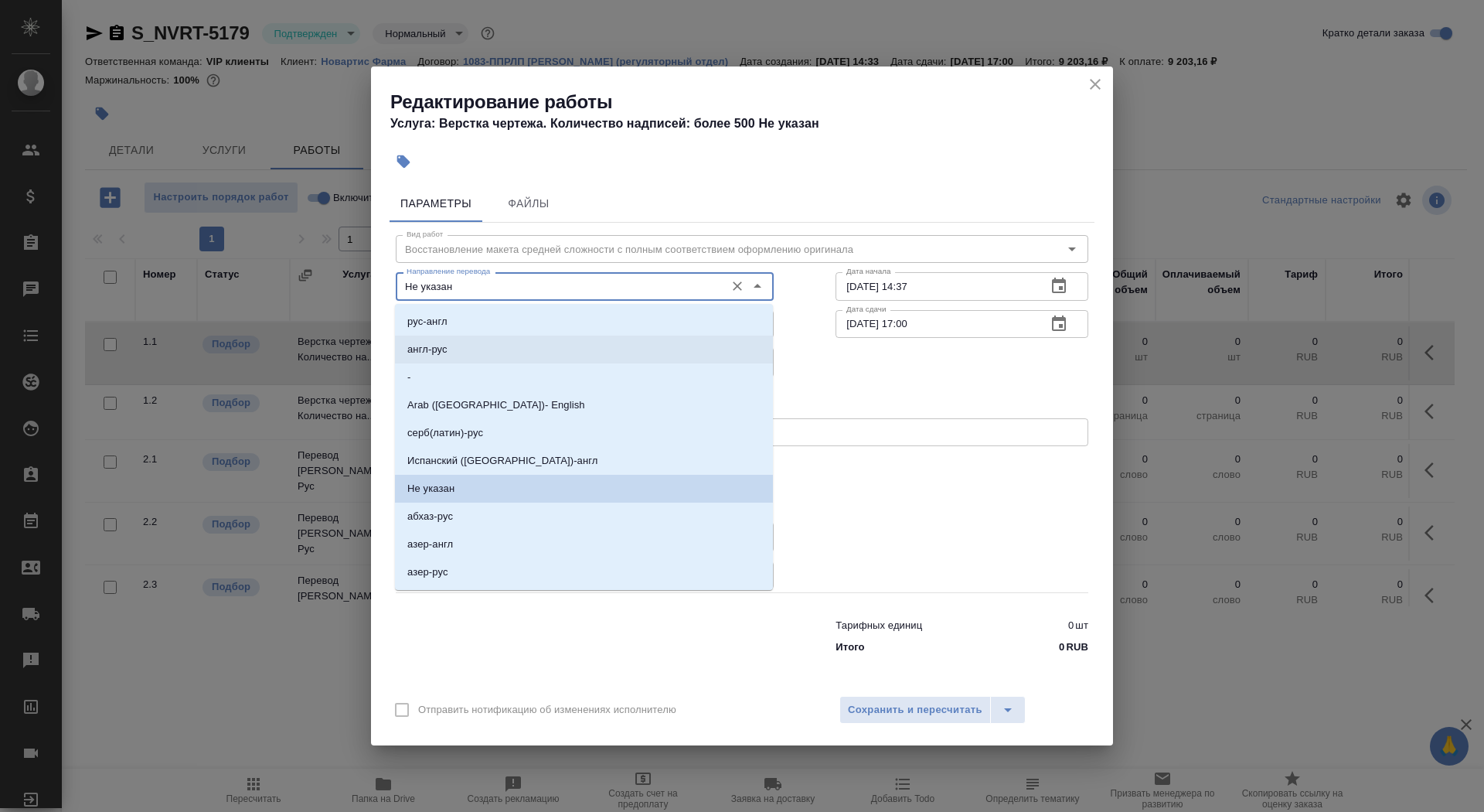
click at [568, 347] on li "англ-рус" at bounding box center [584, 349] width 378 height 28
type input "англ-рус"
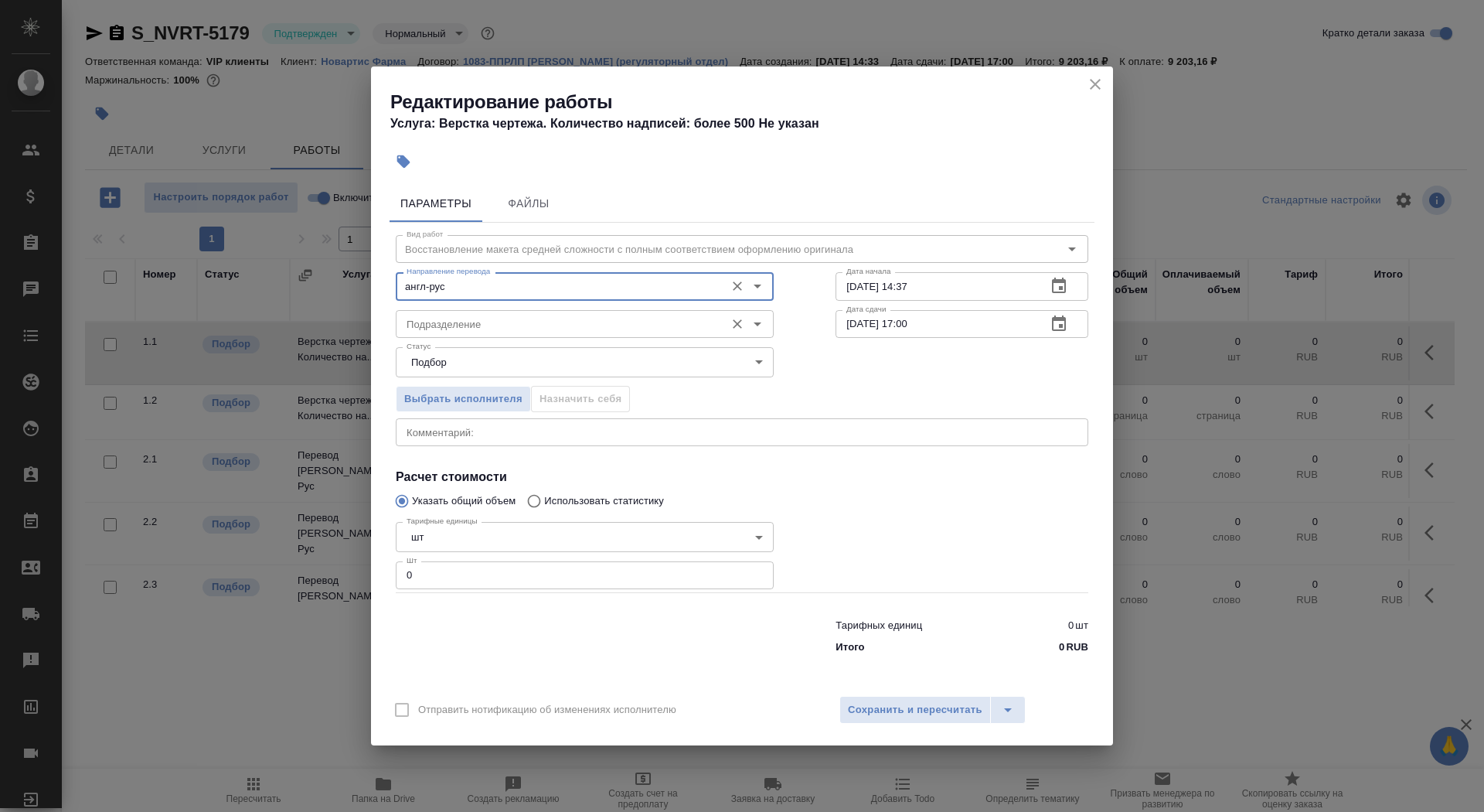
click at [542, 330] on input "Подразделение" at bounding box center [559, 324] width 317 height 19
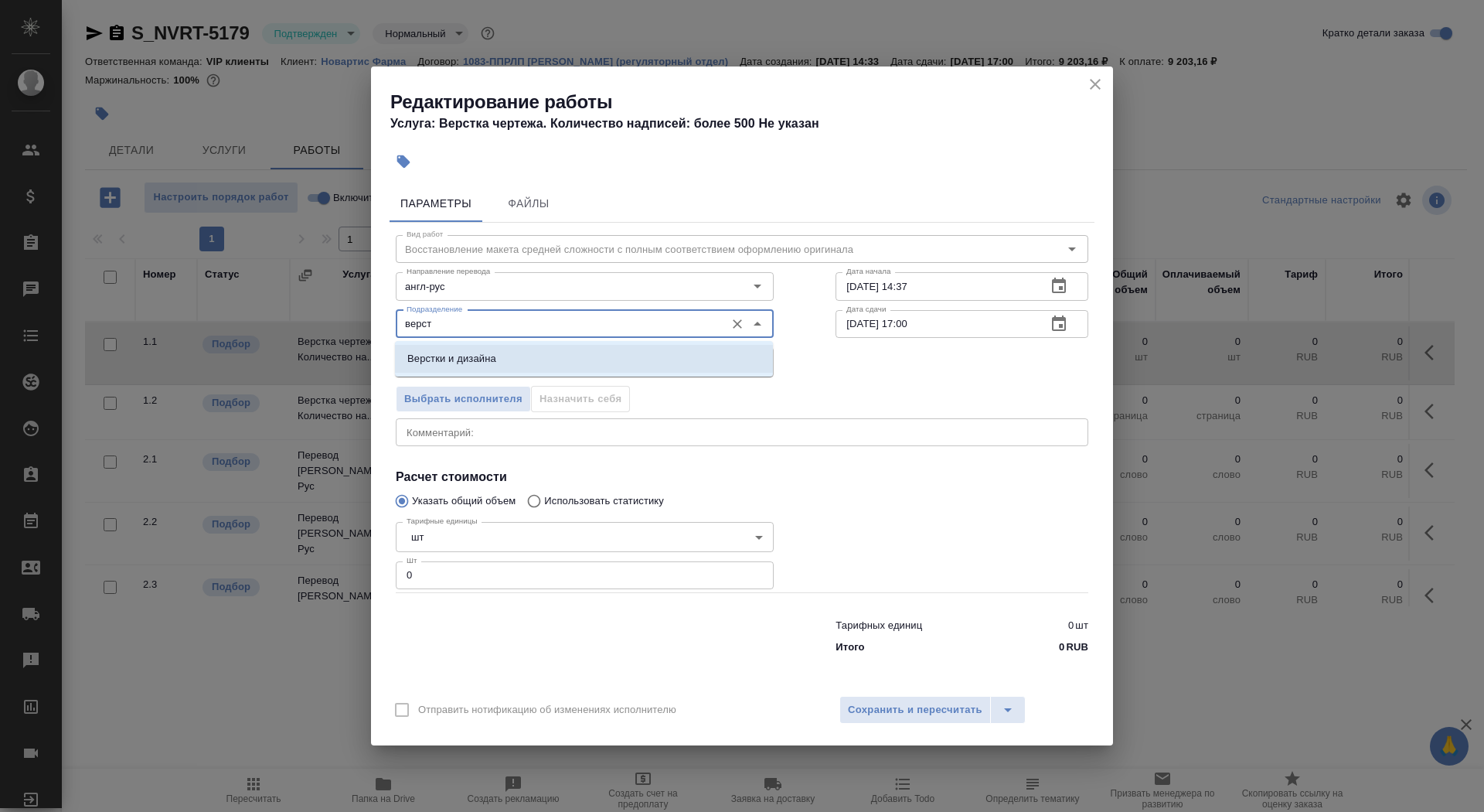
click at [532, 366] on li "Верстки и дизайна" at bounding box center [584, 359] width 378 height 28
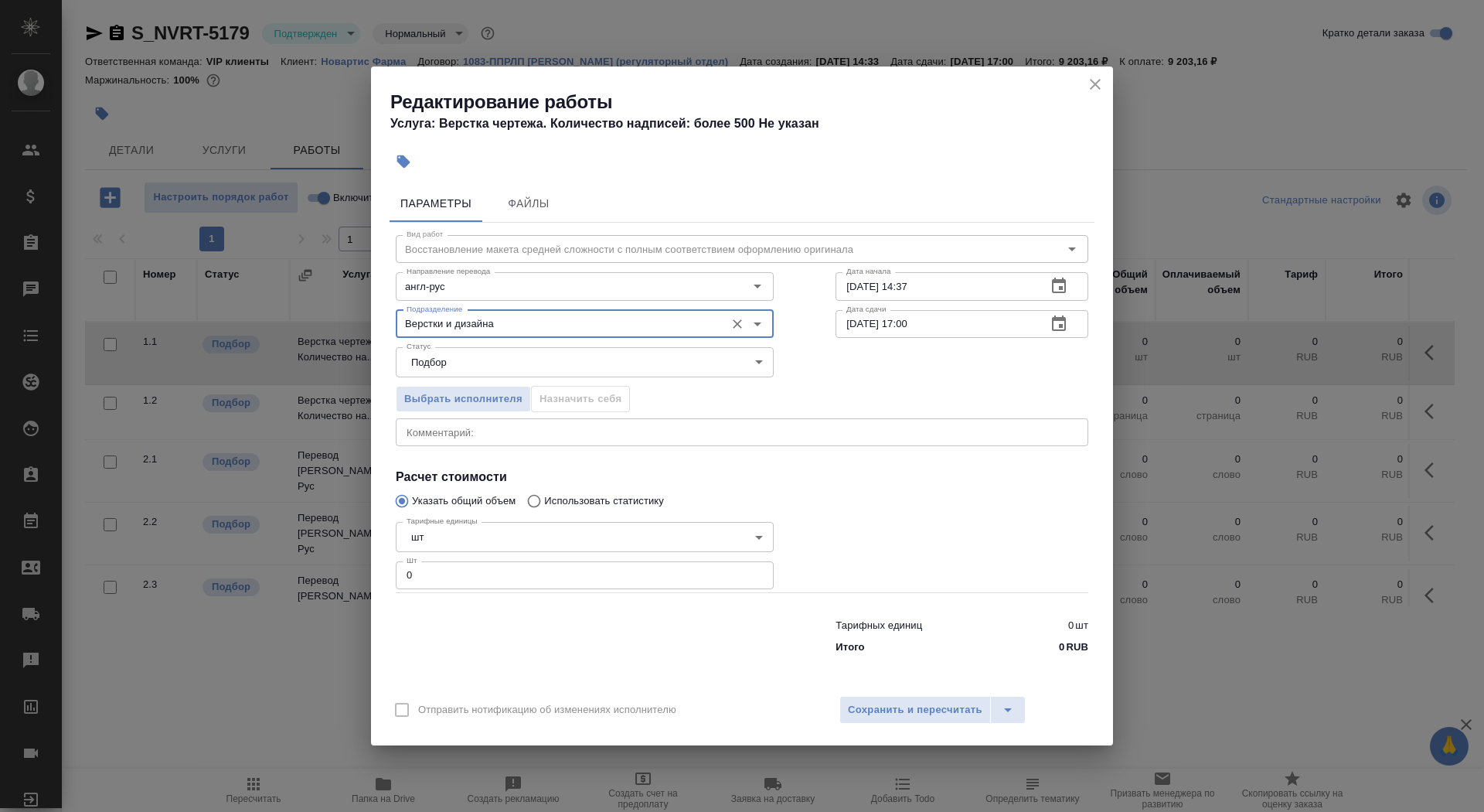
type input "Верстки и дизайна"
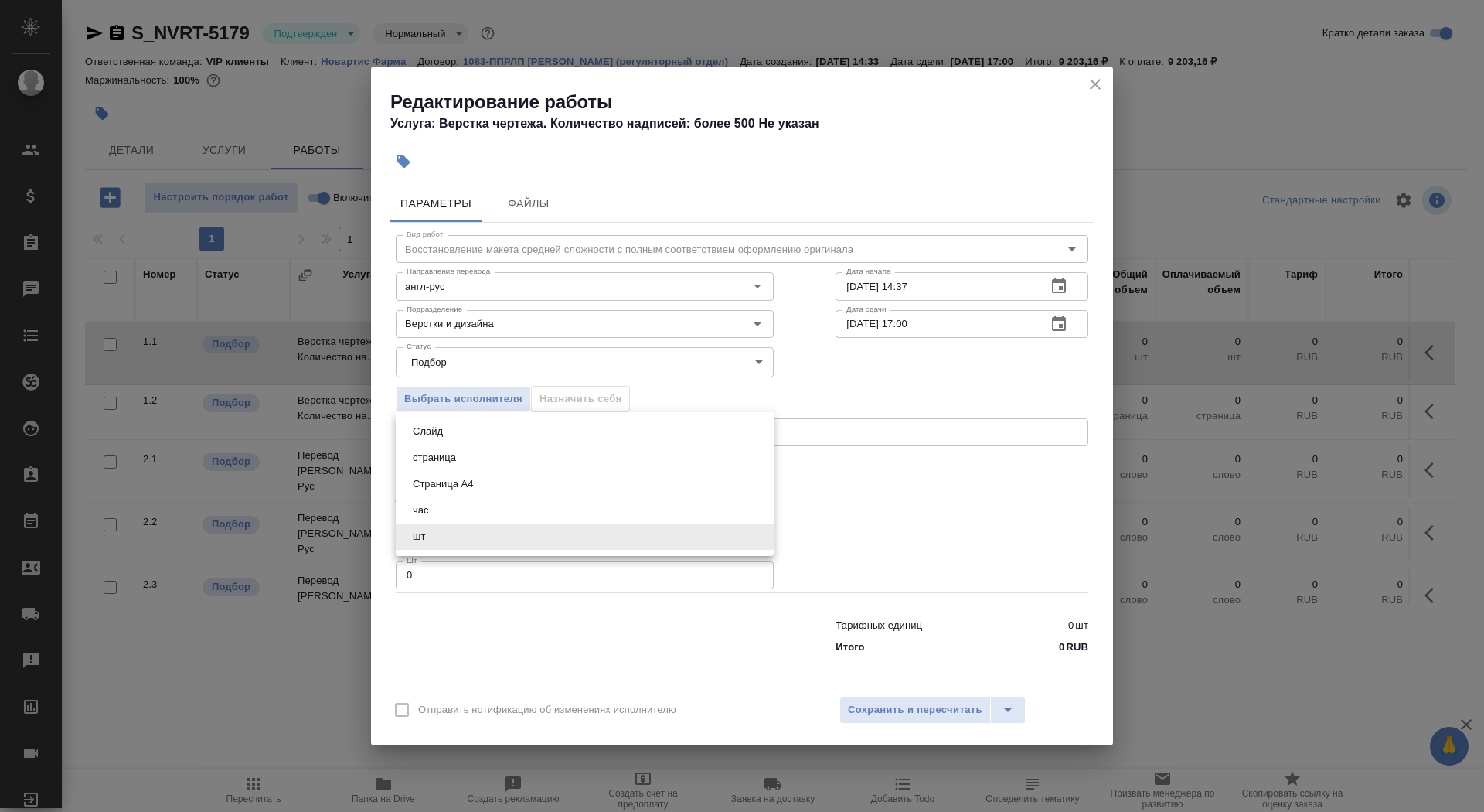
click at [513, 531] on body "🙏 .cls-1 fill:#fff; AWATERA Saydasheva Dilyara Клиенты Спецификации Заказы 0 Ча…" at bounding box center [742, 406] width 1484 height 812
click at [511, 480] on li "Страница А4" at bounding box center [585, 484] width 378 height 26
type input "5f036ec4e16dec2d6b59c8ff"
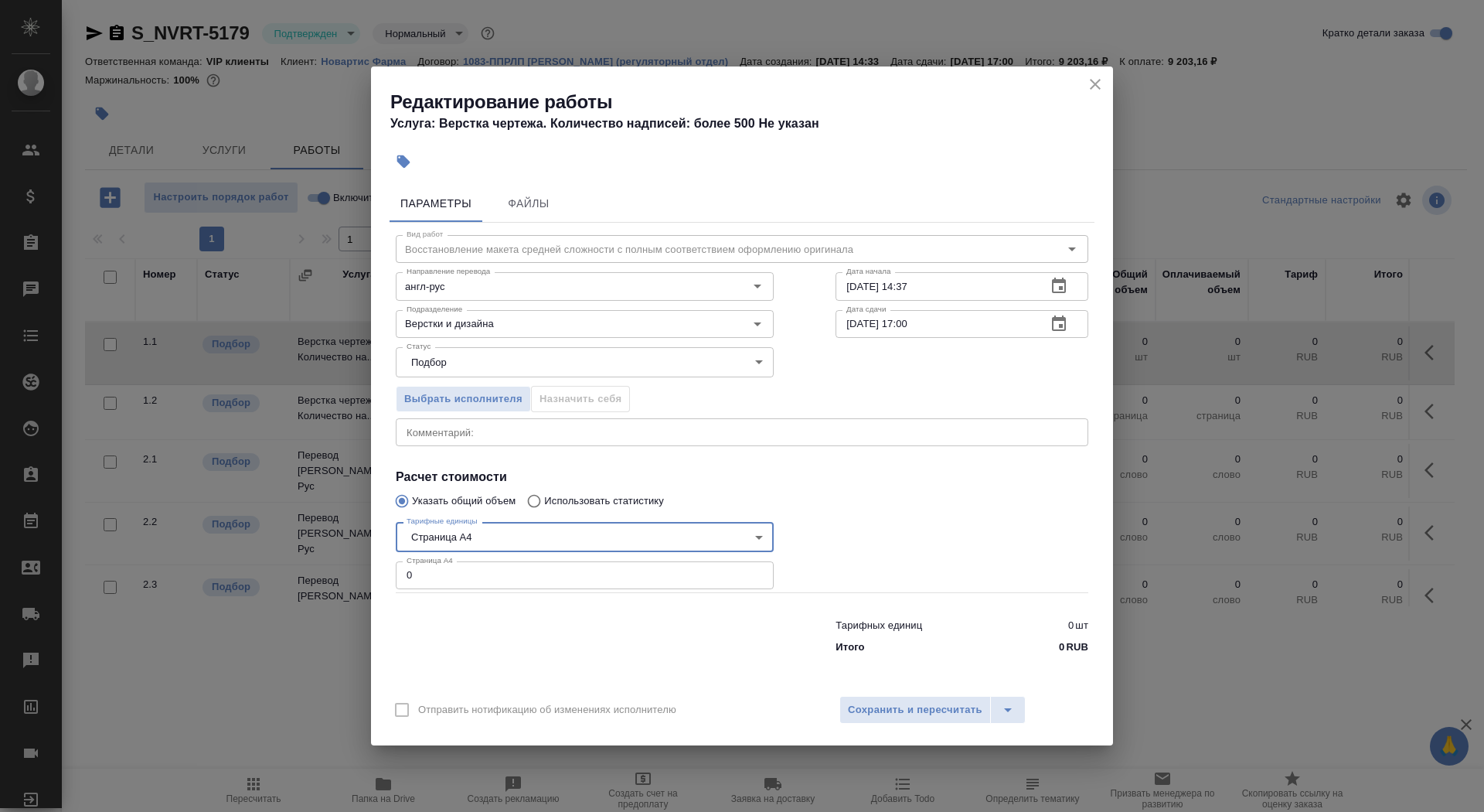
click at [511, 570] on input "0" at bounding box center [585, 575] width 378 height 28
type input "26"
click at [997, 292] on input "01.09.2025 14:37" at bounding box center [935, 286] width 198 height 28
type input "01.09.2025 16:40"
click at [1073, 322] on button "button" at bounding box center [1059, 324] width 37 height 37
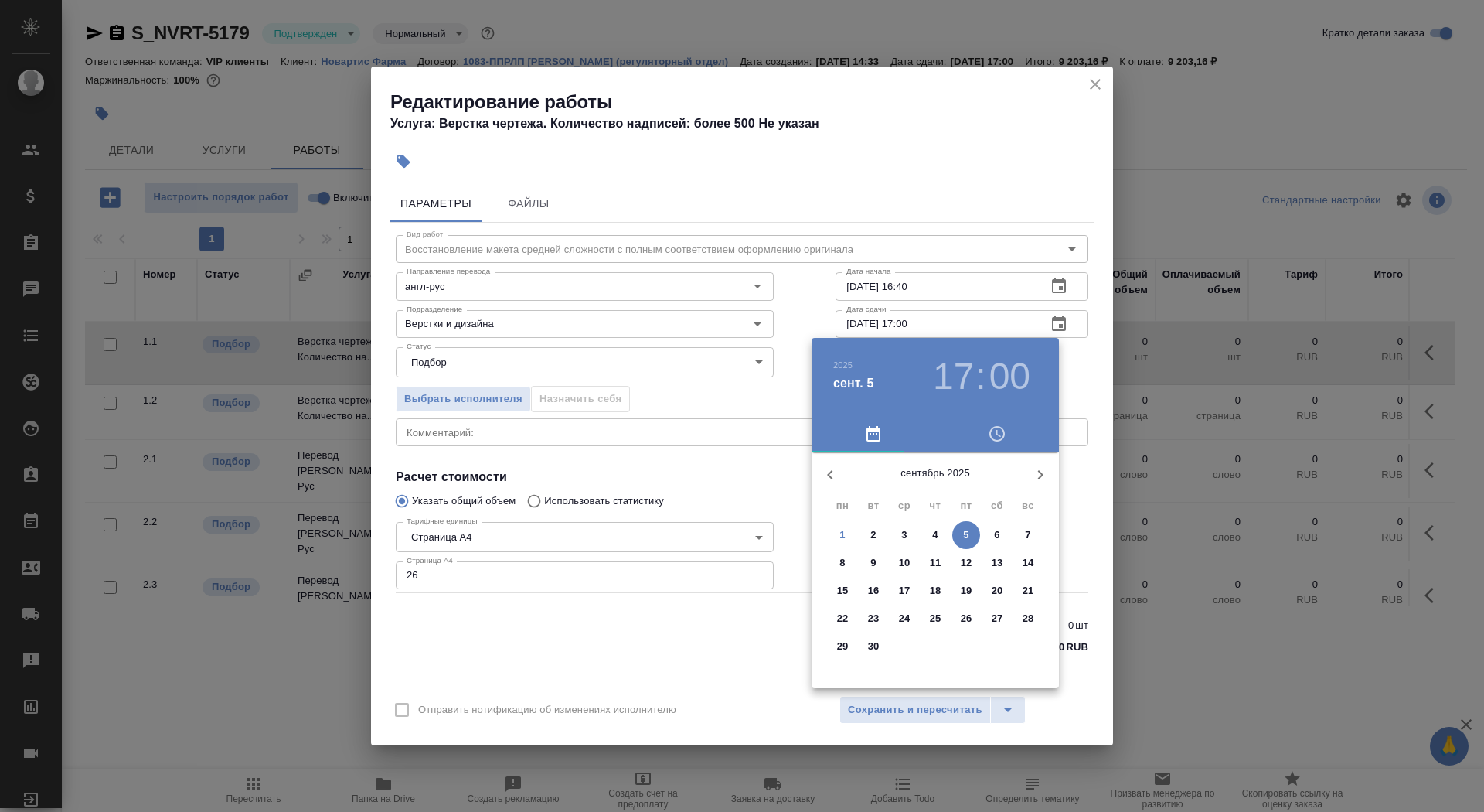
click at [874, 528] on p "2" at bounding box center [873, 535] width 5 height 15
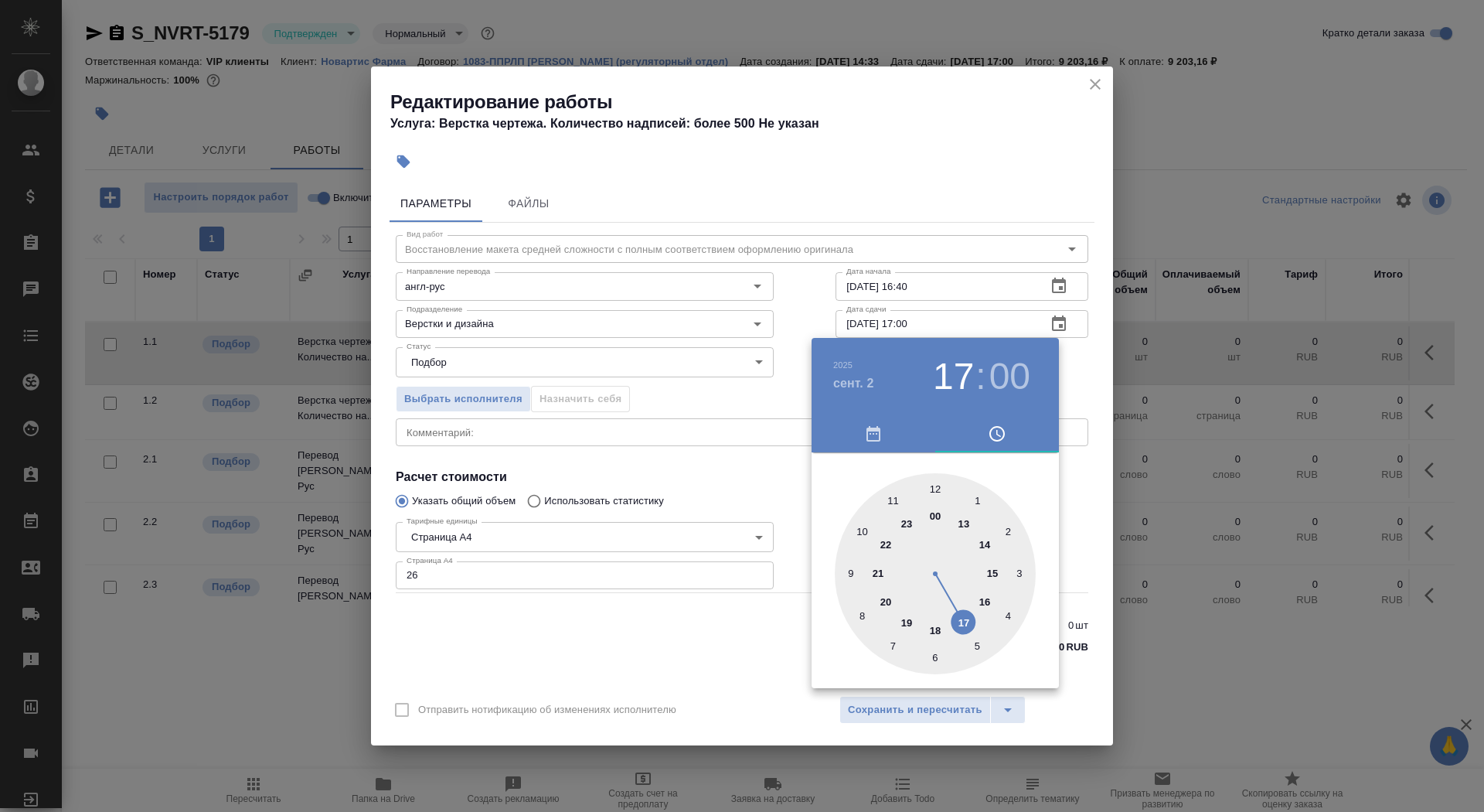
type input "02.09.2025 10:00"
click at [857, 529] on div at bounding box center [935, 573] width 201 height 201
click at [715, 483] on div at bounding box center [742, 406] width 1484 height 812
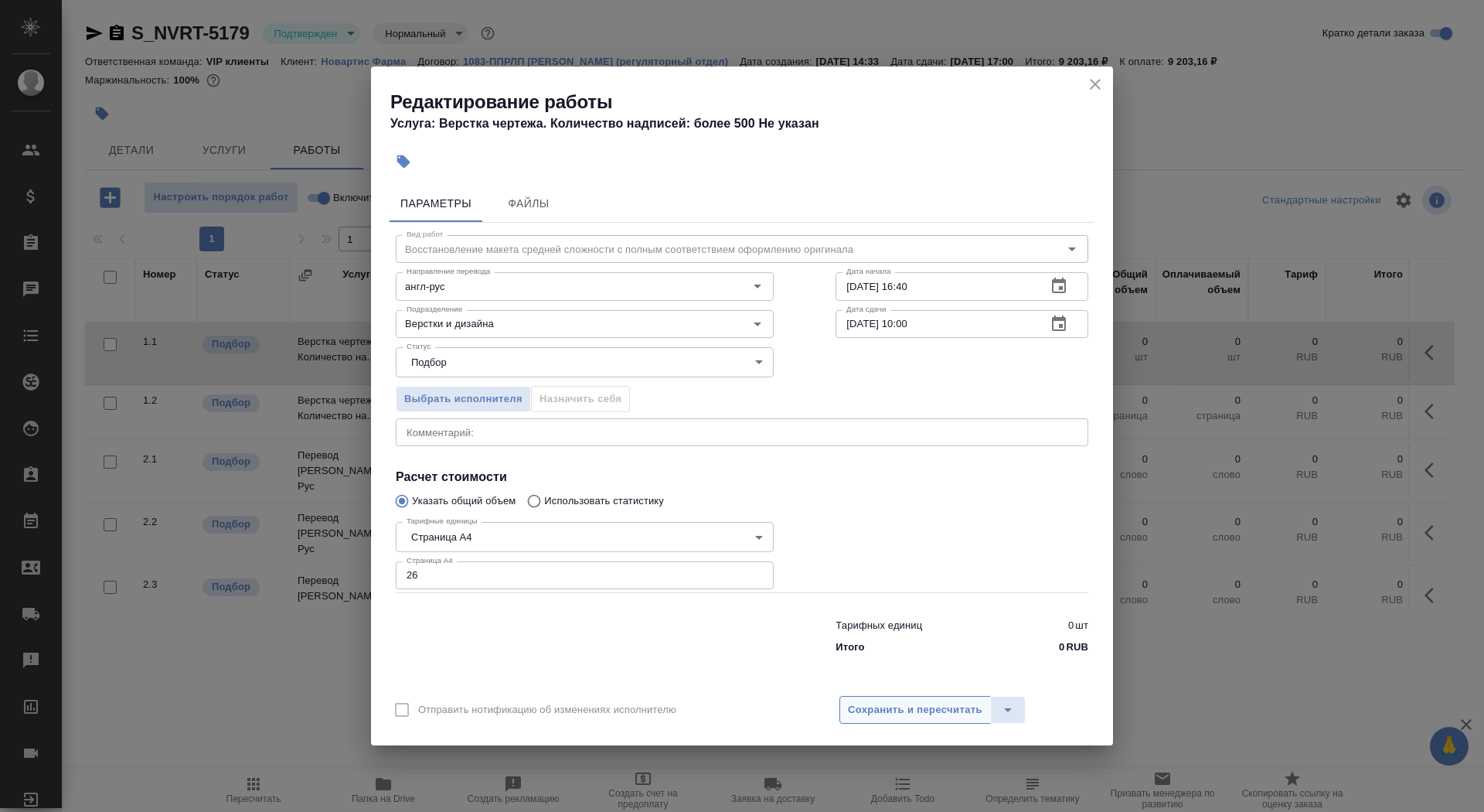
click at [874, 704] on span "Сохранить и пересчитать" at bounding box center [915, 710] width 135 height 18
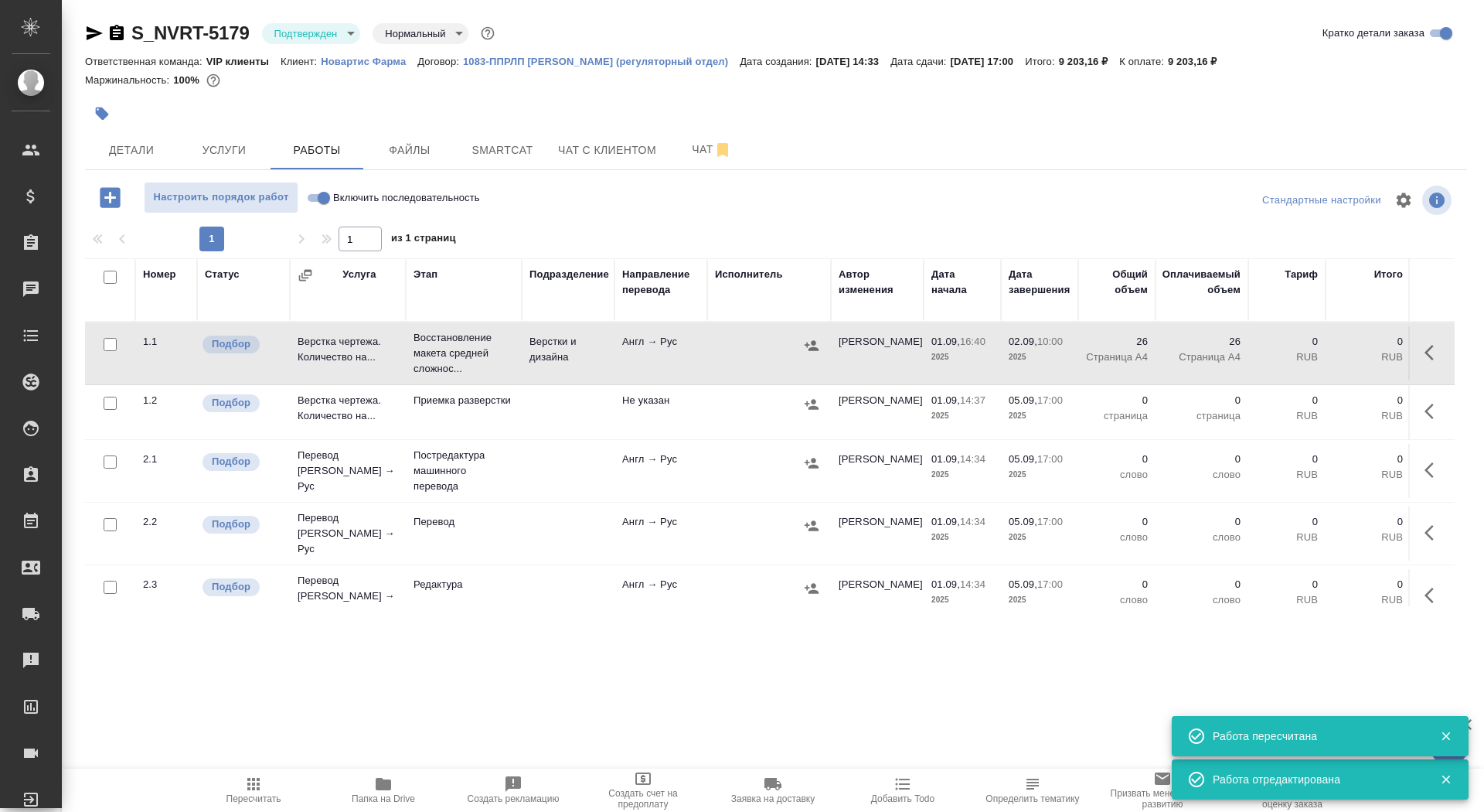
click at [114, 116] on button "button" at bounding box center [102, 114] width 34 height 34
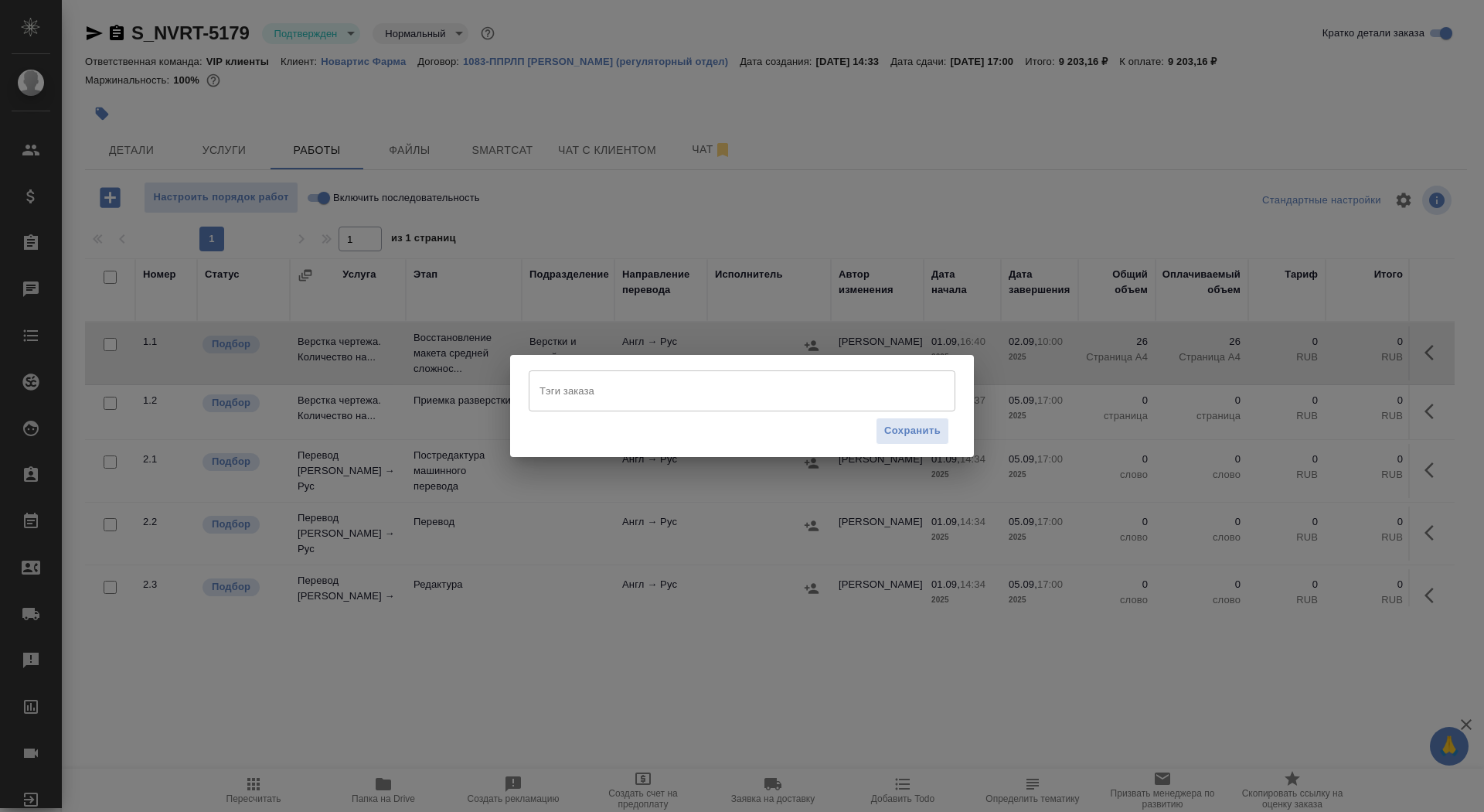
click at [671, 397] on input "Тэги заказа" at bounding box center [727, 391] width 384 height 26
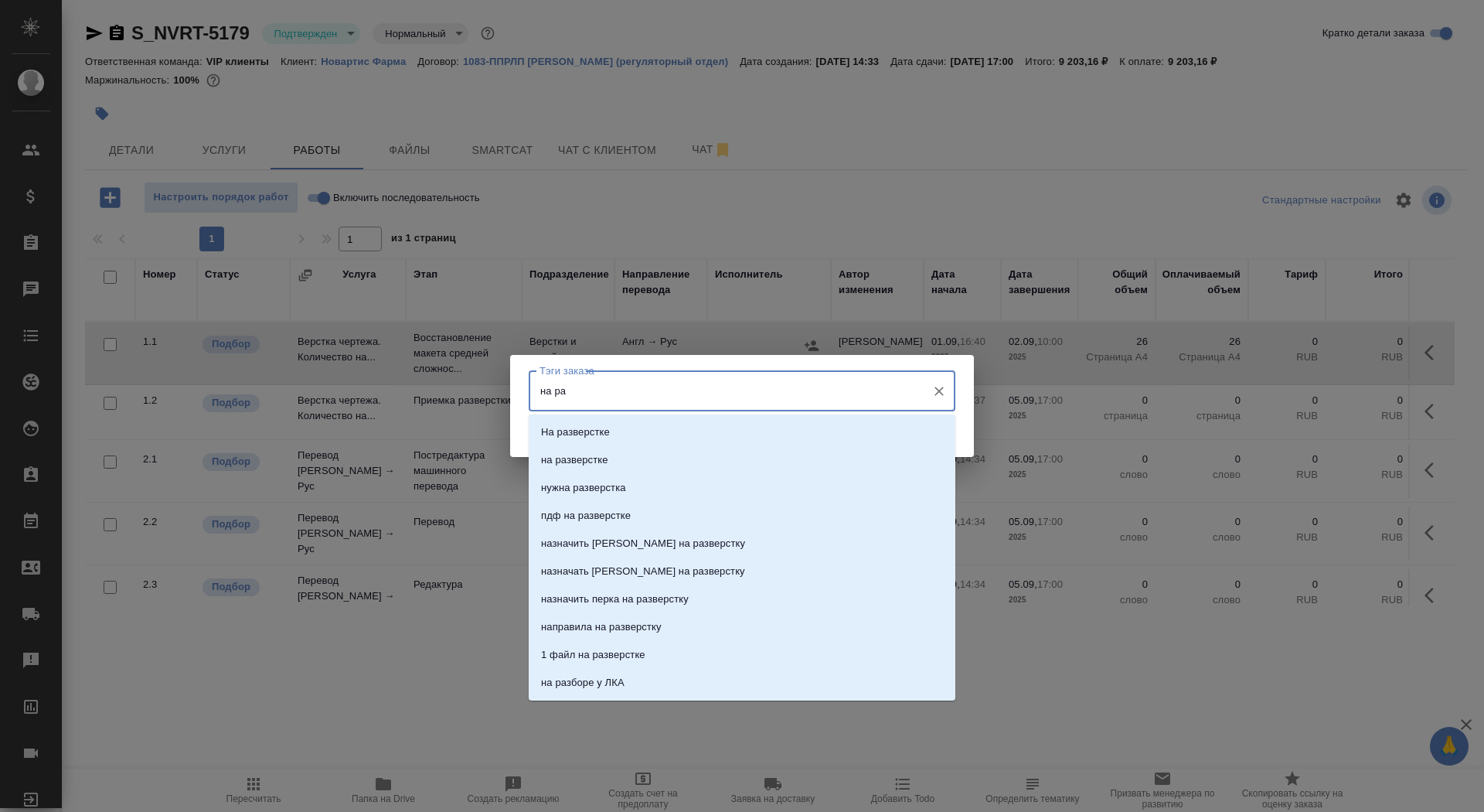
type input "на раз"
click at [736, 463] on li "на разверстке" at bounding box center [742, 460] width 427 height 28
type input "2.9"
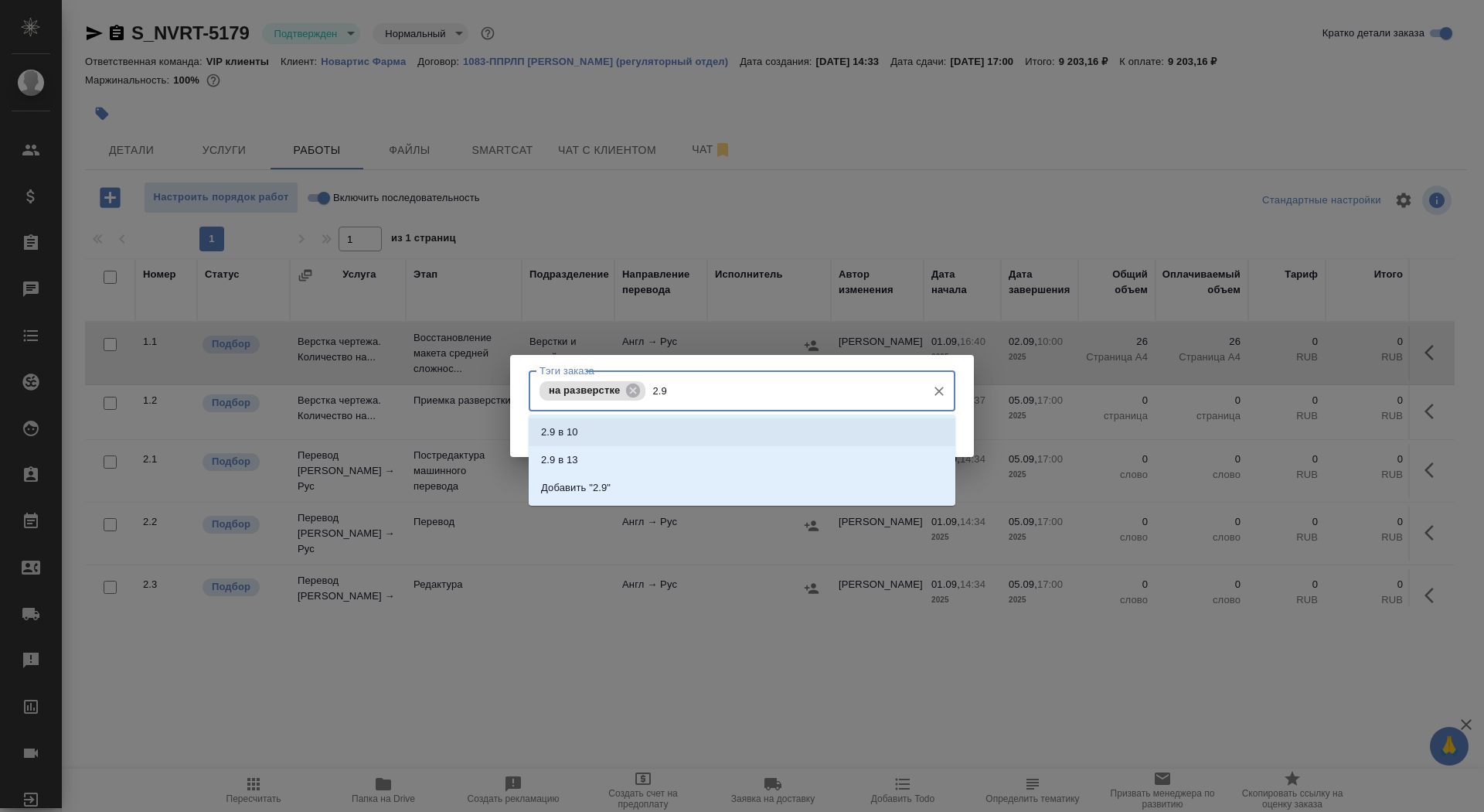
click at [684, 428] on li "2.9 в 10" at bounding box center [742, 432] width 427 height 28
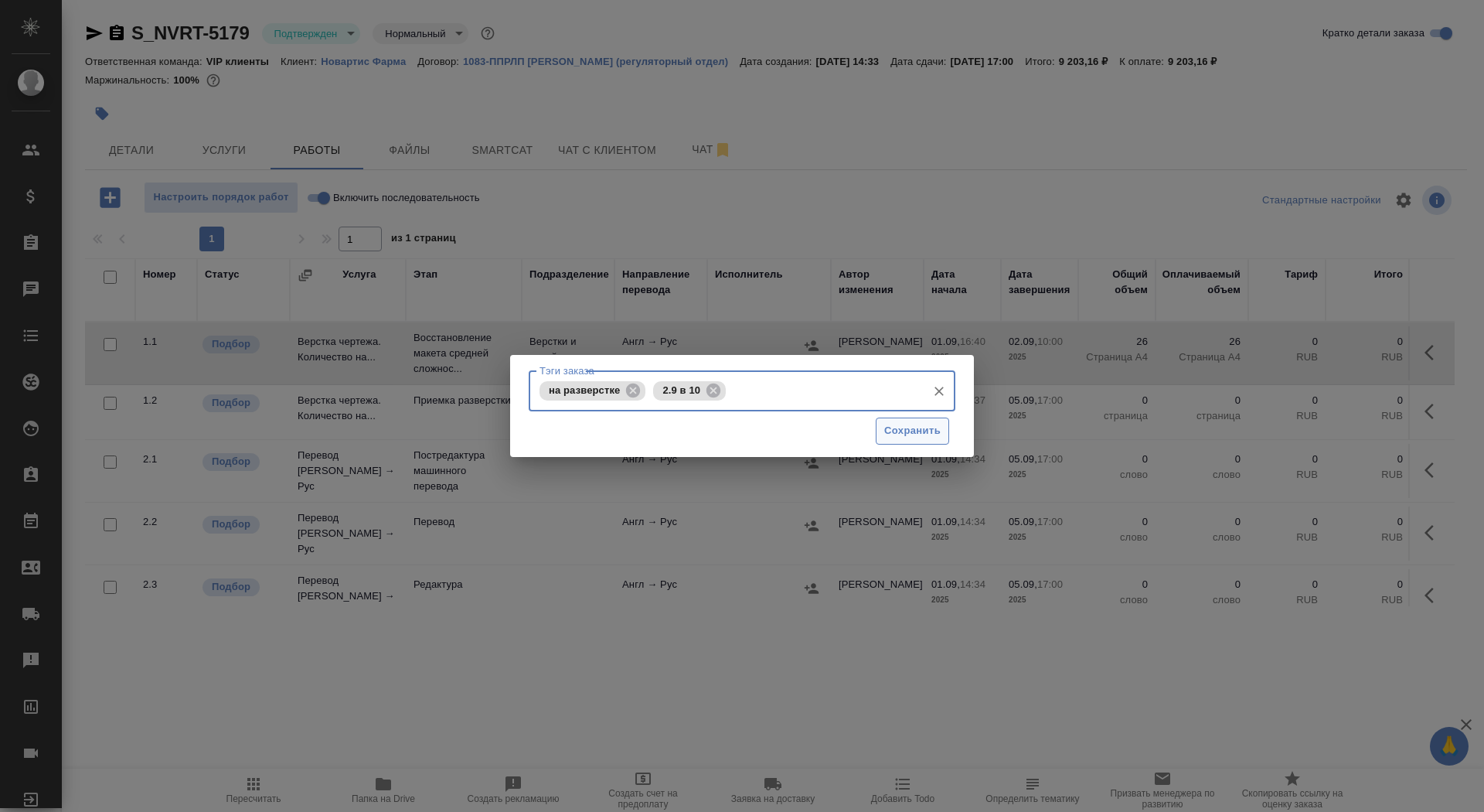
click at [904, 428] on span "Сохранить" at bounding box center [912, 431] width 57 height 18
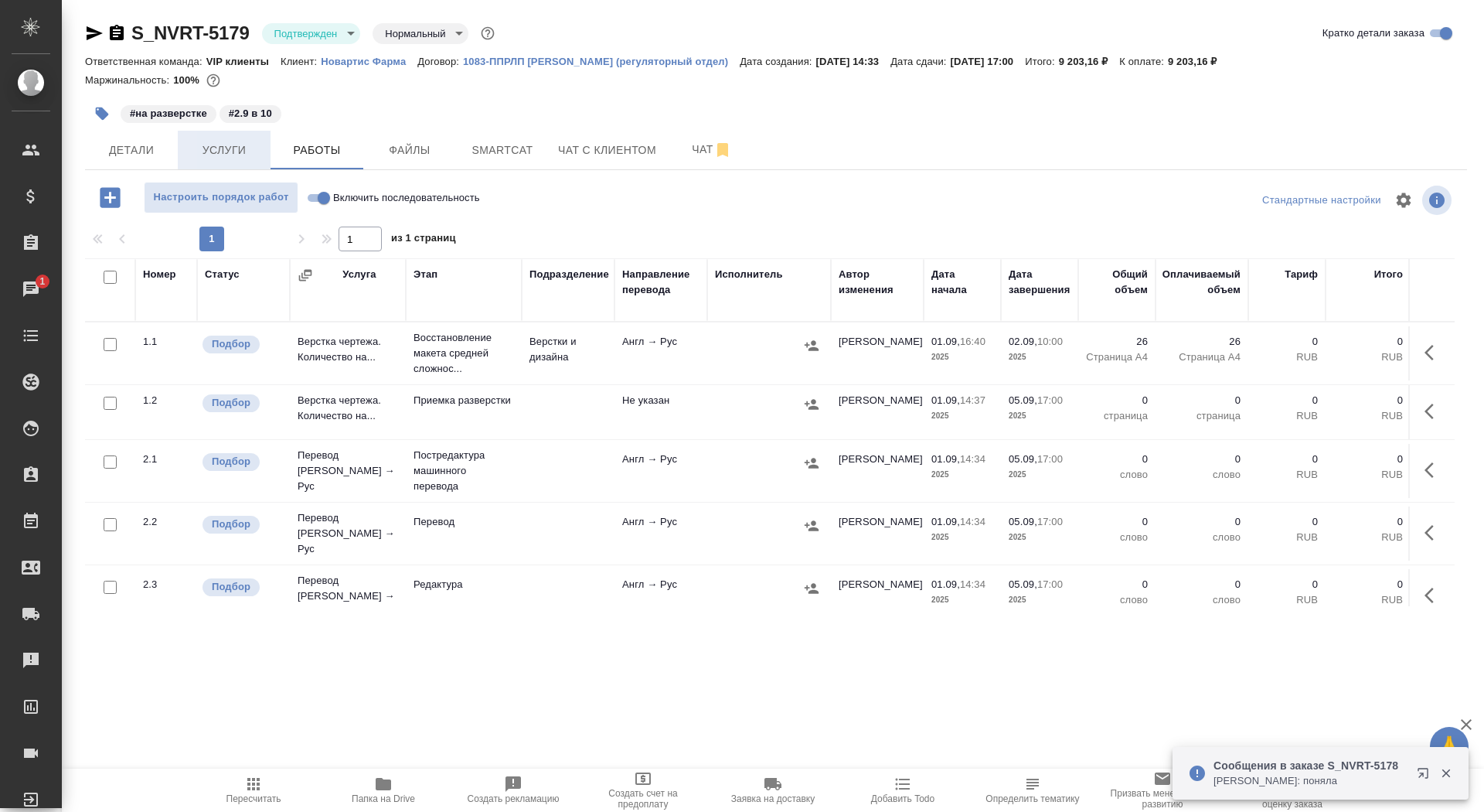
click at [226, 139] on button "Услуги" at bounding box center [224, 150] width 93 height 39
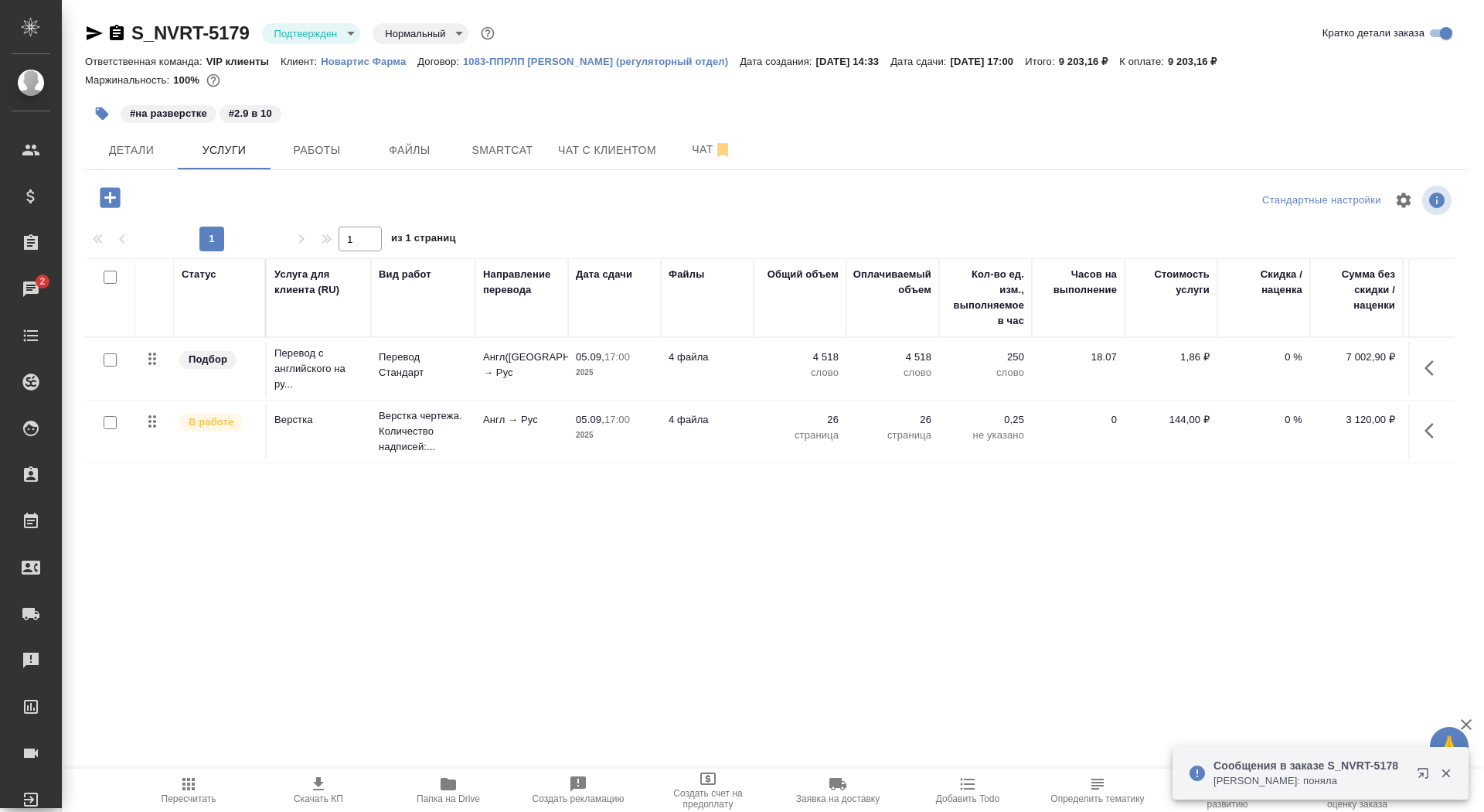
click at [564, 384] on td "Англ(США) → Рус" at bounding box center [522, 369] width 93 height 54
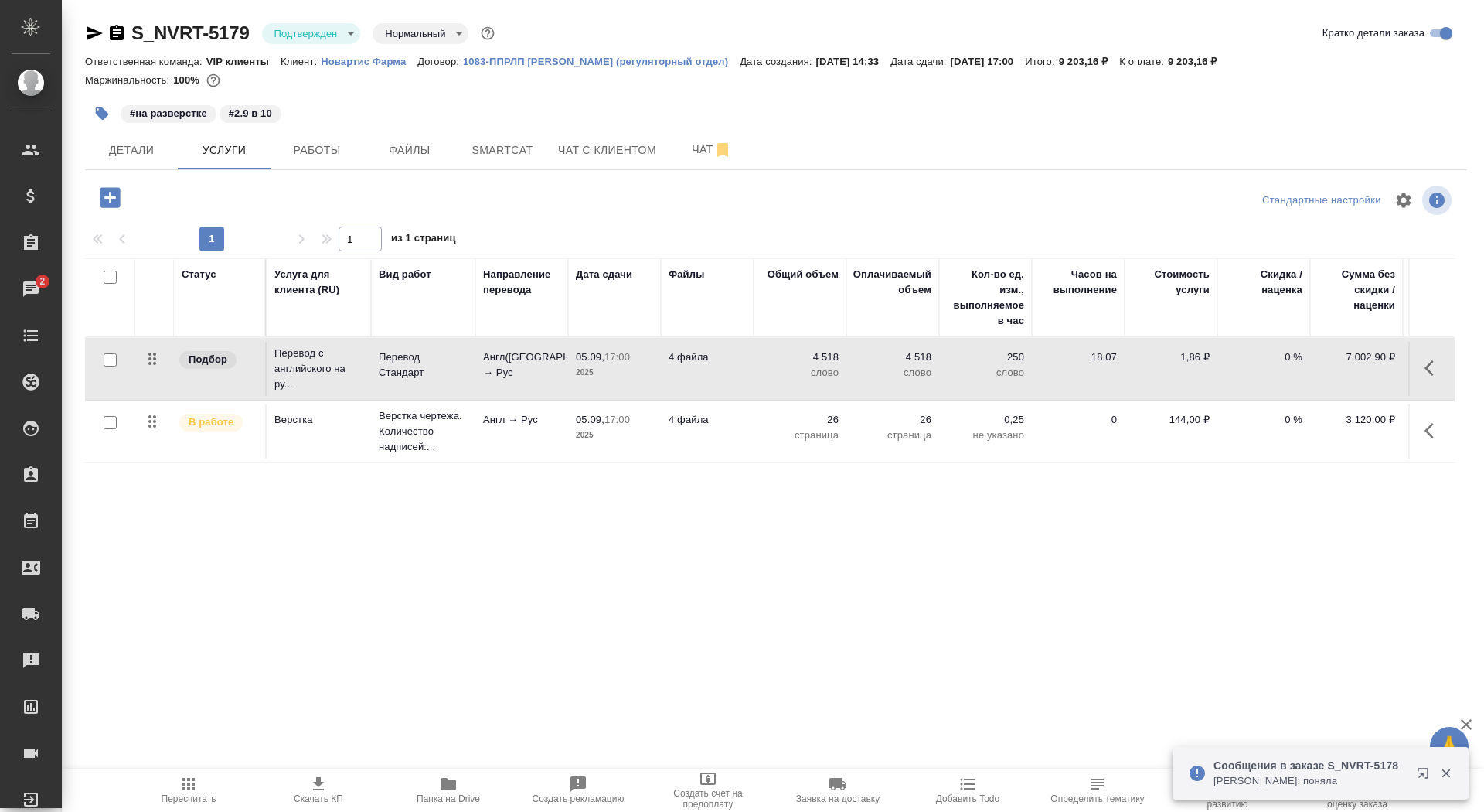
click at [564, 384] on td "Англ(США) → Рус" at bounding box center [522, 369] width 93 height 54
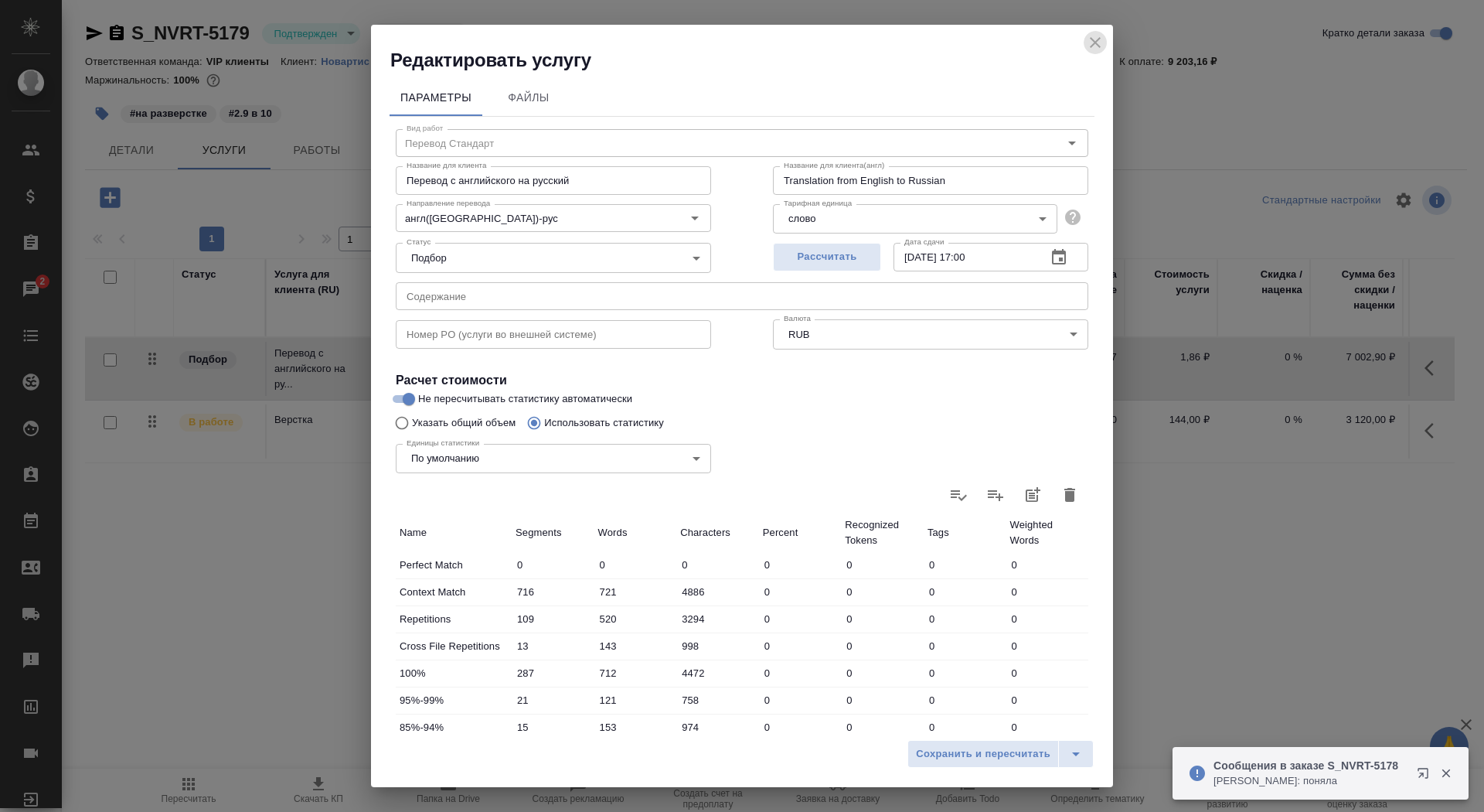
click at [1099, 37] on icon "close" at bounding box center [1096, 43] width 19 height 19
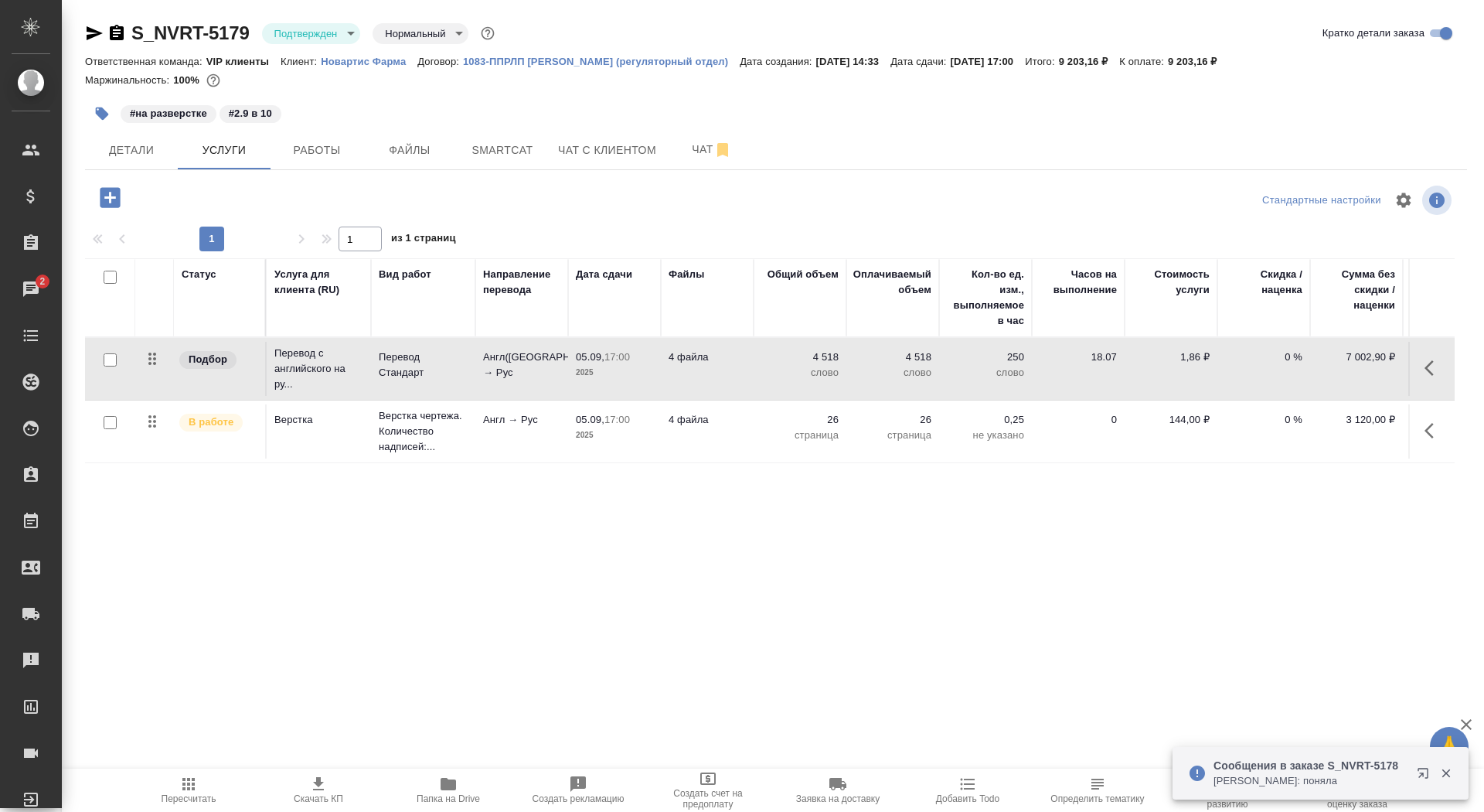
click at [575, 447] on td "05.09, 17:00 2025" at bounding box center [615, 432] width 93 height 54
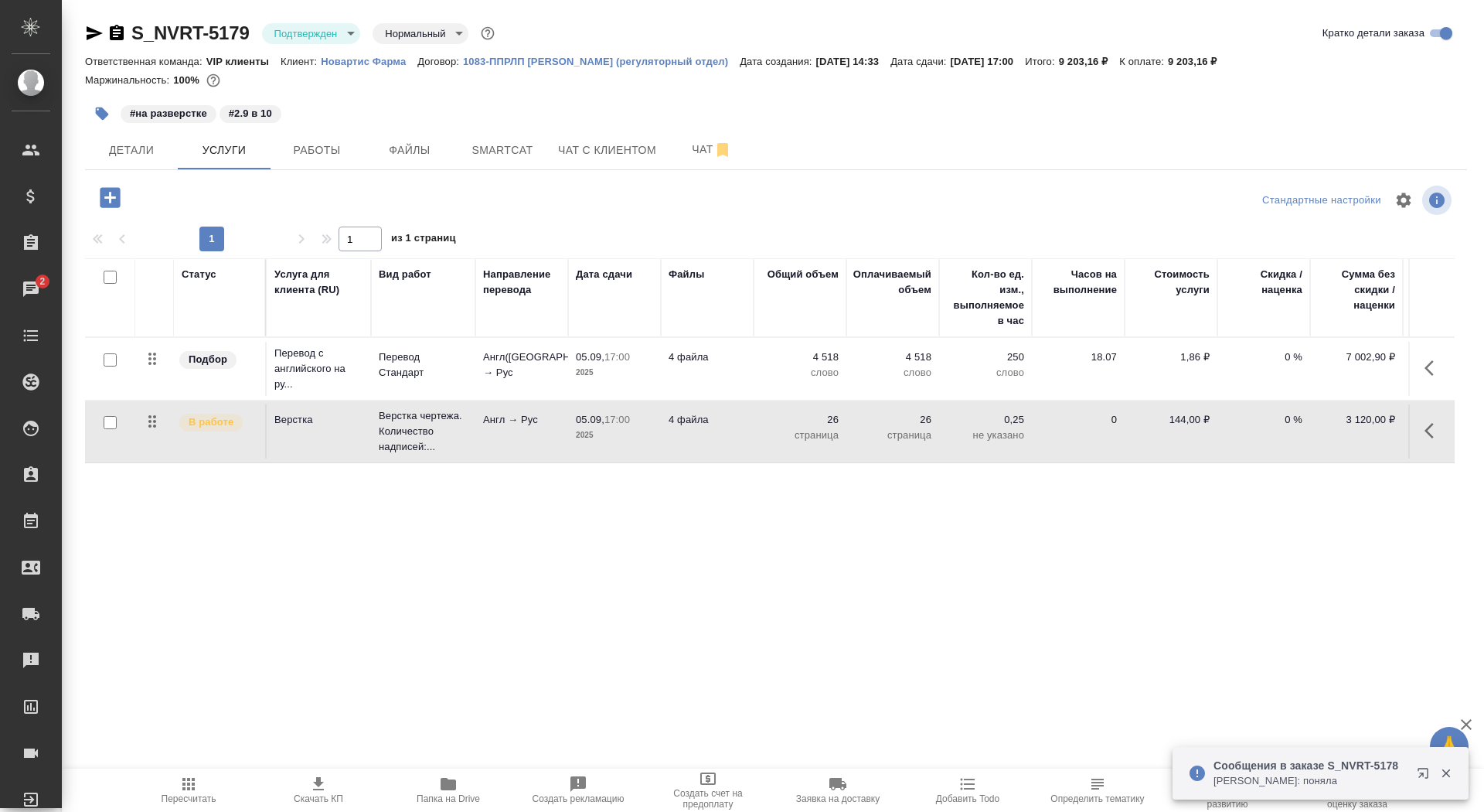
click at [575, 447] on td "05.09, 17:00 2025" at bounding box center [615, 432] width 93 height 54
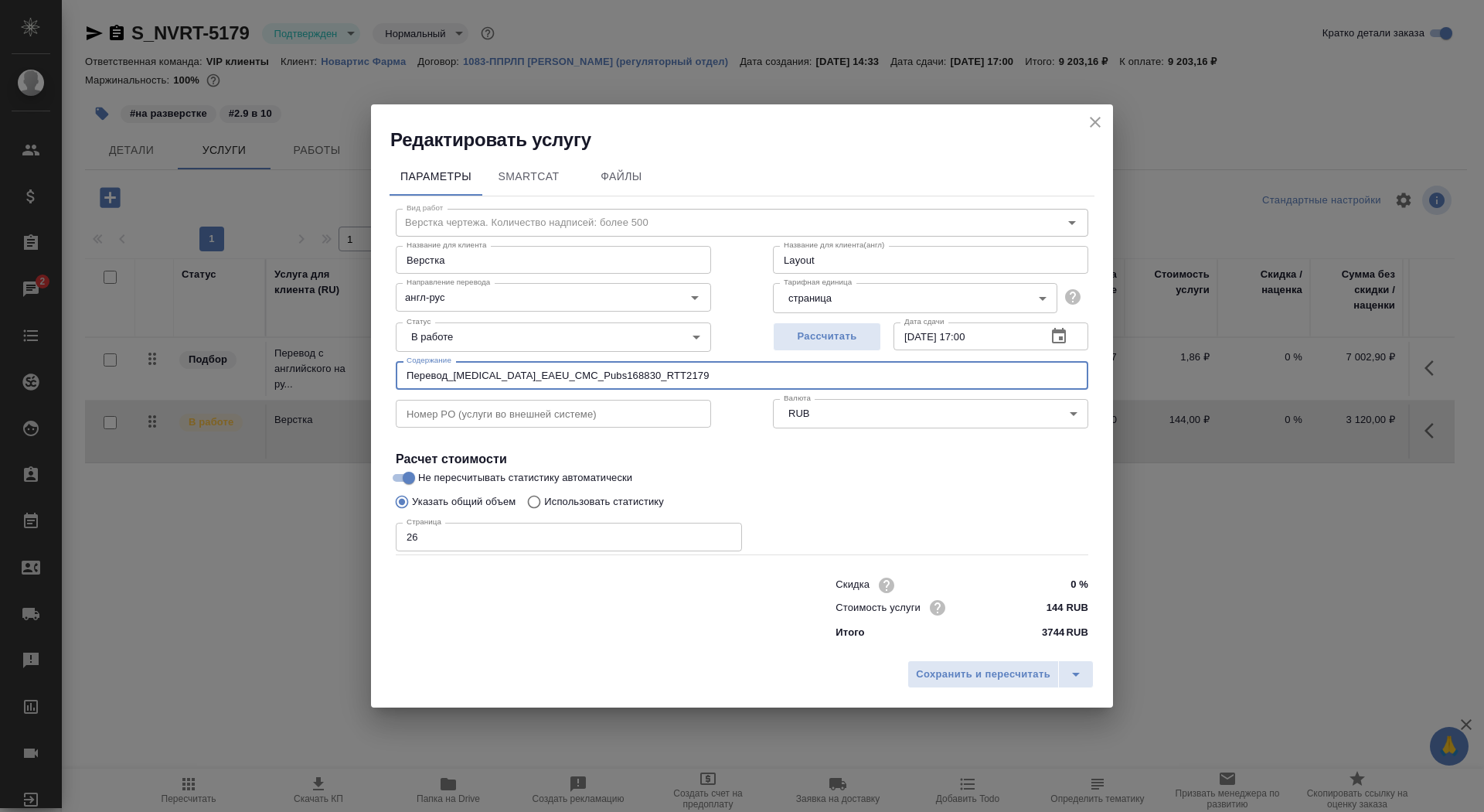
drag, startPoint x: 692, startPoint y: 377, endPoint x: 287, endPoint y: 341, distance: 406.6
click at [286, 341] on div "Редактировать услугу Параметры SmartCat Файлы Вид работ Верстка чертежа. Количе…" at bounding box center [742, 406] width 1484 height 812
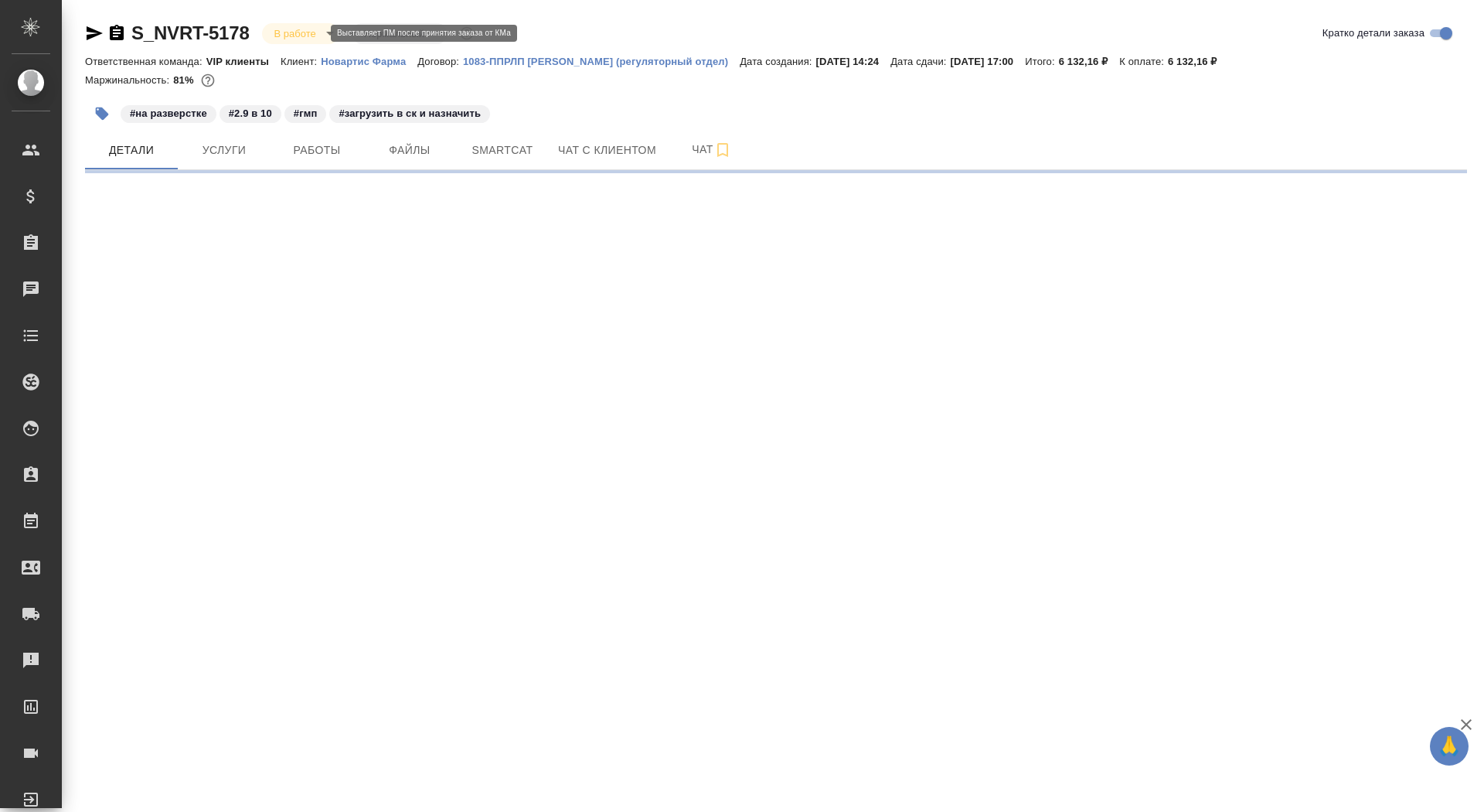
click at [277, 33] on body "🙏 .cls-1 fill:#fff; AWATERA Saydasheva Dilyara Клиенты Спецификации Заказы Чаты…" at bounding box center [742, 406] width 1484 height 812
select select "RU"
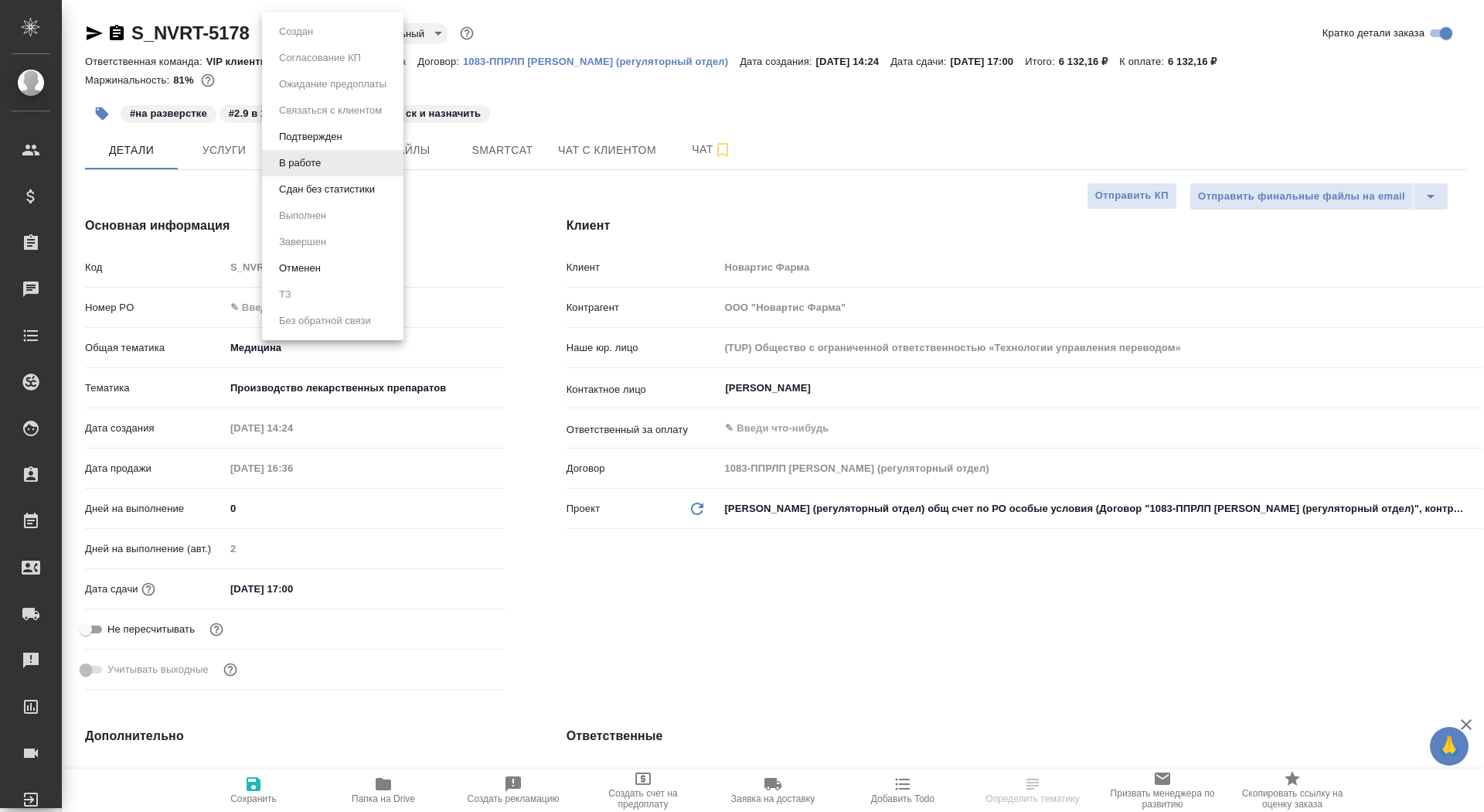
type textarea "x"
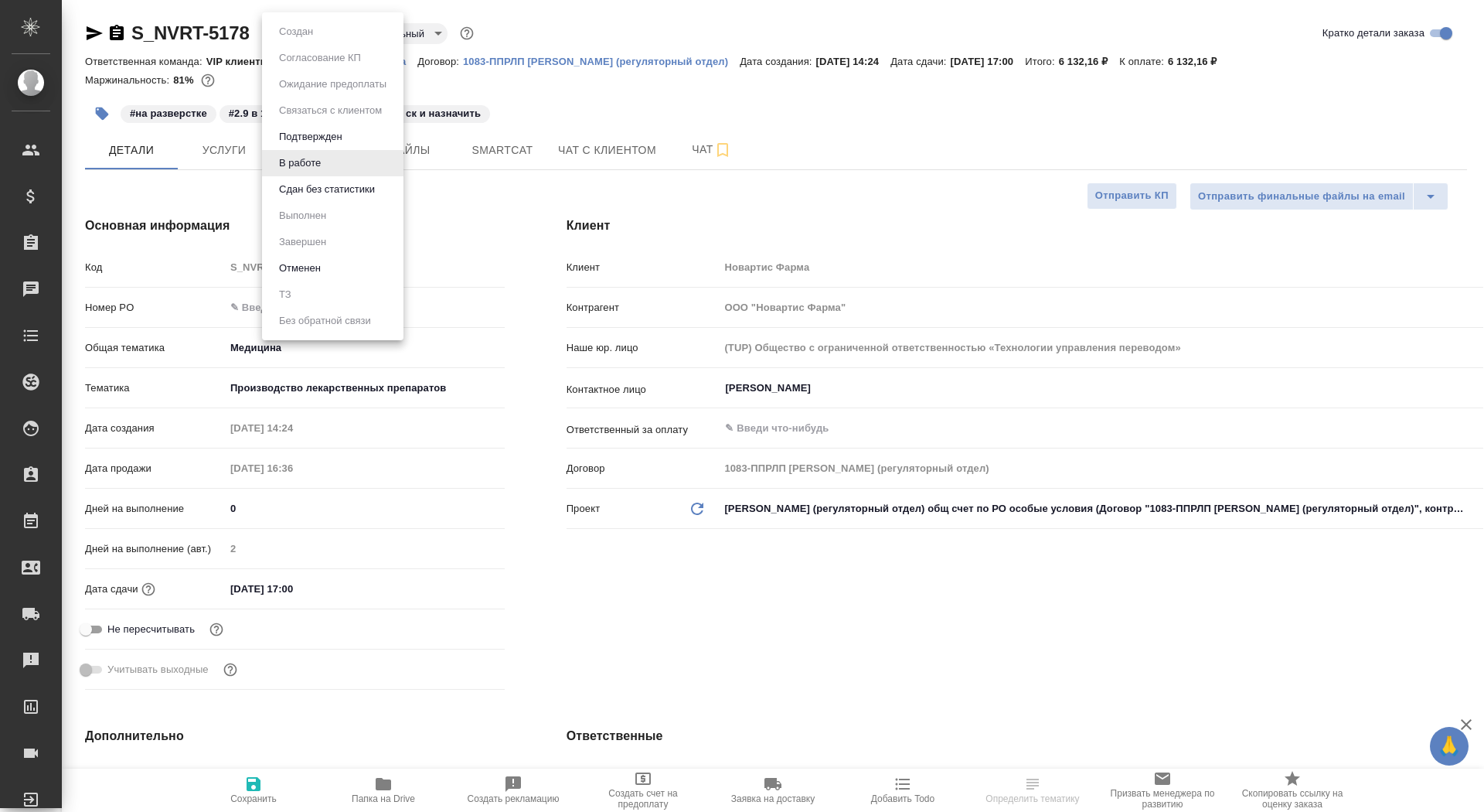
type textarea "x"
click at [557, 59] on div at bounding box center [742, 406] width 1484 height 812
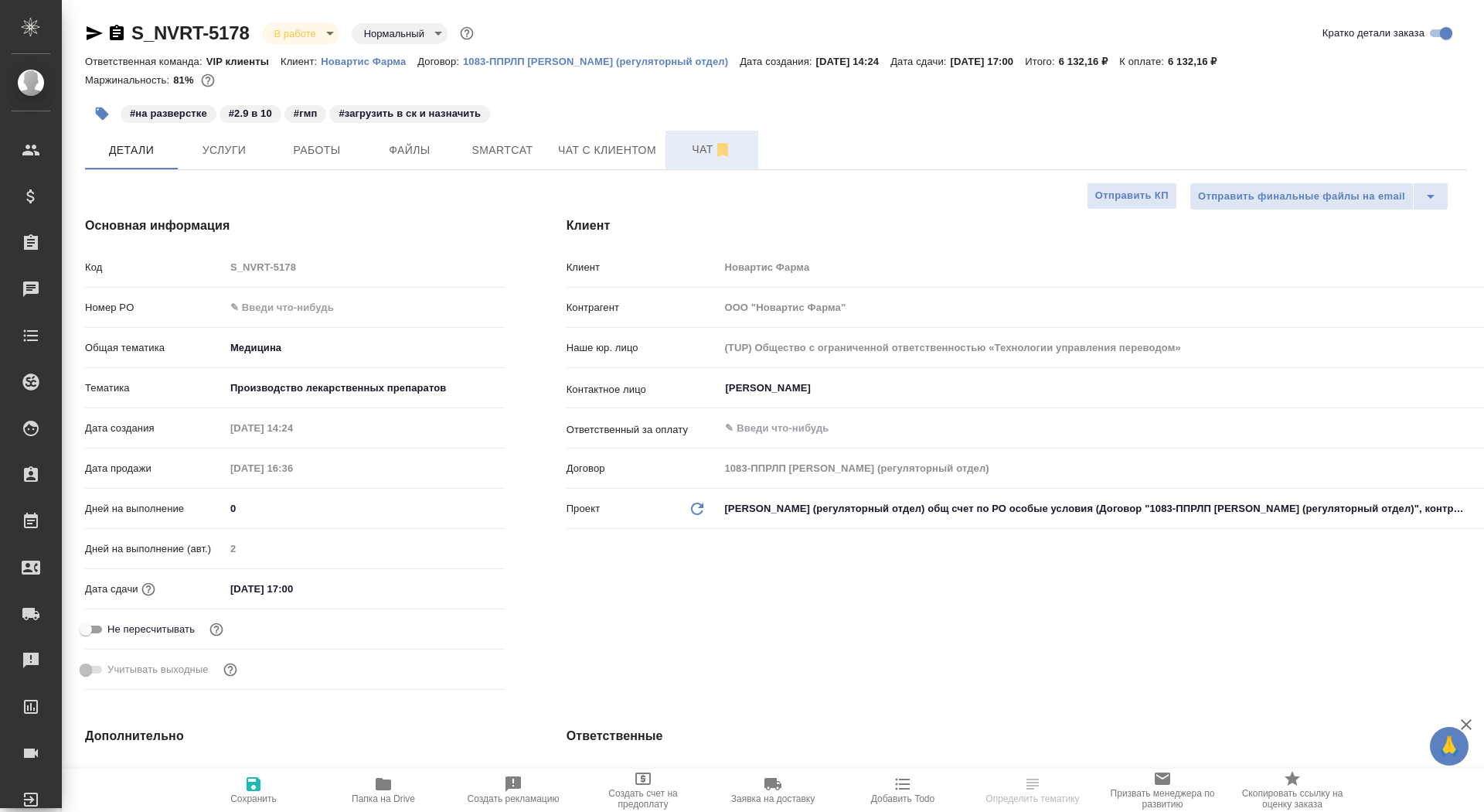
click at [684, 143] on span "Чат" at bounding box center [712, 150] width 74 height 19
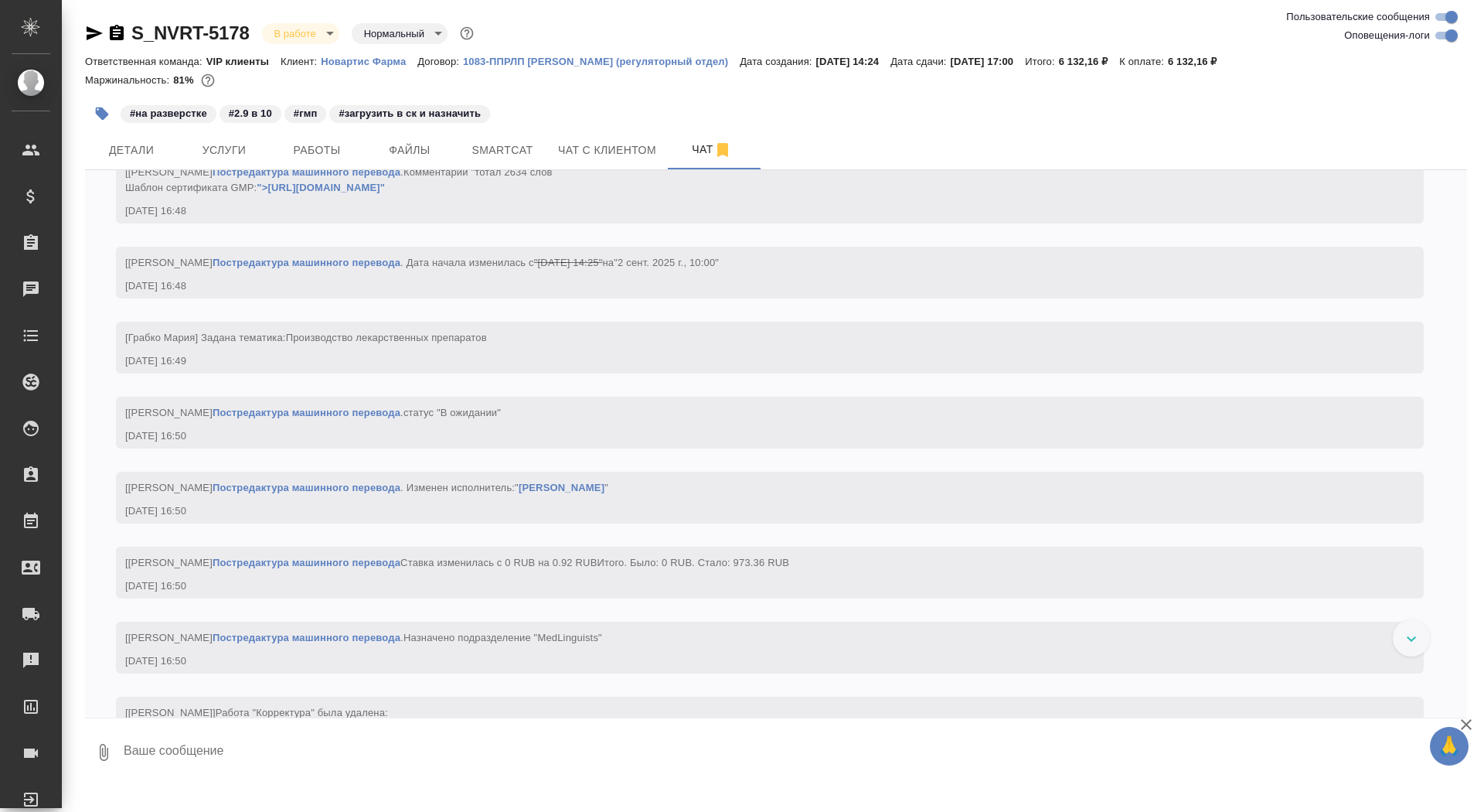
scroll to position [3905, 0]
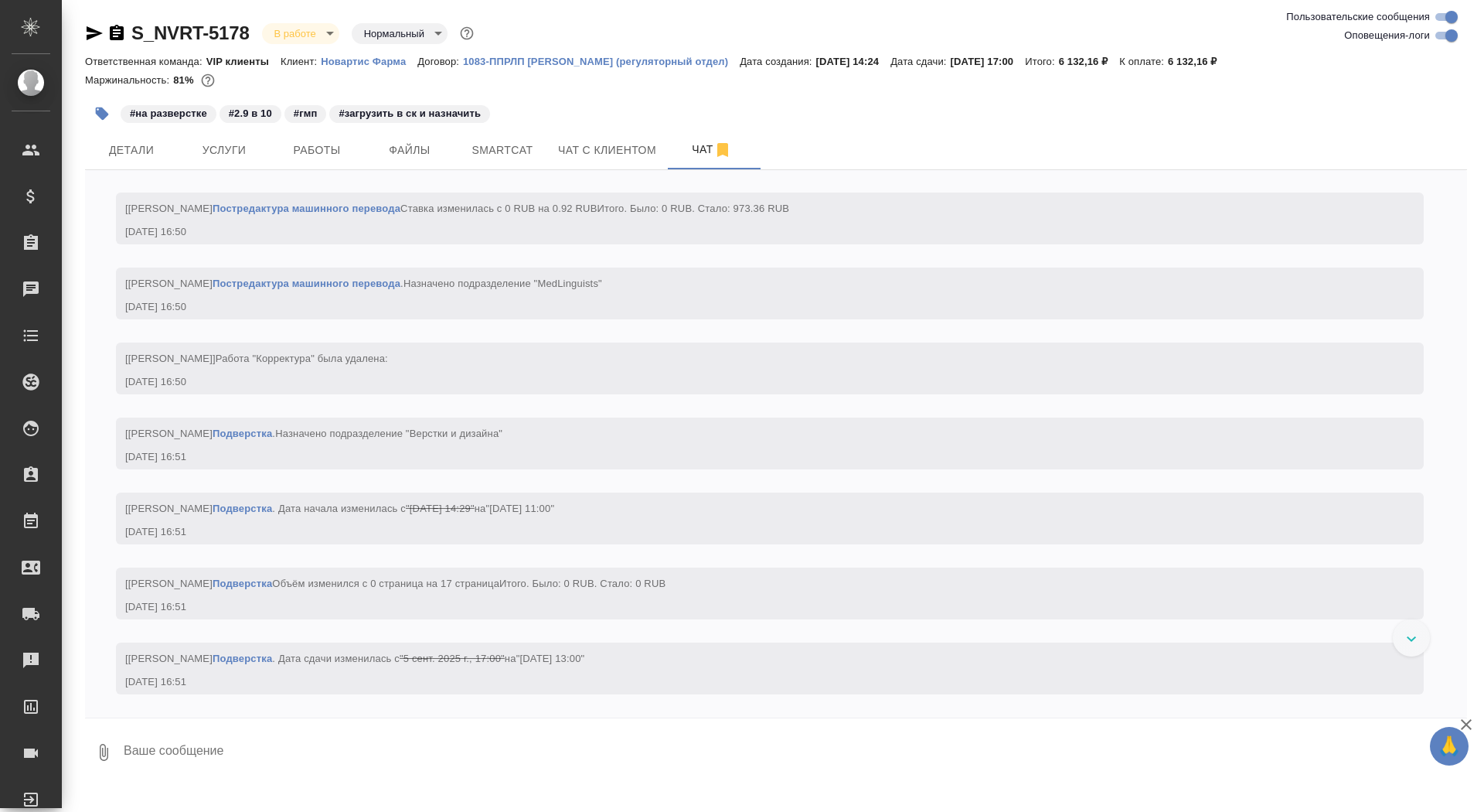
click at [286, 776] on textarea at bounding box center [795, 752] width 1345 height 53
type textarea """
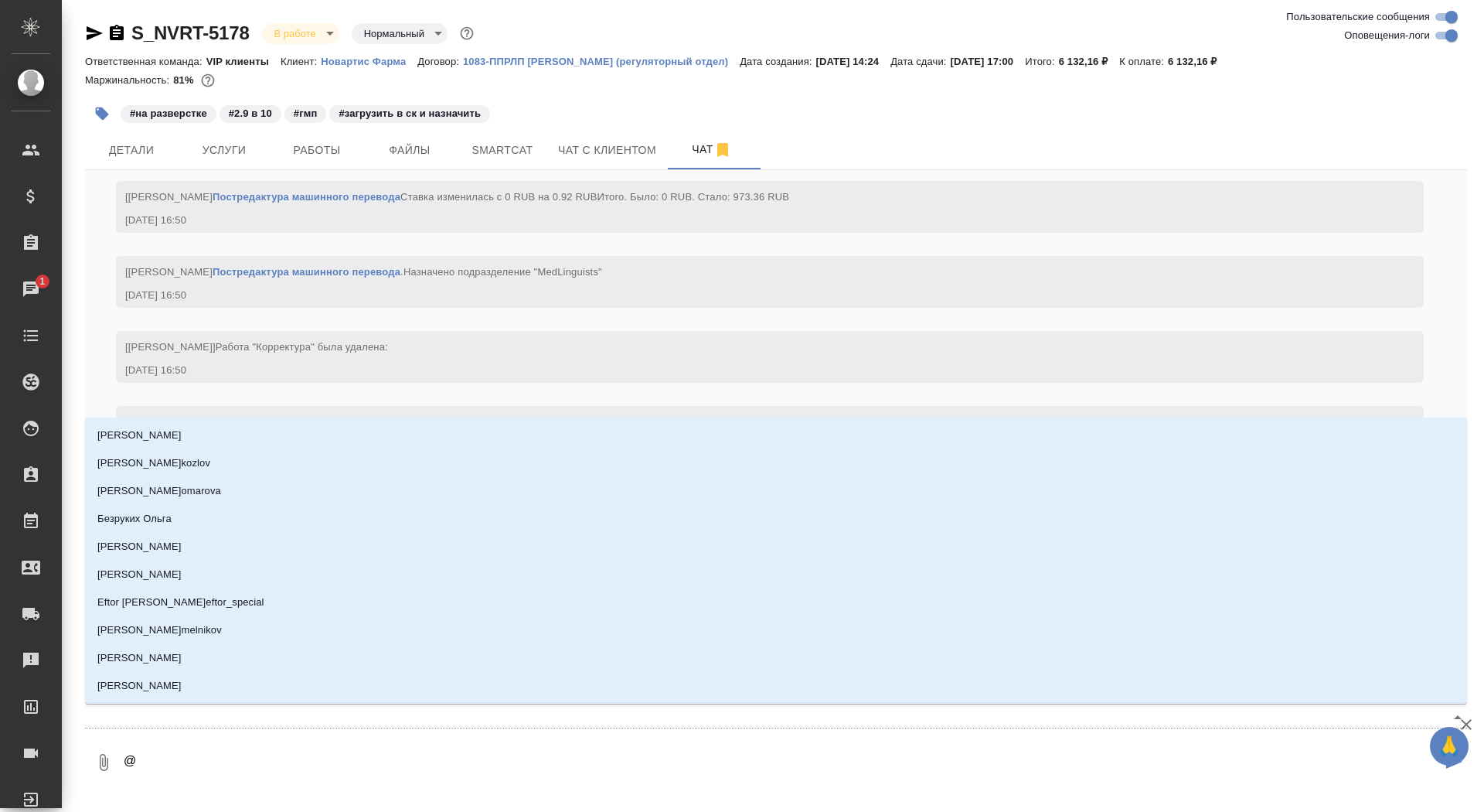
type textarea "@г"
type input "г"
type textarea "@гр"
type input "гр"
type textarea "@гра"
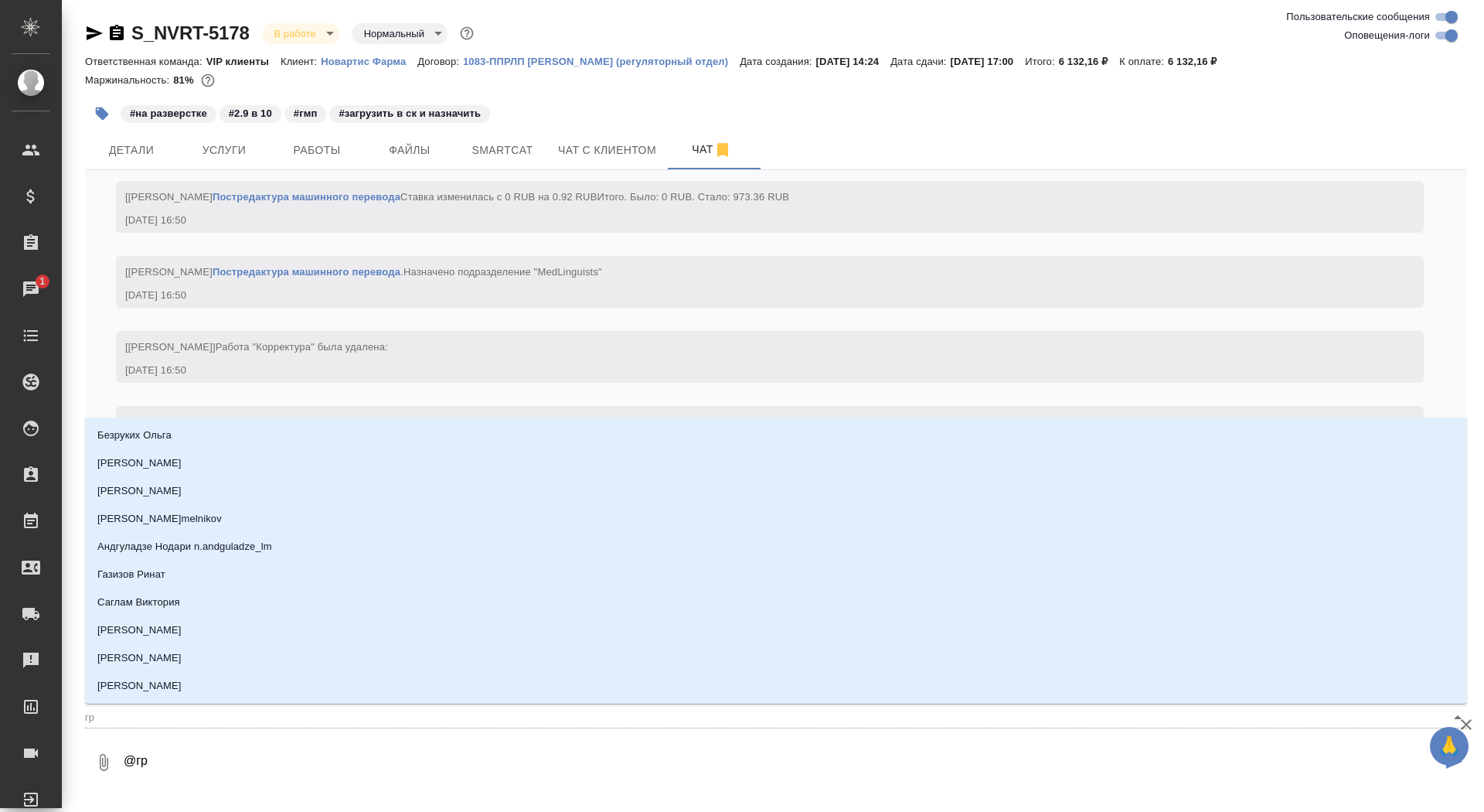
type input "гра"
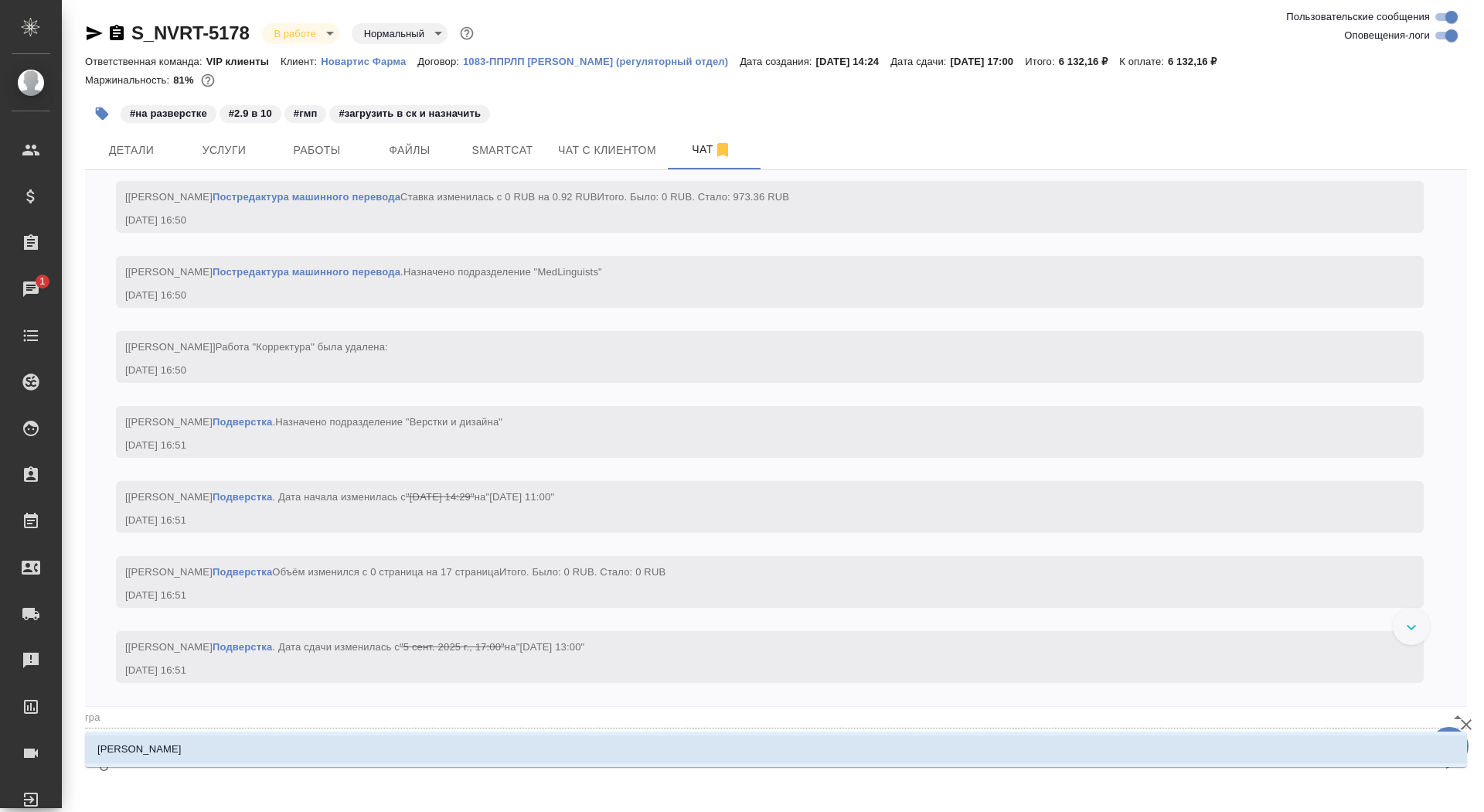
click at [315, 748] on li "[PERSON_NAME]" at bounding box center [776, 749] width 1382 height 28
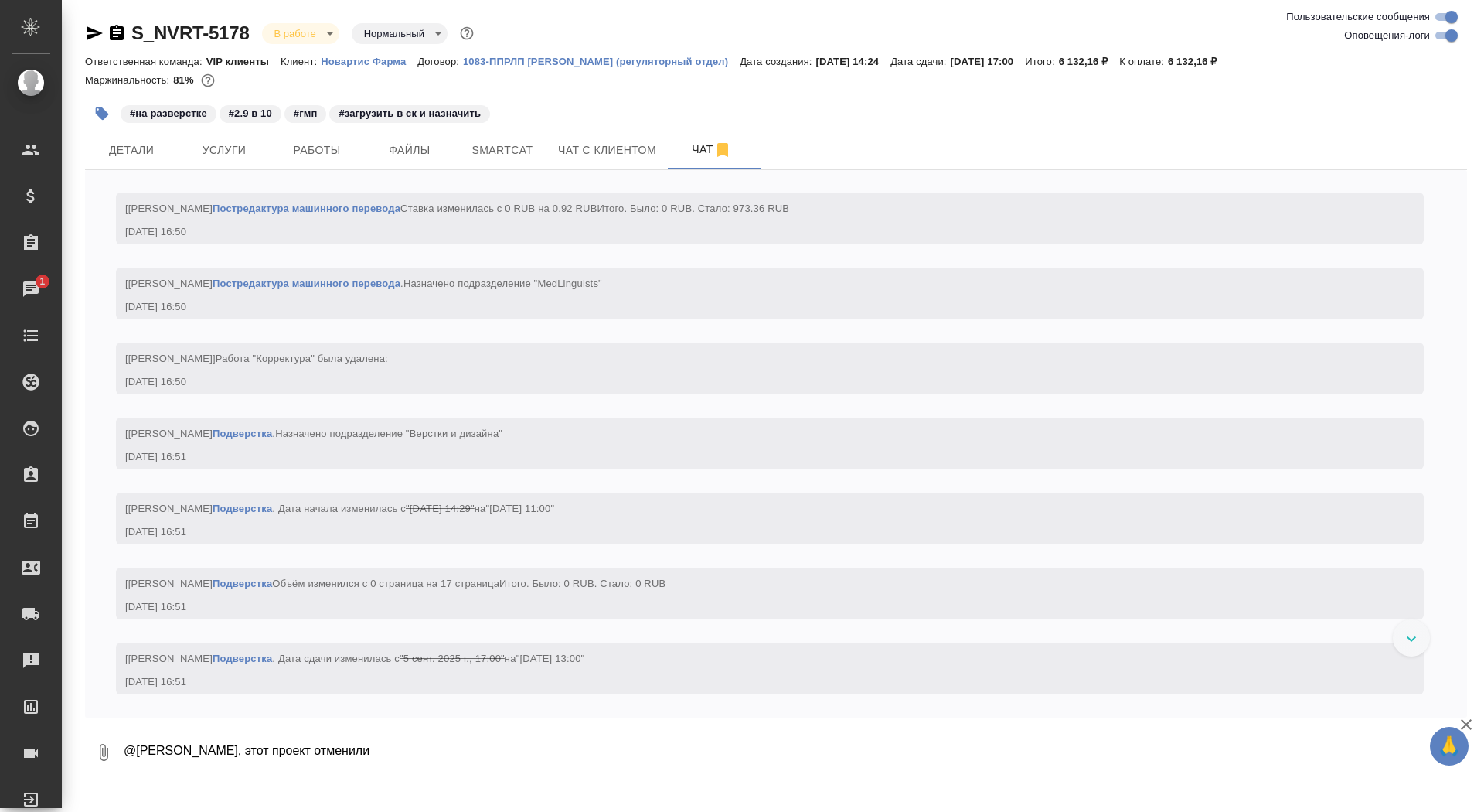
type textarea "@[PERSON_NAME], этот проект отменили"
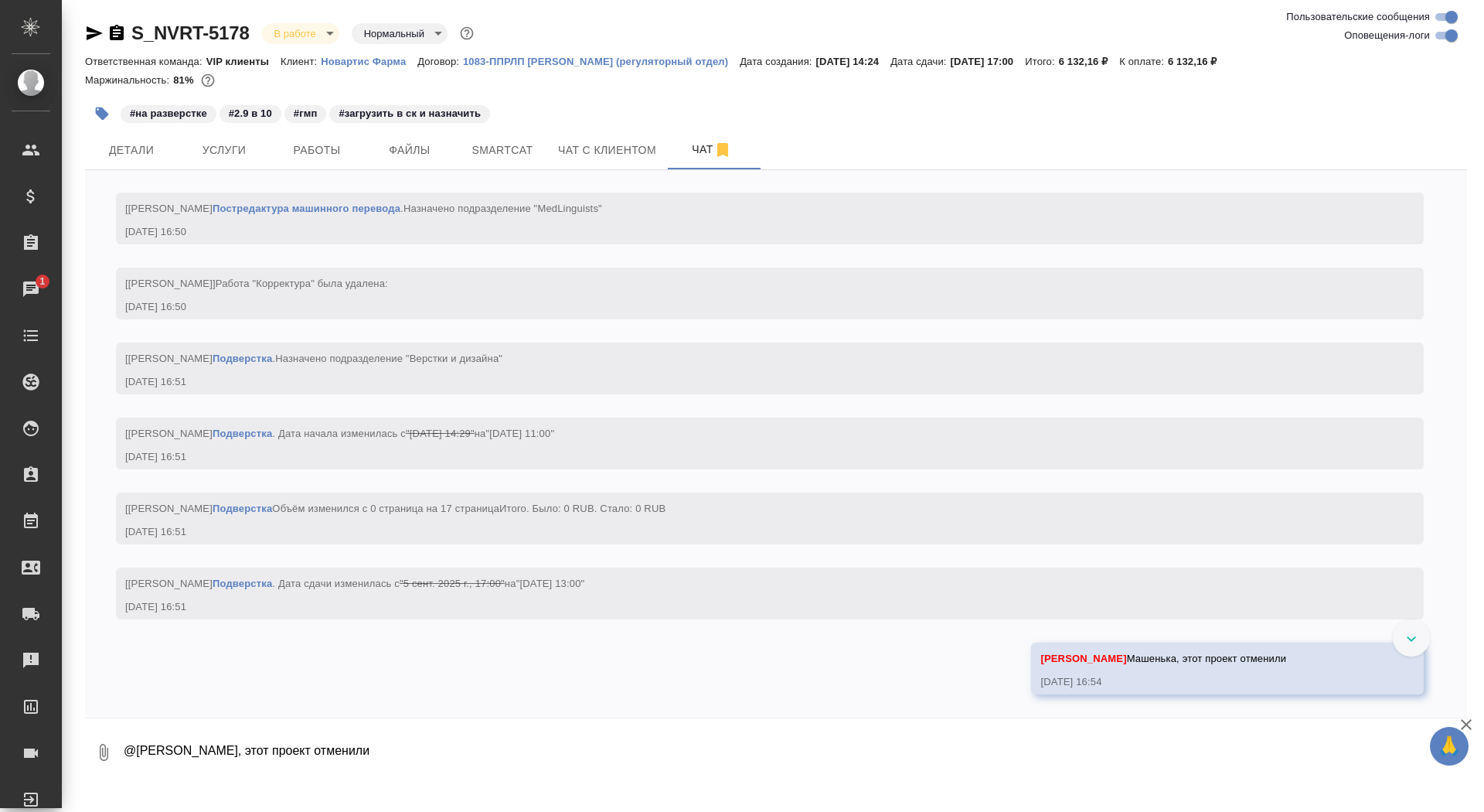
scroll to position [4045, 0]
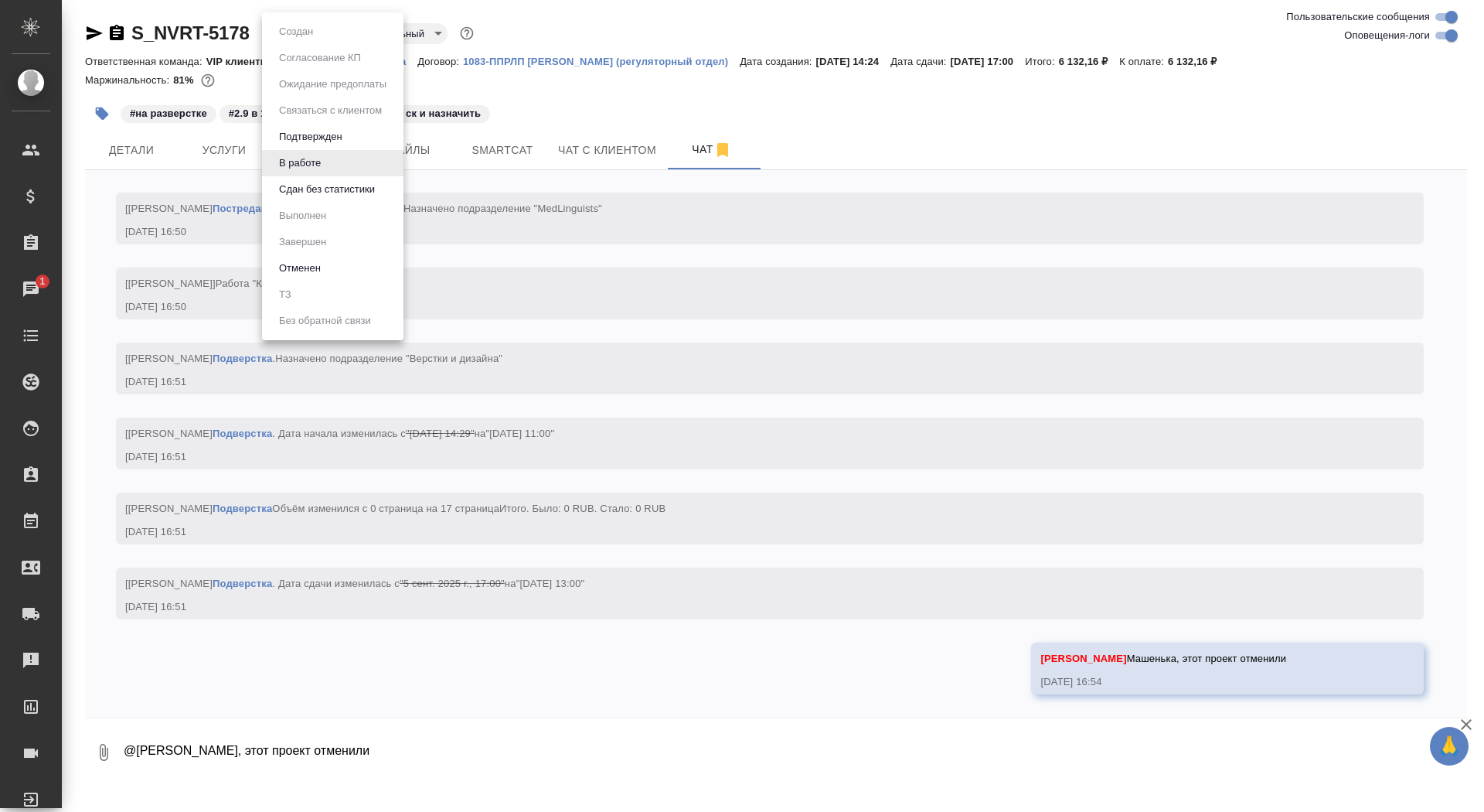
click at [305, 26] on body "🙏 .cls-1 fill:#fff; AWATERA Saydasheva Dilyara Клиенты Спецификации Заказы 1 Ча…" at bounding box center [742, 406] width 1484 height 812
click at [660, 231] on div at bounding box center [742, 406] width 1484 height 812
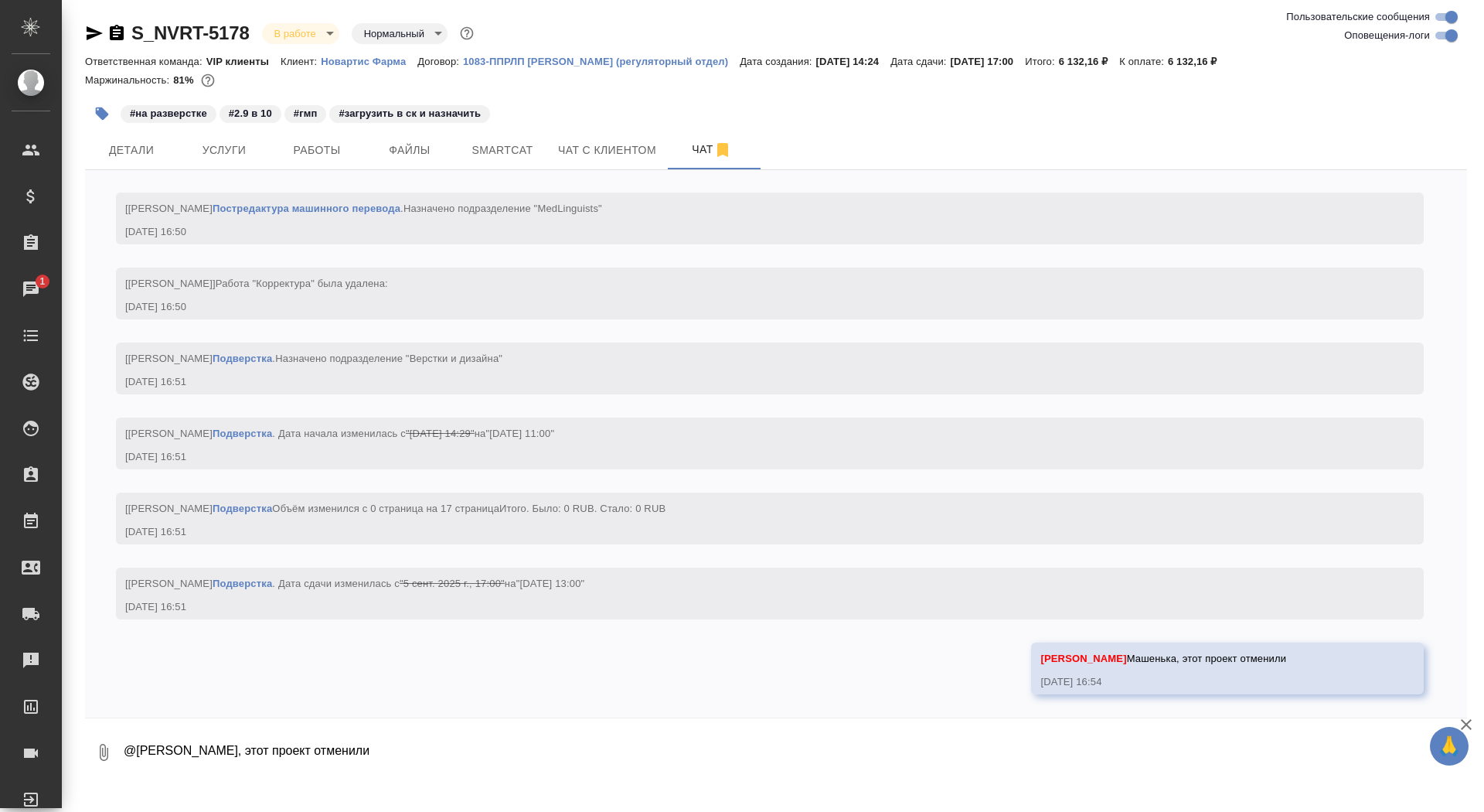
click at [278, 738] on textarea "@[PERSON_NAME], этот проект отменили" at bounding box center [795, 752] width 1345 height 53
type textarea "[PERSON_NAME] плиз все работы"
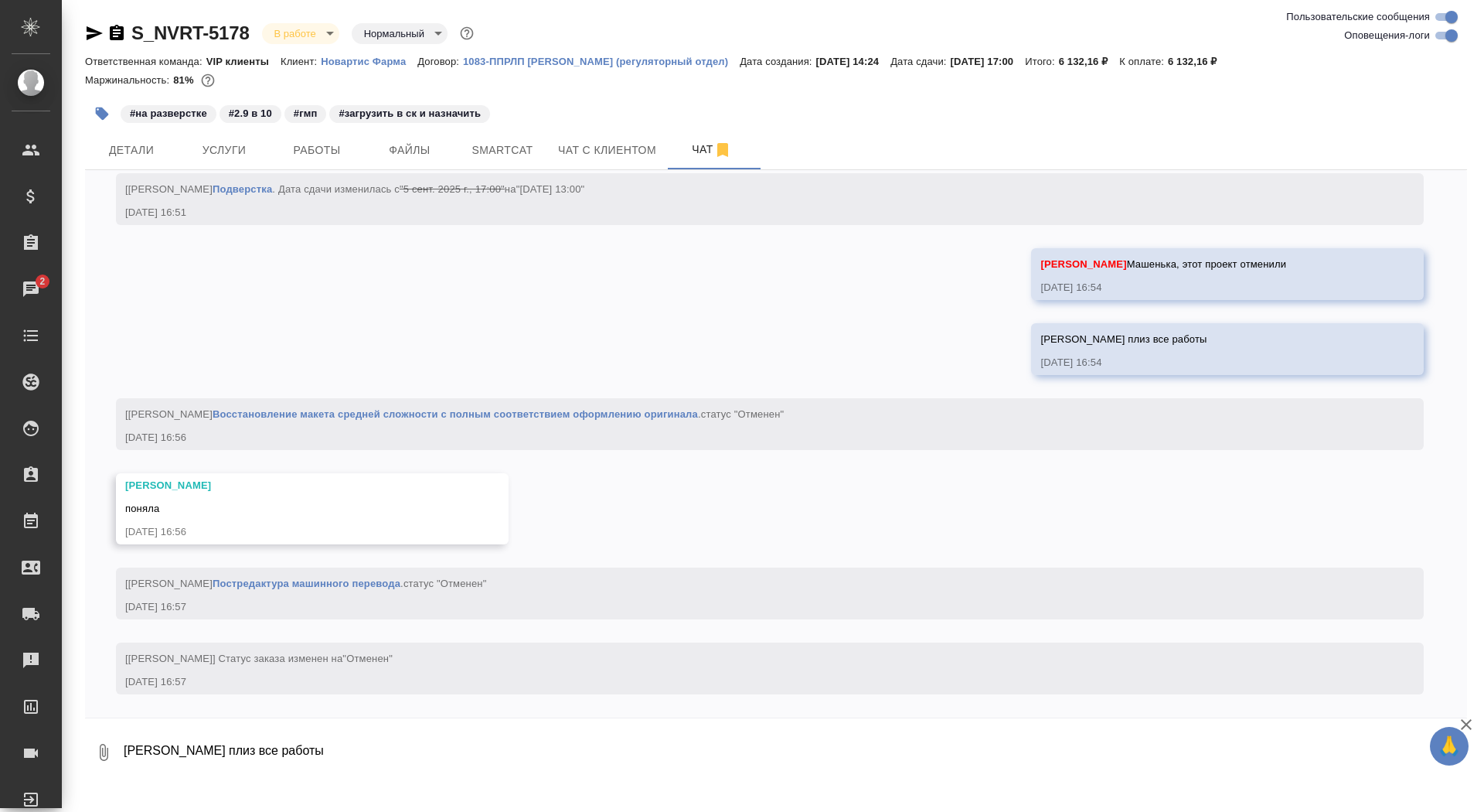
scroll to position [4438, 0]
click at [227, 158] on span "Услуги" at bounding box center [224, 150] width 74 height 19
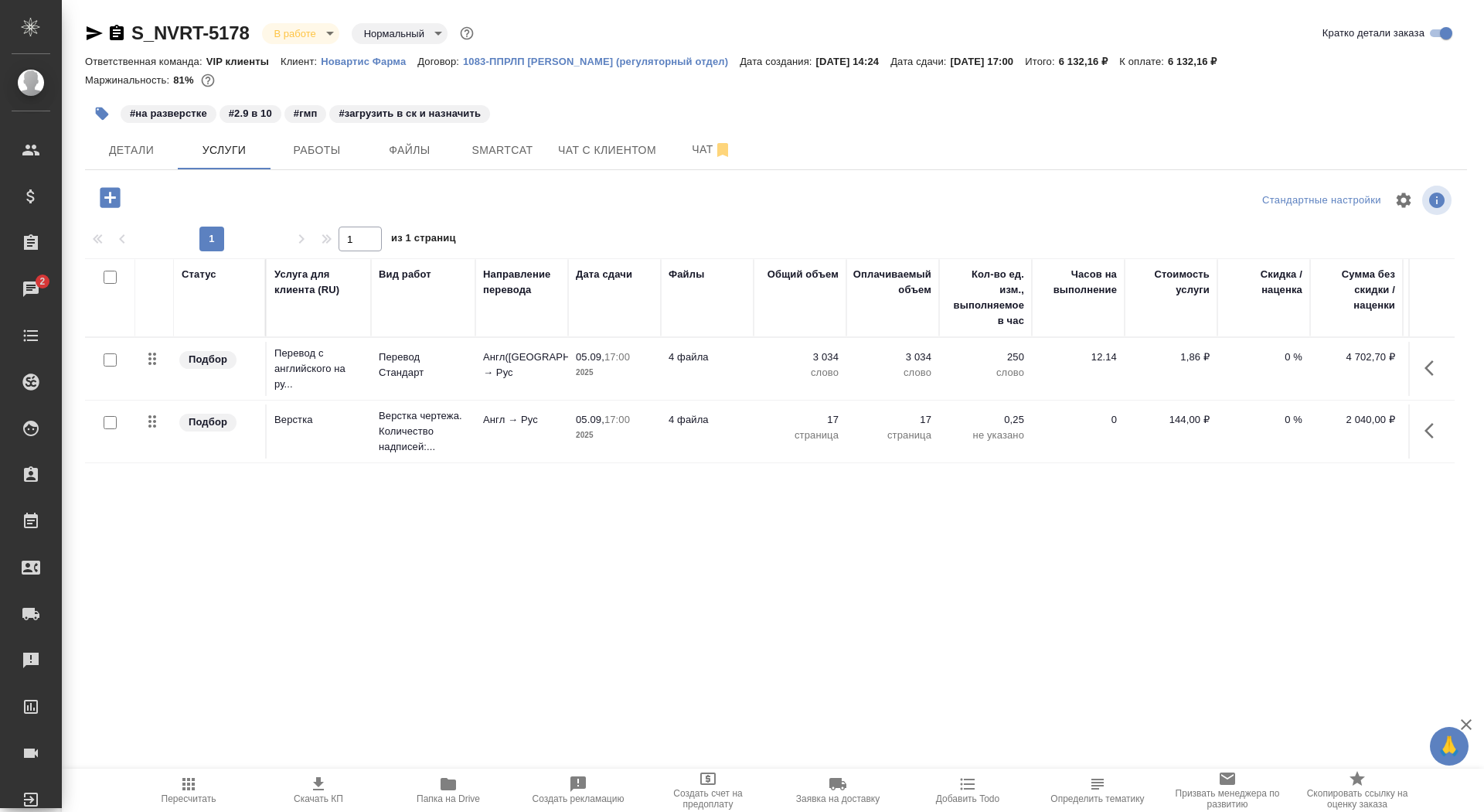
click at [545, 418] on p "Англ → Рус" at bounding box center [522, 420] width 77 height 15
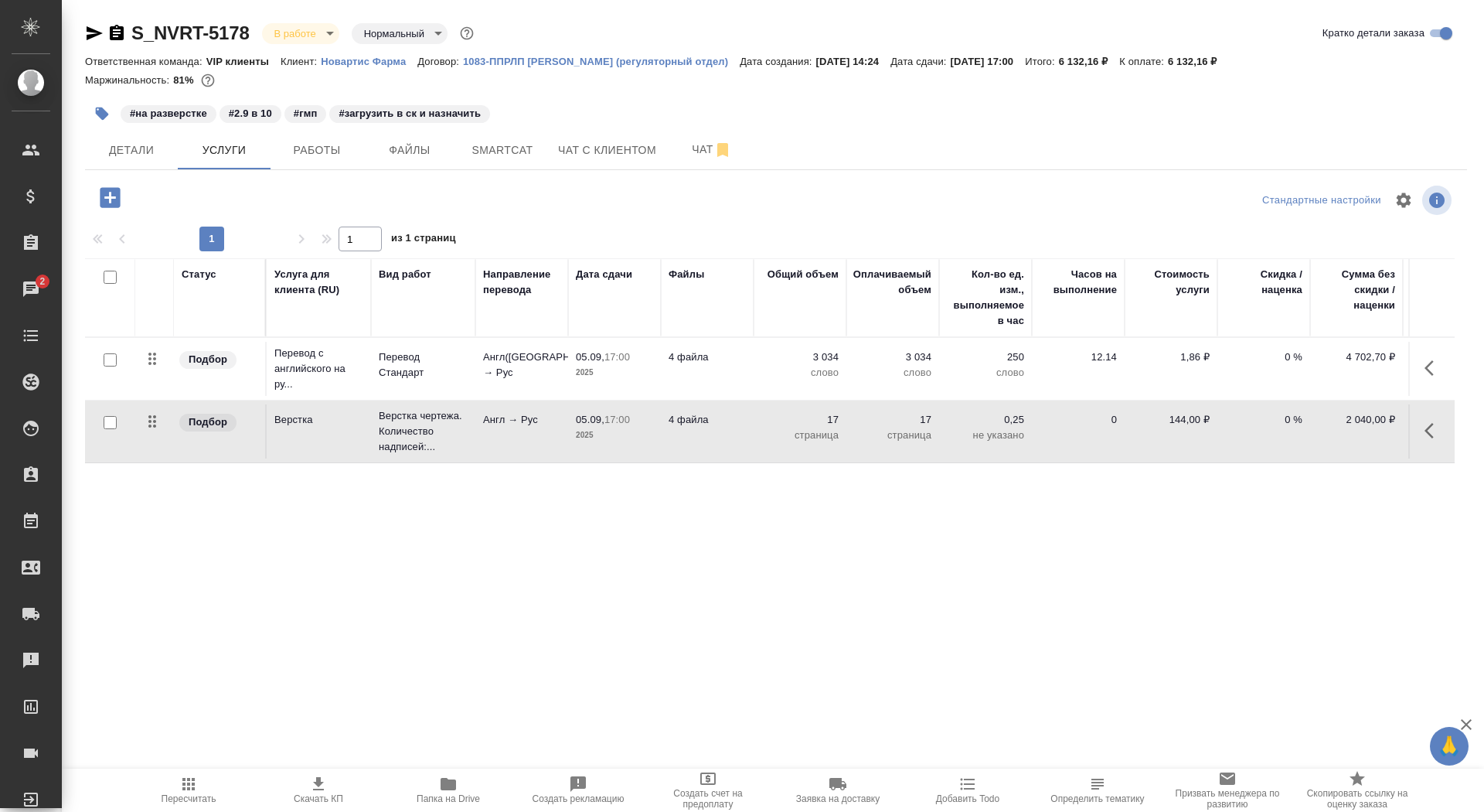
click at [545, 418] on p "Англ → Рус" at bounding box center [522, 420] width 77 height 15
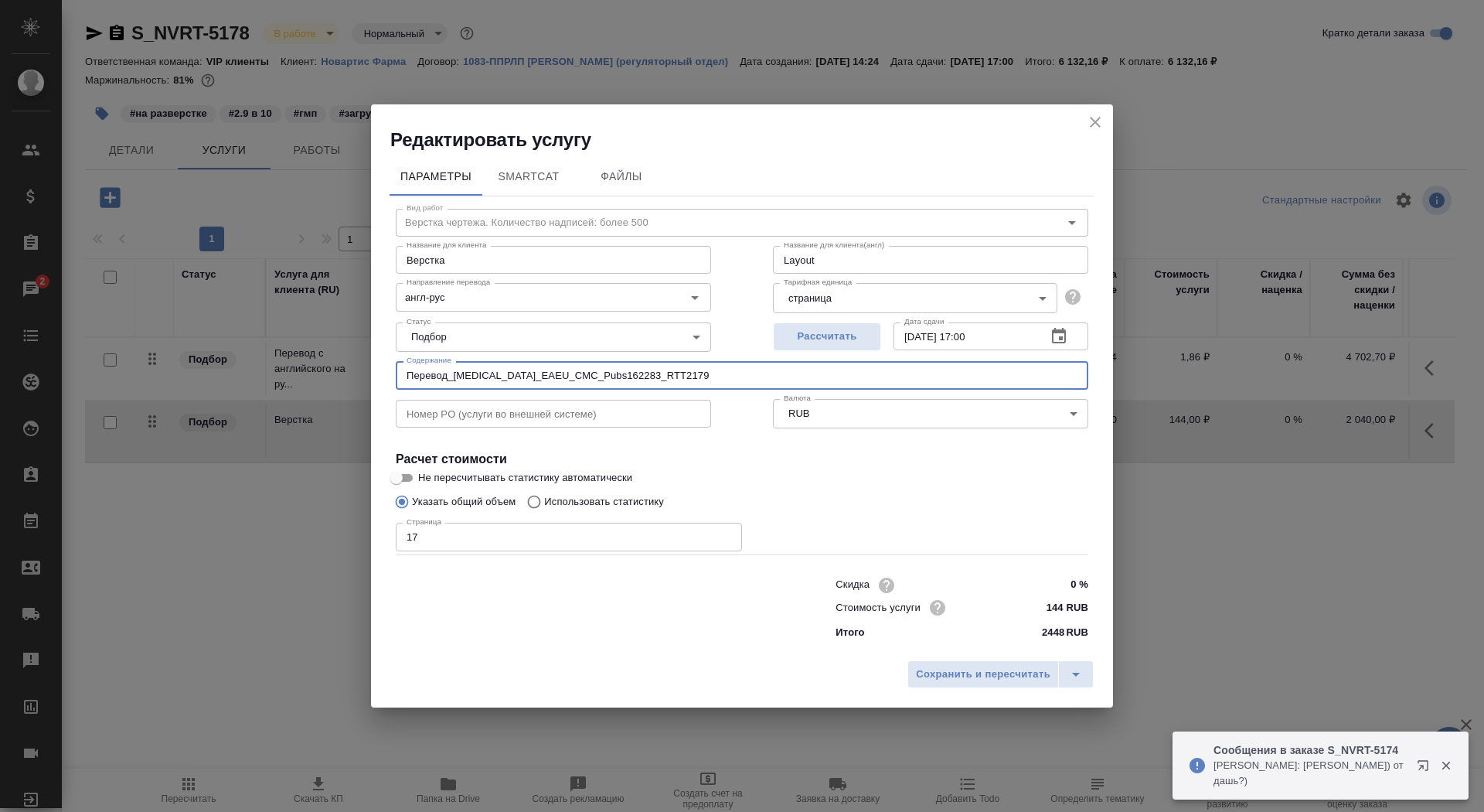
drag, startPoint x: 687, startPoint y: 384, endPoint x: 336, endPoint y: 351, distance: 352.5
click at [336, 351] on div "Редактировать услугу Параметры SmartCat Файлы Вид работ Верстка чертежа. Количе…" at bounding box center [742, 406] width 1484 height 812
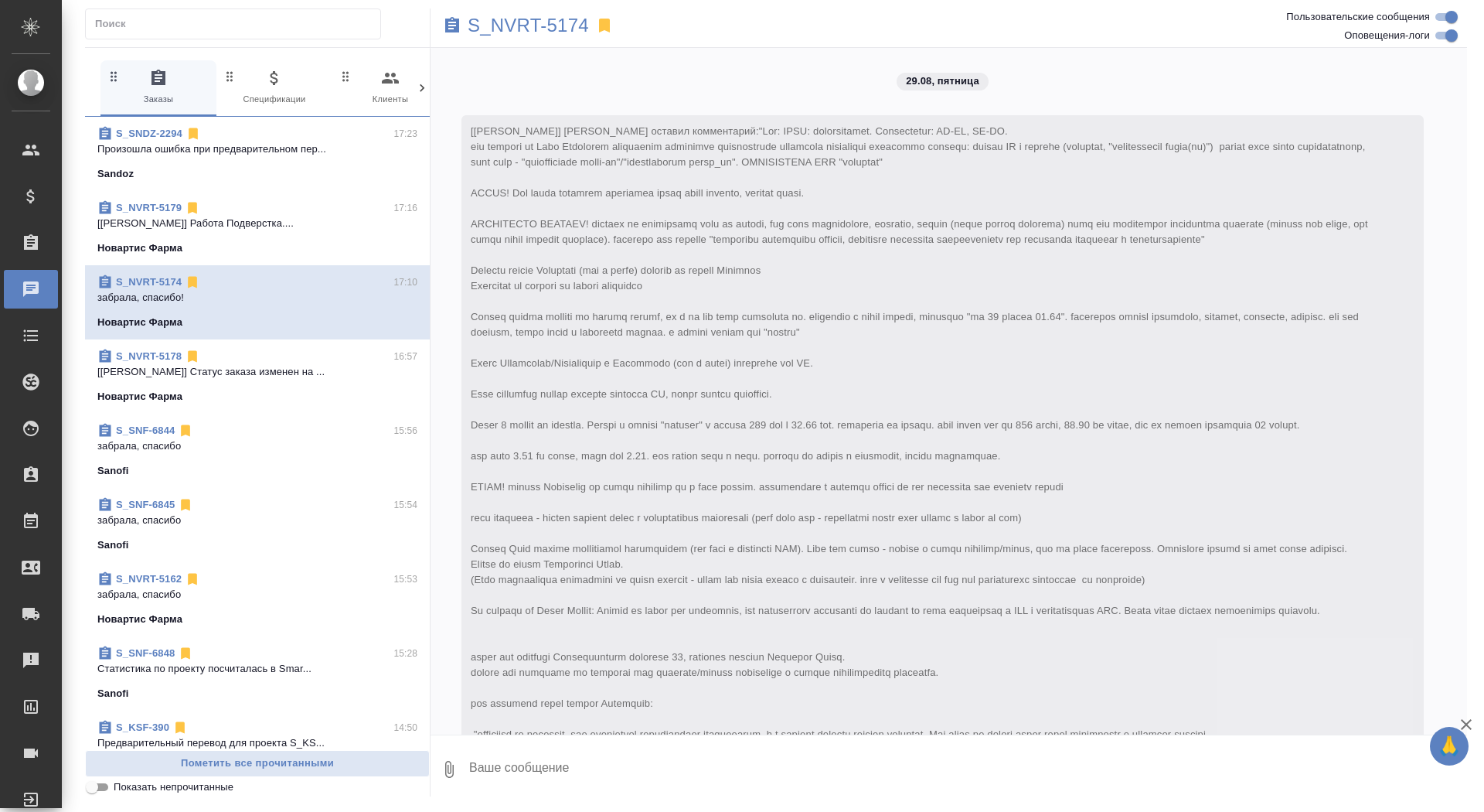
scroll to position [7047, 0]
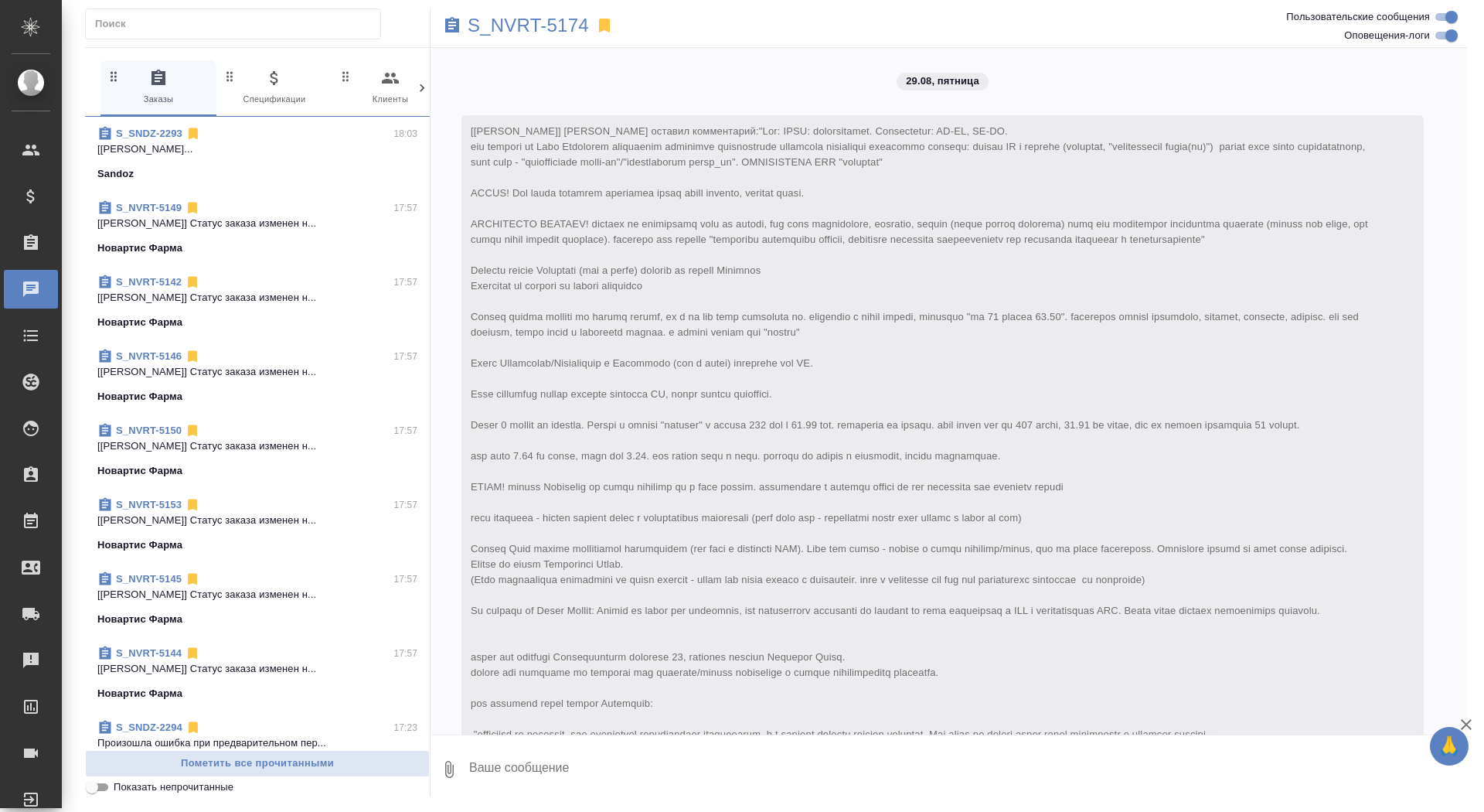
scroll to position [7047, 0]
